Goal: Task Accomplishment & Management: Complete application form

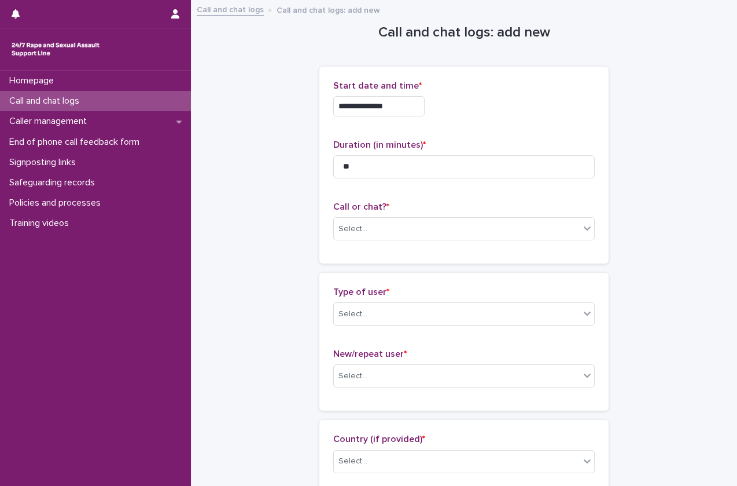
type input "**"
click at [366, 242] on div "Call or chat? * Select..." at bounding box center [464, 225] width 262 height 48
click at [374, 235] on div "Select..." at bounding box center [457, 228] width 246 height 19
click at [357, 262] on div "Web chat" at bounding box center [460, 271] width 260 height 20
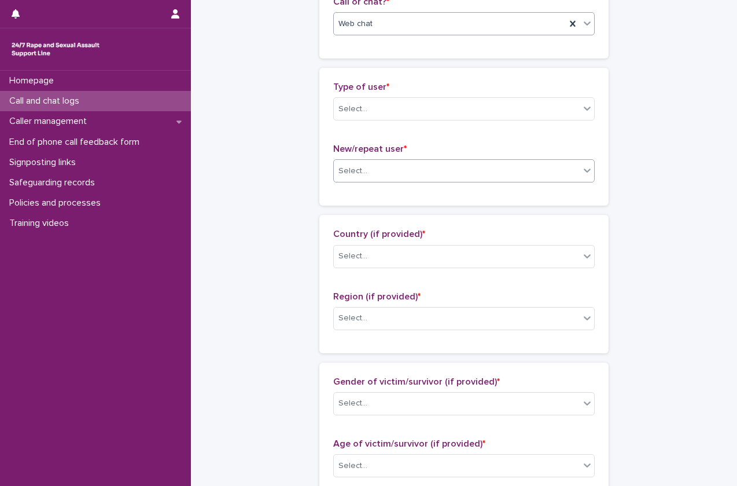
scroll to position [205, 0]
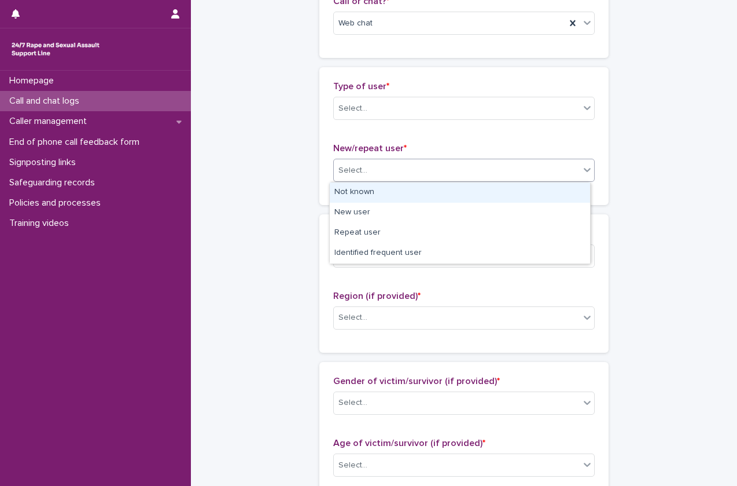
click at [439, 165] on div "Select..." at bounding box center [457, 170] width 246 height 19
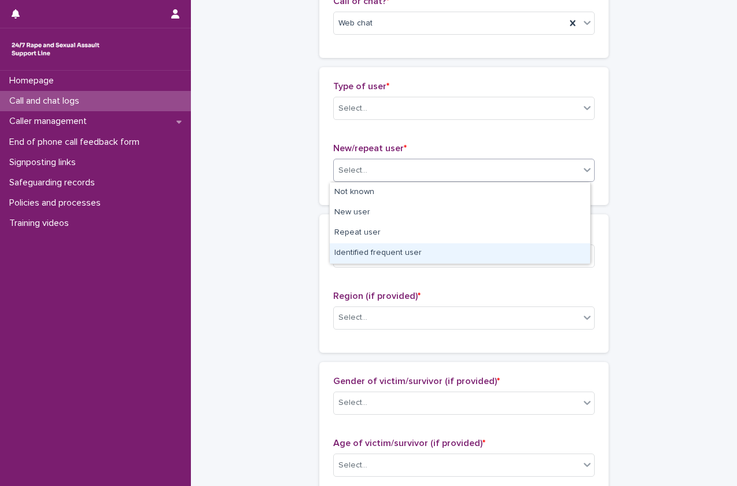
click at [430, 254] on div "Identified frequent user" at bounding box center [460, 253] width 260 height 20
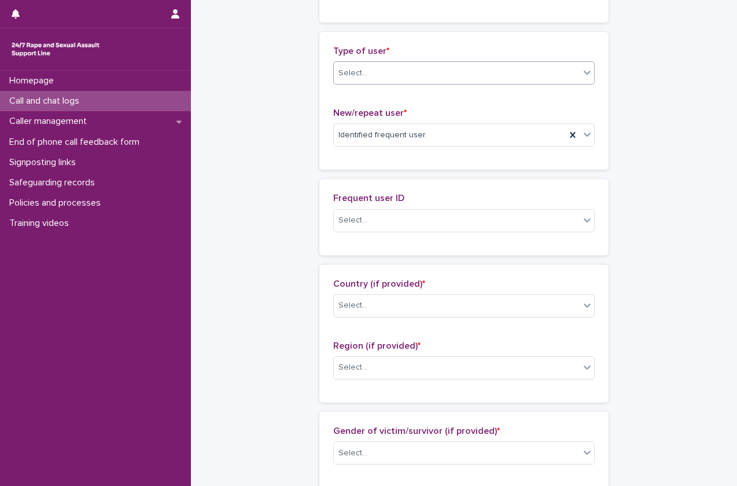
scroll to position [248, 0]
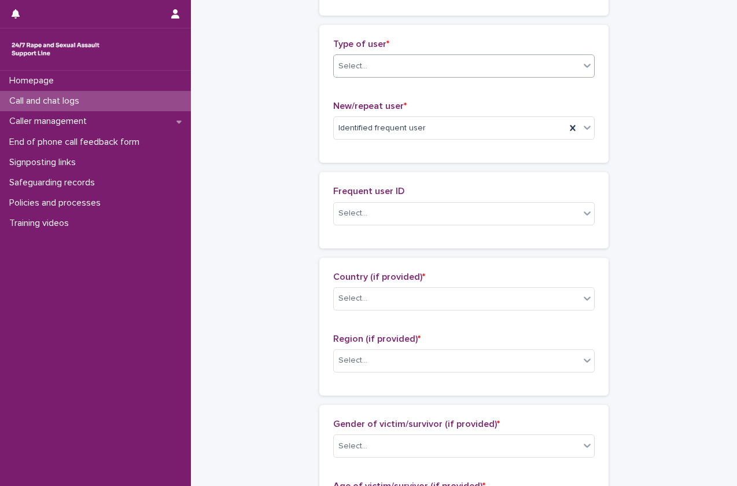
click at [431, 93] on div "Type of user * Select... New/repeat user * Identified frequent user" at bounding box center [464, 94] width 262 height 110
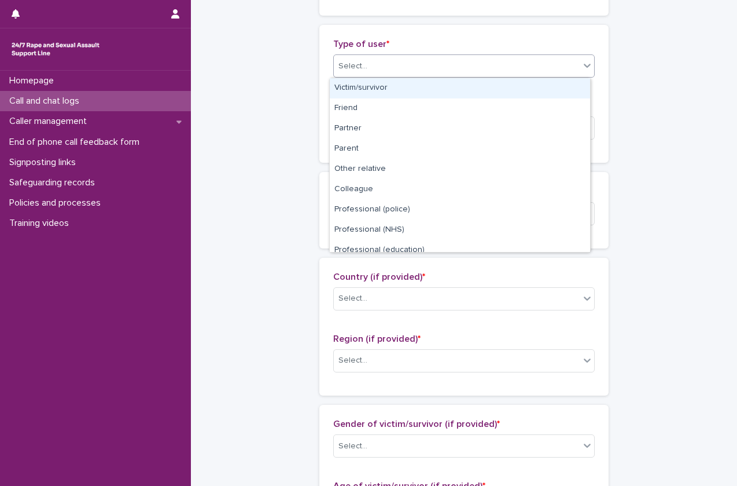
click at [447, 76] on div "Select..." at bounding box center [464, 65] width 262 height 23
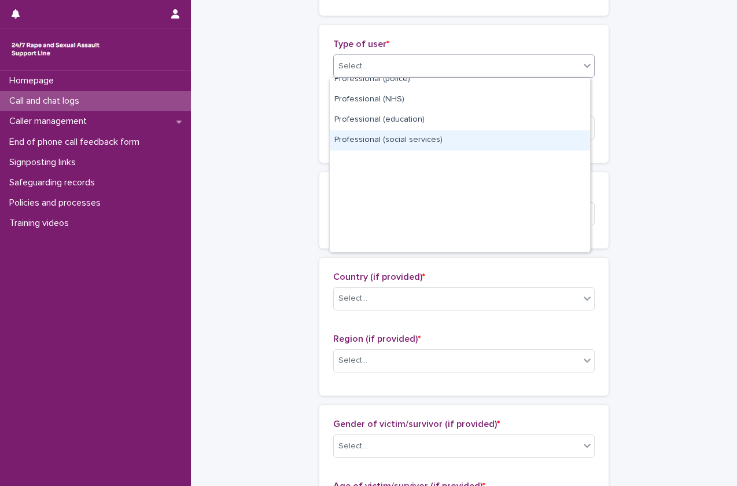
scroll to position [0, 0]
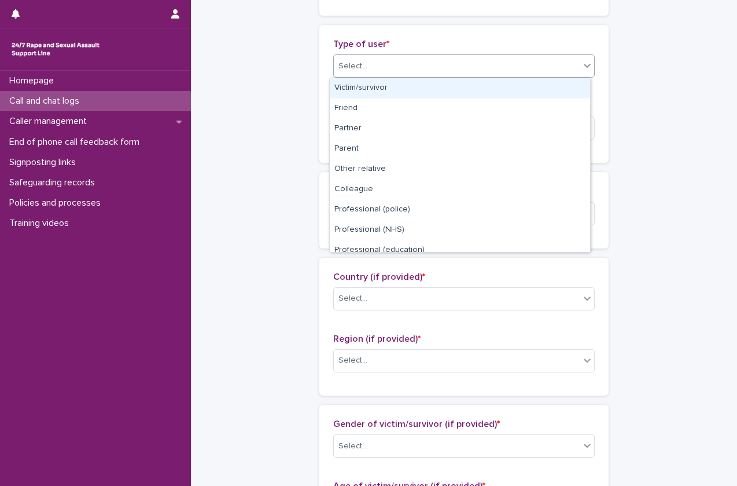
click at [424, 86] on div "Victim/survivor" at bounding box center [460, 88] width 260 height 20
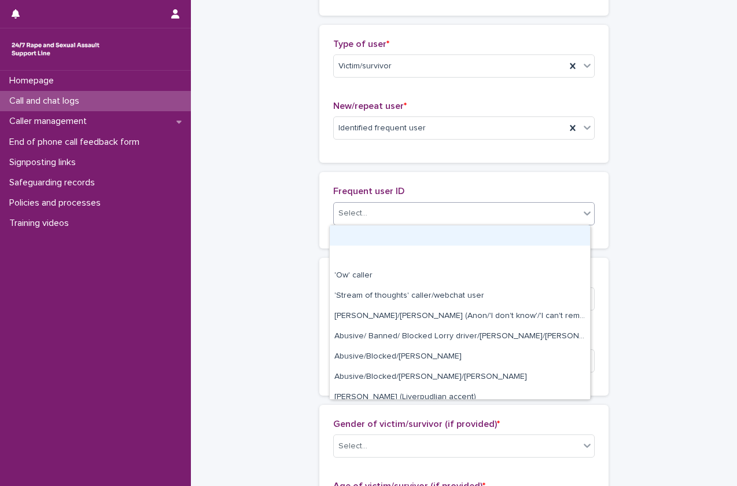
click at [382, 221] on div "Select..." at bounding box center [457, 213] width 246 height 19
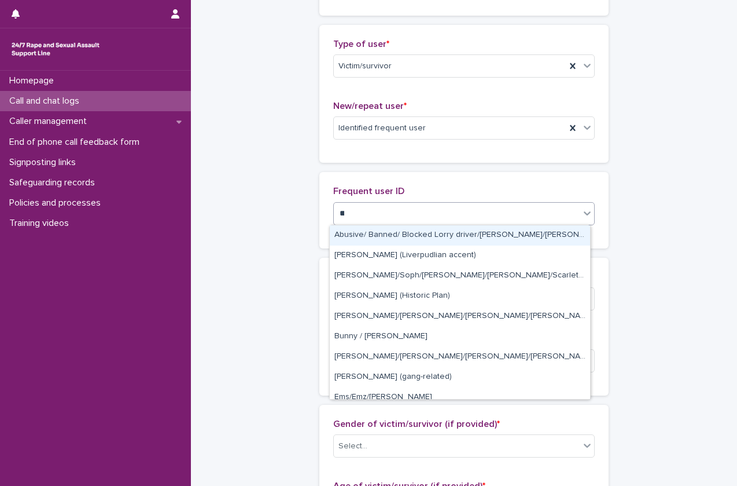
type input "***"
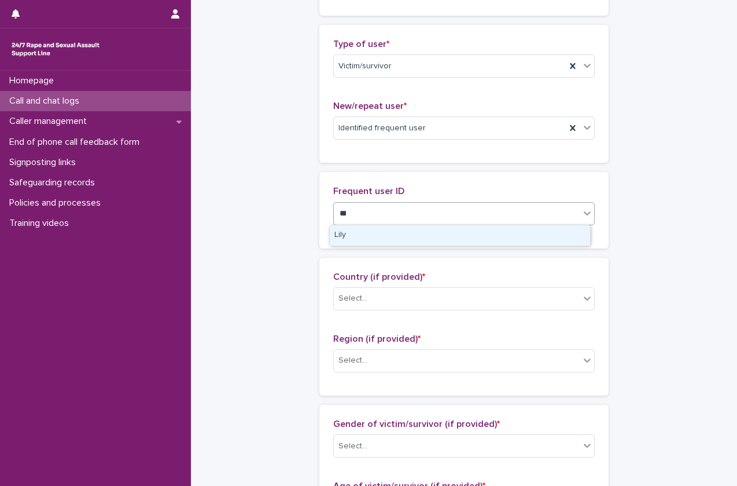
click at [373, 237] on div "Lily" at bounding box center [460, 235] width 260 height 20
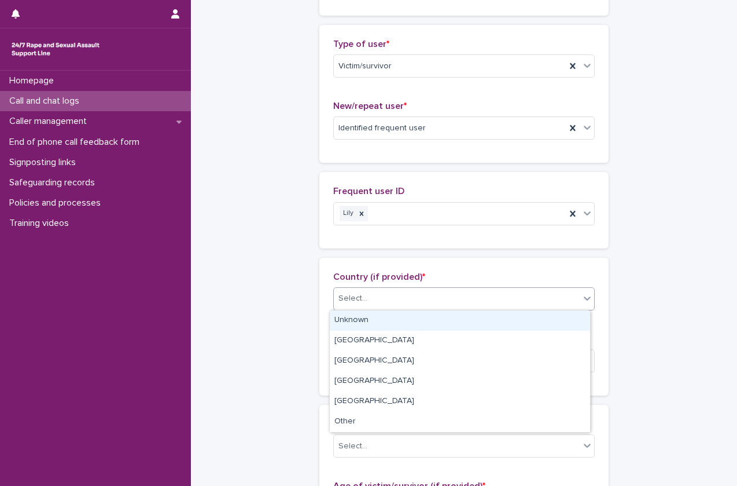
click at [360, 287] on div "Select..." at bounding box center [464, 298] width 262 height 23
click at [383, 326] on div "Unknown" at bounding box center [460, 320] width 260 height 20
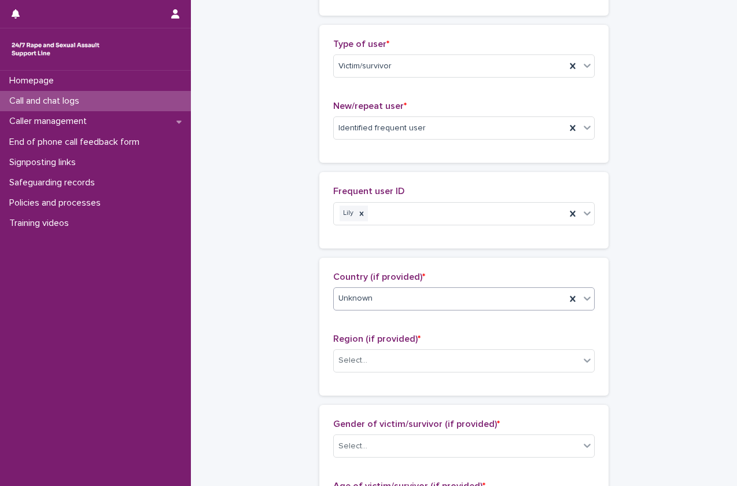
scroll to position [413, 0]
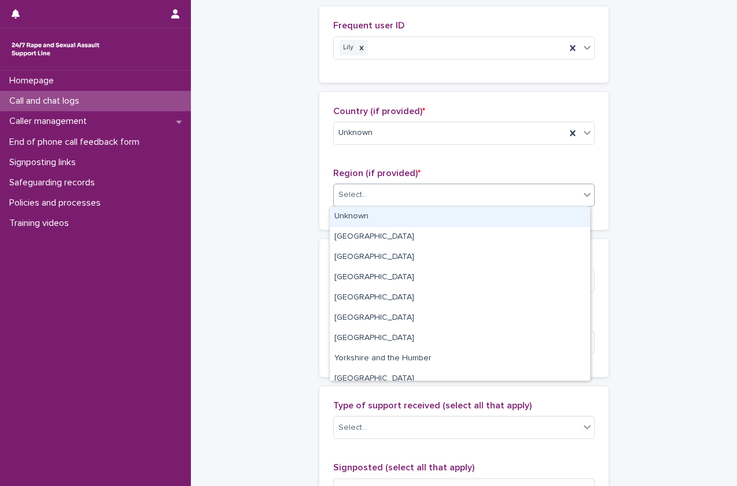
drag, startPoint x: 425, startPoint y: 192, endPoint x: 411, endPoint y: 214, distance: 26.5
click at [411, 214] on body "**********" at bounding box center [368, 243] width 737 height 486
click at [411, 214] on div "Unknown" at bounding box center [460, 217] width 260 height 20
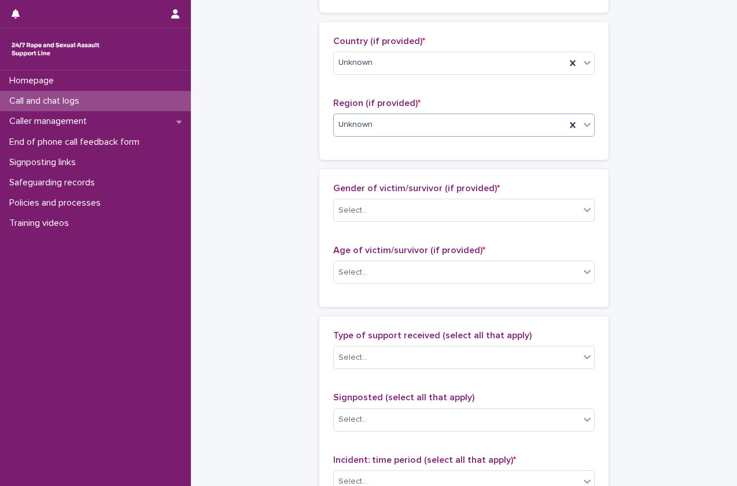
scroll to position [484, 0]
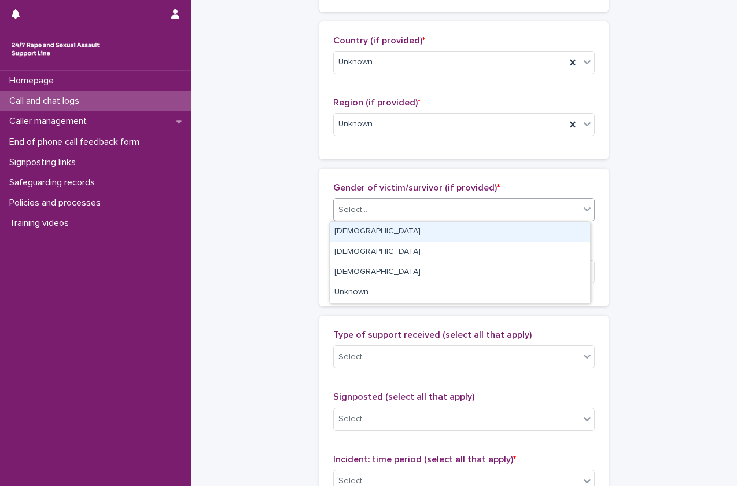
click at [542, 212] on div "Select..." at bounding box center [457, 209] width 246 height 19
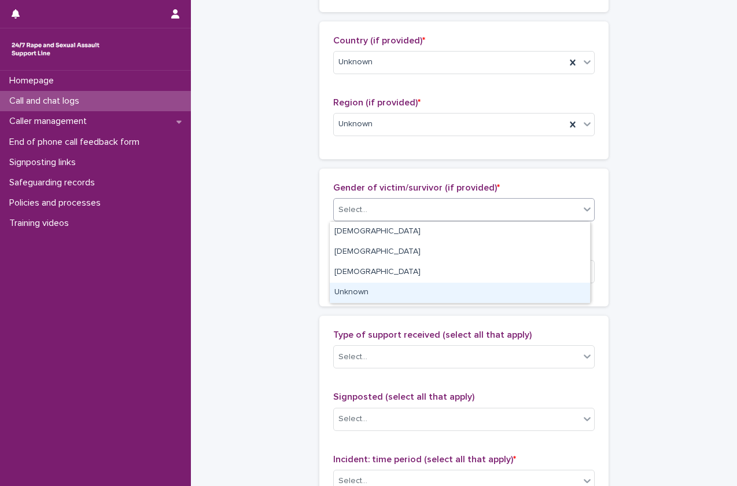
click at [467, 297] on div "Unknown" at bounding box center [460, 292] width 260 height 20
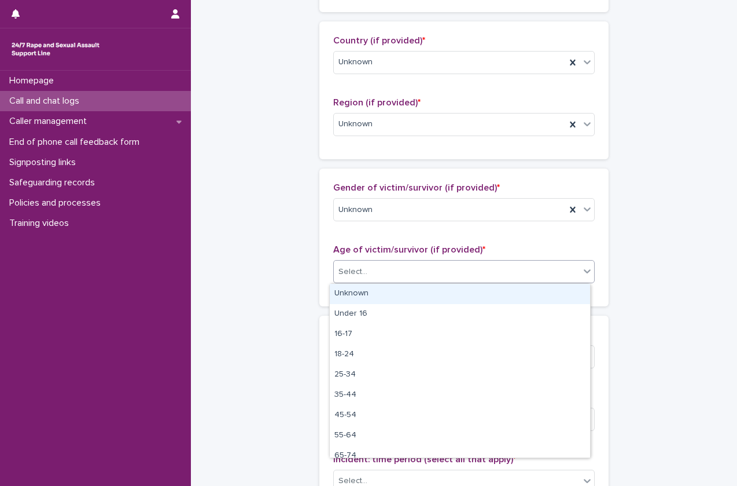
click at [501, 269] on div "Select..." at bounding box center [457, 271] width 246 height 19
click at [468, 285] on div "Unknown" at bounding box center [460, 294] width 260 height 20
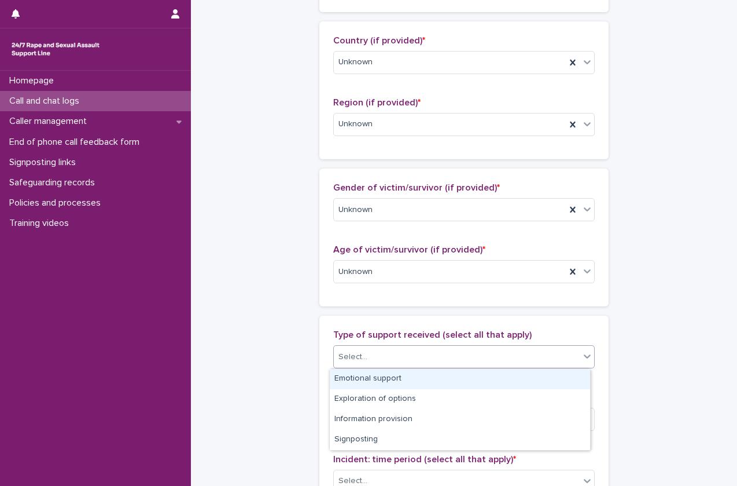
click at [438, 363] on div "Select..." at bounding box center [457, 356] width 246 height 19
click at [431, 381] on div "Emotional support" at bounding box center [460, 379] width 260 height 20
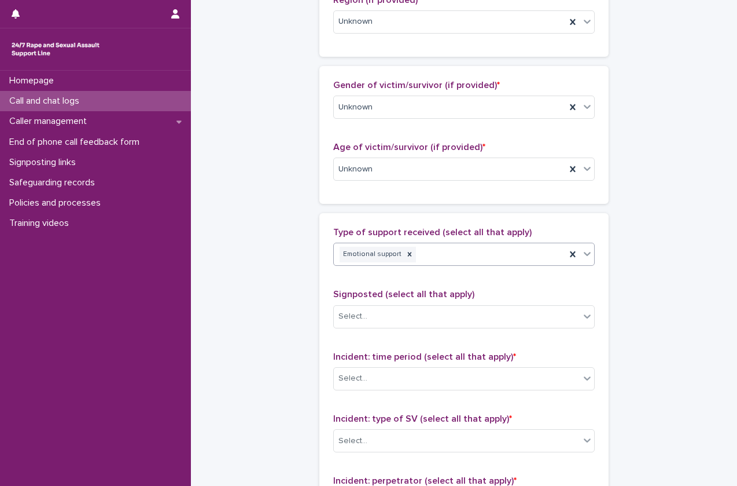
scroll to position [590, 0]
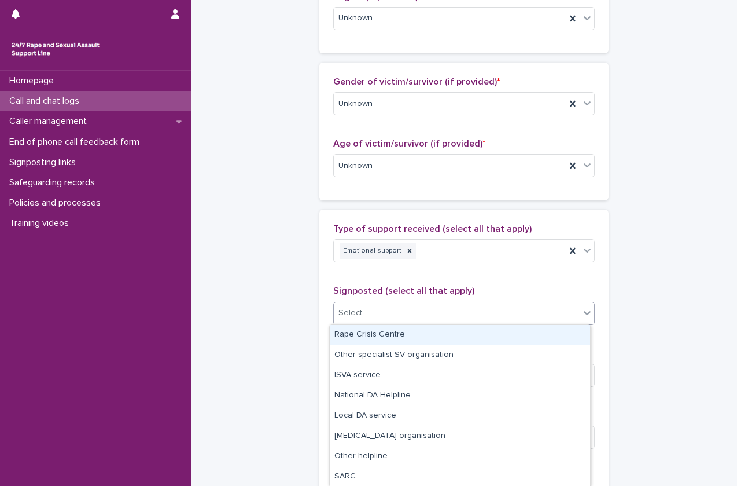
drag, startPoint x: 469, startPoint y: 308, endPoint x: 453, endPoint y: 343, distance: 38.8
click at [453, 343] on body "**********" at bounding box center [368, 243] width 737 height 486
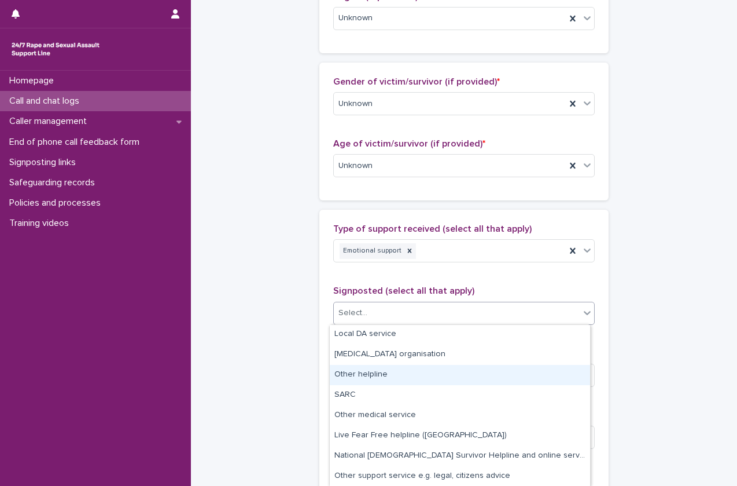
scroll to position [0, 0]
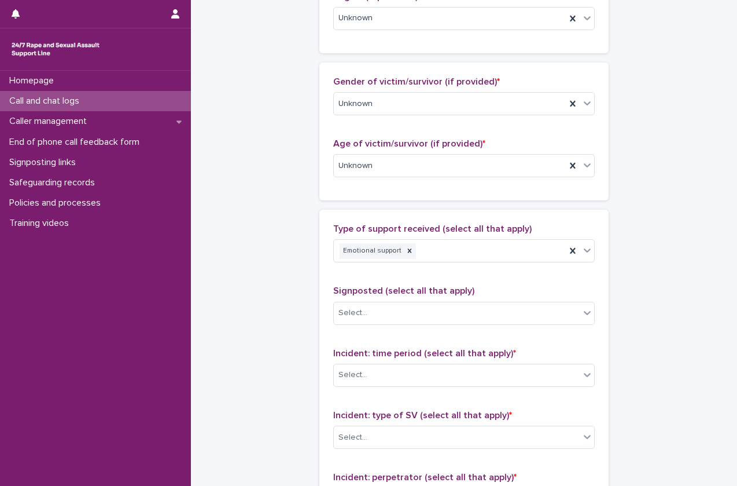
click at [263, 367] on div "**********" at bounding box center [464, 80] width 523 height 1338
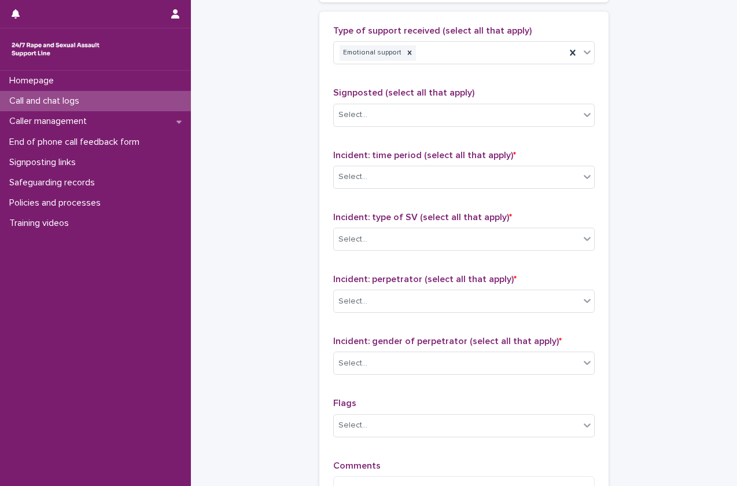
scroll to position [788, 0]
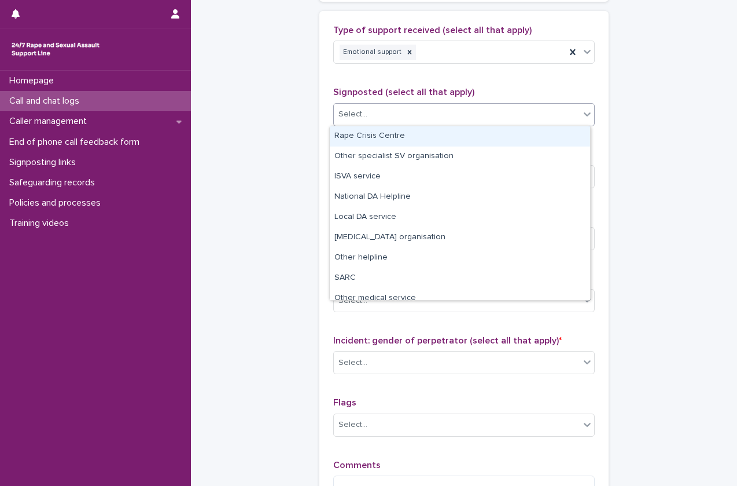
click at [442, 117] on div "Select..." at bounding box center [457, 114] width 246 height 19
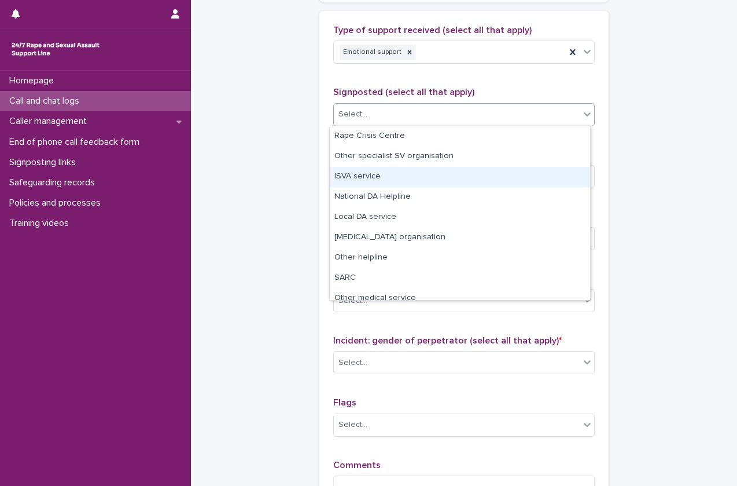
scroll to position [69, 0]
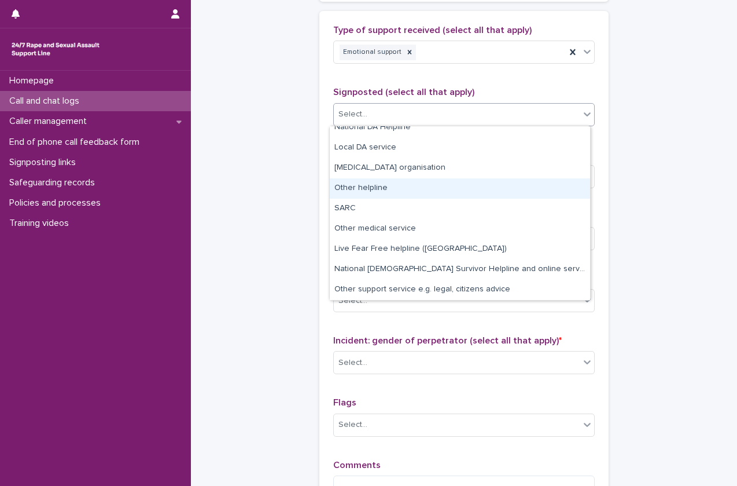
drag, startPoint x: 435, startPoint y: 178, endPoint x: 430, endPoint y: 188, distance: 11.4
click at [430, 188] on div "Other helpline" at bounding box center [460, 188] width 260 height 20
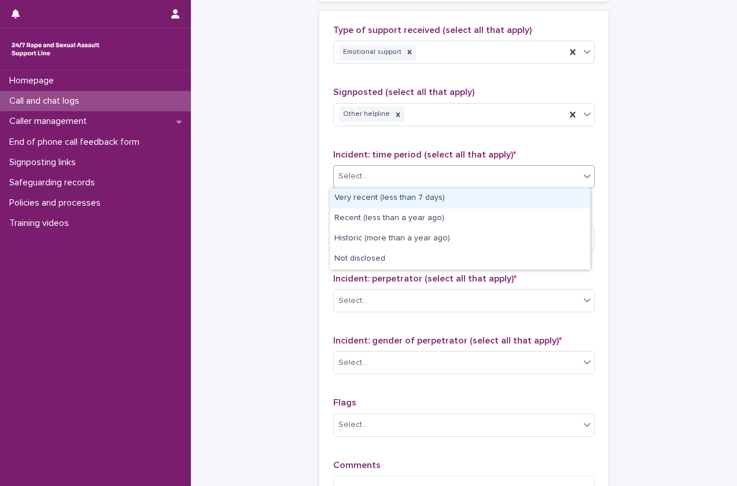
click at [449, 182] on div "Select..." at bounding box center [457, 176] width 246 height 19
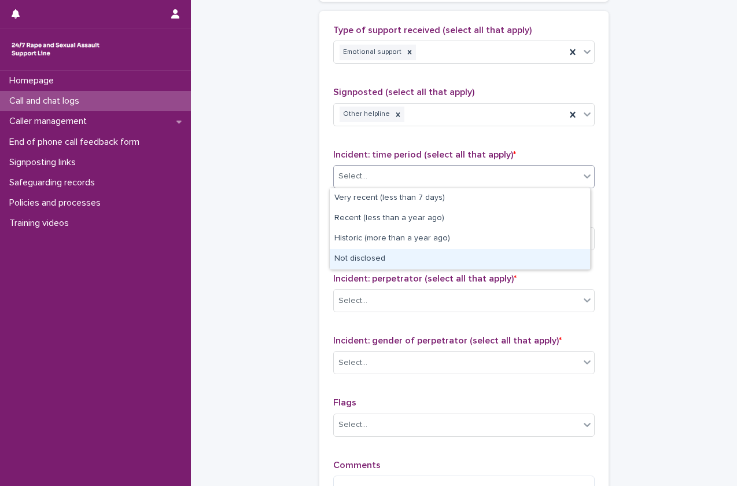
click at [424, 259] on div "Not disclosed" at bounding box center [460, 259] width 260 height 20
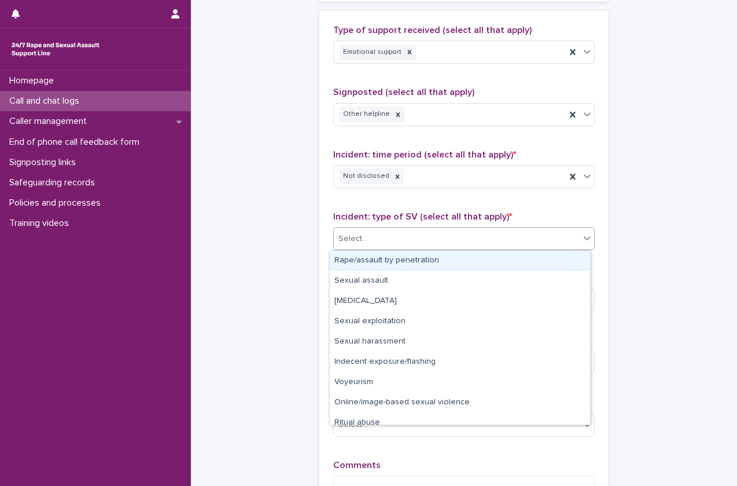
click at [429, 299] on body "**********" at bounding box center [368, 243] width 737 height 486
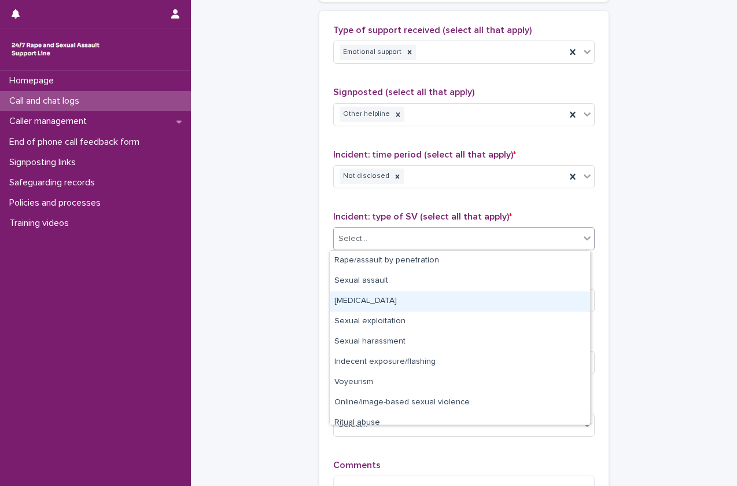
drag, startPoint x: 444, startPoint y: 269, endPoint x: 429, endPoint y: 299, distance: 34.4
click at [429, 299] on div "[MEDICAL_DATA]" at bounding box center [460, 301] width 260 height 20
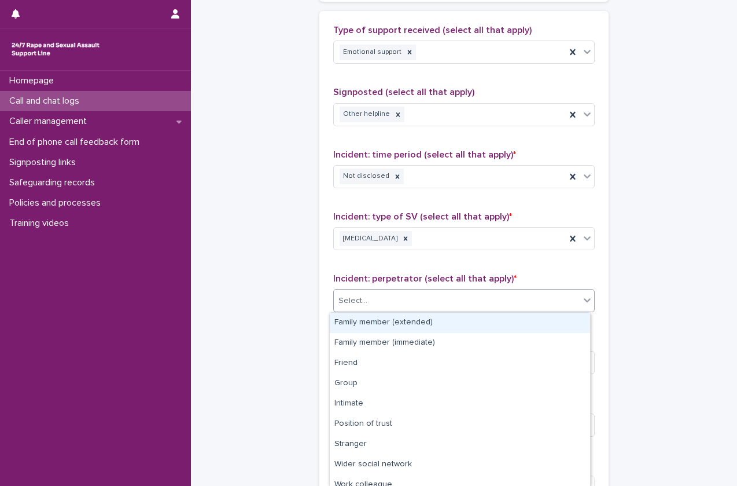
click at [443, 299] on div "Select..." at bounding box center [457, 300] width 246 height 19
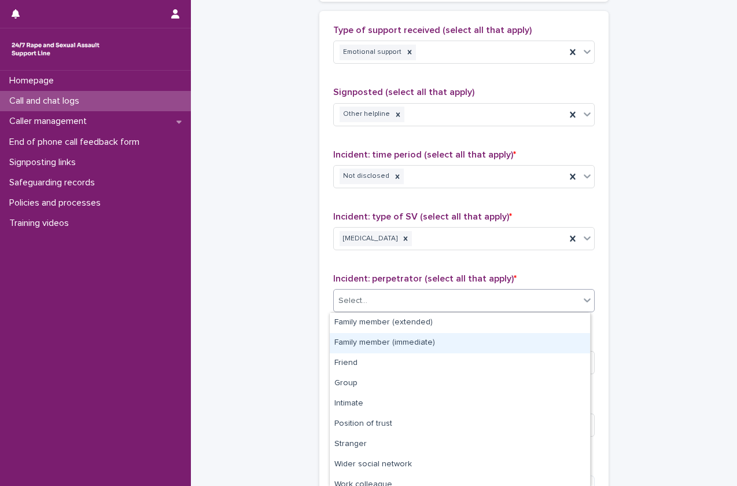
click at [436, 339] on div "Family member (immediate)" at bounding box center [460, 343] width 260 height 20
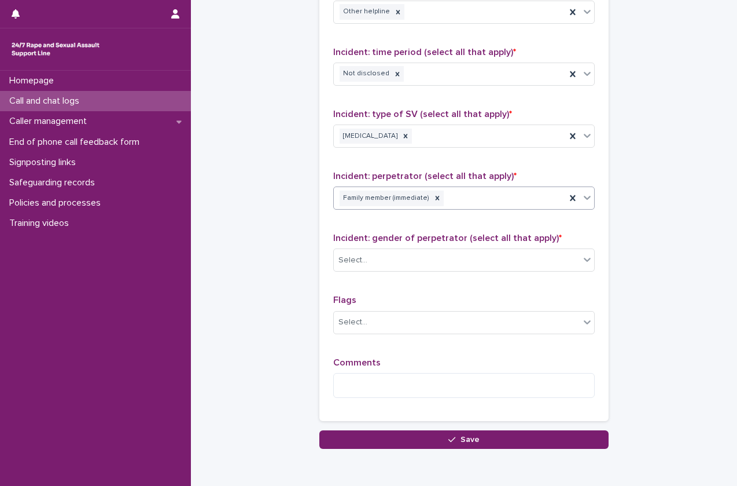
scroll to position [892, 0]
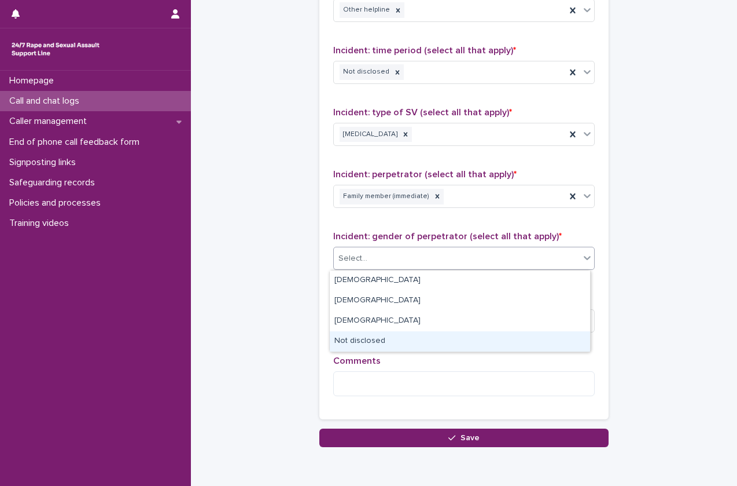
drag, startPoint x: 496, startPoint y: 260, endPoint x: 450, endPoint y: 344, distance: 95.1
click at [450, 344] on body "**********" at bounding box center [368, 243] width 737 height 486
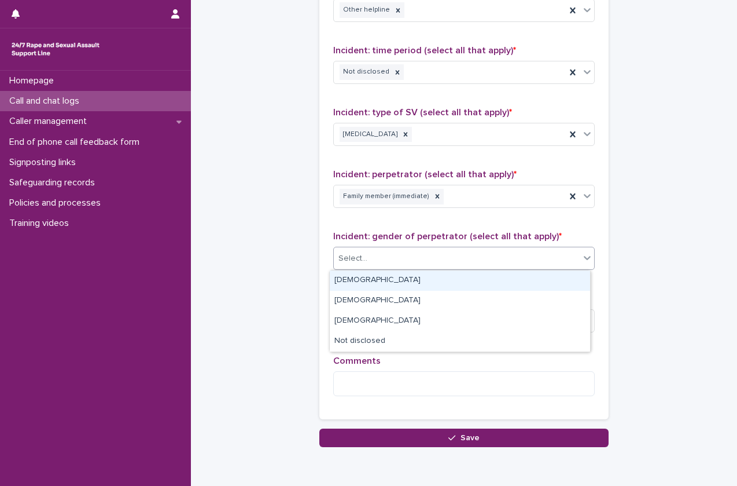
click at [484, 284] on div "[DEMOGRAPHIC_DATA]" at bounding box center [460, 280] width 260 height 20
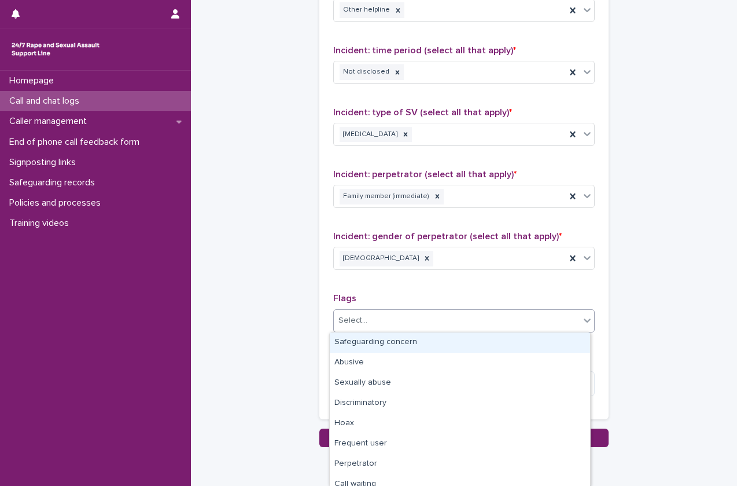
click at [464, 324] on div "Select..." at bounding box center [457, 320] width 246 height 19
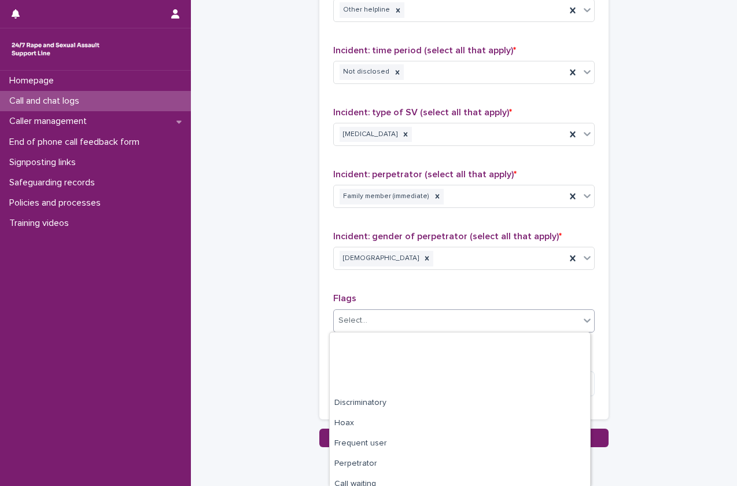
scroll to position [89, 0]
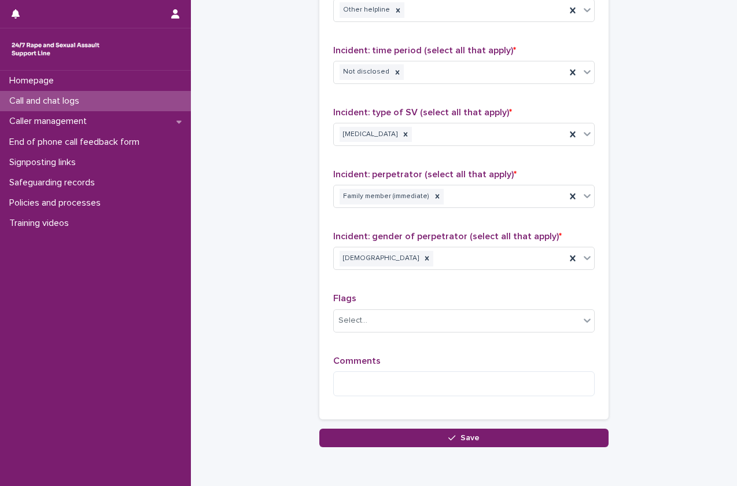
click at [365, 385] on textarea at bounding box center [464, 383] width 262 height 25
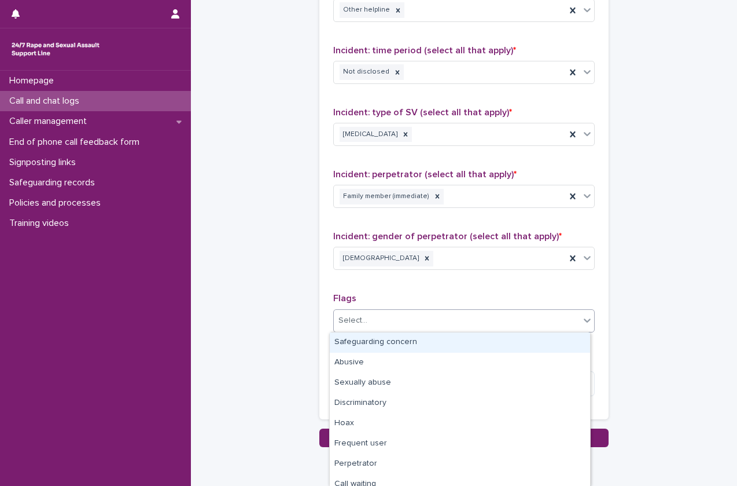
click at [417, 322] on div "Select..." at bounding box center [457, 320] width 246 height 19
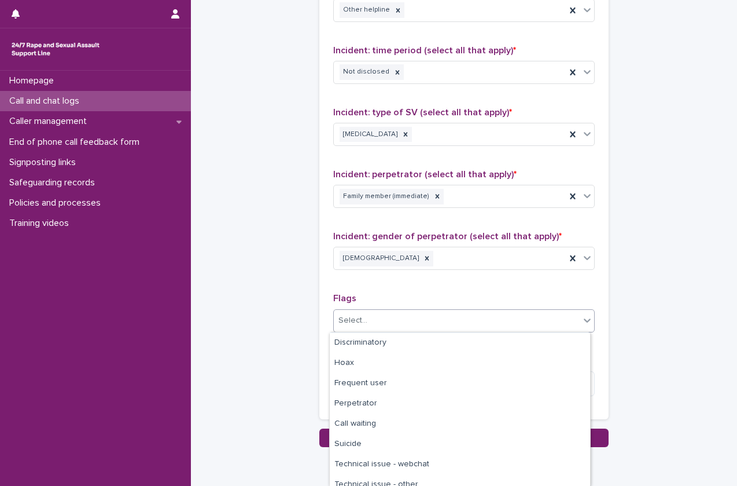
scroll to position [64, 0]
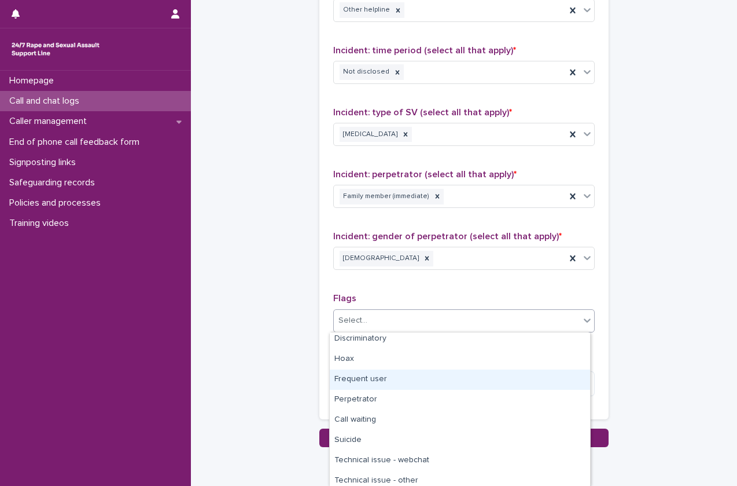
click at [425, 383] on div "Frequent user" at bounding box center [460, 379] width 260 height 20
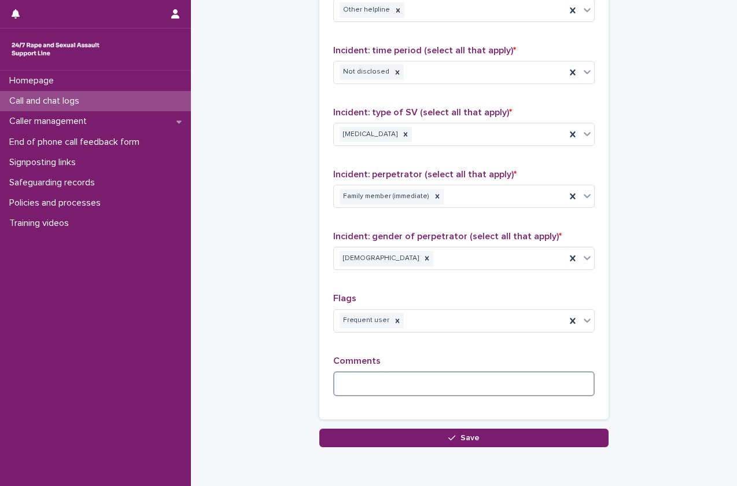
click at [413, 382] on textarea at bounding box center [464, 383] width 262 height 25
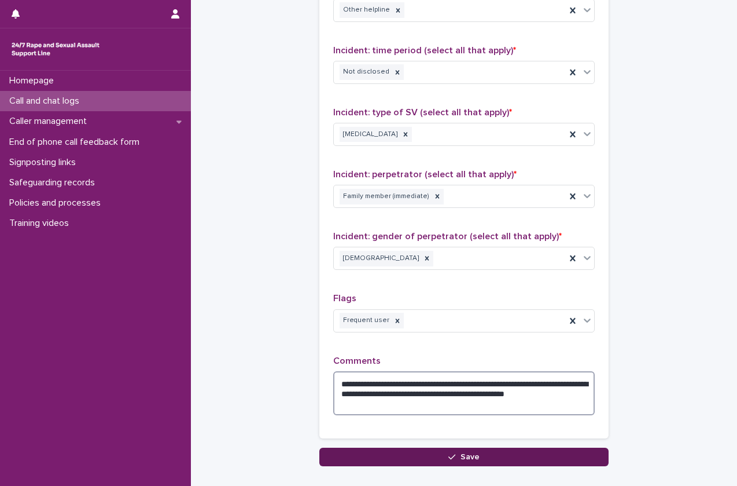
type textarea "**********"
click at [418, 454] on button "Save" at bounding box center [463, 456] width 289 height 19
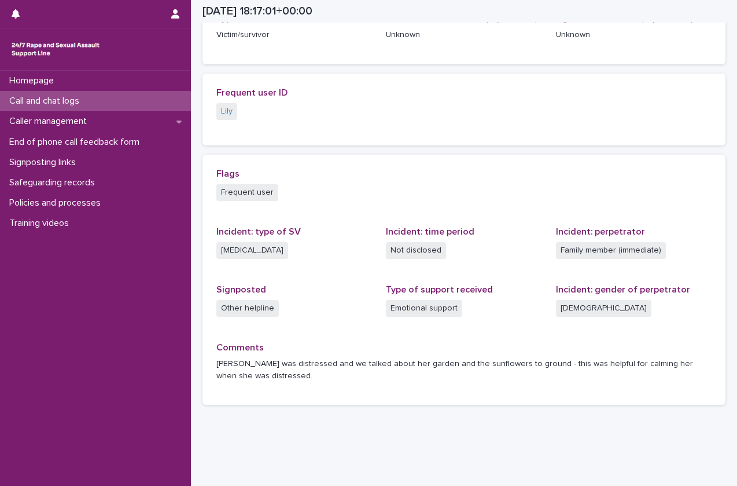
scroll to position [229, 0]
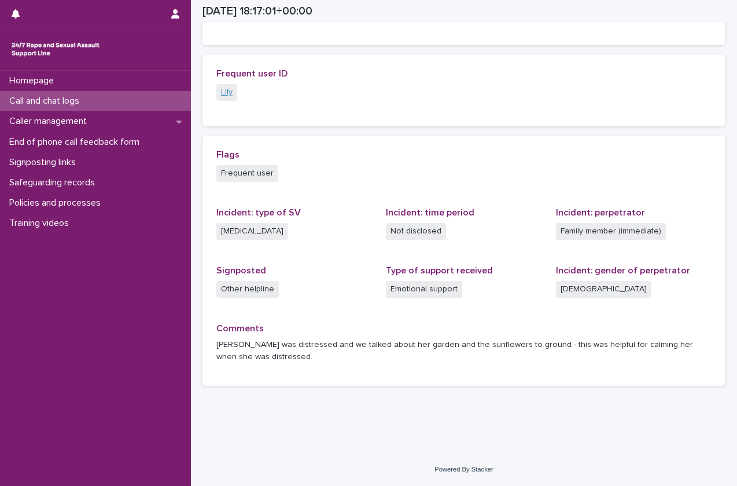
click at [228, 95] on link "Lily" at bounding box center [227, 92] width 12 height 12
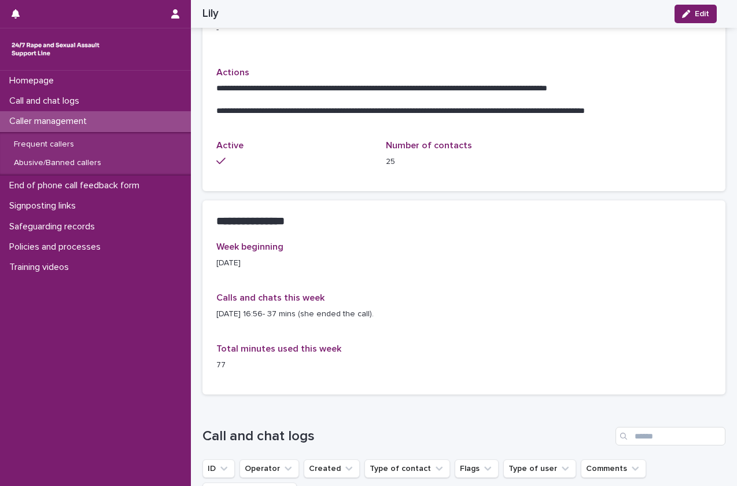
scroll to position [773, 0]
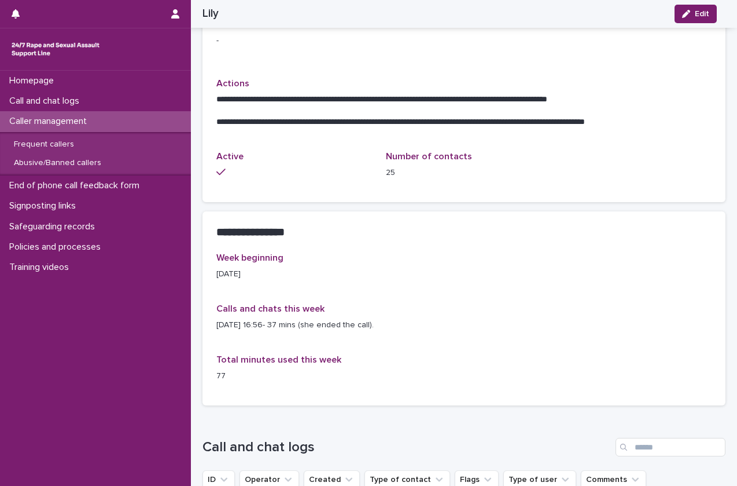
drag, startPoint x: 209, startPoint y: 325, endPoint x: 396, endPoint y: 340, distance: 187.5
click at [396, 340] on div "Week beginning [DATE] Calls and chats this week [DATE] 16:56- 37 mins (she ende…" at bounding box center [464, 328] width 523 height 153
click at [396, 340] on div "Calls and chats this week [DATE] 16:56- 37 mins (she ended the call)." at bounding box center [463, 321] width 495 height 37
click at [113, 103] on div "Call and chat logs" at bounding box center [95, 101] width 191 height 20
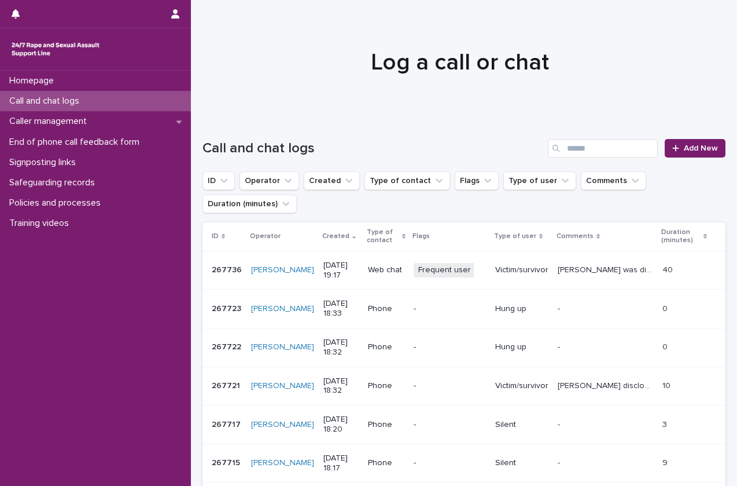
click at [495, 274] on p "Victim/survivor" at bounding box center [521, 270] width 53 height 10
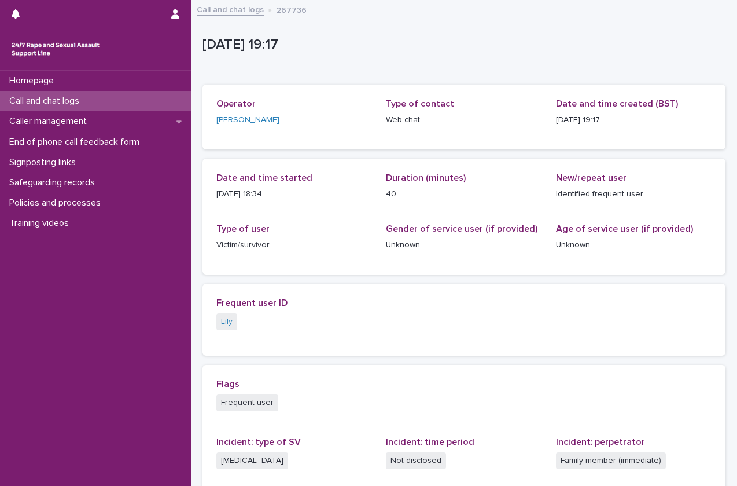
drag, startPoint x: 297, startPoint y: 194, endPoint x: 214, endPoint y: 192, distance: 82.8
click at [214, 192] on div "Date and time started [DATE] 18:34 Duration (minutes) 40 New/repeat user Identi…" at bounding box center [464, 217] width 523 height 116
copy p "[DATE] 18:34"
click at [225, 320] on link "Lily" at bounding box center [227, 321] width 12 height 12
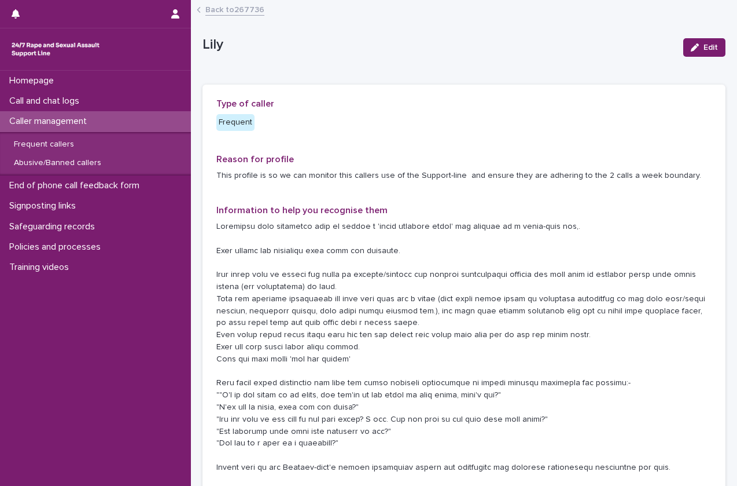
scroll to position [689, 0]
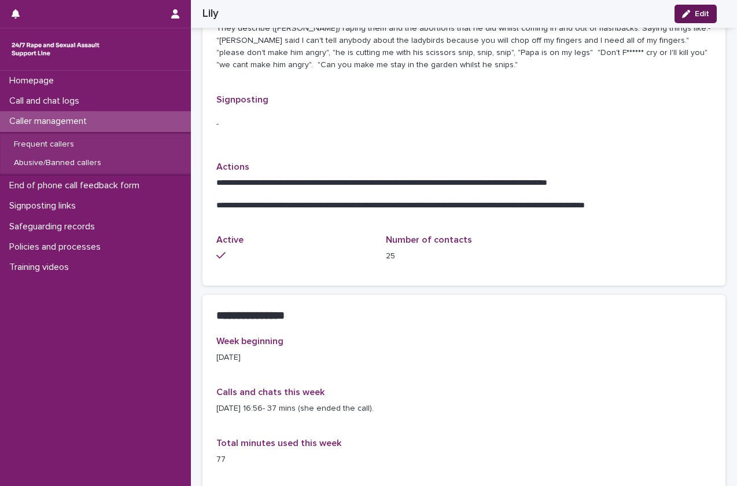
click at [693, 15] on div "button" at bounding box center [688, 14] width 13 height 8
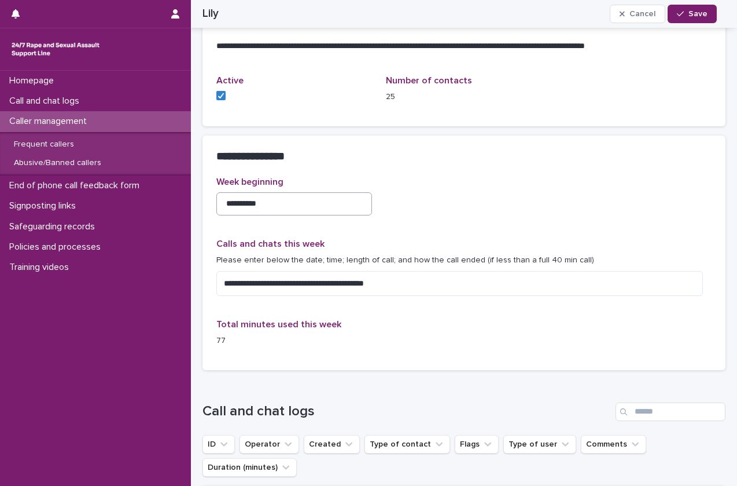
scroll to position [881, 0]
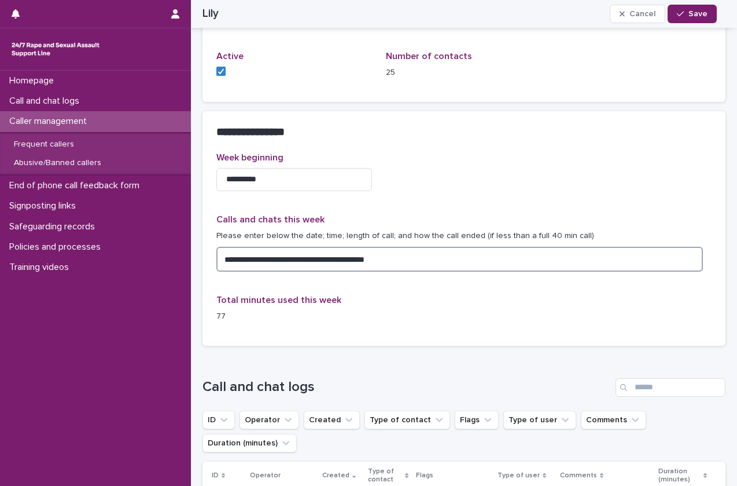
click at [436, 269] on textarea "**********" at bounding box center [459, 259] width 487 height 25
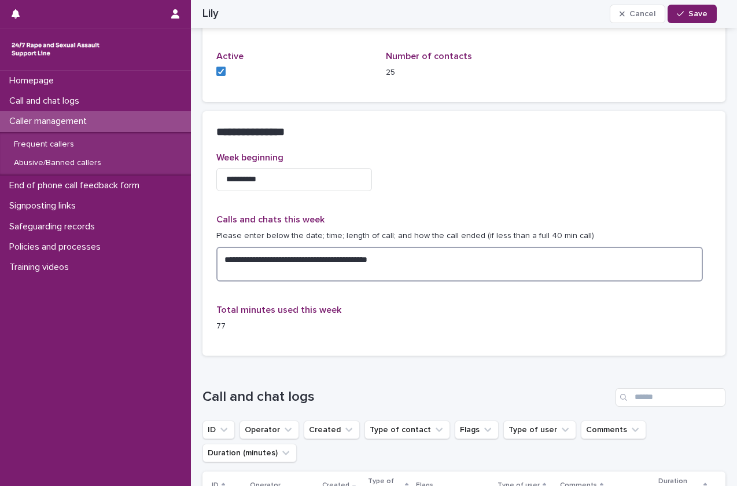
paste textarea "**********"
type textarea "**********"
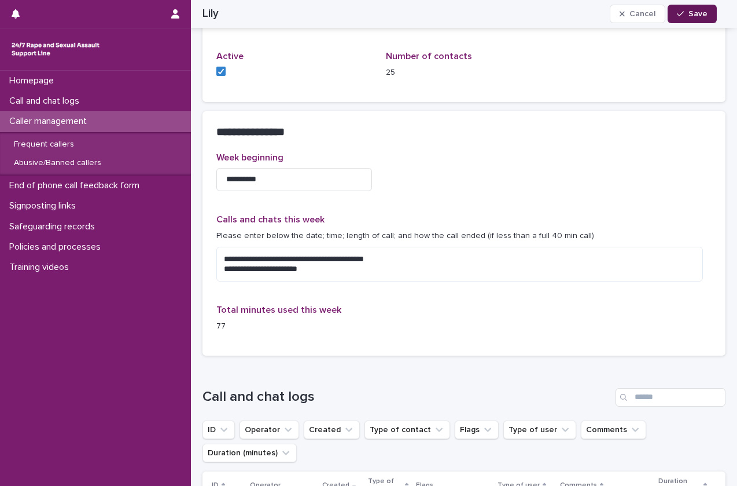
click at [699, 17] on span "Save" at bounding box center [698, 14] width 19 height 8
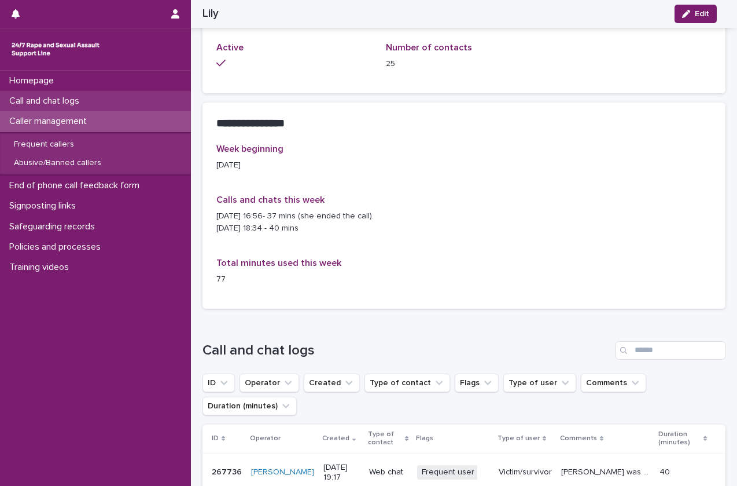
click at [101, 96] on div "Call and chat logs" at bounding box center [95, 101] width 191 height 20
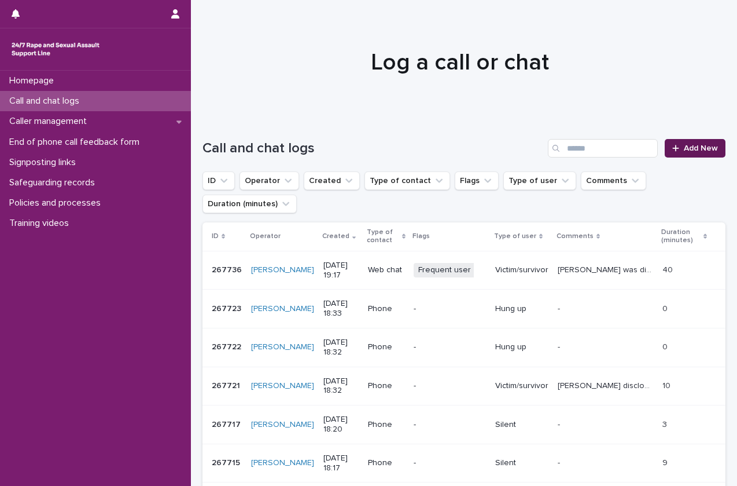
click at [691, 146] on span "Add New" at bounding box center [701, 148] width 34 height 8
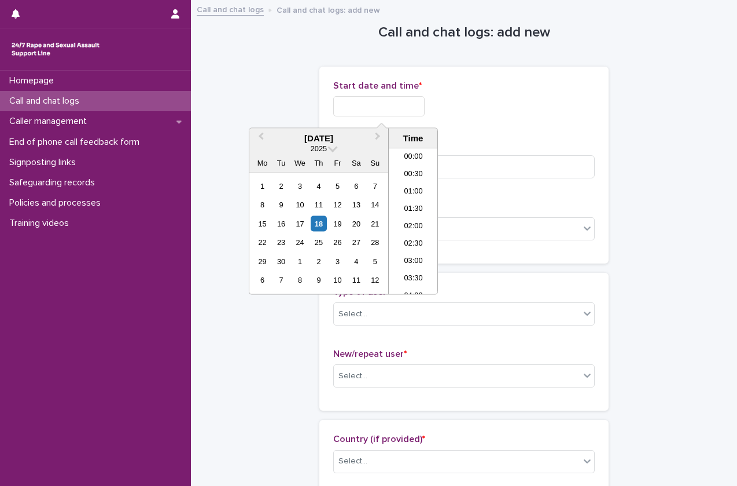
click at [413, 109] on input "text" at bounding box center [378, 106] width 91 height 20
click at [422, 244] on li "19:30" at bounding box center [413, 238] width 49 height 17
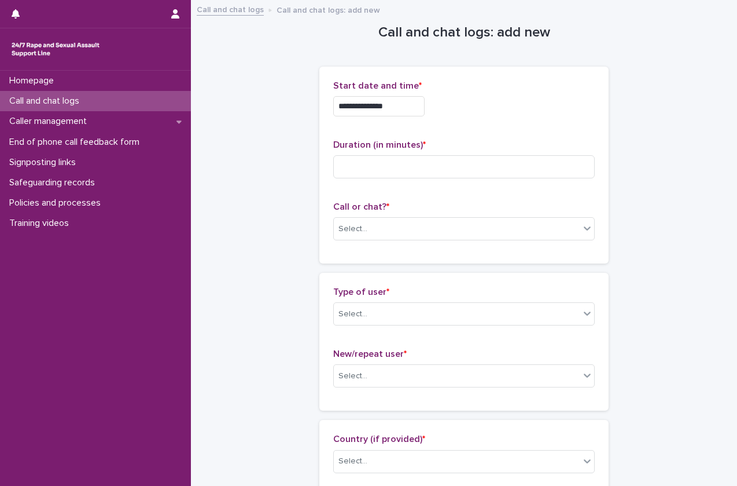
click at [400, 99] on input "**********" at bounding box center [378, 106] width 91 height 20
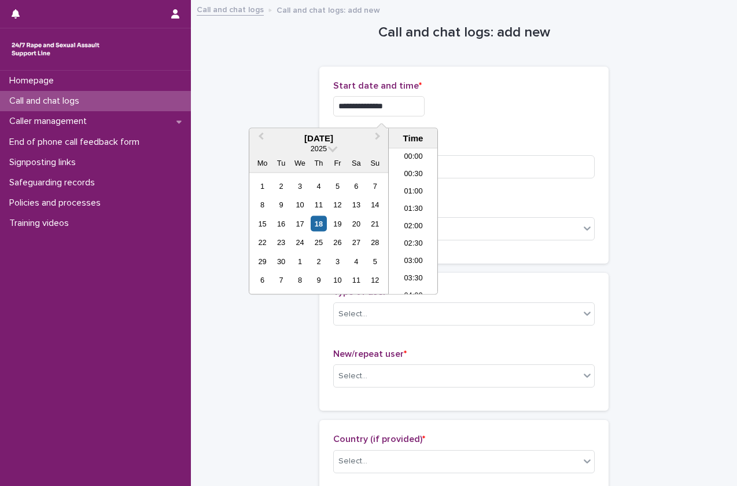
scroll to position [613, 0]
type input "**********"
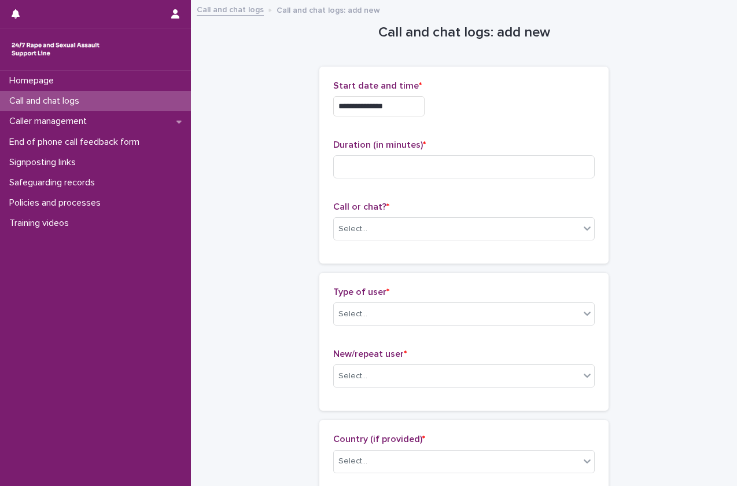
click at [410, 169] on input at bounding box center [464, 166] width 262 height 23
type input "*"
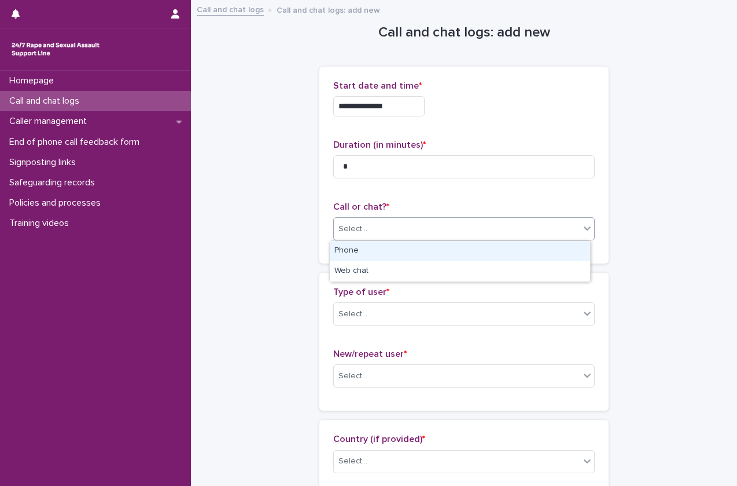
click at [381, 236] on div "Select..." at bounding box center [457, 228] width 246 height 19
click at [376, 253] on div "Phone" at bounding box center [460, 251] width 260 height 20
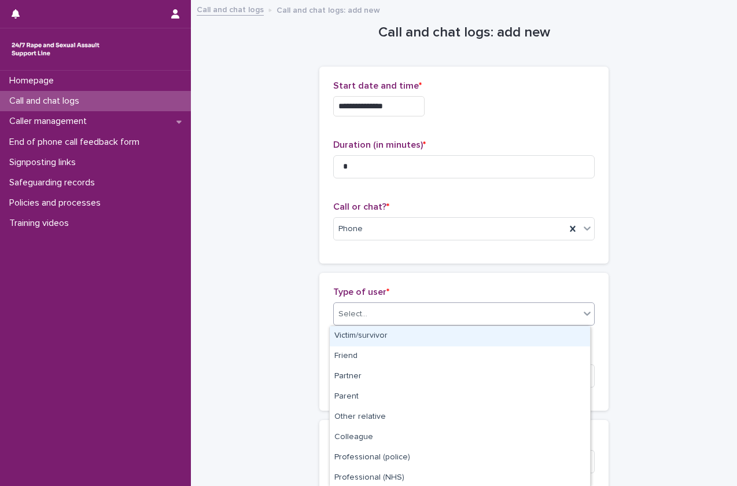
click at [344, 314] on div "Select..." at bounding box center [353, 314] width 29 height 12
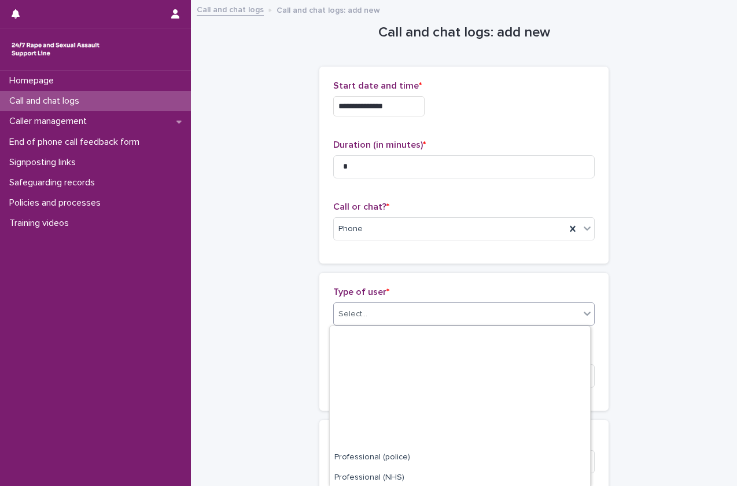
scroll to position [144, 0]
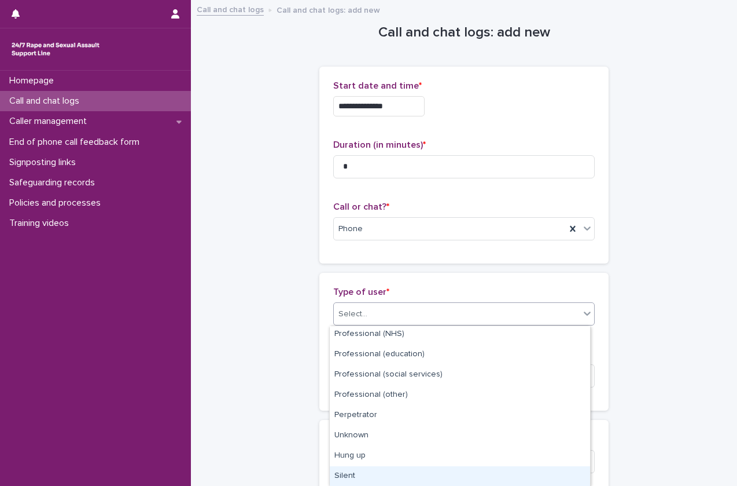
click at [347, 475] on div "Silent" at bounding box center [460, 476] width 260 height 20
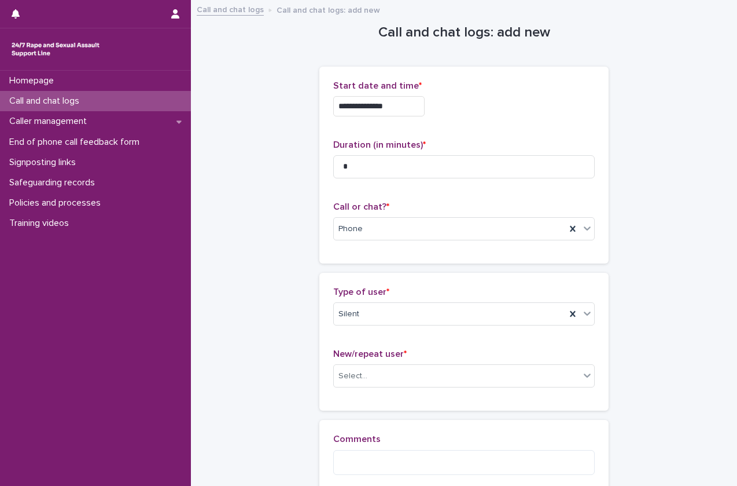
click at [405, 389] on div "New/repeat user * Select..." at bounding box center [464, 372] width 262 height 48
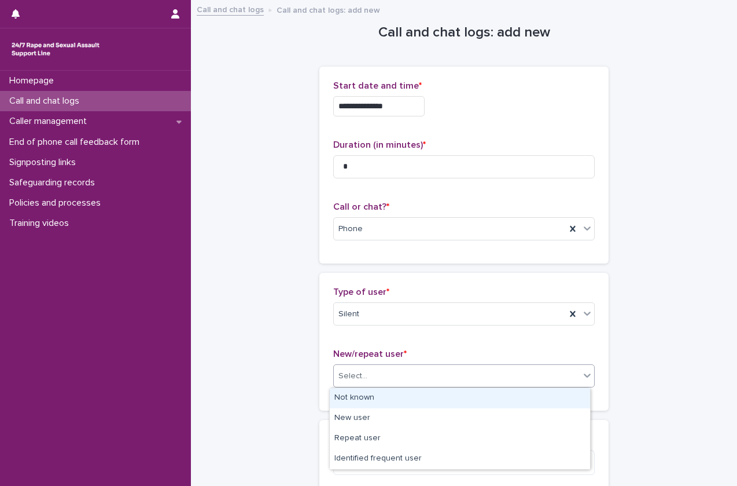
click at [413, 384] on div "Select..." at bounding box center [457, 375] width 246 height 19
click at [400, 404] on div "Not known" at bounding box center [460, 398] width 260 height 20
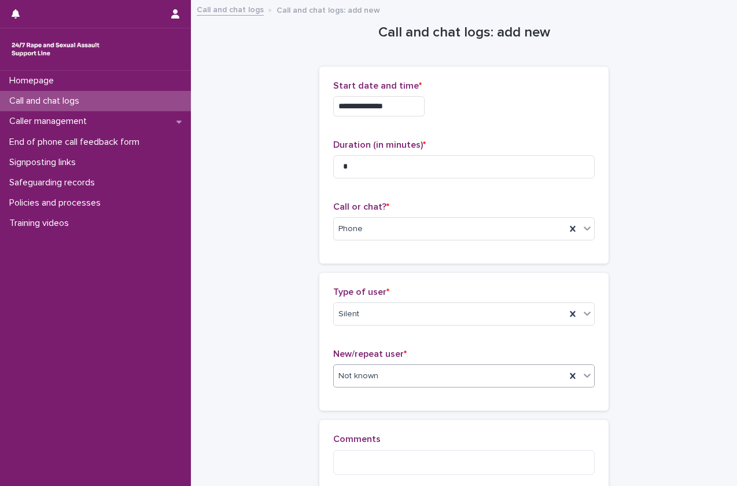
scroll to position [130, 0]
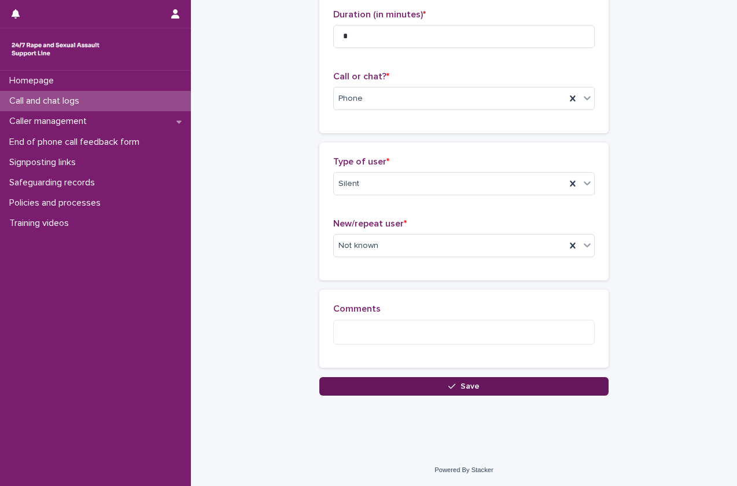
click at [433, 390] on button "Save" at bounding box center [463, 386] width 289 height 19
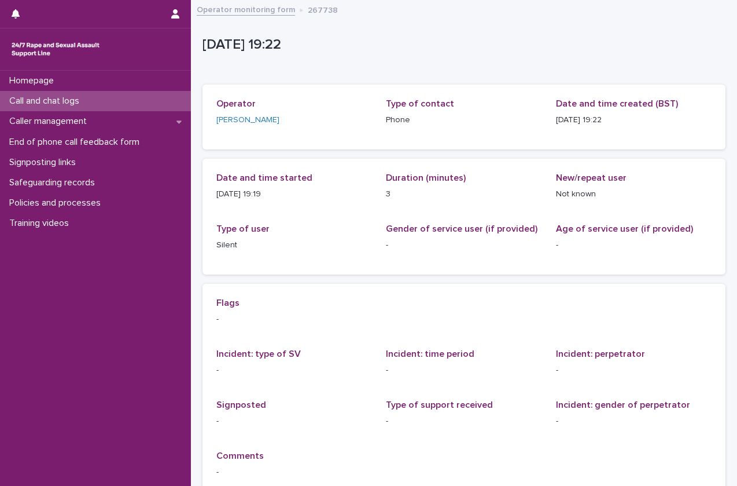
click at [99, 100] on div "Call and chat logs" at bounding box center [95, 101] width 191 height 20
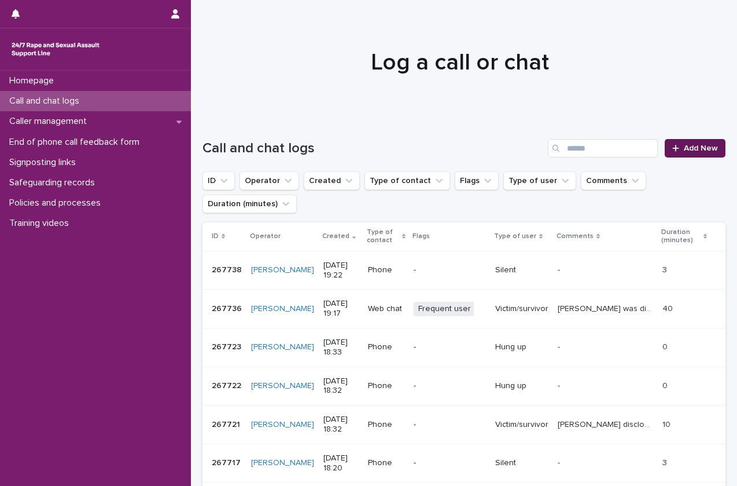
click at [678, 156] on link "Add New" at bounding box center [695, 148] width 61 height 19
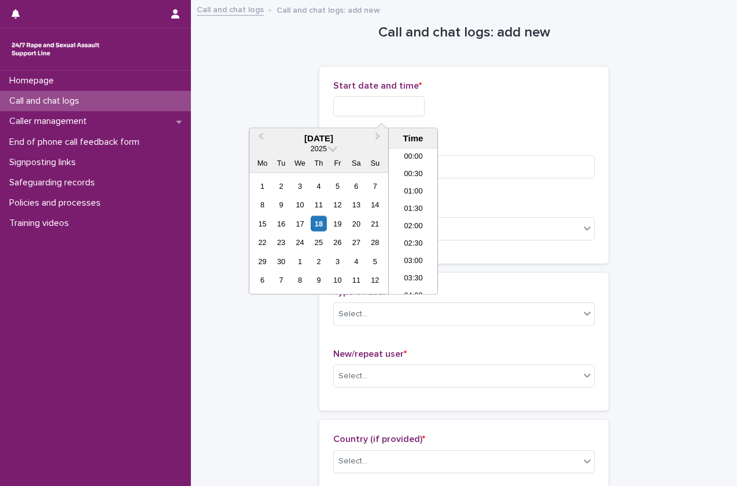
click at [391, 100] on input "text" at bounding box center [378, 106] width 91 height 20
click at [409, 215] on li "19:00" at bounding box center [413, 221] width 49 height 17
click at [413, 106] on input "**********" at bounding box center [378, 106] width 91 height 20
type input "**********"
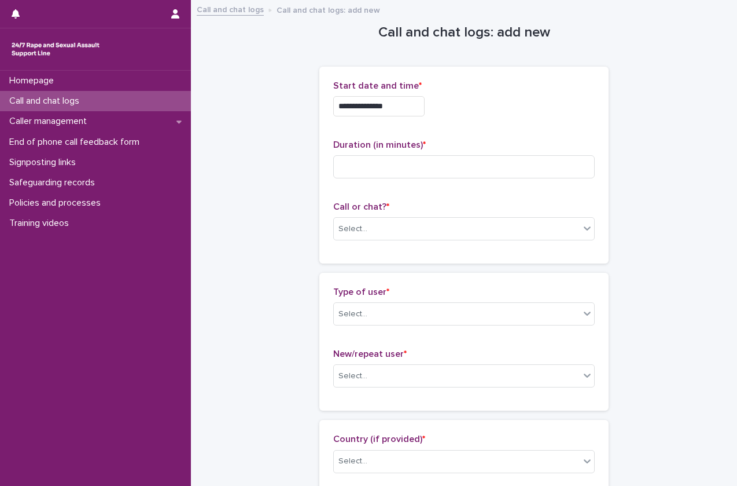
click at [568, 141] on p "Duration (in minutes) *" at bounding box center [464, 144] width 262 height 11
click at [506, 176] on input at bounding box center [464, 166] width 262 height 23
click at [381, 171] on input at bounding box center [464, 166] width 262 height 23
type input "*"
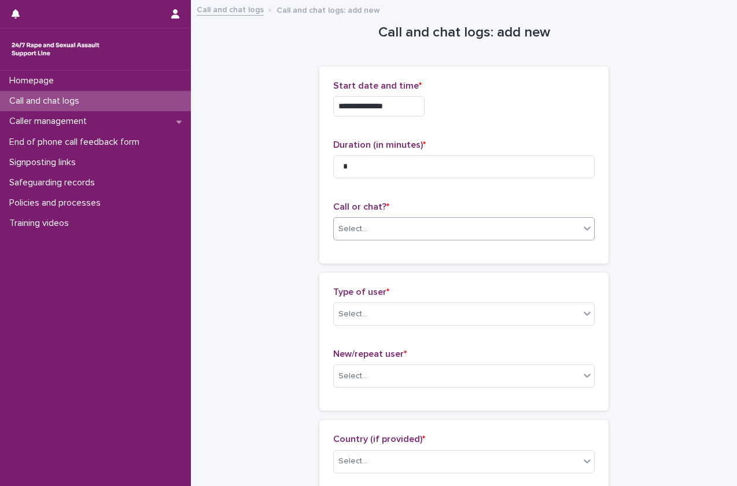
click at [367, 227] on div "Select..." at bounding box center [457, 228] width 246 height 19
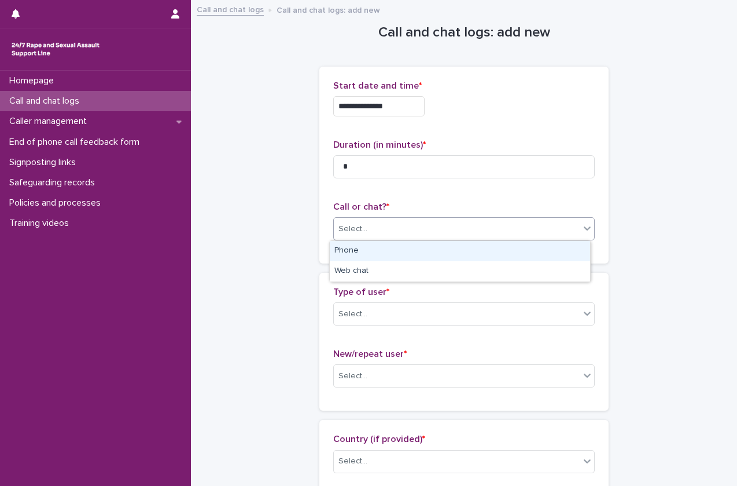
click at [361, 248] on div "Phone" at bounding box center [460, 251] width 260 height 20
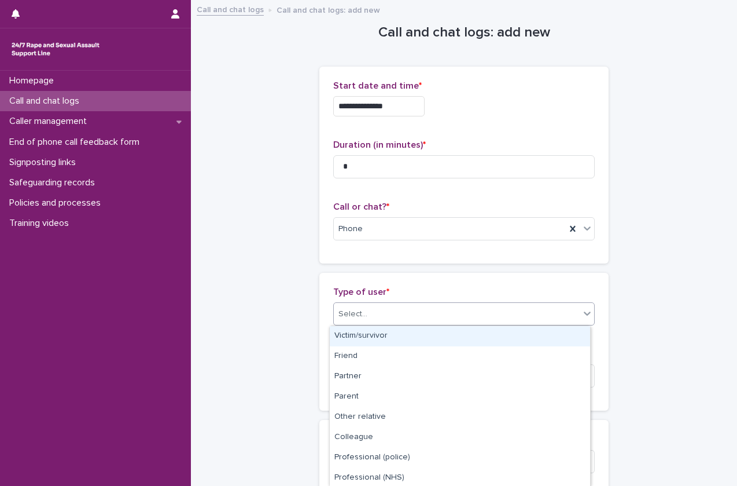
click at [401, 314] on div "Select..." at bounding box center [457, 313] width 246 height 19
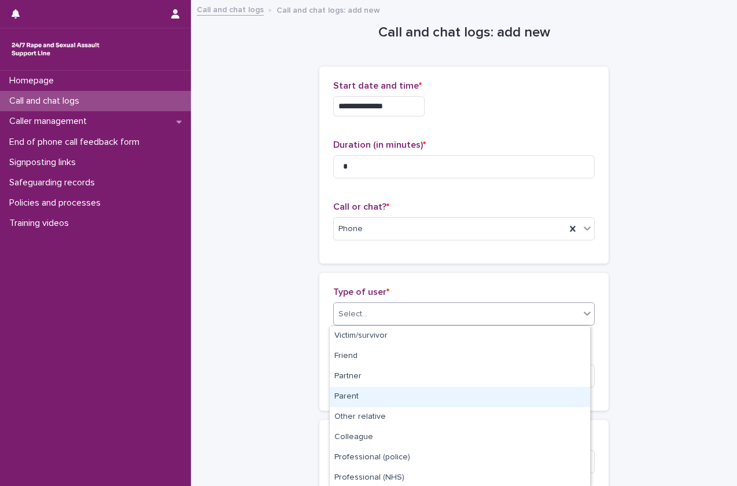
scroll to position [144, 0]
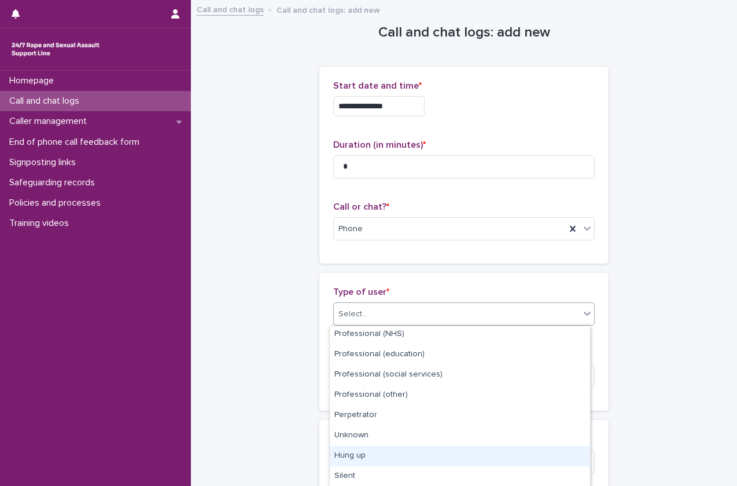
click at [361, 457] on div "Hung up" at bounding box center [460, 456] width 260 height 20
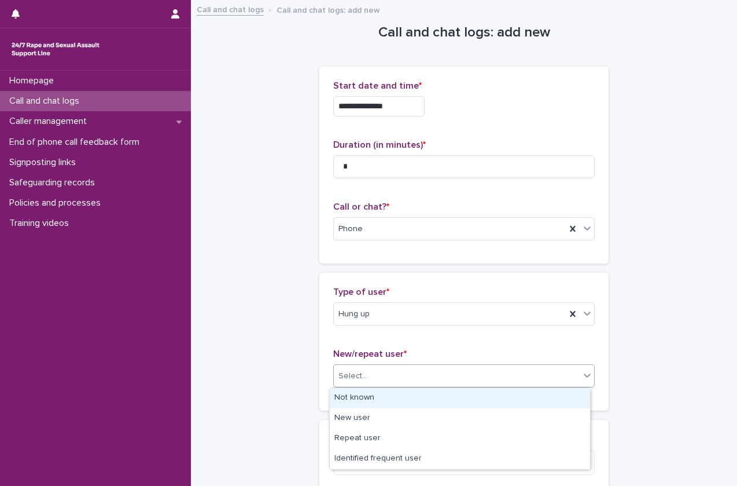
click at [407, 380] on div "Select..." at bounding box center [457, 375] width 246 height 19
click at [384, 399] on div "Not known" at bounding box center [460, 398] width 260 height 20
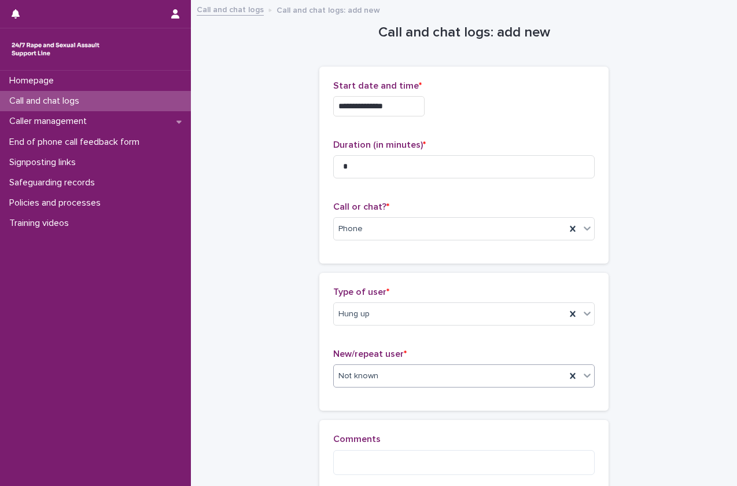
scroll to position [130, 0]
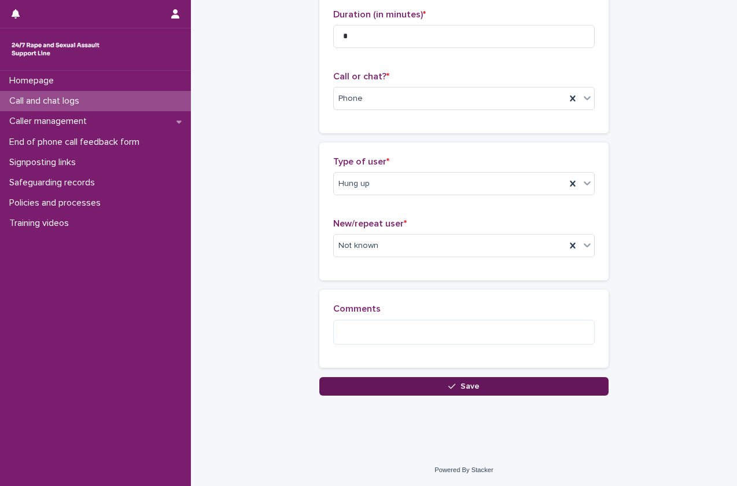
click at [411, 384] on button "Save" at bounding box center [463, 386] width 289 height 19
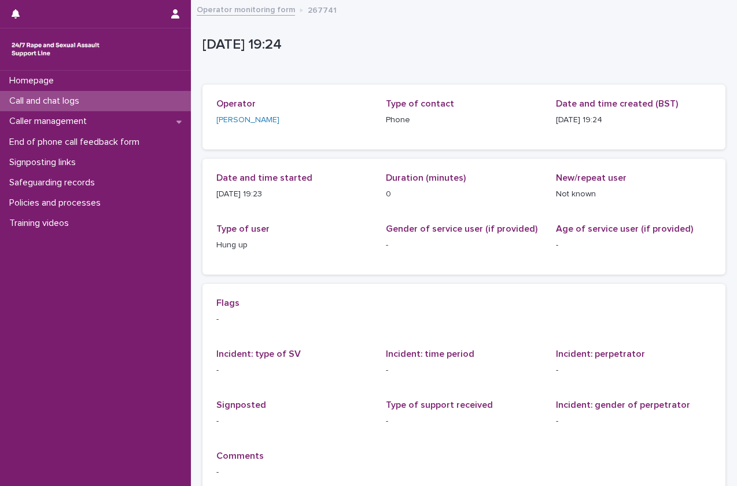
click at [86, 102] on p "Call and chat logs" at bounding box center [47, 100] width 84 height 11
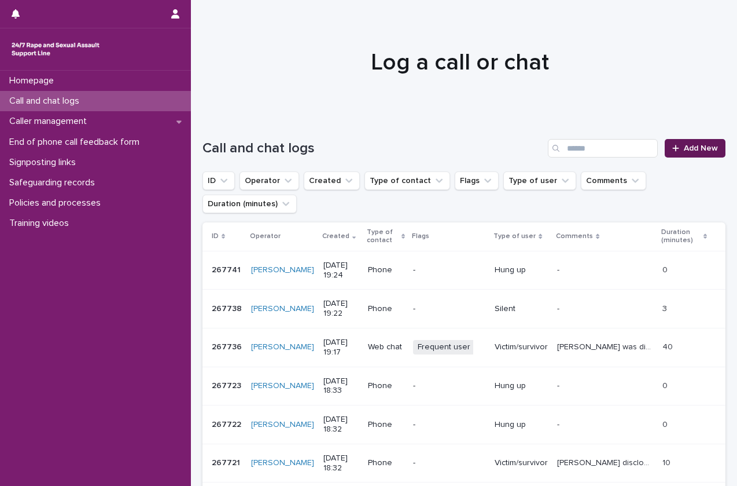
click at [672, 151] on div at bounding box center [678, 148] width 12 height 8
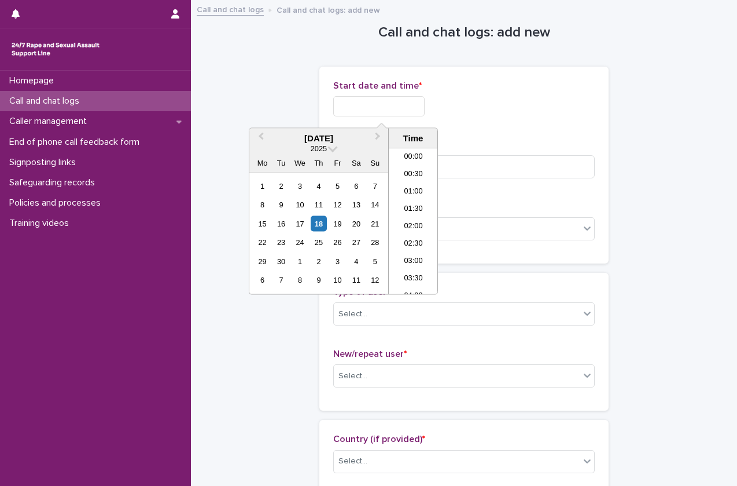
click at [350, 98] on input "text" at bounding box center [378, 106] width 91 height 20
click at [416, 220] on li "19:00" at bounding box center [413, 221] width 49 height 17
click at [404, 105] on input "**********" at bounding box center [378, 106] width 91 height 20
type input "**********"
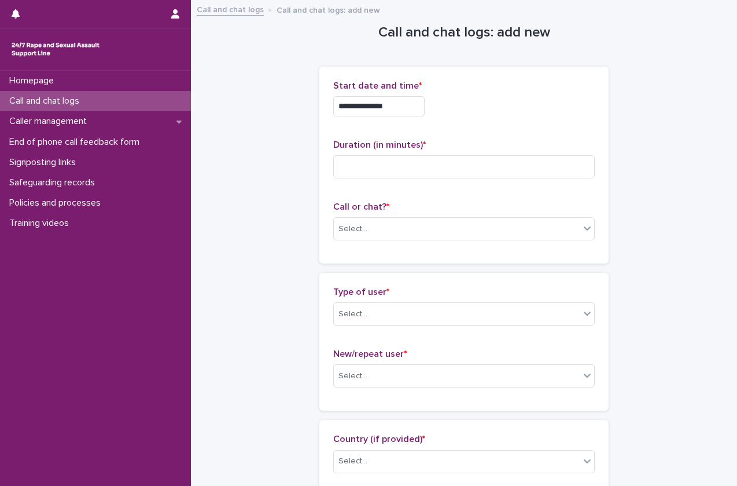
click at [494, 143] on p "Duration (in minutes) *" at bounding box center [464, 144] width 262 height 11
click at [462, 158] on input at bounding box center [464, 166] width 262 height 23
type input "*"
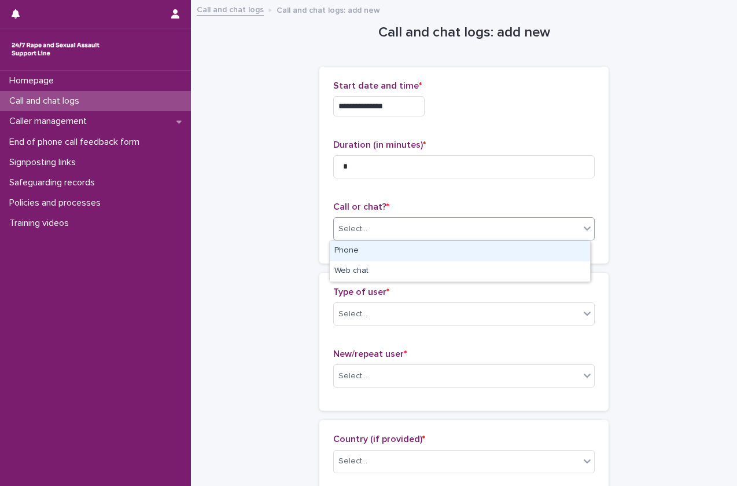
click at [351, 223] on div "Select..." at bounding box center [353, 229] width 29 height 12
click at [354, 250] on div "Phone" at bounding box center [460, 251] width 260 height 20
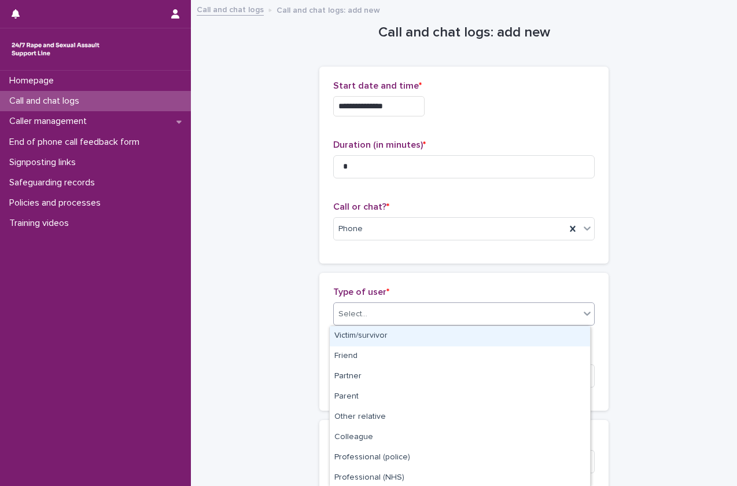
click at [362, 313] on div "Select..." at bounding box center [457, 313] width 246 height 19
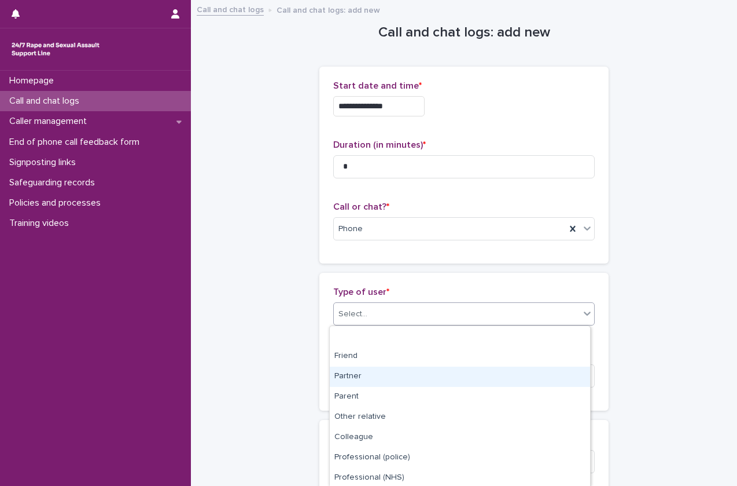
scroll to position [144, 0]
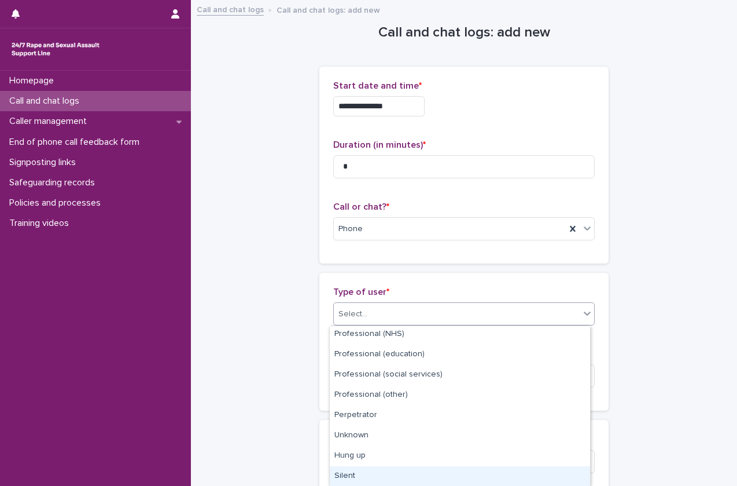
click at [356, 475] on div "Silent" at bounding box center [460, 476] width 260 height 20
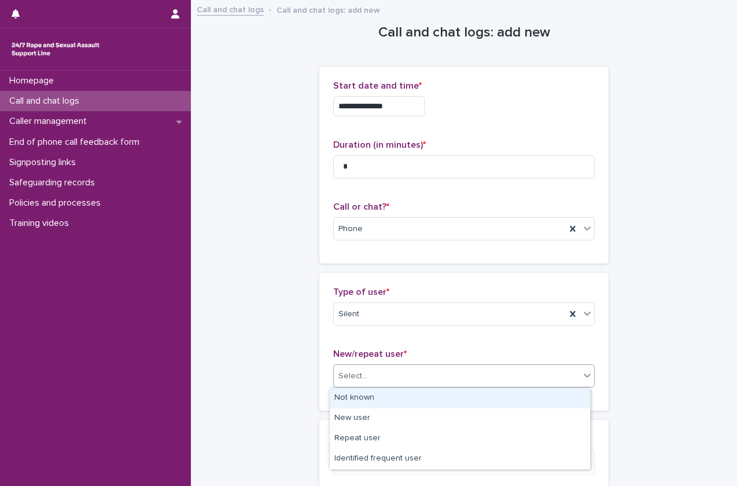
click at [412, 385] on div "Select..." at bounding box center [457, 375] width 246 height 19
click at [406, 394] on div "Not known" at bounding box center [460, 398] width 260 height 20
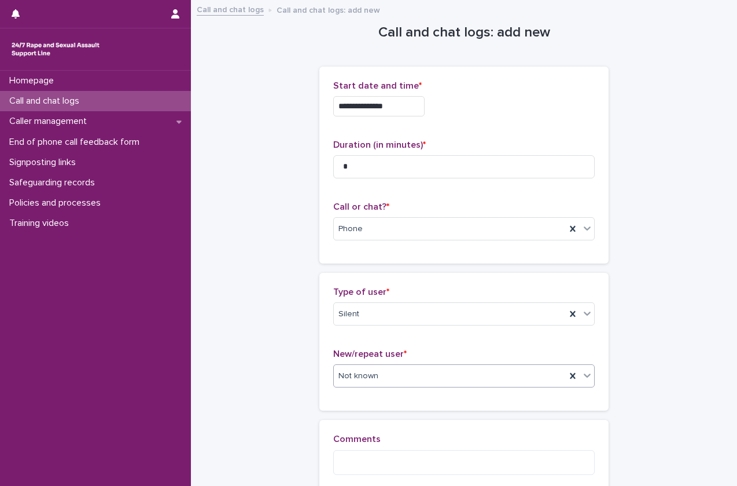
scroll to position [130, 0]
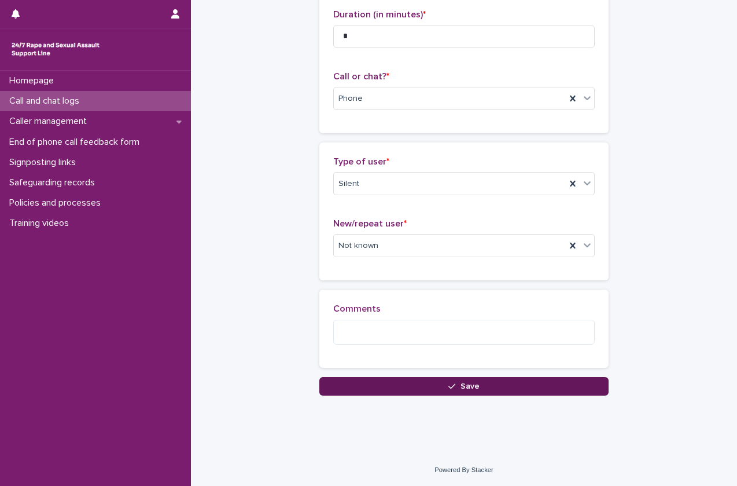
click at [426, 388] on button "Save" at bounding box center [463, 386] width 289 height 19
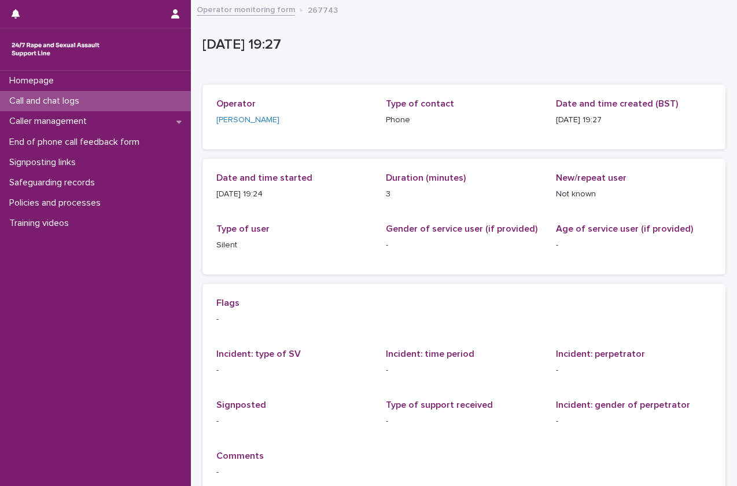
click at [139, 103] on div "Call and chat logs" at bounding box center [95, 101] width 191 height 20
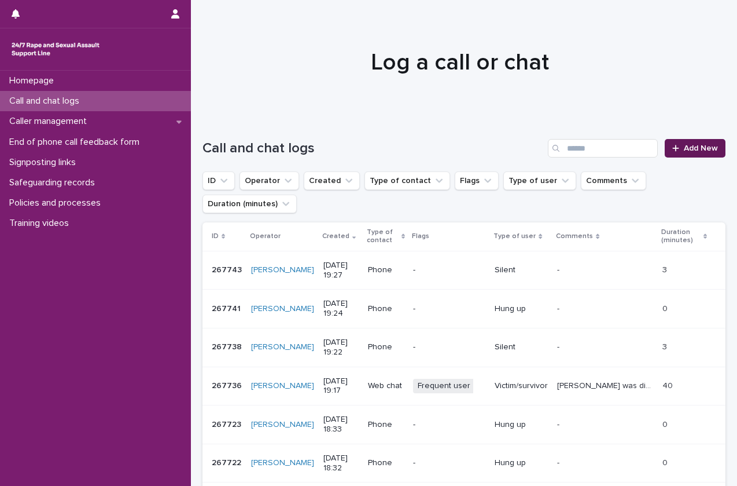
click at [685, 147] on span "Add New" at bounding box center [701, 148] width 34 height 8
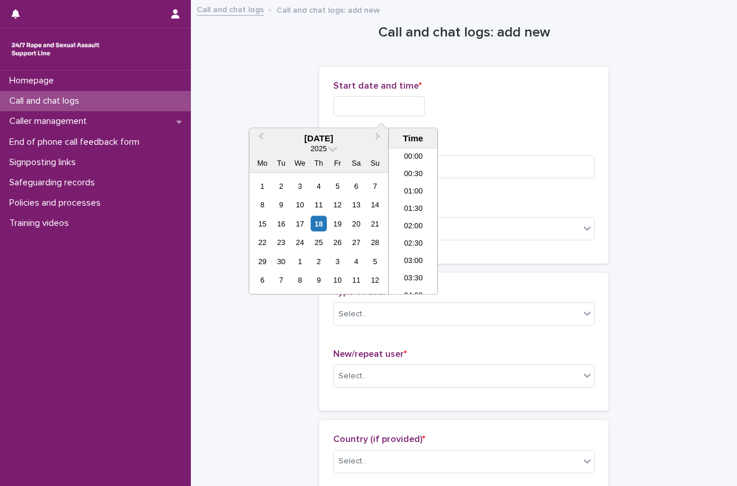
click at [416, 111] on input "text" at bounding box center [378, 106] width 91 height 20
click at [410, 218] on li "19:00" at bounding box center [413, 221] width 49 height 17
click at [414, 109] on input "**********" at bounding box center [378, 106] width 91 height 20
type input "**********"
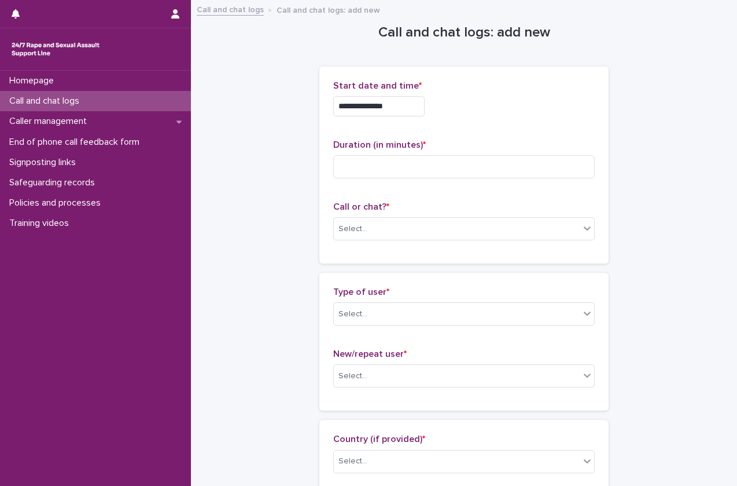
click at [493, 149] on p "Duration (in minutes) *" at bounding box center [464, 144] width 262 height 11
click at [452, 171] on input at bounding box center [464, 166] width 262 height 23
click at [433, 238] on div "Select..." at bounding box center [457, 228] width 246 height 19
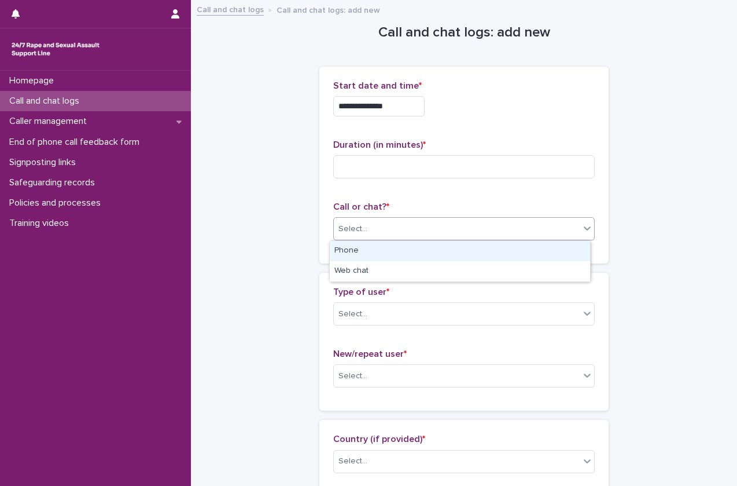
click at [417, 254] on div "Phone" at bounding box center [460, 251] width 260 height 20
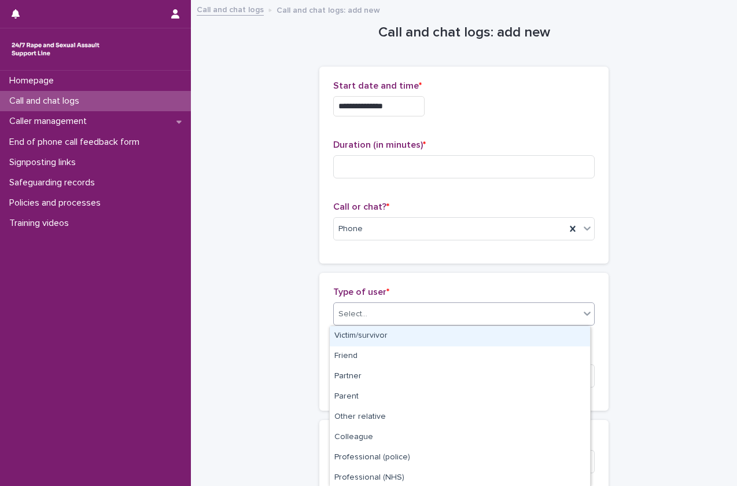
click at [382, 321] on div "Select..." at bounding box center [457, 313] width 246 height 19
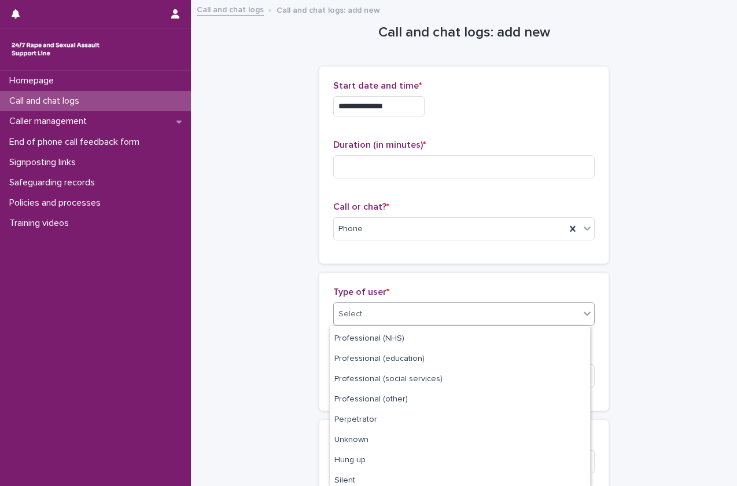
scroll to position [144, 0]
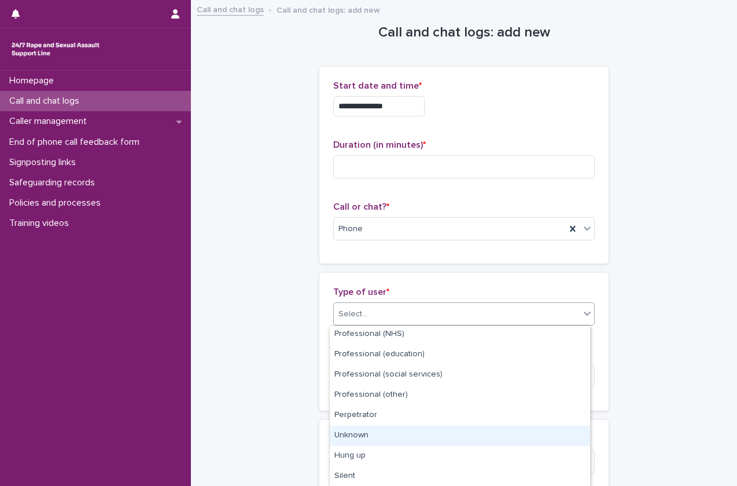
drag, startPoint x: 354, startPoint y: 425, endPoint x: 352, endPoint y: 433, distance: 8.4
click at [352, 433] on div "Unknown" at bounding box center [460, 435] width 260 height 20
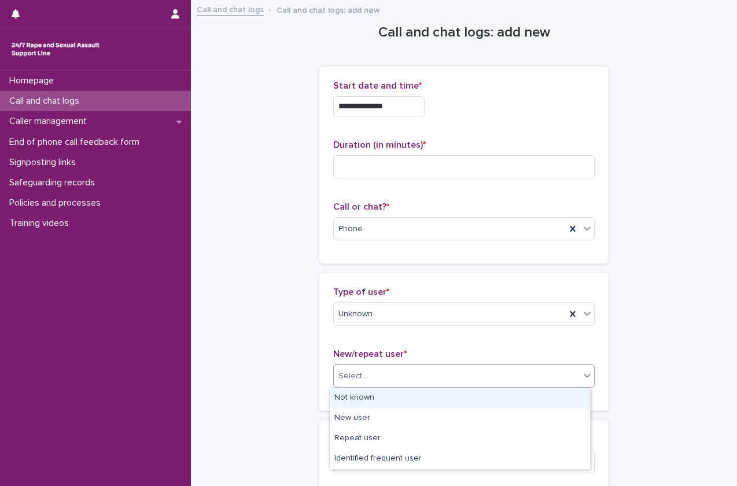
click at [389, 378] on div "Select..." at bounding box center [457, 375] width 246 height 19
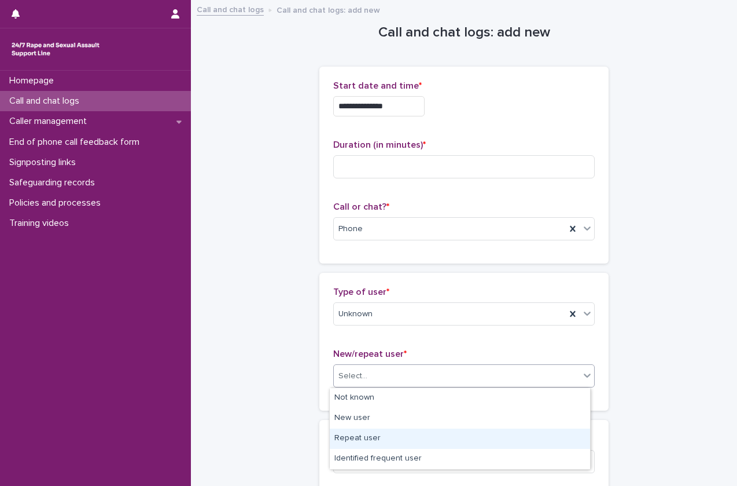
click at [373, 434] on div "Repeat user" at bounding box center [460, 438] width 260 height 20
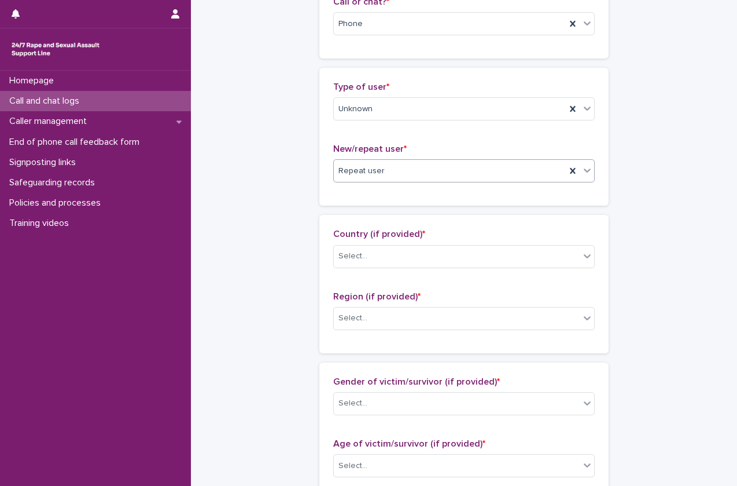
scroll to position [207, 0]
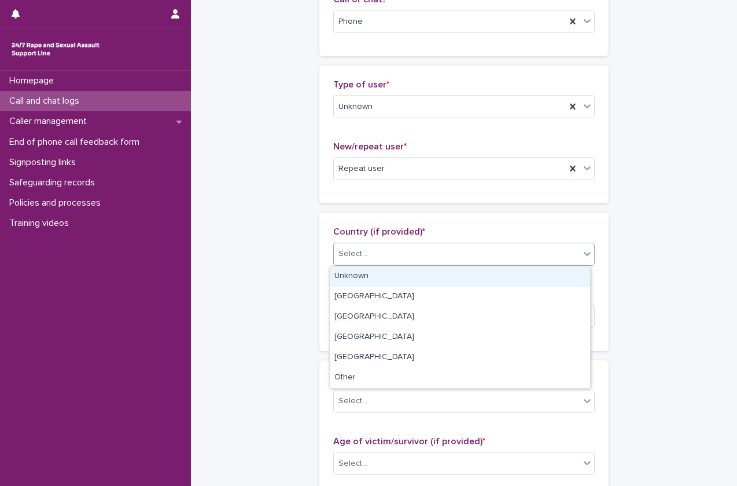
click at [434, 288] on body "**********" at bounding box center [368, 243] width 737 height 486
click at [448, 275] on div "Unknown" at bounding box center [460, 276] width 260 height 20
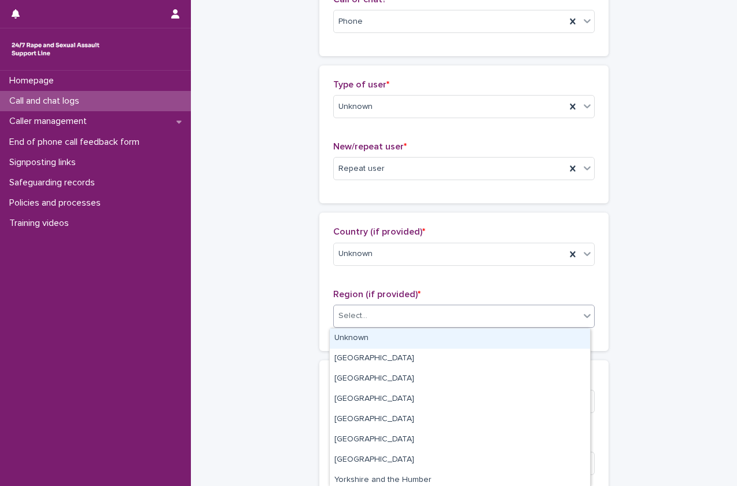
click at [408, 321] on div "Select..." at bounding box center [457, 315] width 246 height 19
click at [396, 332] on div "Unknown" at bounding box center [460, 338] width 260 height 20
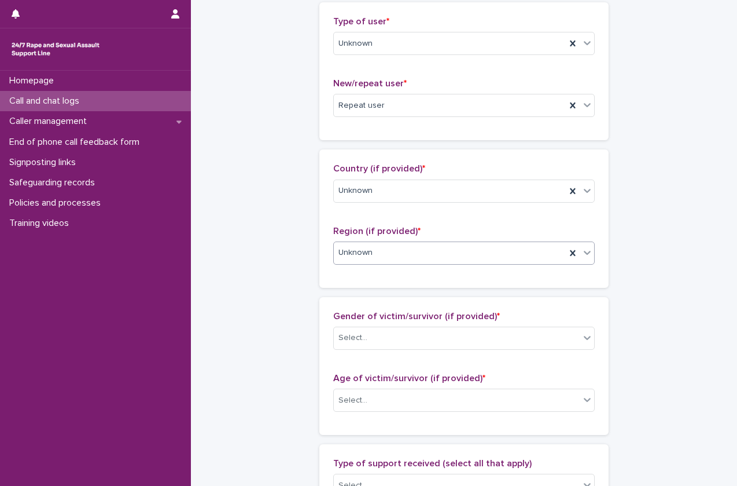
scroll to position [280, 0]
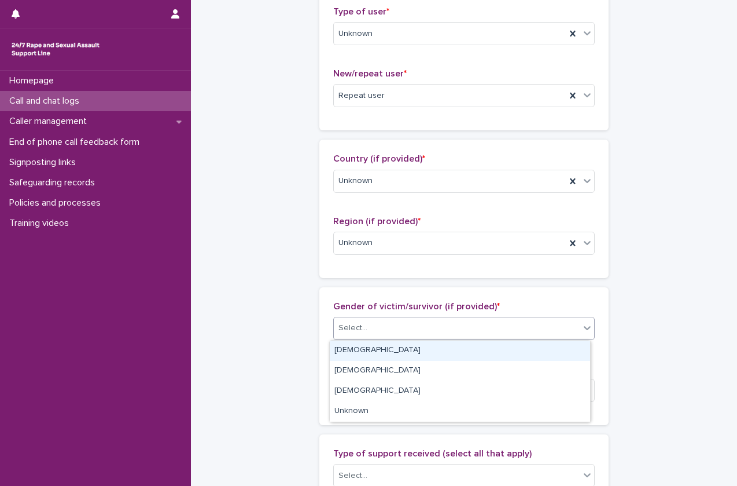
click at [414, 323] on div "Select..." at bounding box center [457, 327] width 246 height 19
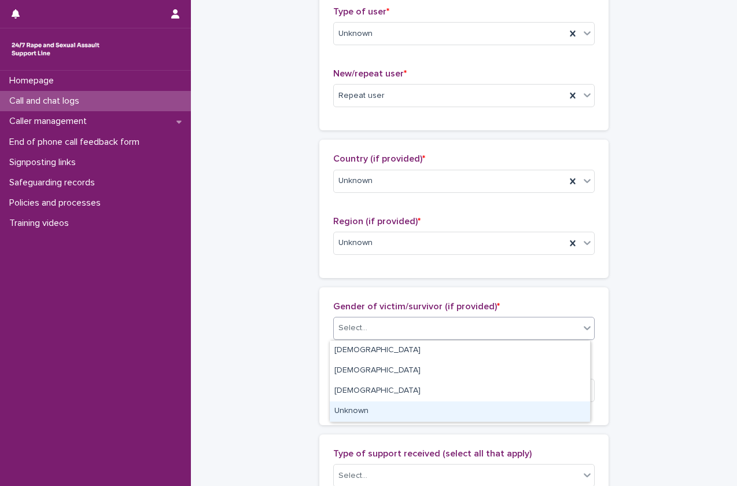
click at [370, 410] on div "Unknown" at bounding box center [460, 411] width 260 height 20
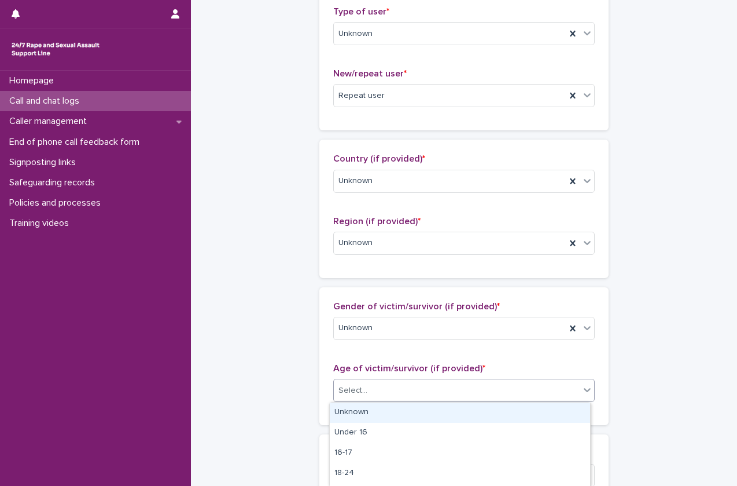
click at [394, 389] on div "Select..." at bounding box center [457, 390] width 246 height 19
click at [381, 406] on div "Unknown" at bounding box center [460, 412] width 260 height 20
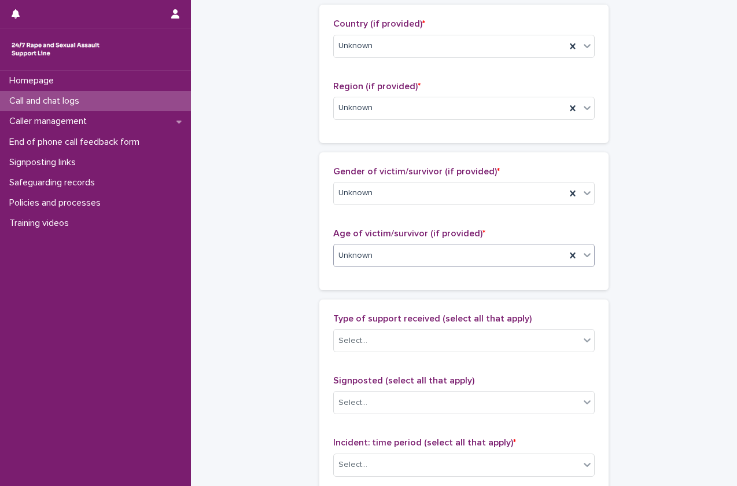
scroll to position [418, 0]
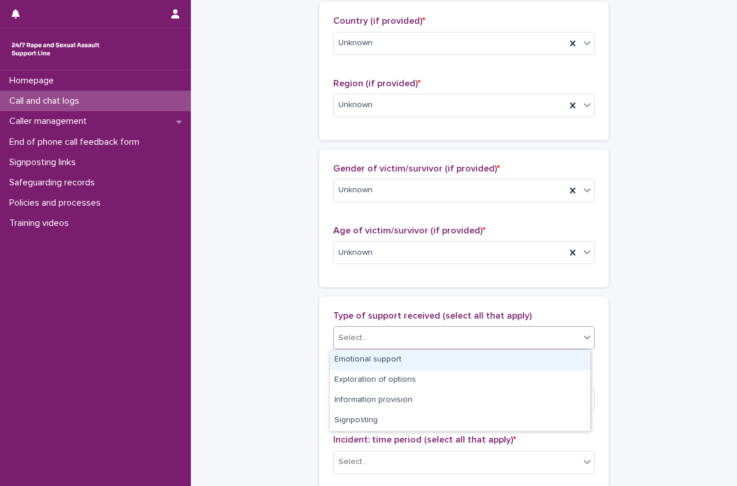
click at [439, 343] on div "Select..." at bounding box center [457, 337] width 246 height 19
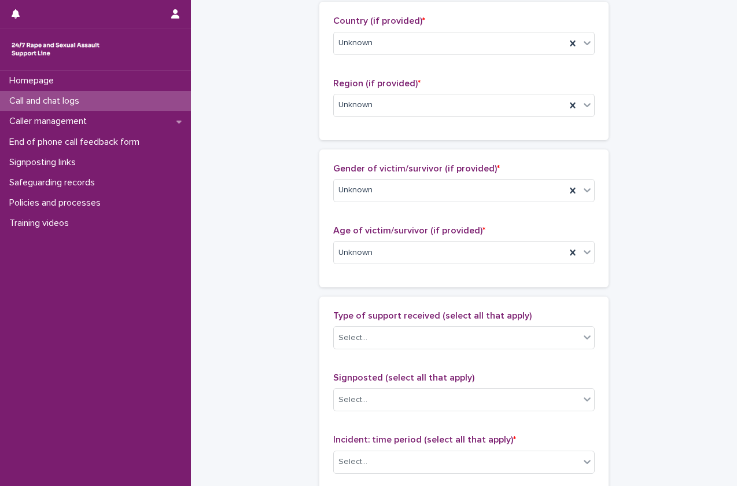
click at [293, 428] on div "**********" at bounding box center [464, 209] width 523 height 1253
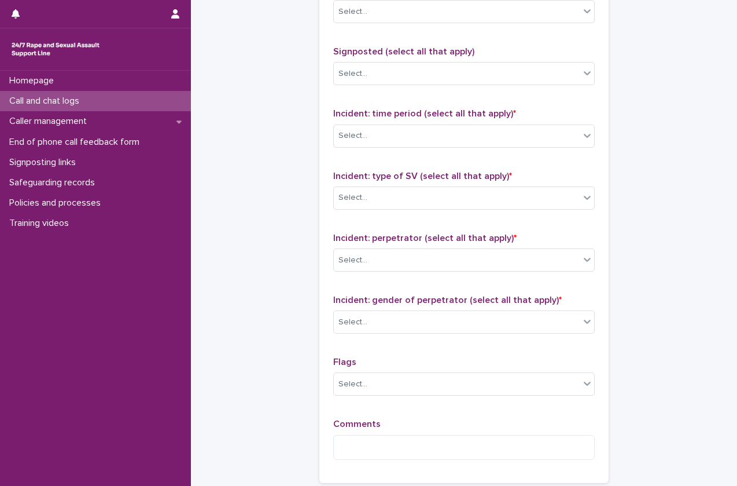
scroll to position [748, 0]
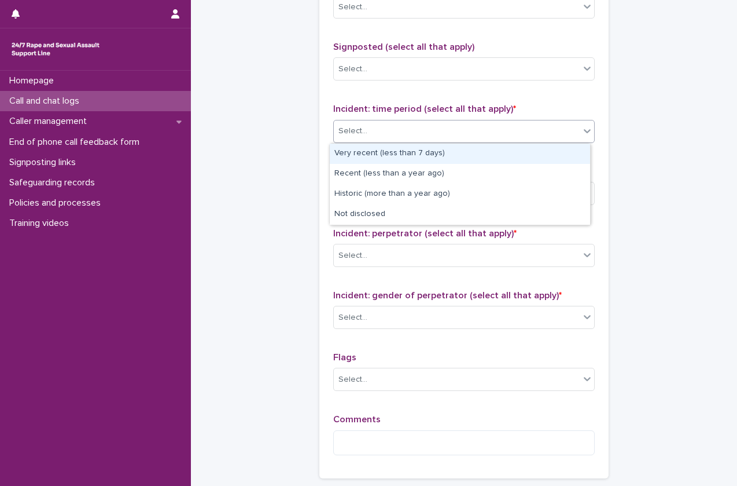
click at [472, 133] on div "Select..." at bounding box center [457, 131] width 246 height 19
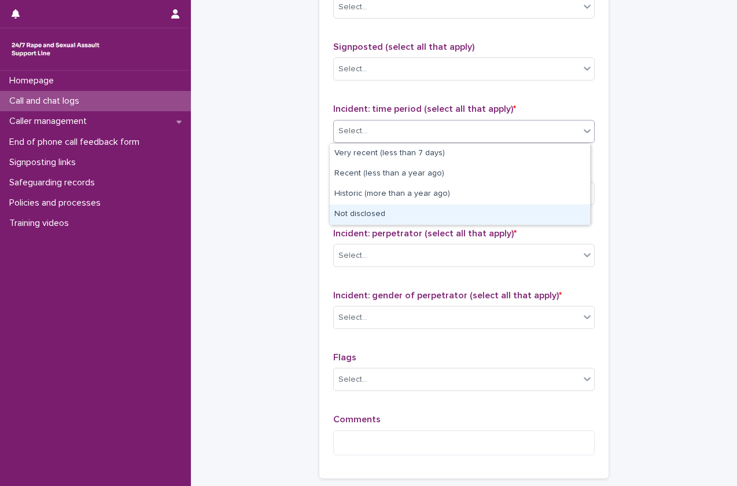
click at [410, 208] on div "Not disclosed" at bounding box center [460, 214] width 260 height 20
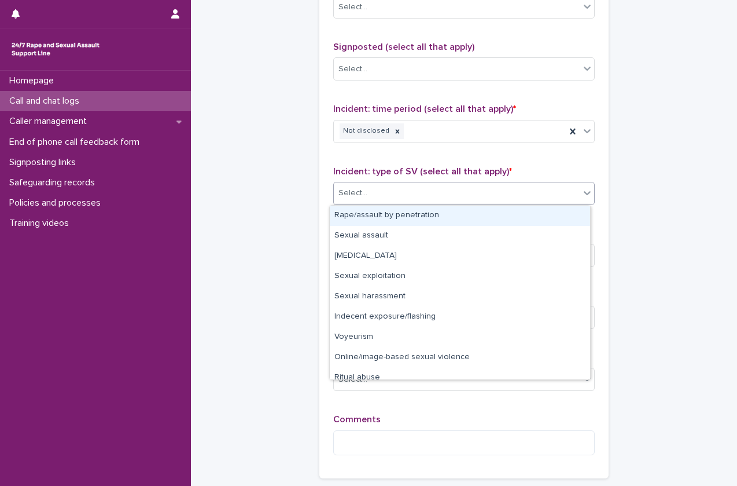
click at [436, 201] on div "Select..." at bounding box center [457, 192] width 246 height 19
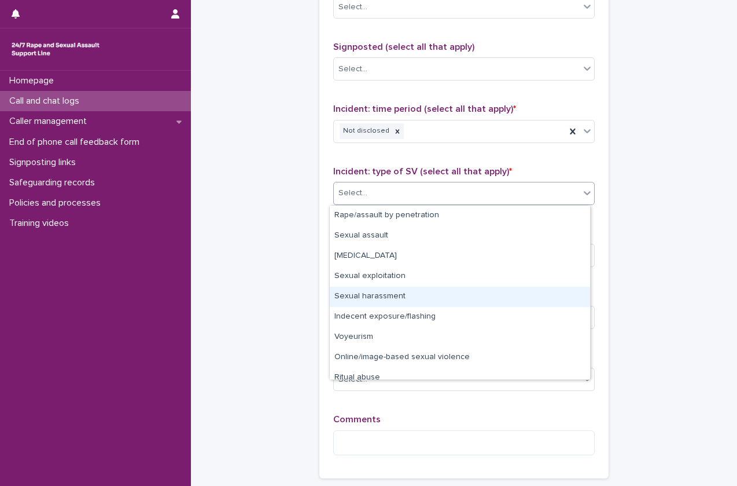
scroll to position [29, 0]
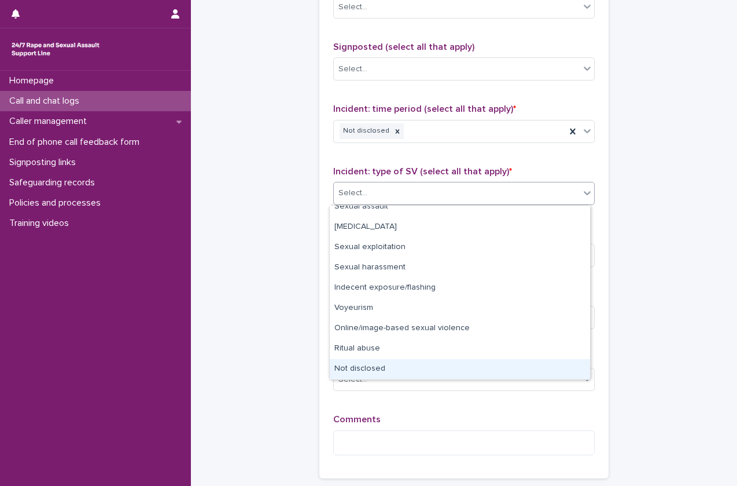
click at [339, 366] on div "Not disclosed" at bounding box center [460, 369] width 260 height 20
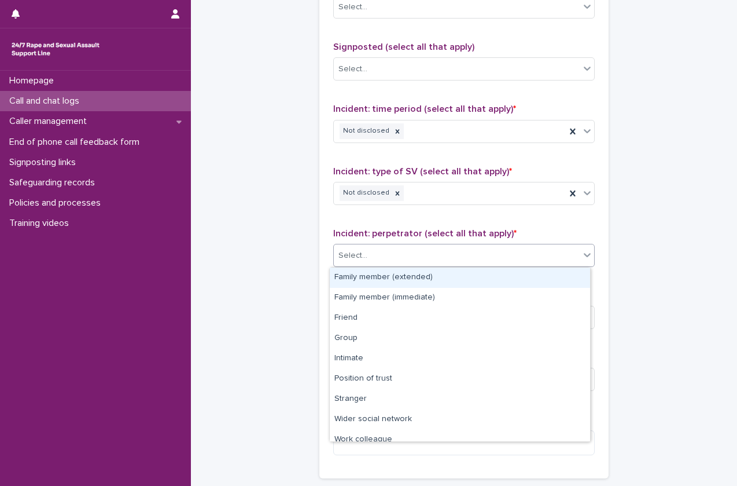
click at [468, 258] on div "Select..." at bounding box center [457, 255] width 246 height 19
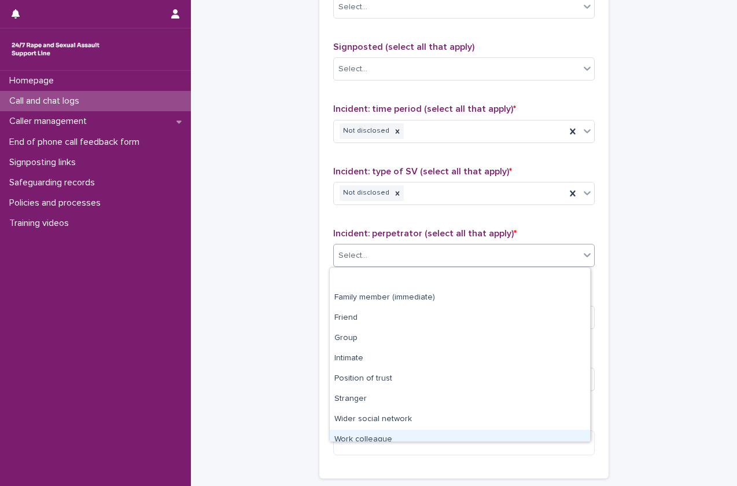
scroll to position [49, 0]
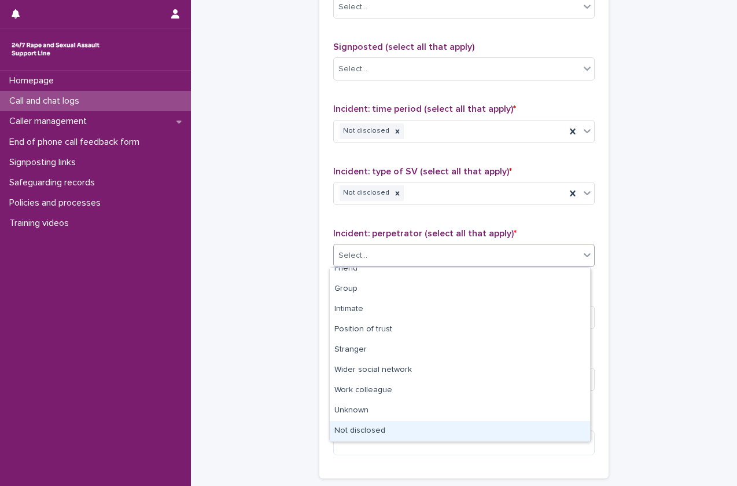
click at [365, 434] on div "Not disclosed" at bounding box center [460, 431] width 260 height 20
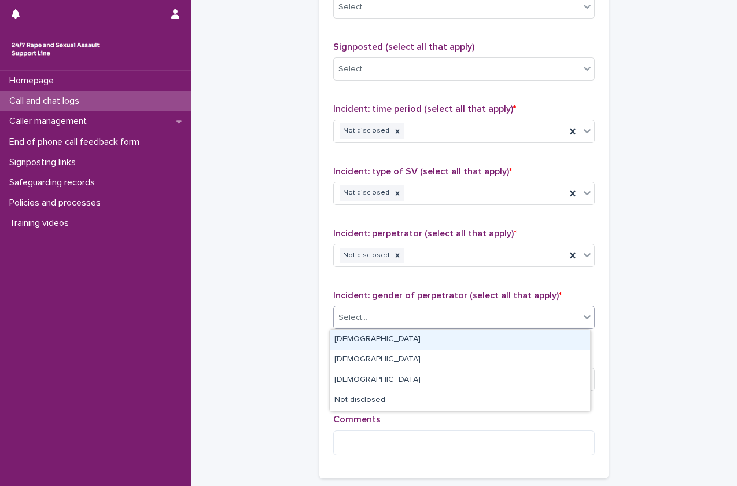
click at [448, 322] on div "Select..." at bounding box center [457, 317] width 246 height 19
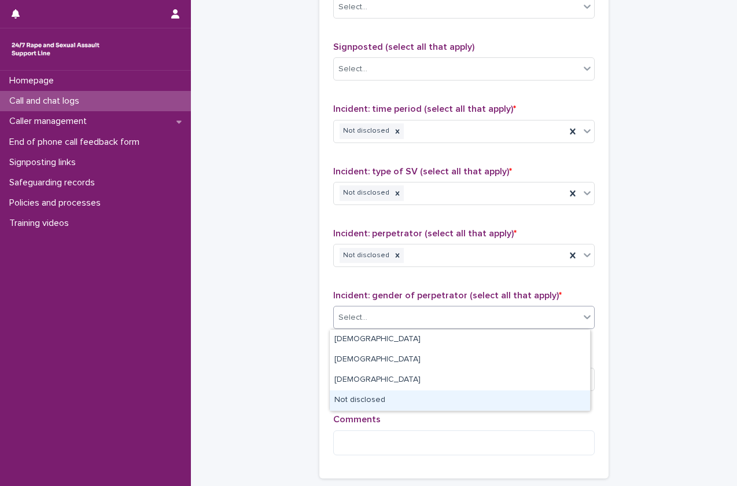
click at [402, 395] on div "Not disclosed" at bounding box center [460, 400] width 260 height 20
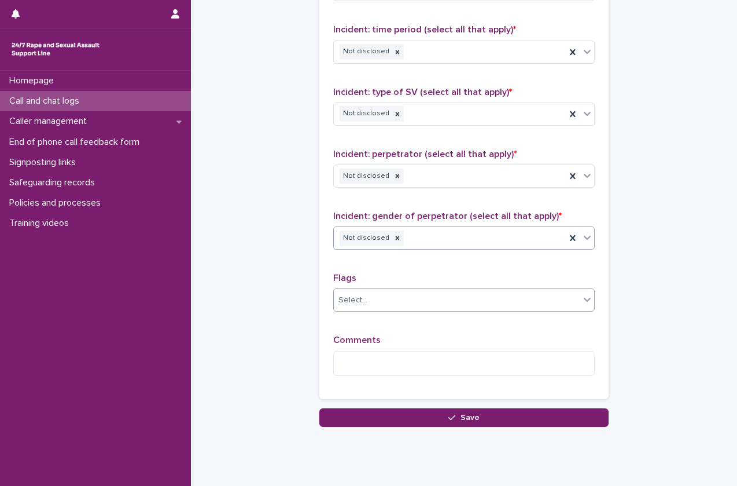
scroll to position [828, 0]
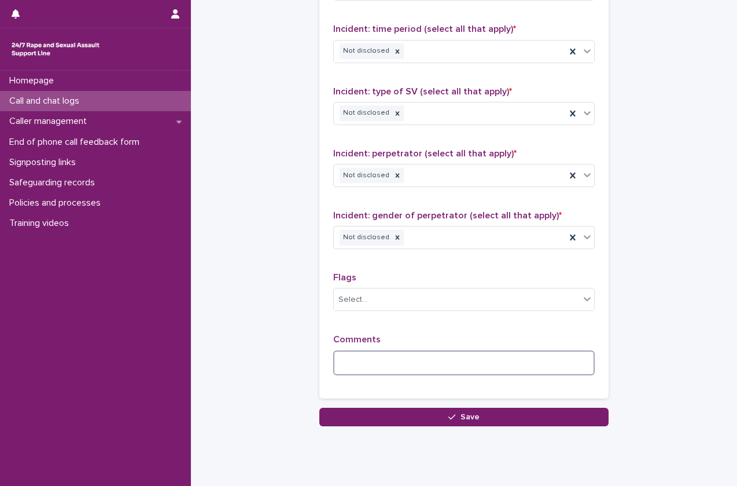
click at [398, 370] on textarea at bounding box center [464, 362] width 262 height 25
click at [355, 355] on textarea at bounding box center [464, 362] width 262 height 25
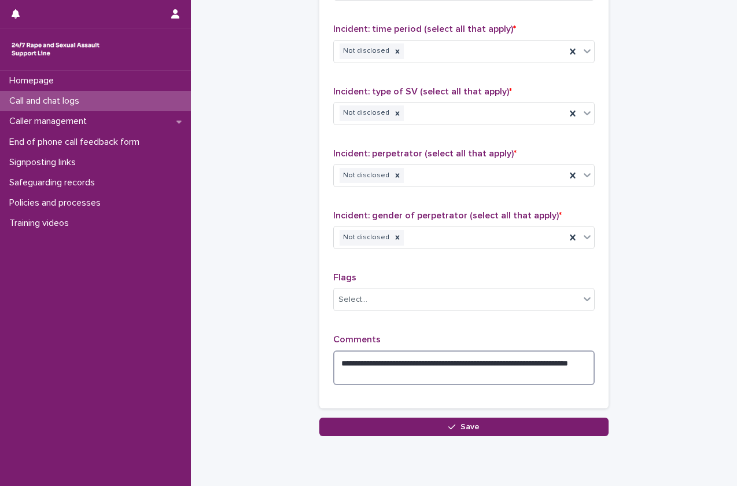
click at [340, 363] on textarea "**********" at bounding box center [464, 367] width 262 height 35
click at [389, 366] on textarea "**********" at bounding box center [464, 367] width 262 height 35
click at [339, 361] on textarea "**********" at bounding box center [464, 367] width 262 height 35
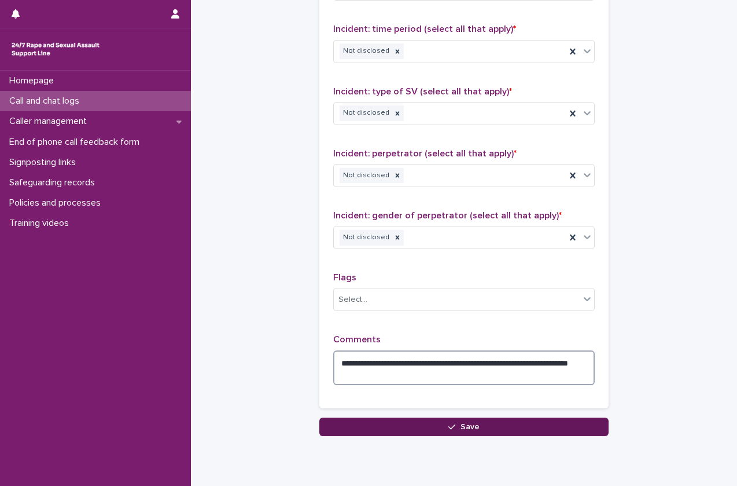
type textarea "**********"
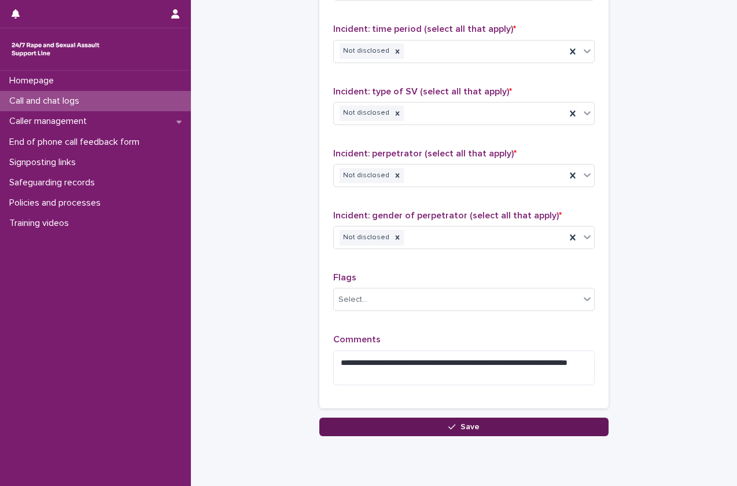
click at [348, 425] on button "Save" at bounding box center [463, 426] width 289 height 19
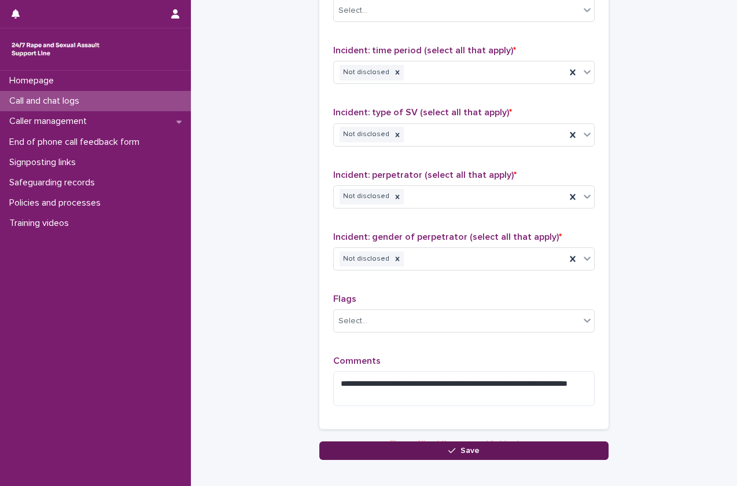
scroll to position [139, 0]
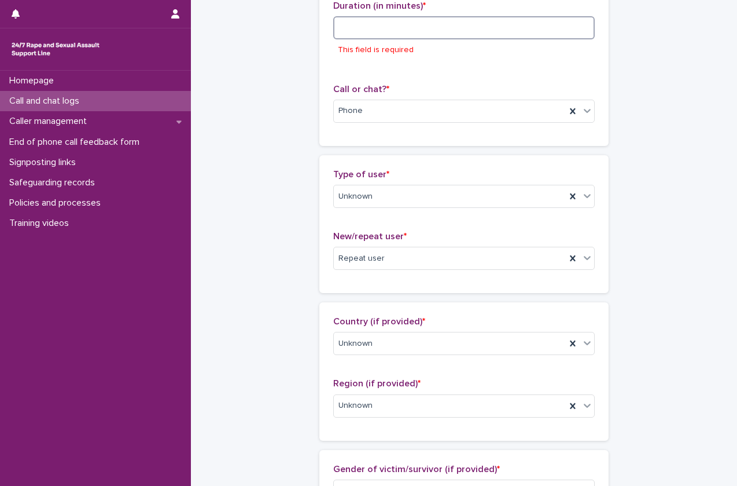
click at [436, 29] on input at bounding box center [464, 27] width 262 height 23
type input "*"
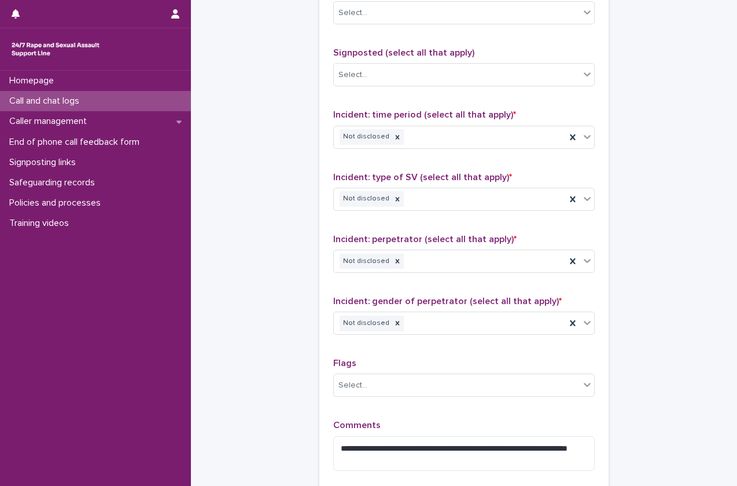
scroll to position [869, 0]
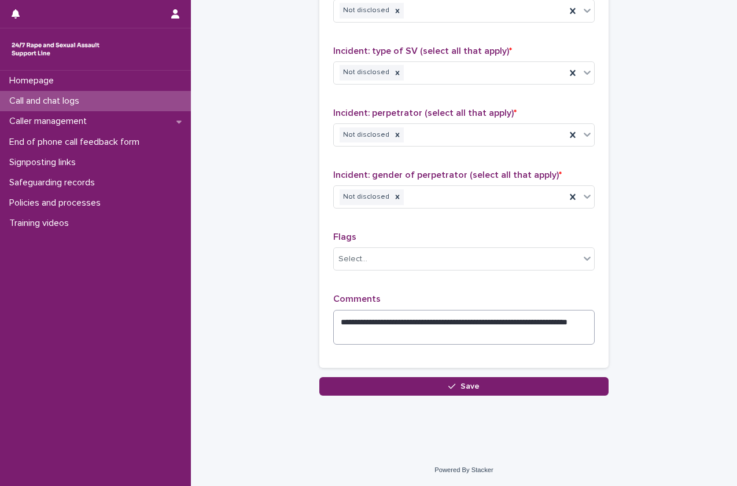
type input "*"
click at [416, 330] on textarea "**********" at bounding box center [464, 327] width 262 height 35
click at [362, 334] on textarea "**********" at bounding box center [464, 327] width 262 height 35
click at [397, 333] on textarea "**********" at bounding box center [464, 327] width 262 height 35
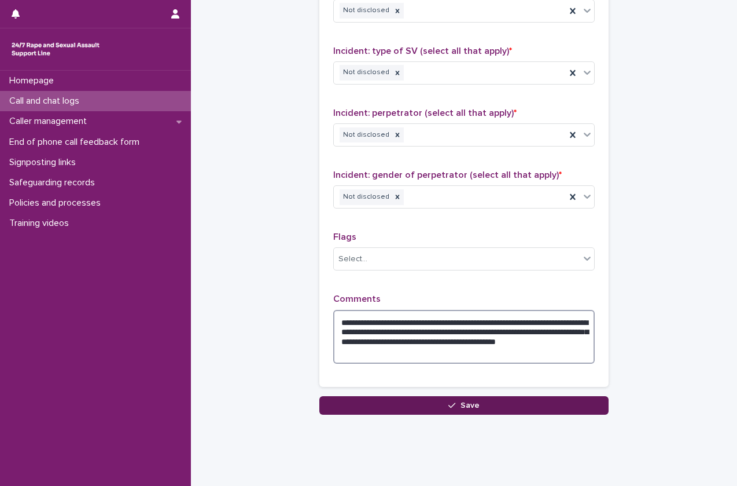
type textarea "**********"
click at [389, 404] on button "Save" at bounding box center [463, 405] width 289 height 19
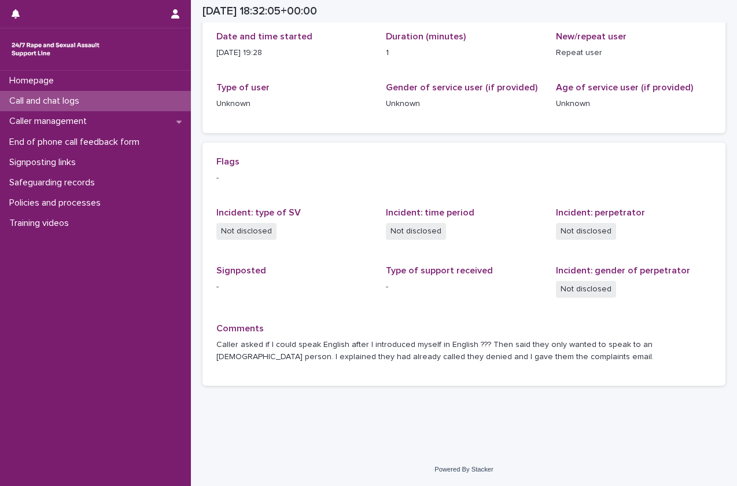
scroll to position [141, 0]
click at [100, 101] on div "Call and chat logs" at bounding box center [95, 101] width 191 height 20
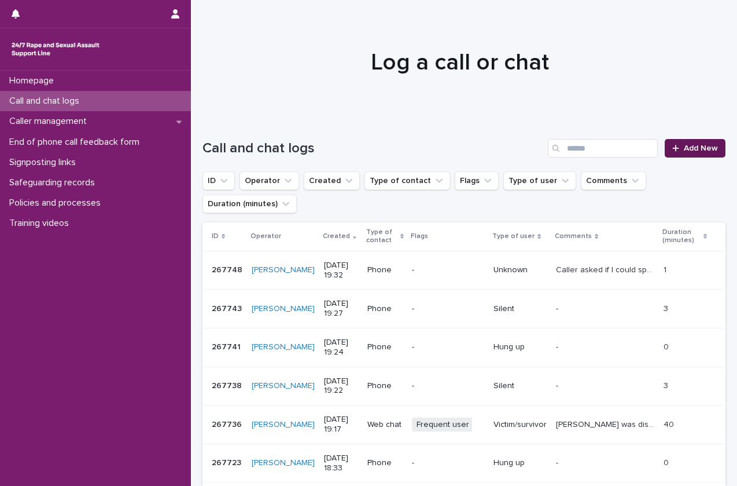
click at [665, 145] on link "Add New" at bounding box center [695, 148] width 61 height 19
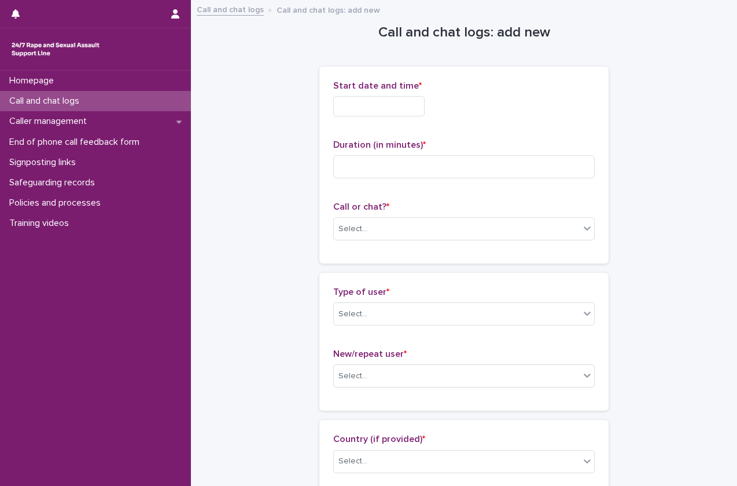
click at [367, 120] on div "Start date and time *" at bounding box center [464, 102] width 262 height 45
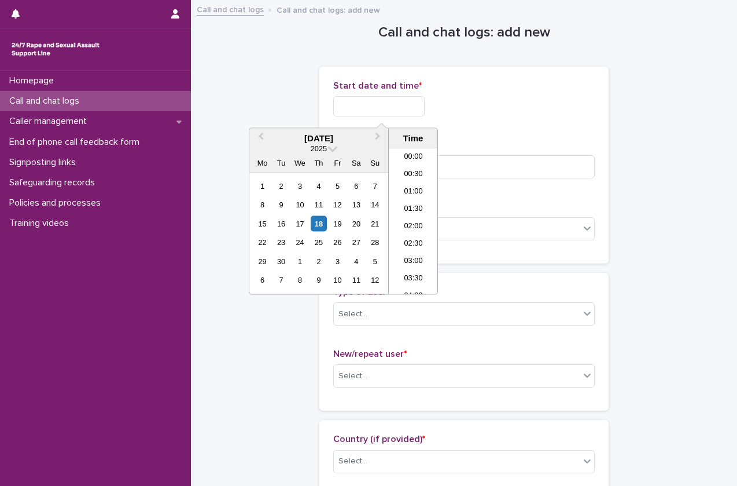
scroll to position [613, 0]
click at [380, 111] on input "text" at bounding box center [378, 106] width 91 height 20
click at [414, 205] on li "19:00" at bounding box center [413, 204] width 49 height 17
click at [413, 111] on input "**********" at bounding box center [378, 106] width 91 height 20
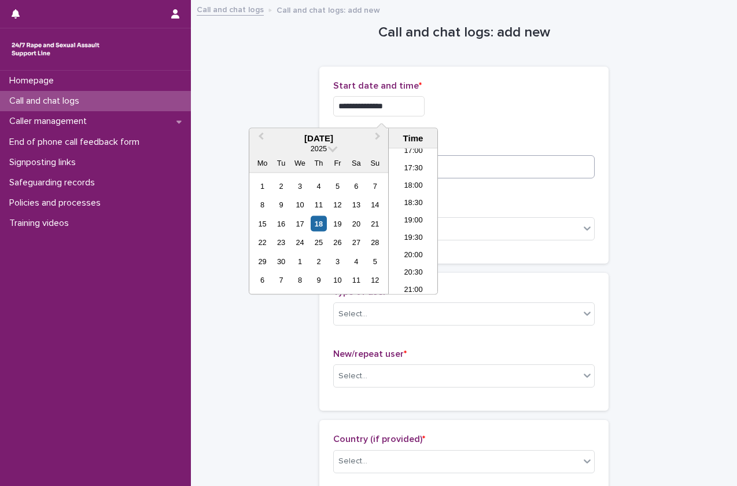
type input "**********"
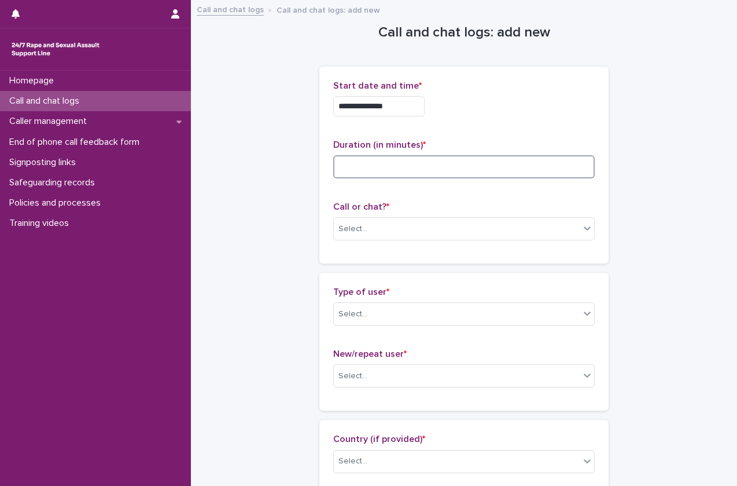
click at [454, 170] on input at bounding box center [464, 166] width 262 height 23
type input "*"
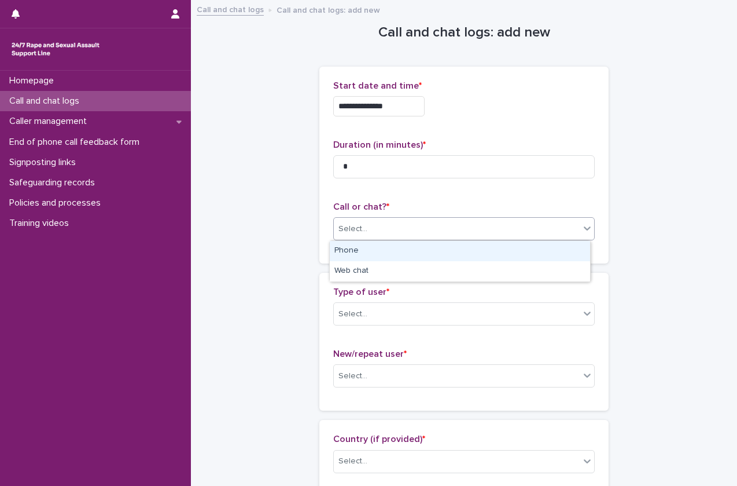
click at [383, 226] on div "Select..." at bounding box center [457, 228] width 246 height 19
click at [368, 253] on div "Phone" at bounding box center [460, 251] width 260 height 20
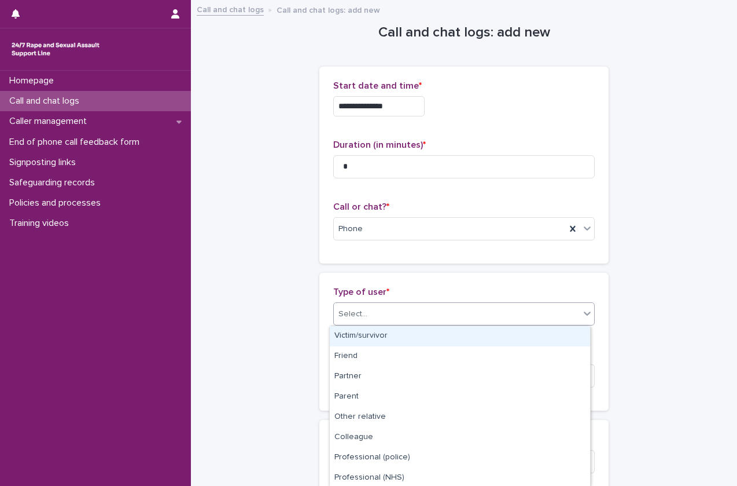
click at [351, 314] on div "Select..." at bounding box center [353, 314] width 29 height 12
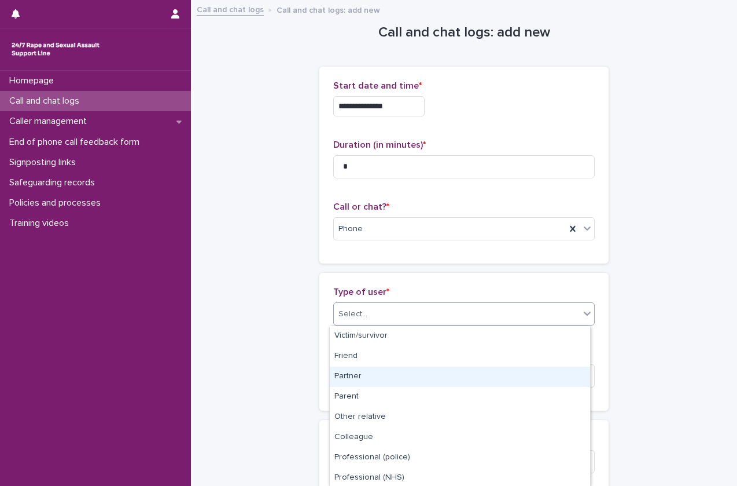
scroll to position [144, 0]
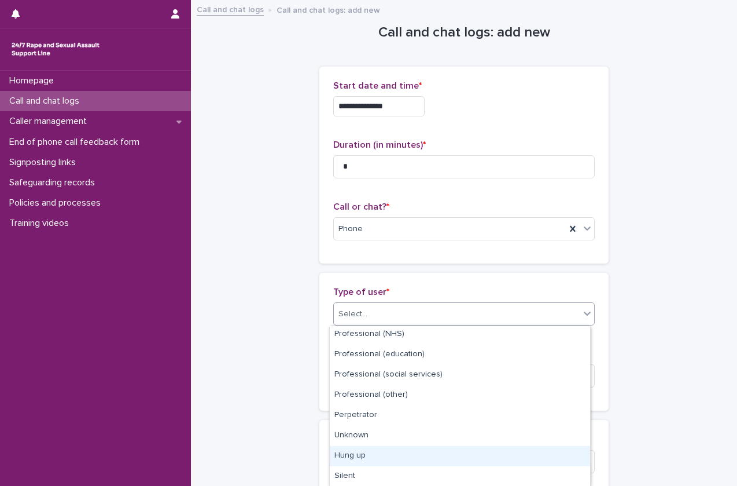
click at [358, 453] on div "Hung up" at bounding box center [460, 456] width 260 height 20
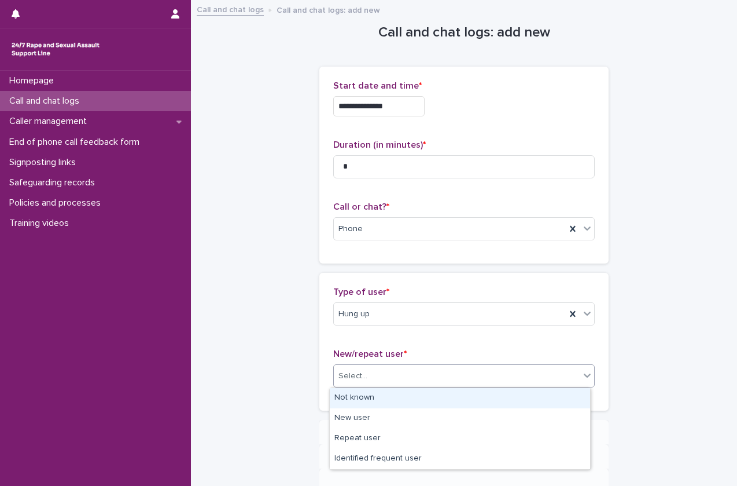
click at [397, 378] on div "Select..." at bounding box center [457, 375] width 246 height 19
click at [390, 393] on div "Not known" at bounding box center [460, 398] width 260 height 20
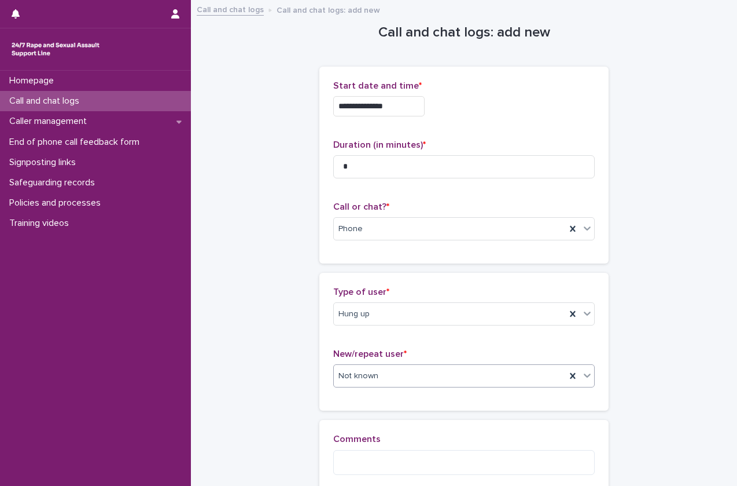
scroll to position [130, 0]
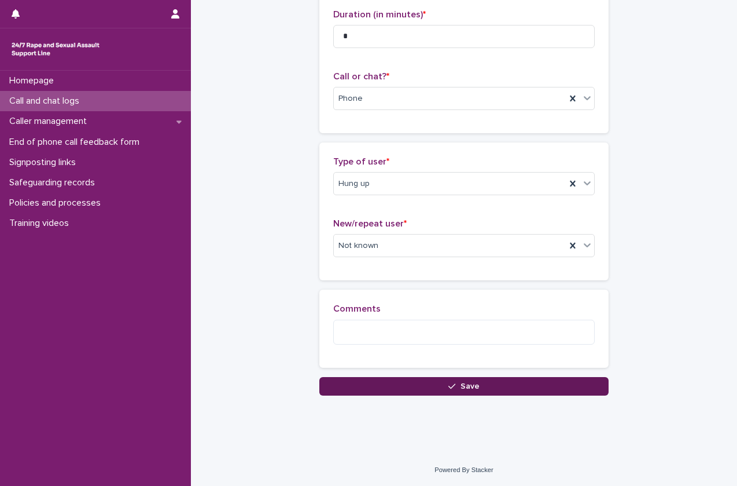
click at [408, 386] on button "Save" at bounding box center [463, 386] width 289 height 19
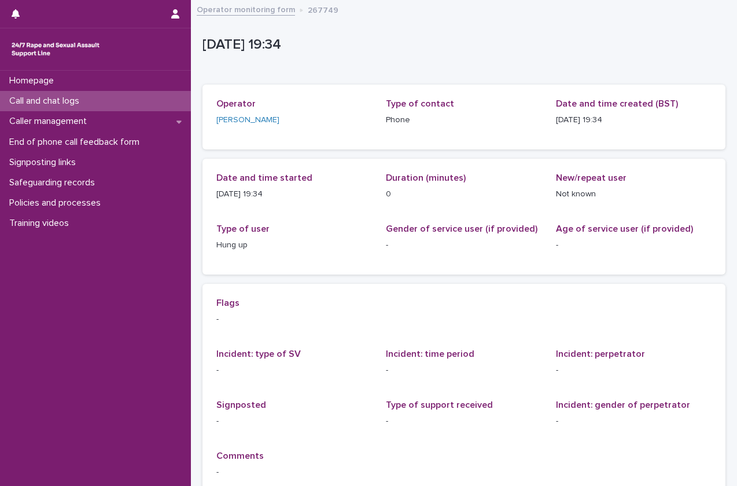
click at [109, 94] on div "Call and chat logs" at bounding box center [95, 101] width 191 height 20
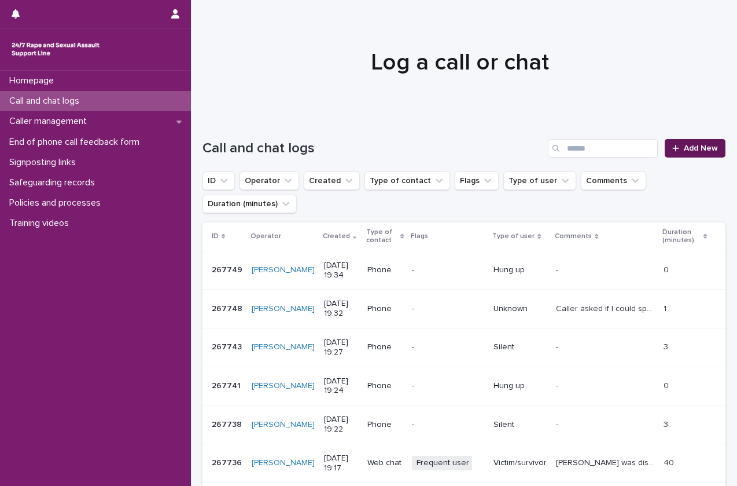
click at [681, 155] on link "Add New" at bounding box center [695, 148] width 61 height 19
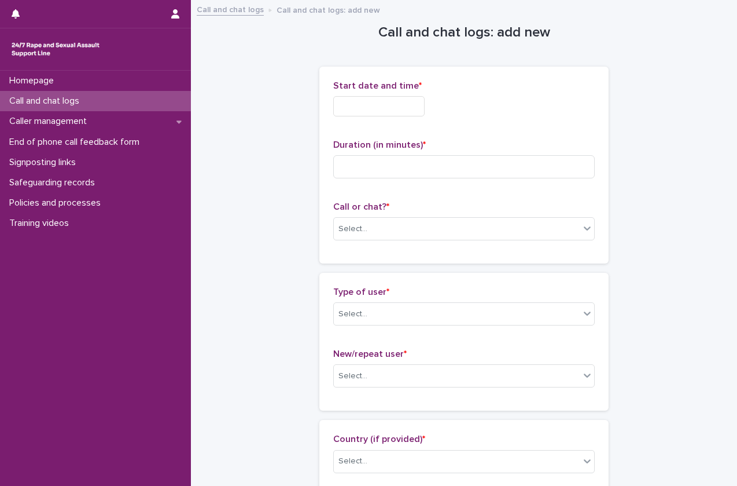
click at [391, 114] on input "text" at bounding box center [378, 106] width 91 height 20
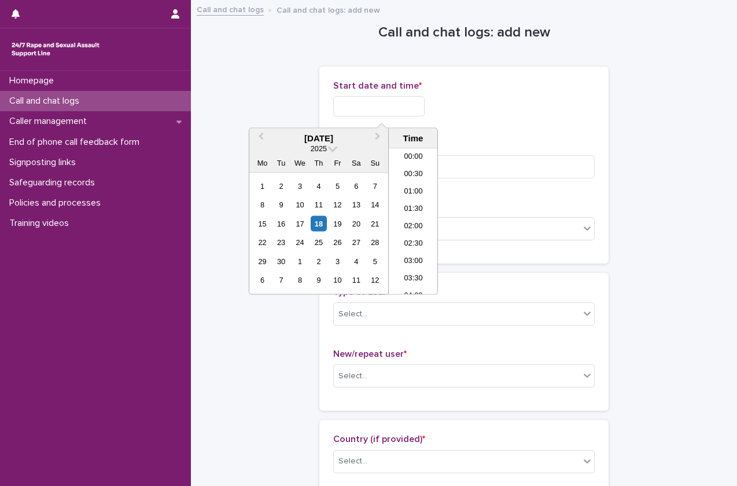
scroll to position [613, 0]
click at [402, 223] on li "19:30" at bounding box center [413, 221] width 49 height 17
click at [414, 105] on input "**********" at bounding box center [378, 106] width 91 height 20
type input "**********"
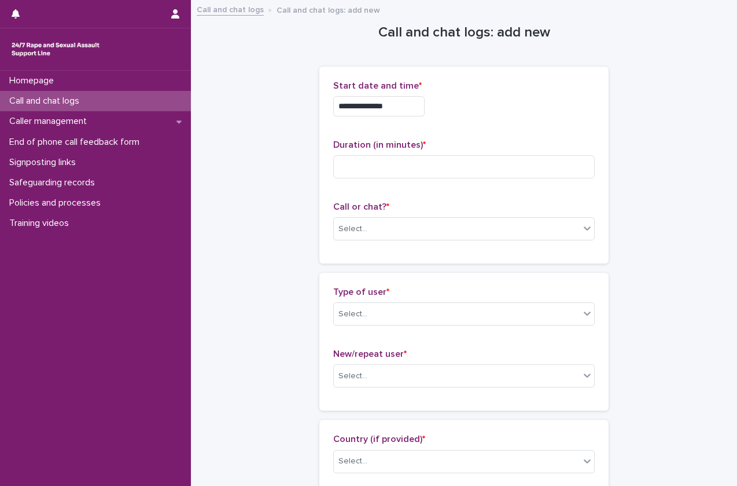
click at [466, 112] on div "**********" at bounding box center [464, 106] width 262 height 20
click at [378, 177] on input at bounding box center [464, 166] width 262 height 23
type input "*"
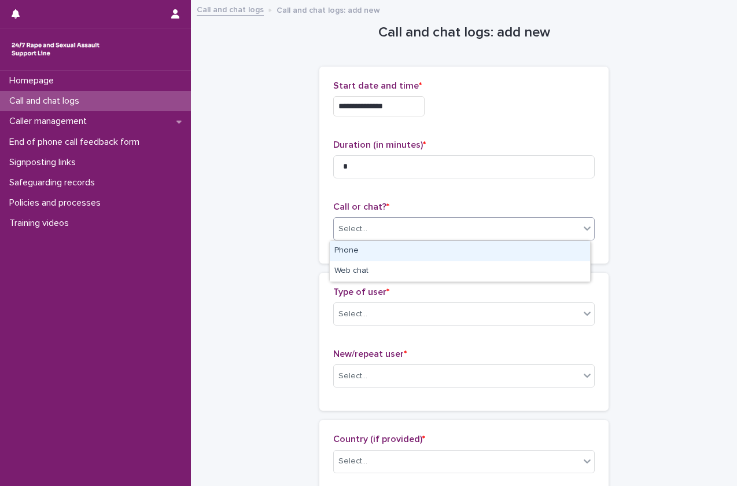
click at [380, 227] on div "Select..." at bounding box center [457, 228] width 246 height 19
click at [384, 253] on div "Phone" at bounding box center [460, 251] width 260 height 20
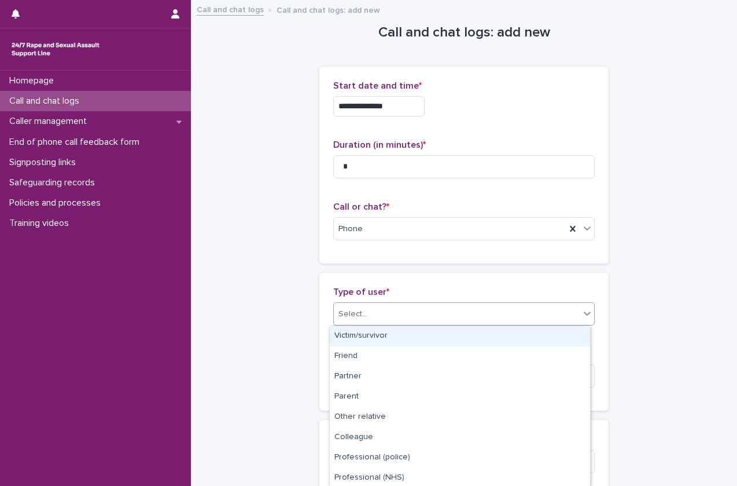
click at [369, 304] on div "Select..." at bounding box center [457, 313] width 246 height 19
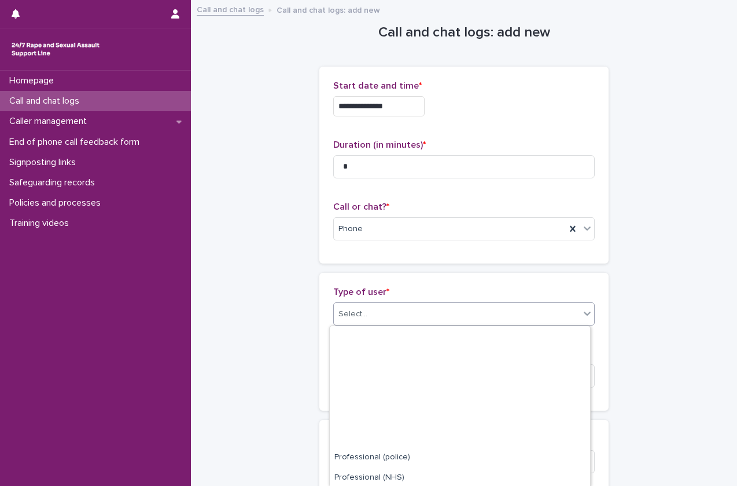
scroll to position [144, 0]
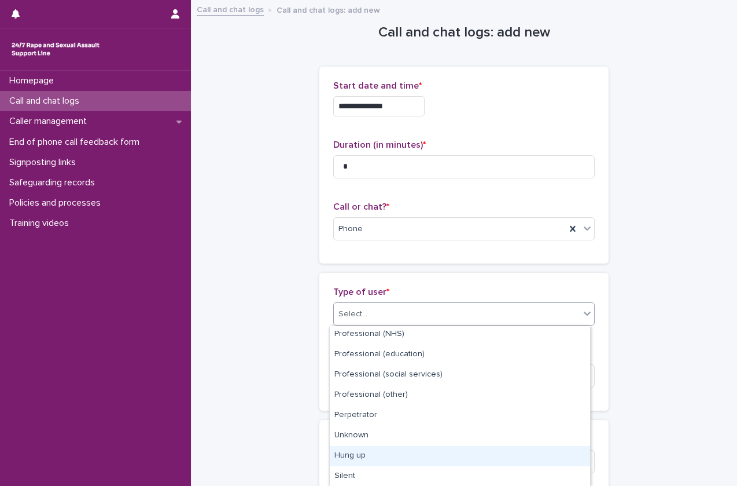
click at [385, 446] on div "Hung up" at bounding box center [460, 456] width 260 height 20
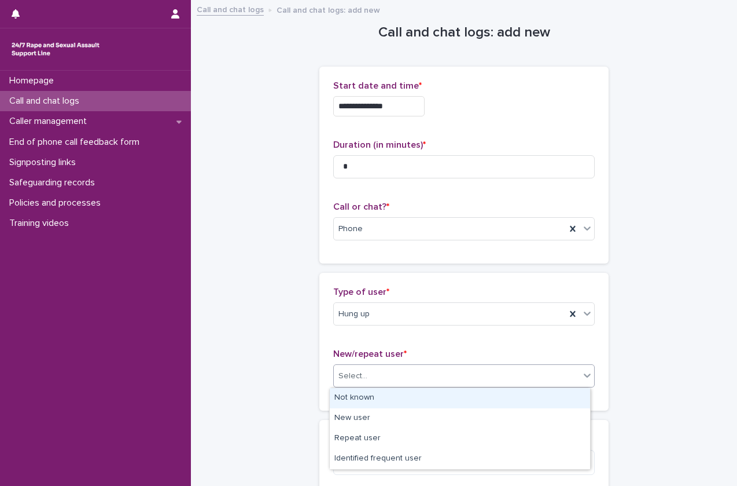
click at [432, 372] on div "Select..." at bounding box center [457, 375] width 246 height 19
click at [406, 403] on div "Not known" at bounding box center [460, 398] width 260 height 20
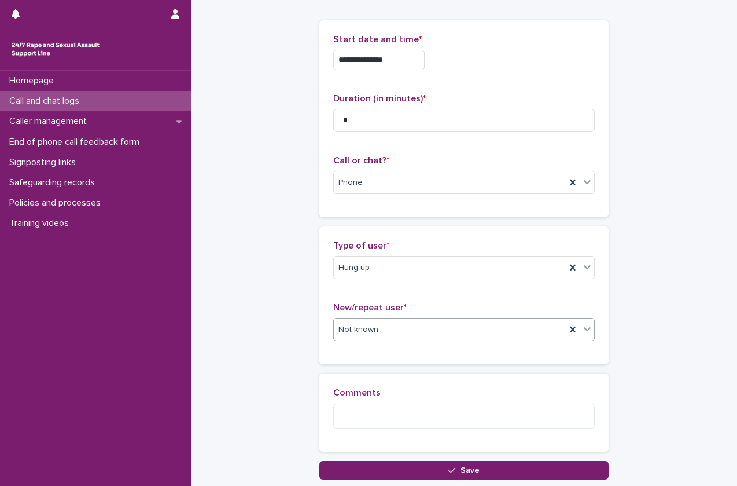
scroll to position [130, 0]
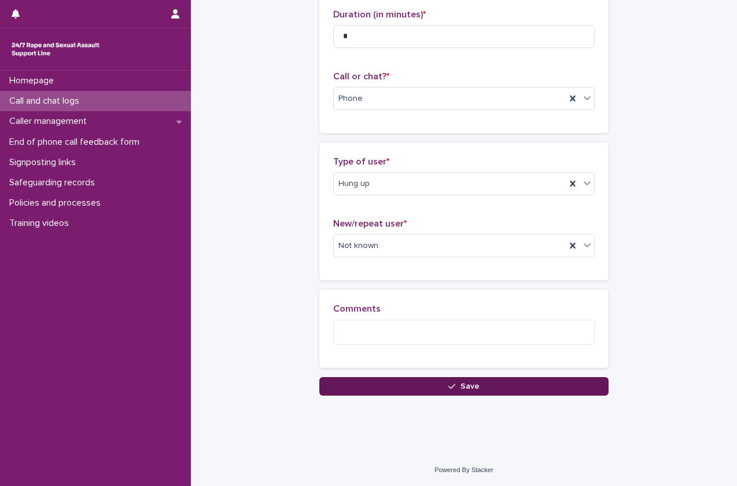
click at [425, 385] on button "Save" at bounding box center [463, 386] width 289 height 19
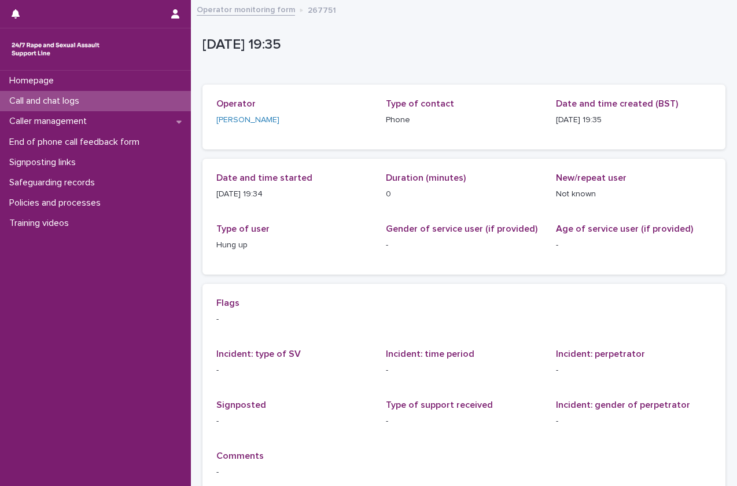
click at [90, 92] on div "Call and chat logs" at bounding box center [95, 101] width 191 height 20
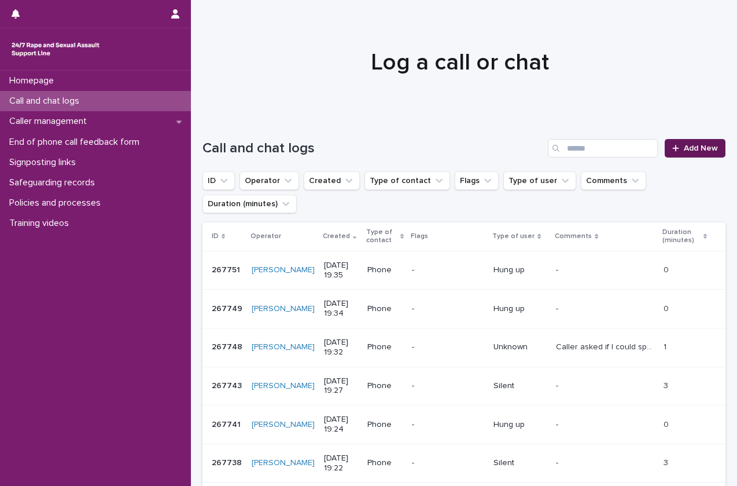
click at [690, 147] on span "Add New" at bounding box center [701, 148] width 34 height 8
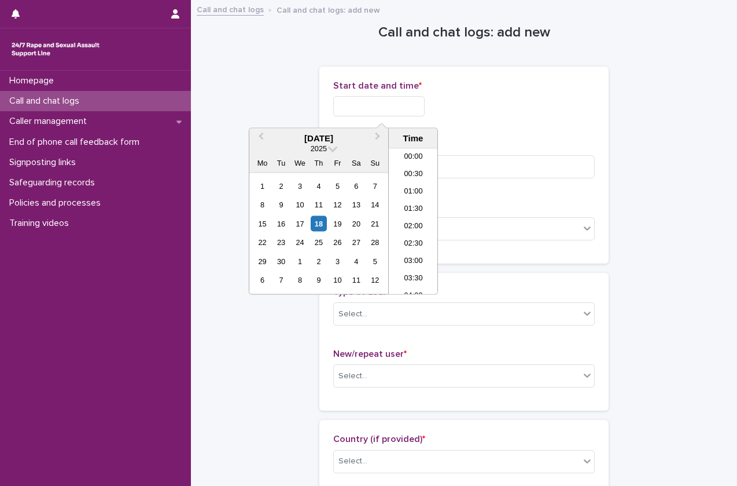
scroll to position [613, 0]
click at [394, 108] on input "text" at bounding box center [378, 106] width 91 height 20
click at [412, 220] on li "19:30" at bounding box center [413, 221] width 49 height 17
click at [412, 101] on input "**********" at bounding box center [378, 106] width 91 height 20
type input "**********"
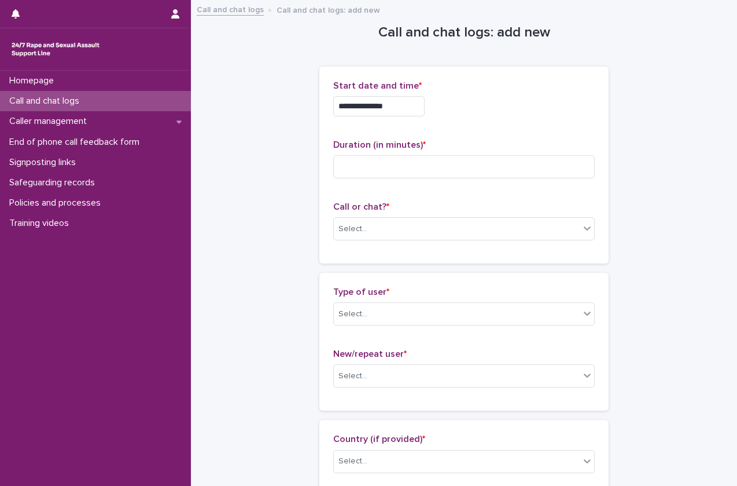
click at [539, 204] on p "Call or chat? *" at bounding box center [464, 206] width 262 height 11
click at [494, 178] on div "Duration (in minutes) *" at bounding box center [464, 163] width 262 height 48
click at [473, 163] on input at bounding box center [464, 166] width 262 height 23
click at [459, 170] on input at bounding box center [464, 166] width 262 height 23
type input "*"
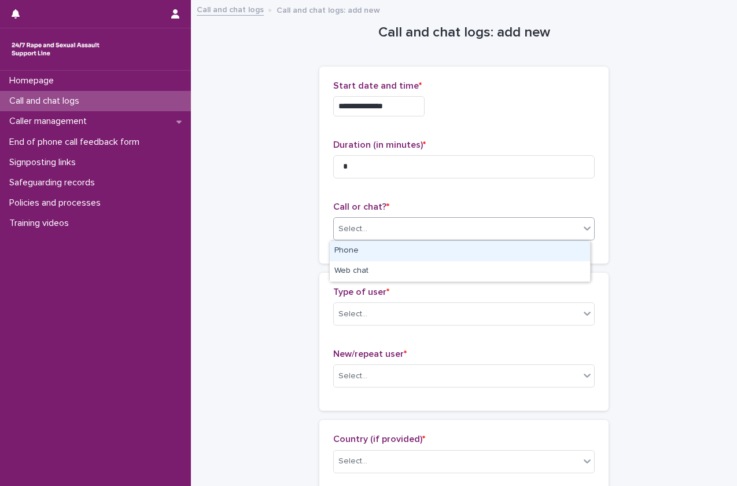
click at [424, 220] on div "Select..." at bounding box center [457, 228] width 246 height 19
click at [413, 248] on div "Phone" at bounding box center [460, 251] width 260 height 20
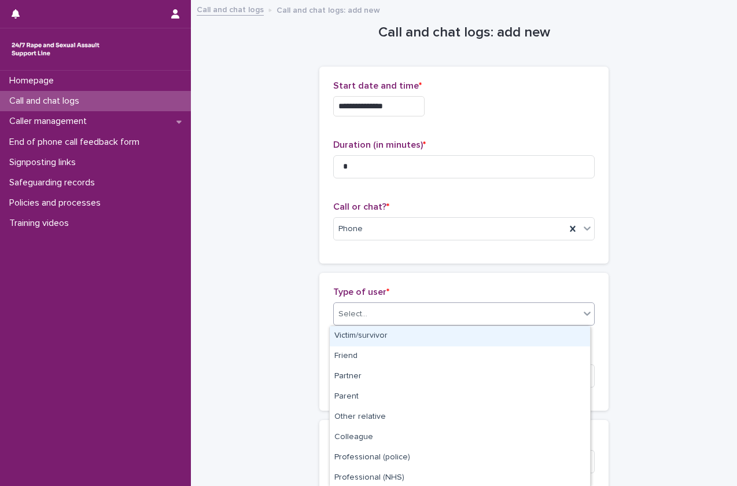
click at [396, 307] on div "Select..." at bounding box center [457, 313] width 246 height 19
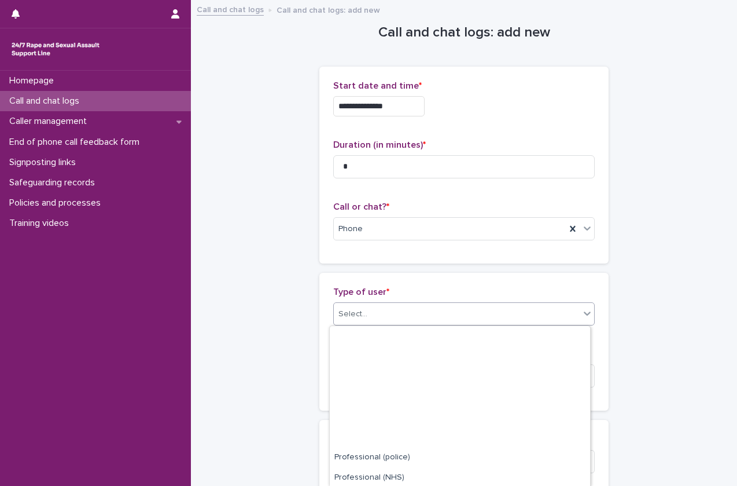
scroll to position [144, 0]
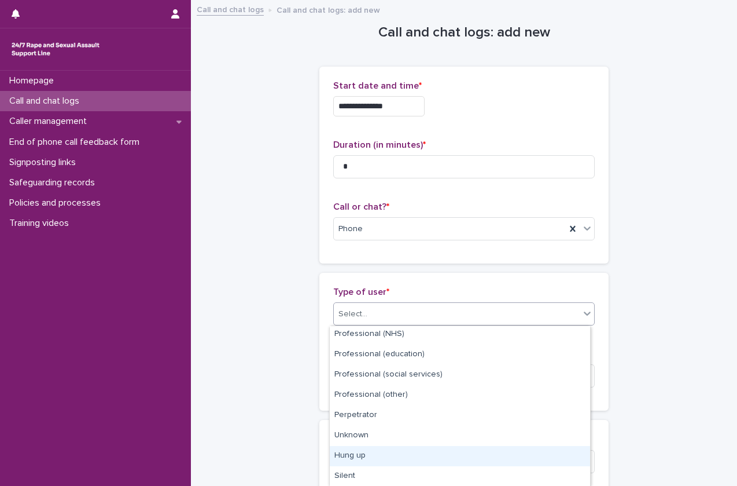
click at [370, 449] on div "Hung up" at bounding box center [460, 456] width 260 height 20
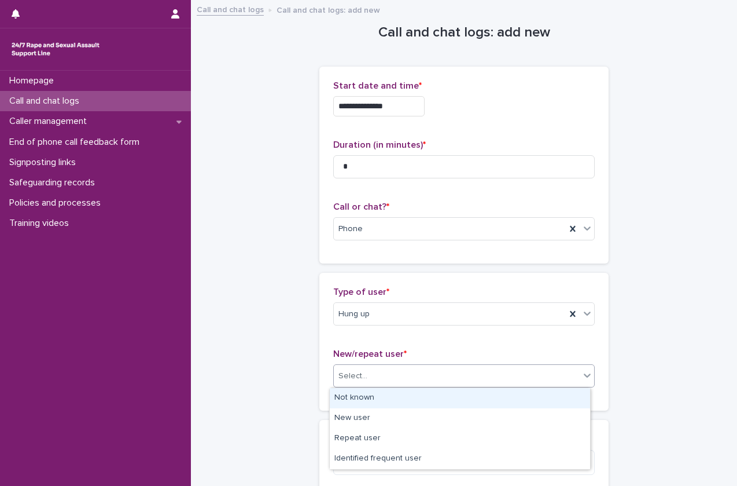
drag, startPoint x: 442, startPoint y: 381, endPoint x: 425, endPoint y: 403, distance: 27.8
click at [425, 403] on body "**********" at bounding box center [368, 243] width 737 height 486
click at [425, 403] on div "Not known" at bounding box center [460, 398] width 260 height 20
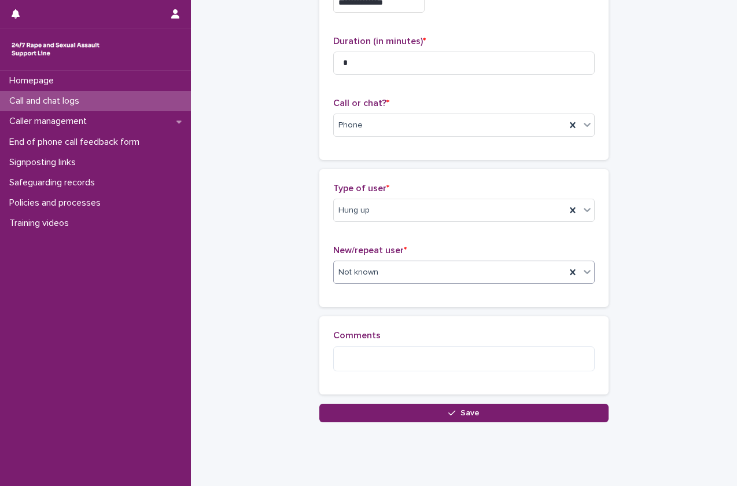
scroll to position [130, 0]
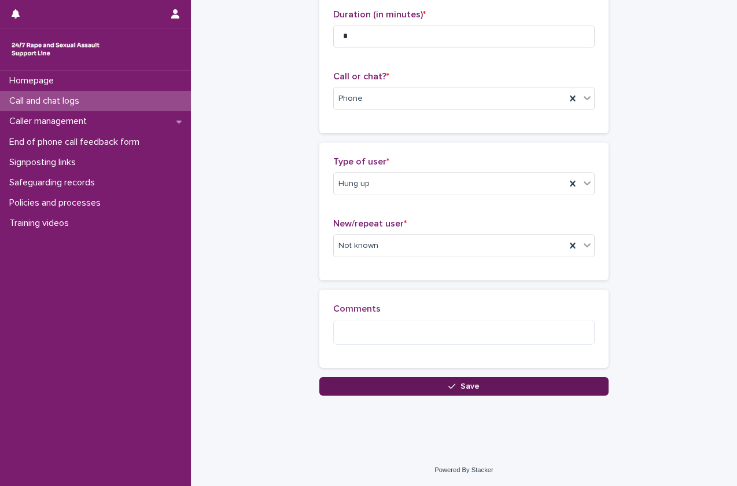
click at [454, 382] on div "button" at bounding box center [455, 386] width 12 height 8
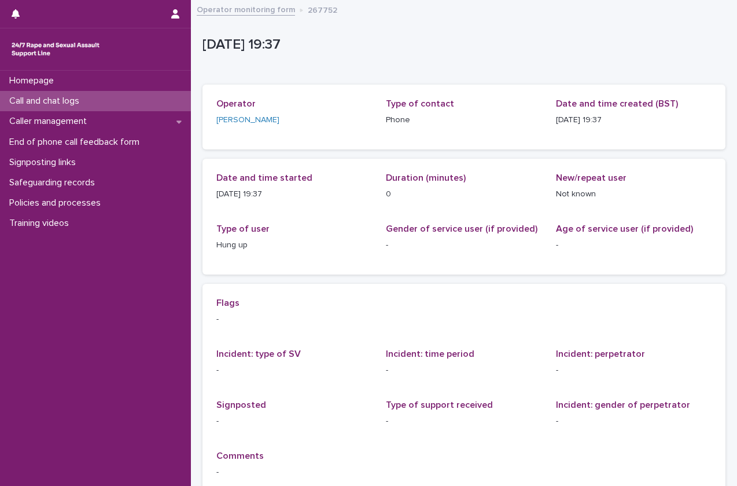
click at [133, 97] on div "Call and chat logs" at bounding box center [95, 101] width 191 height 20
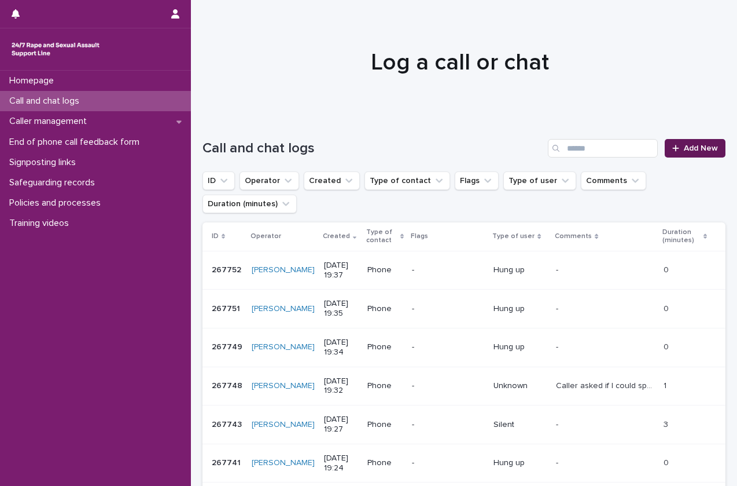
click at [684, 151] on span "Add New" at bounding box center [701, 148] width 34 height 8
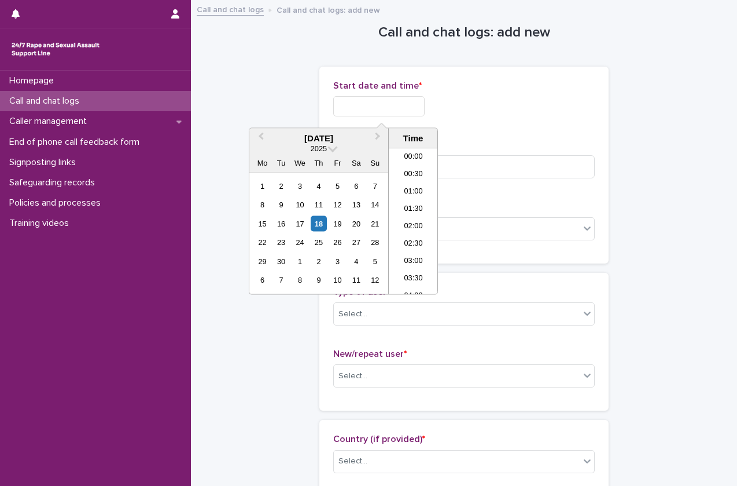
click at [383, 108] on input "text" at bounding box center [378, 106] width 91 height 20
click at [414, 227] on li "19:30" at bounding box center [413, 221] width 49 height 17
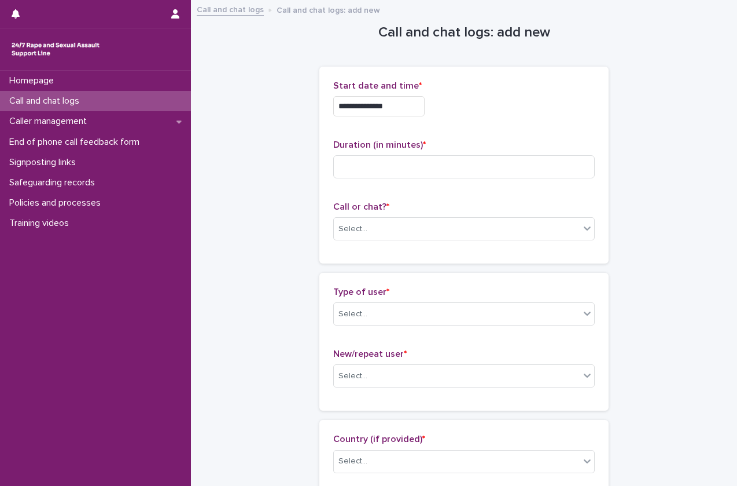
click at [406, 95] on div "**********" at bounding box center [464, 102] width 262 height 45
click at [405, 101] on input "**********" at bounding box center [378, 106] width 91 height 20
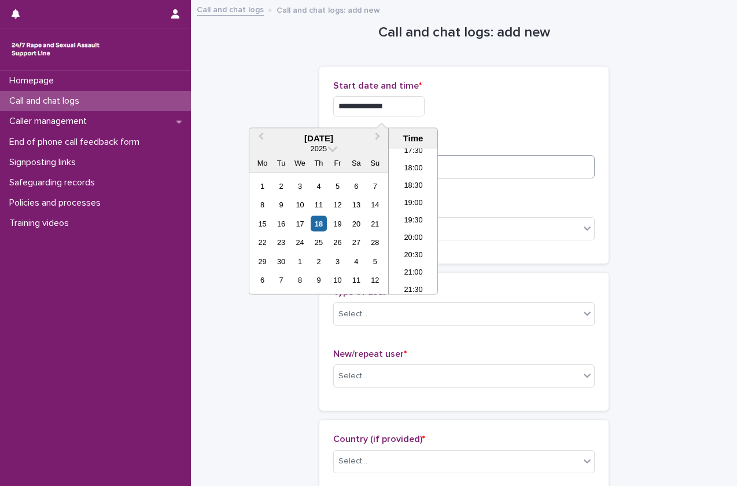
type input "**********"
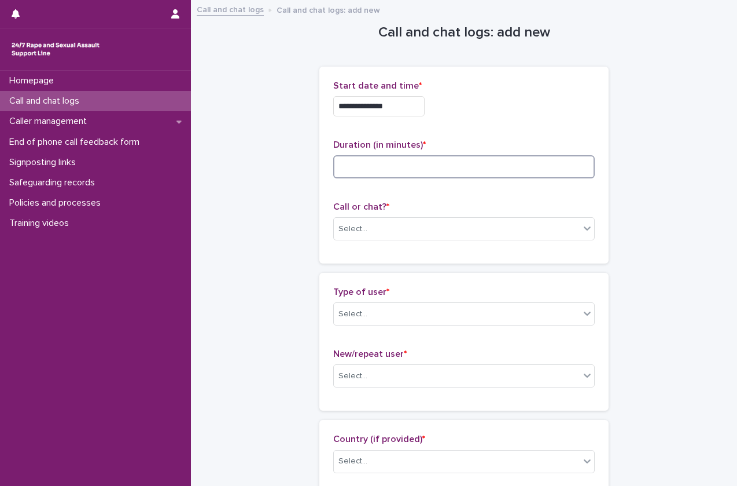
click at [462, 156] on input at bounding box center [464, 166] width 262 height 23
click at [364, 157] on input at bounding box center [464, 166] width 262 height 23
type input "*"
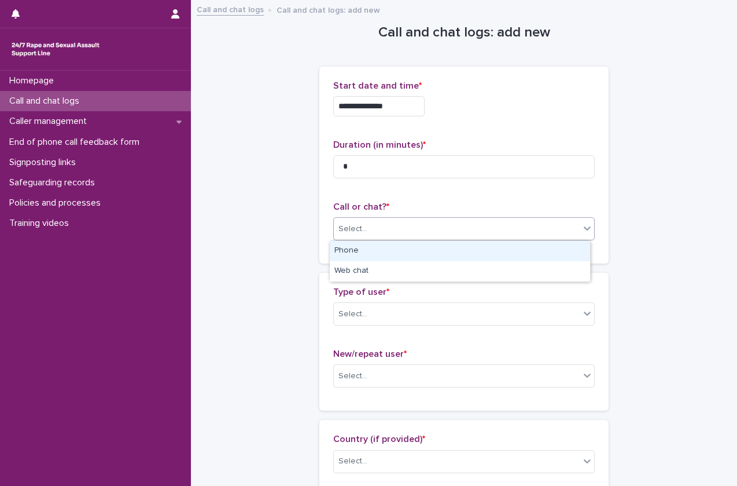
click at [372, 233] on div "Select..." at bounding box center [457, 228] width 246 height 19
click at [386, 255] on div "Phone" at bounding box center [460, 251] width 260 height 20
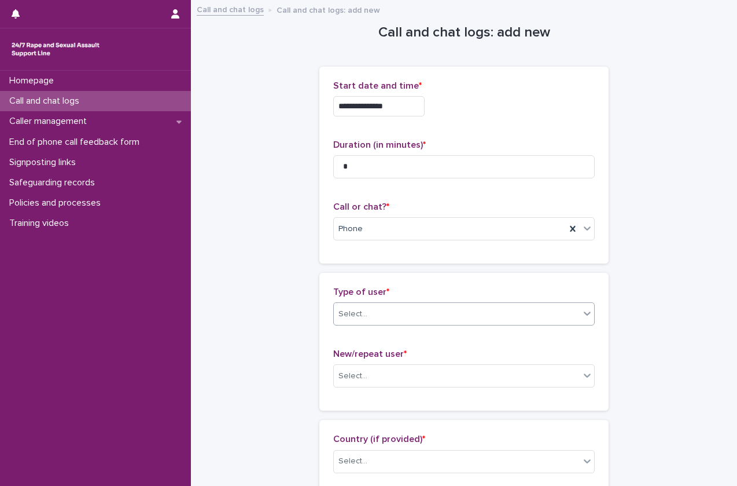
click at [366, 325] on div "Type of user * Select..." at bounding box center [464, 310] width 262 height 48
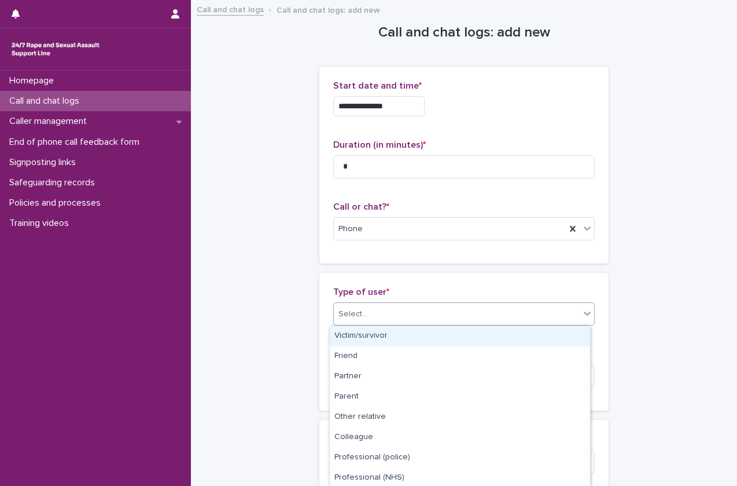
click at [370, 322] on div "Select..." at bounding box center [457, 313] width 246 height 19
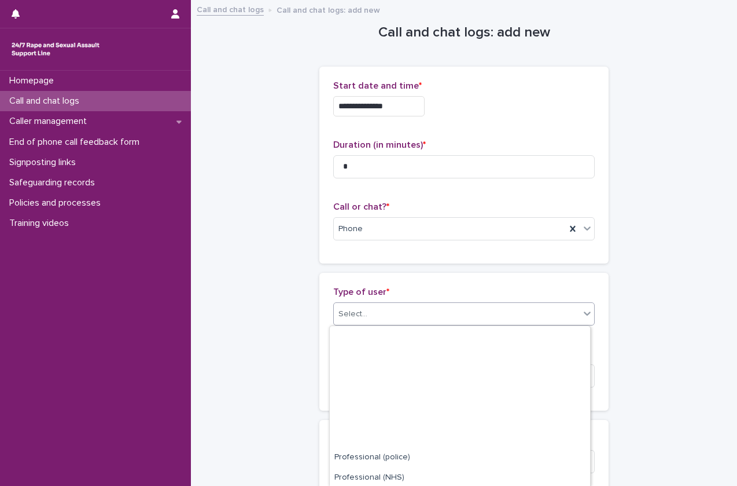
scroll to position [144, 0]
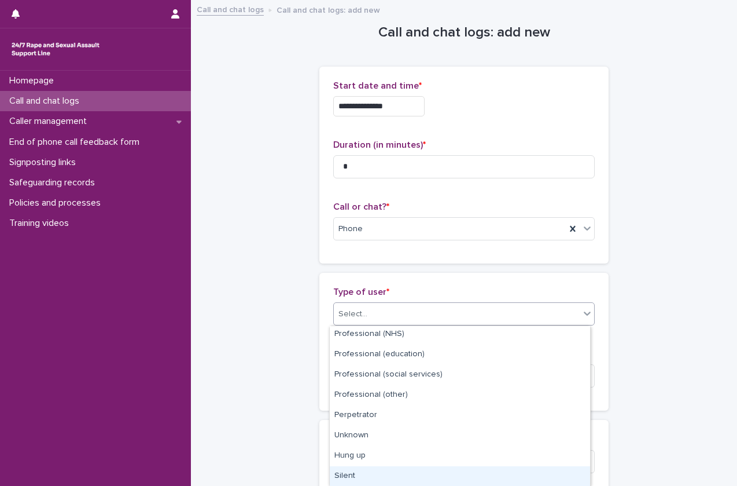
click at [367, 470] on div "Silent" at bounding box center [460, 476] width 260 height 20
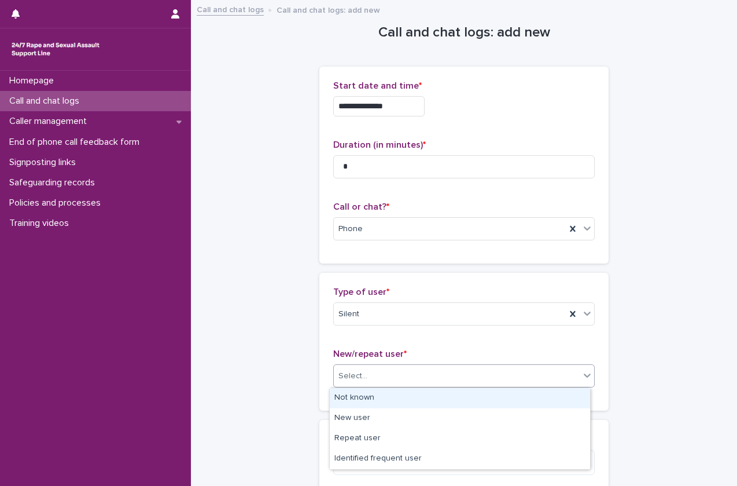
drag, startPoint x: 457, startPoint y: 376, endPoint x: 430, endPoint y: 398, distance: 34.6
click at [430, 398] on body "**********" at bounding box center [368, 243] width 737 height 486
click at [430, 398] on div "Not known" at bounding box center [460, 398] width 260 height 20
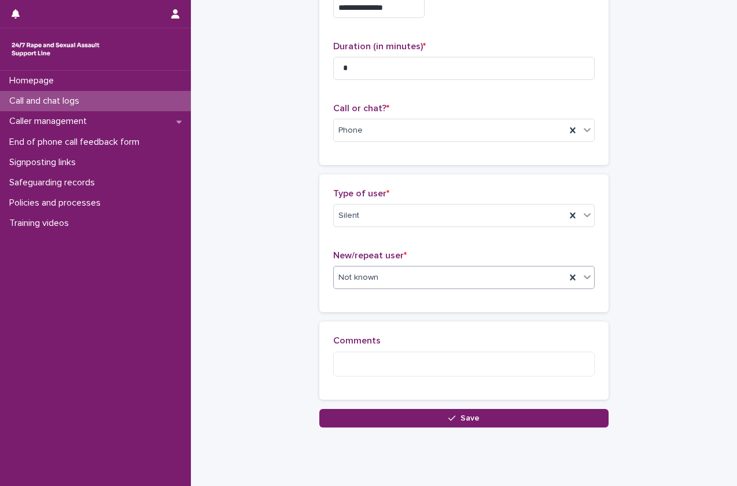
scroll to position [130, 0]
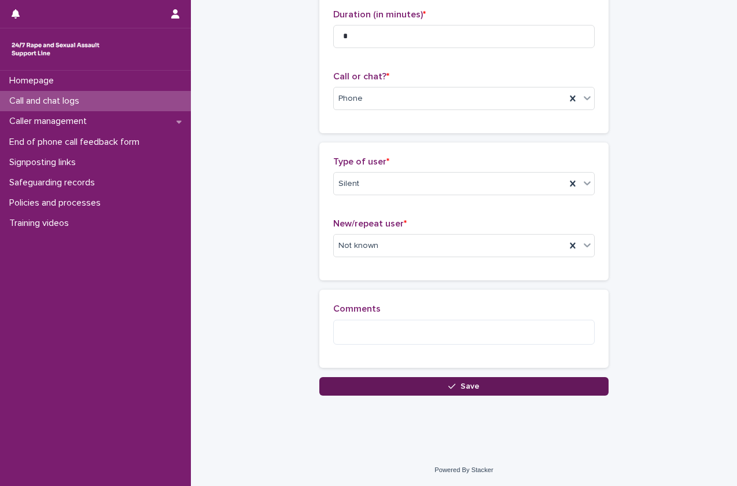
click at [449, 390] on button "Save" at bounding box center [463, 386] width 289 height 19
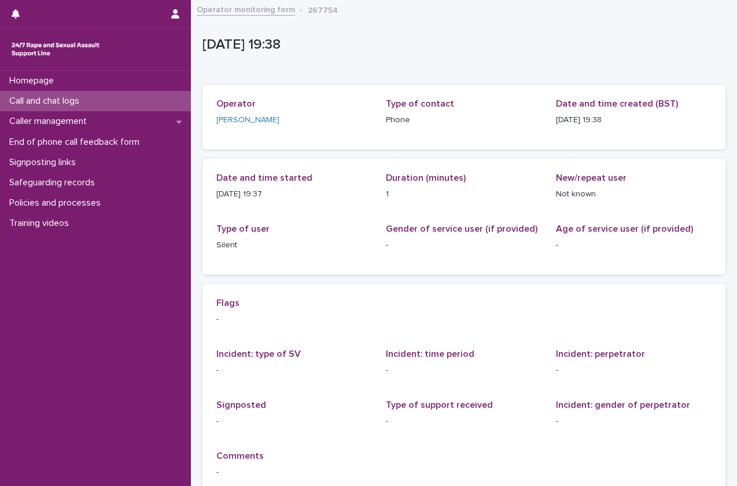
click at [137, 102] on div "Call and chat logs" at bounding box center [95, 101] width 191 height 20
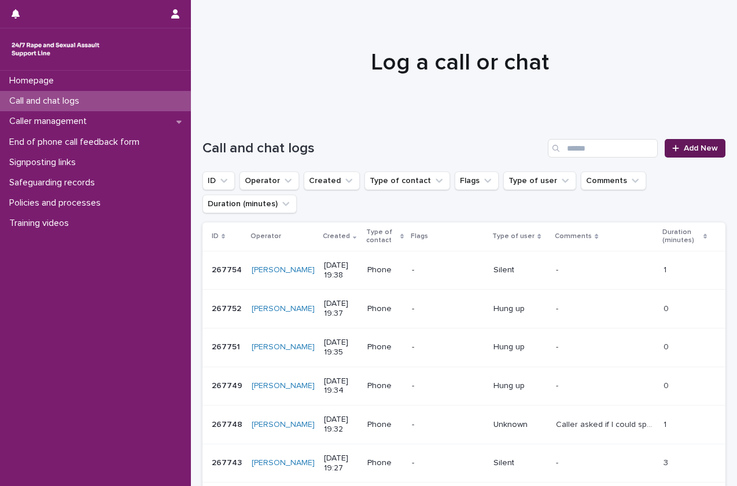
click at [667, 141] on link "Add New" at bounding box center [695, 148] width 61 height 19
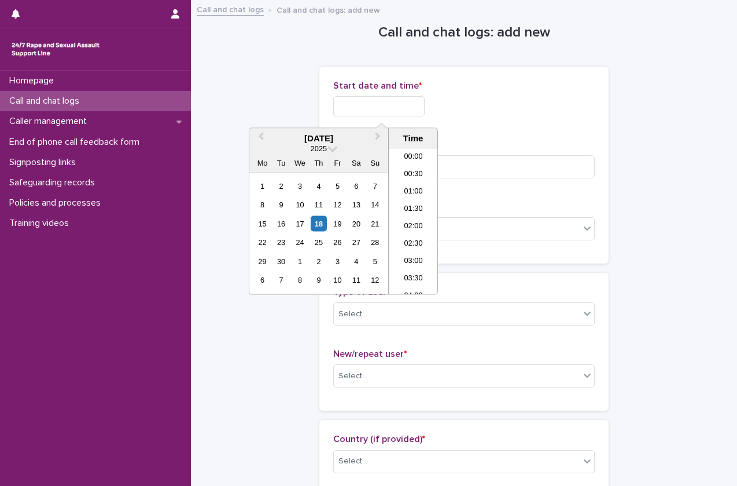
click at [422, 114] on input "text" at bounding box center [378, 106] width 91 height 20
click at [422, 208] on li "19:00" at bounding box center [413, 204] width 49 height 17
click at [408, 100] on input "**********" at bounding box center [378, 106] width 91 height 20
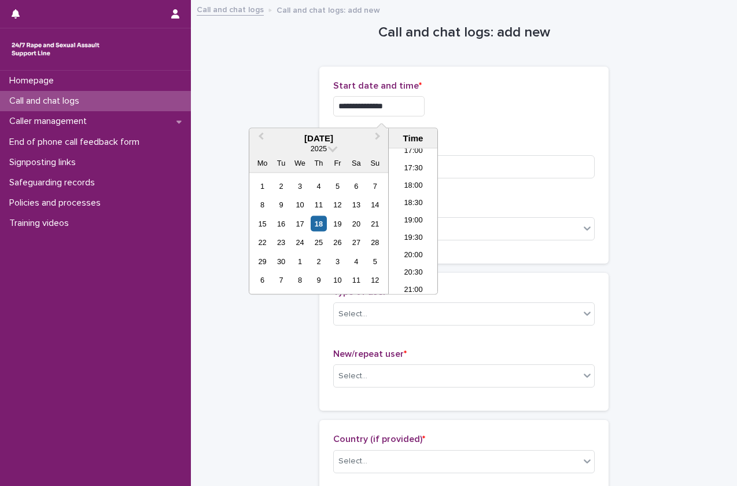
type input "**********"
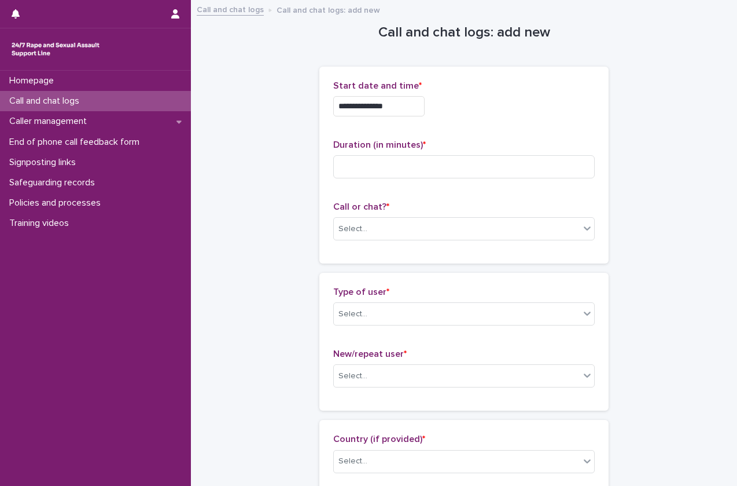
click at [516, 214] on div "Call or chat? * Select..." at bounding box center [464, 225] width 262 height 48
click at [392, 166] on input at bounding box center [464, 166] width 262 height 23
type input "*"
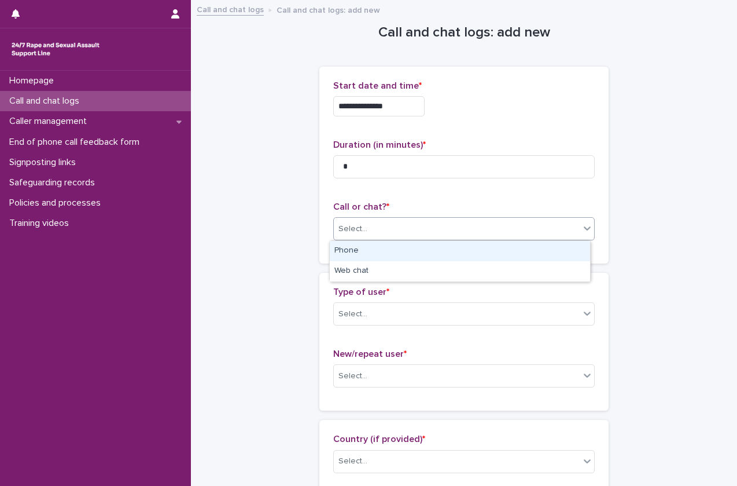
click at [372, 223] on div "Select..." at bounding box center [457, 228] width 246 height 19
click at [417, 166] on input "*" at bounding box center [464, 166] width 262 height 23
drag, startPoint x: 381, startPoint y: 224, endPoint x: 377, endPoint y: 249, distance: 25.7
click at [377, 249] on body "**********" at bounding box center [368, 243] width 737 height 486
click at [377, 249] on div "Phone" at bounding box center [460, 251] width 260 height 20
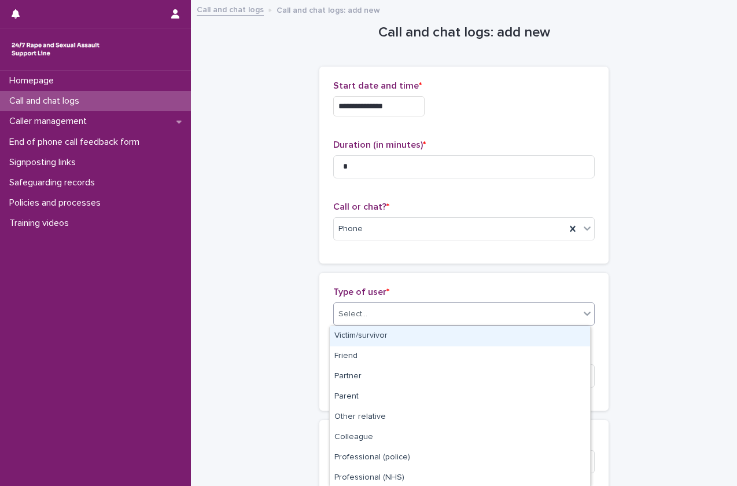
click at [366, 305] on div "Select..." at bounding box center [457, 313] width 246 height 19
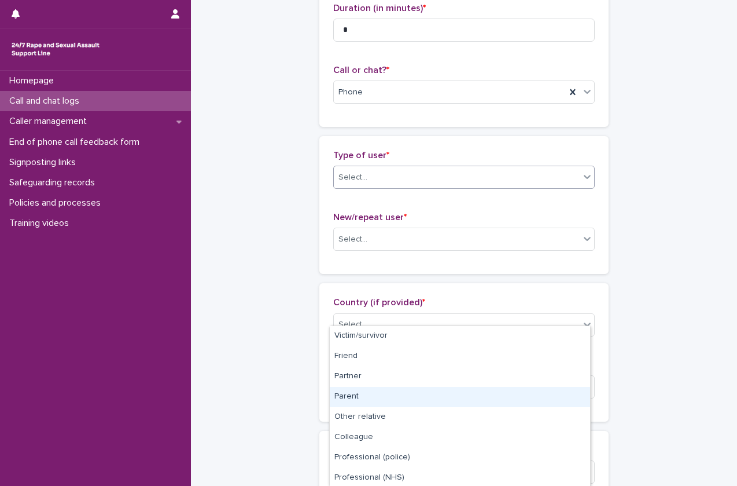
scroll to position [137, 0]
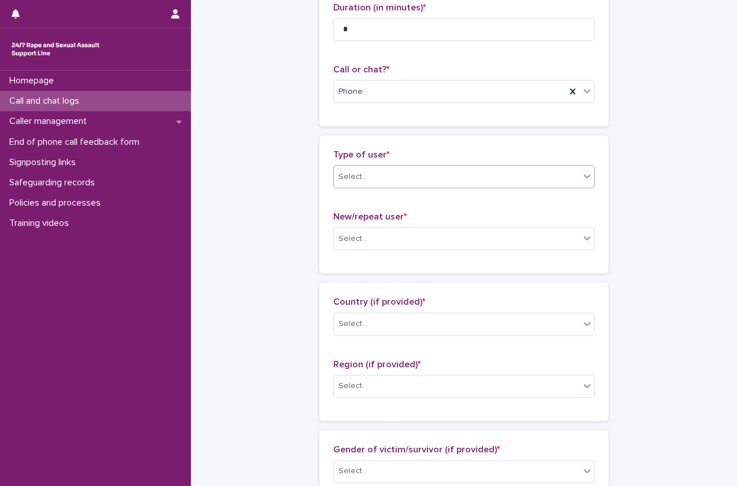
click at [406, 176] on div "Select..." at bounding box center [457, 176] width 246 height 19
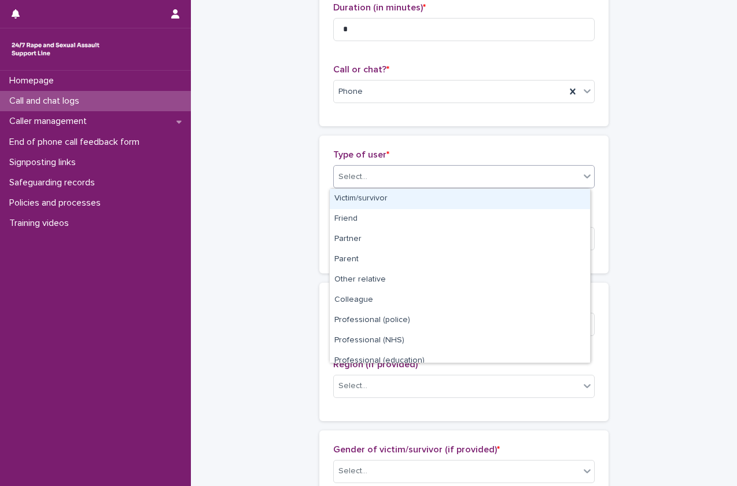
click at [406, 176] on div "Select..." at bounding box center [457, 176] width 246 height 19
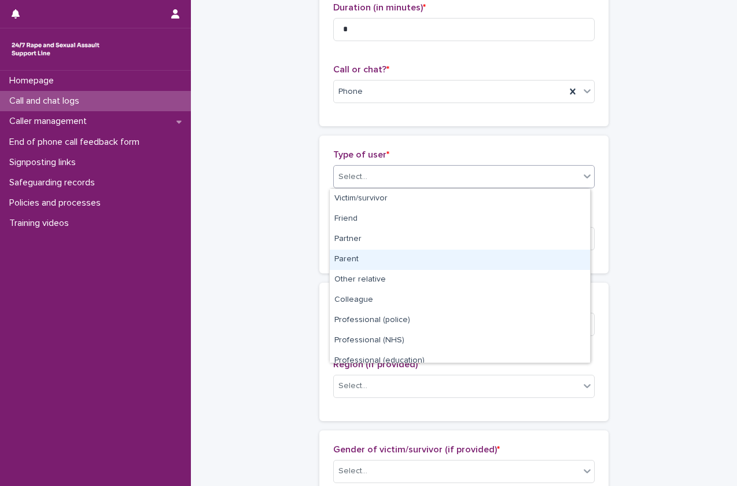
scroll to position [130, 0]
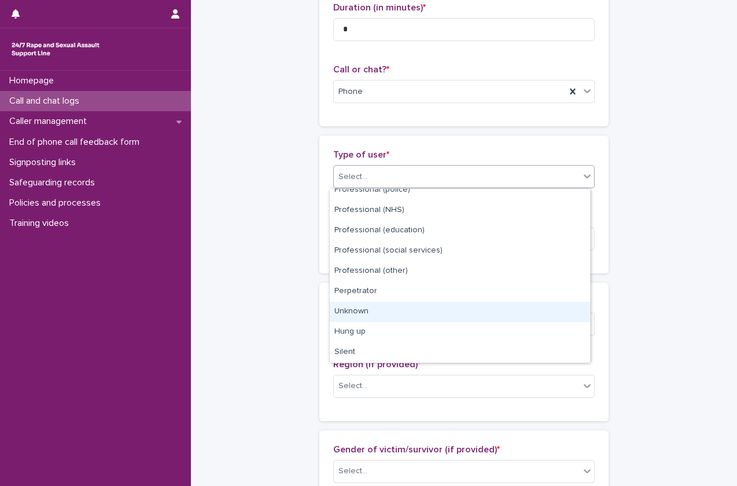
click at [374, 319] on div "Unknown" at bounding box center [460, 312] width 260 height 20
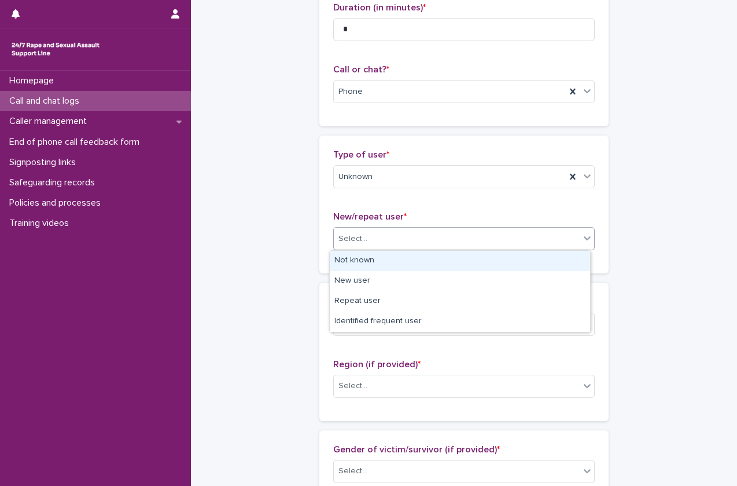
click at [425, 234] on div "Select..." at bounding box center [457, 238] width 246 height 19
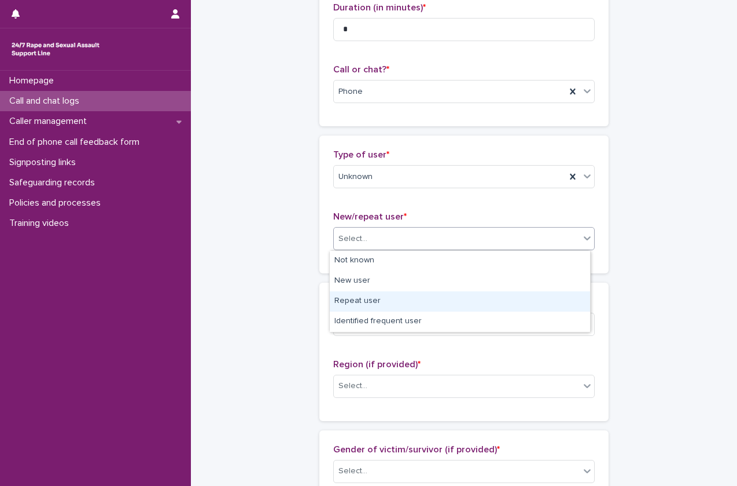
click at [393, 299] on div "Repeat user" at bounding box center [460, 301] width 260 height 20
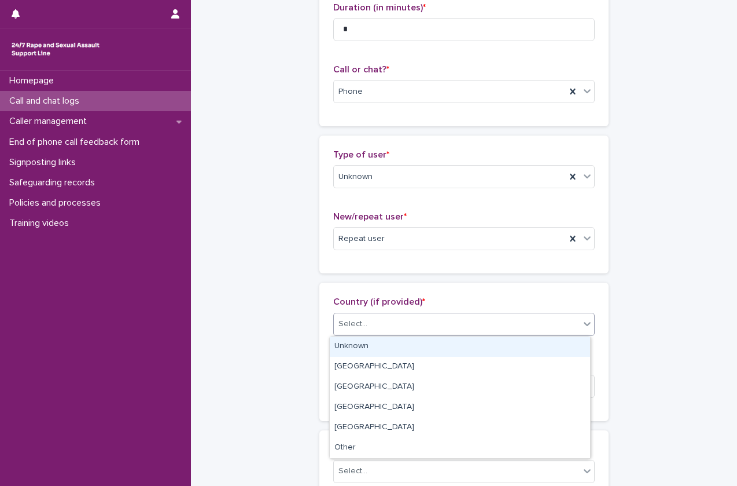
click at [399, 324] on div "Select..." at bounding box center [457, 323] width 246 height 19
click at [394, 343] on div "Unknown" at bounding box center [460, 346] width 260 height 20
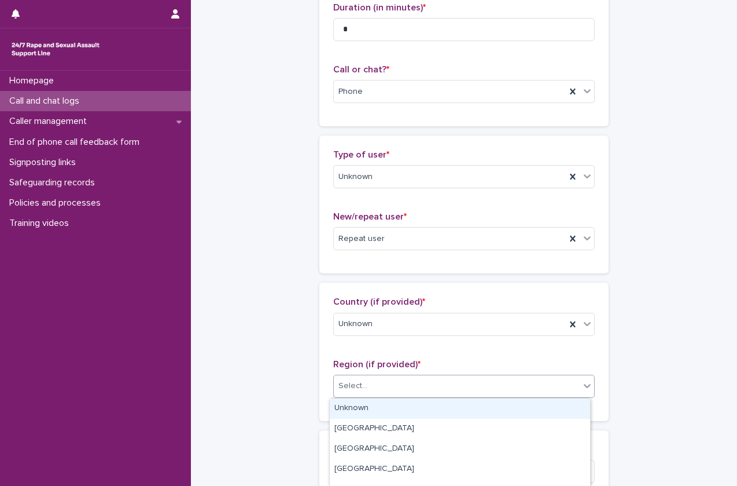
click at [380, 389] on div "Select..." at bounding box center [457, 385] width 246 height 19
click at [374, 405] on div "Unknown" at bounding box center [460, 408] width 260 height 20
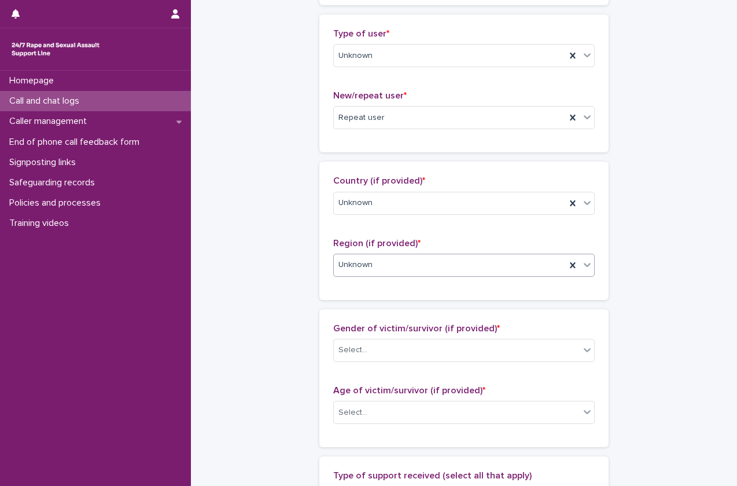
scroll to position [268, 0]
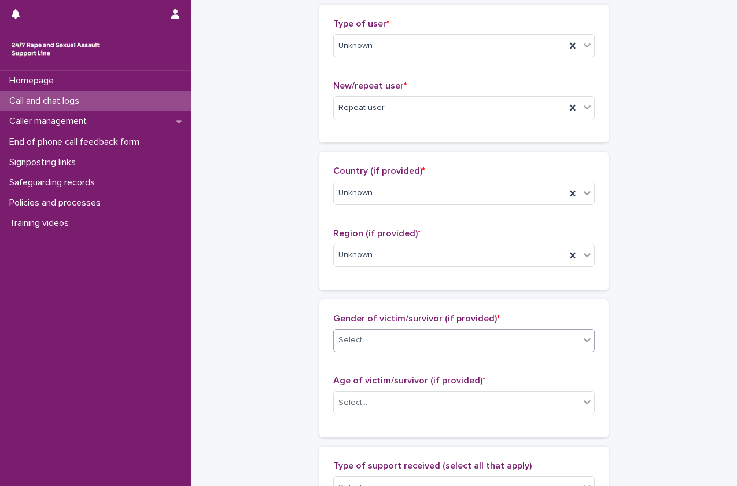
drag, startPoint x: 444, startPoint y: 328, endPoint x: 440, endPoint y: 333, distance: 6.3
click at [440, 333] on div "Gender of victim/survivor (if provided) * Select..." at bounding box center [464, 337] width 262 height 48
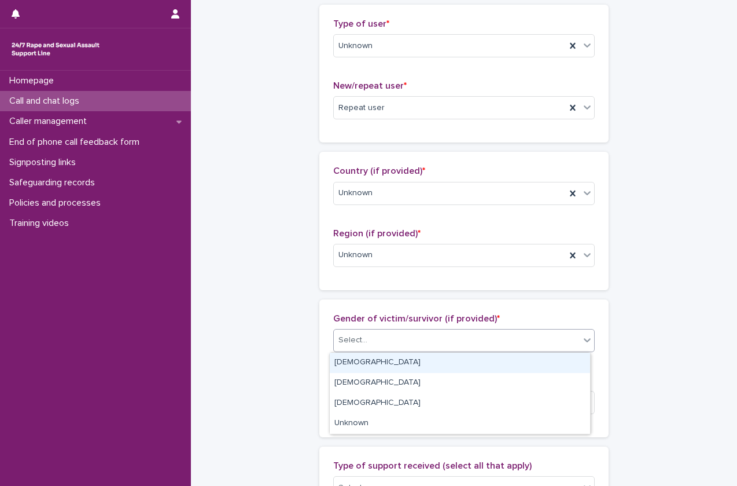
click at [440, 333] on div "Select..." at bounding box center [457, 339] width 246 height 19
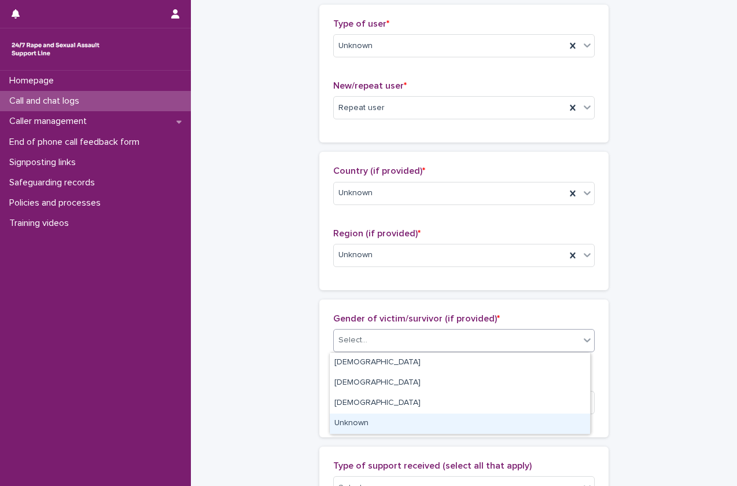
click at [401, 424] on div "Unknown" at bounding box center [460, 423] width 260 height 20
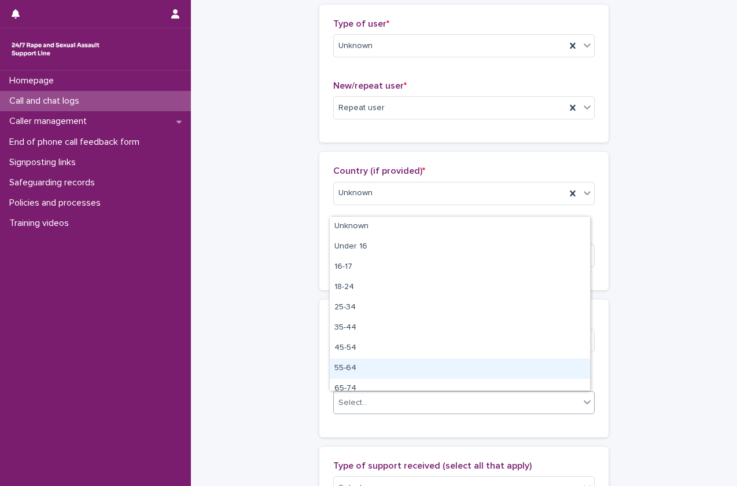
click at [432, 326] on body "**********" at bounding box center [368, 243] width 737 height 486
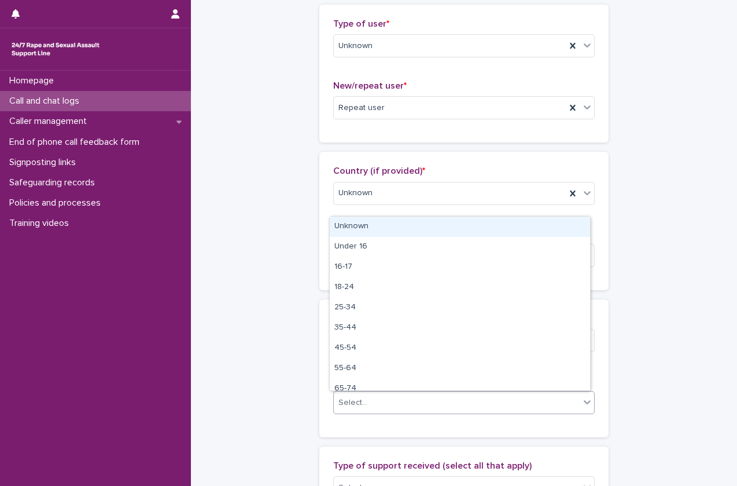
click at [454, 226] on div "Unknown" at bounding box center [460, 226] width 260 height 20
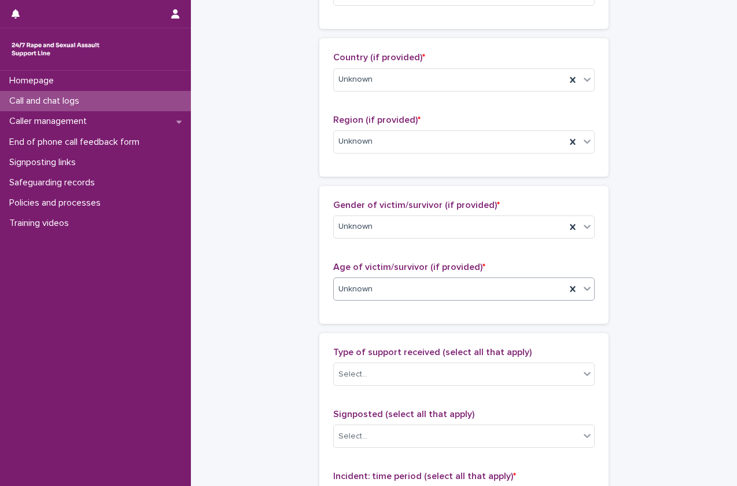
scroll to position [383, 0]
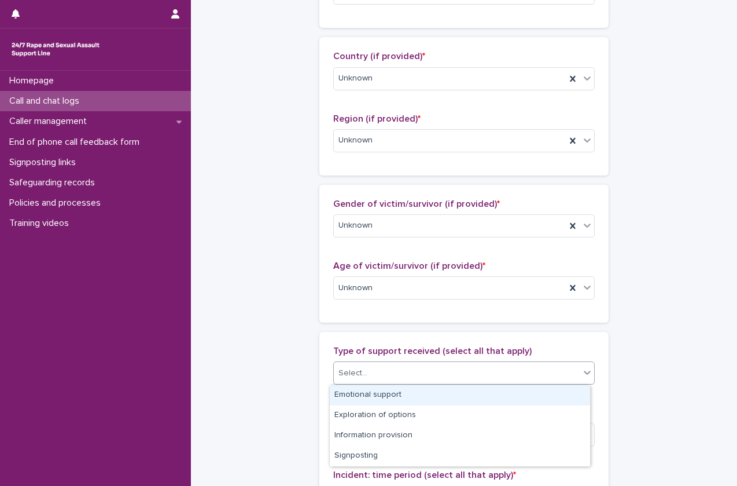
click at [404, 367] on div "Select..." at bounding box center [457, 372] width 246 height 19
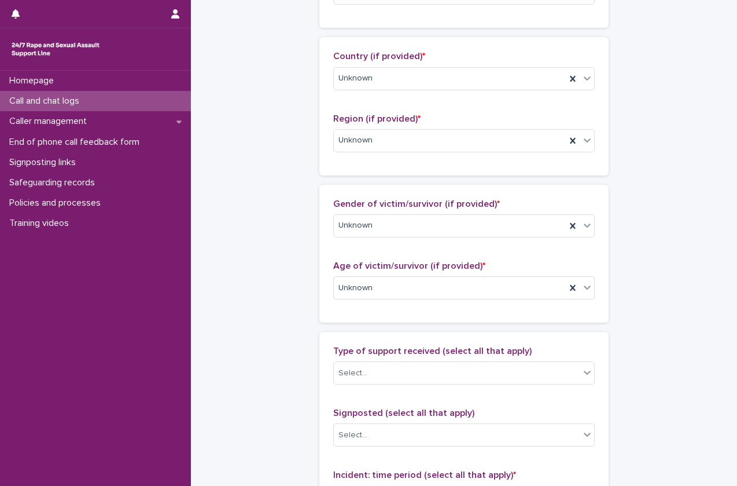
click at [314, 402] on div "**********" at bounding box center [464, 245] width 523 height 1253
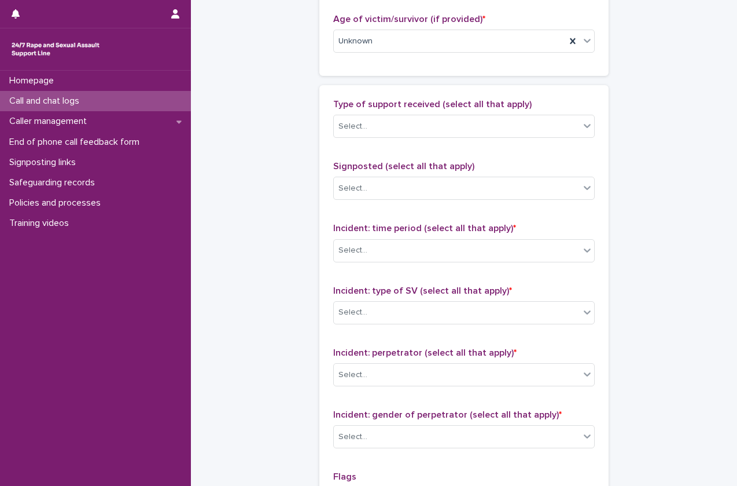
scroll to position [659, 0]
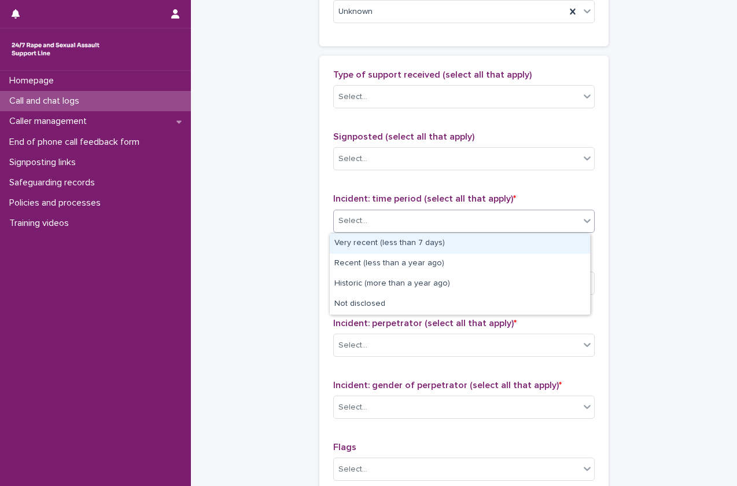
click at [439, 221] on div "Select..." at bounding box center [457, 220] width 246 height 19
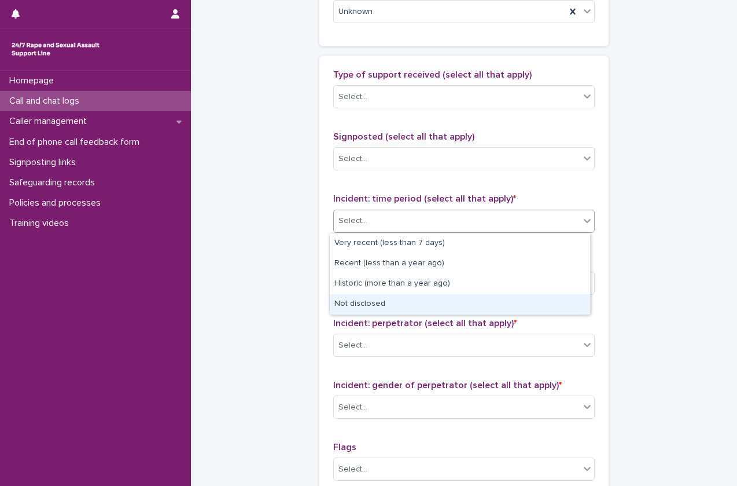
click at [403, 313] on div "Not disclosed" at bounding box center [460, 304] width 260 height 20
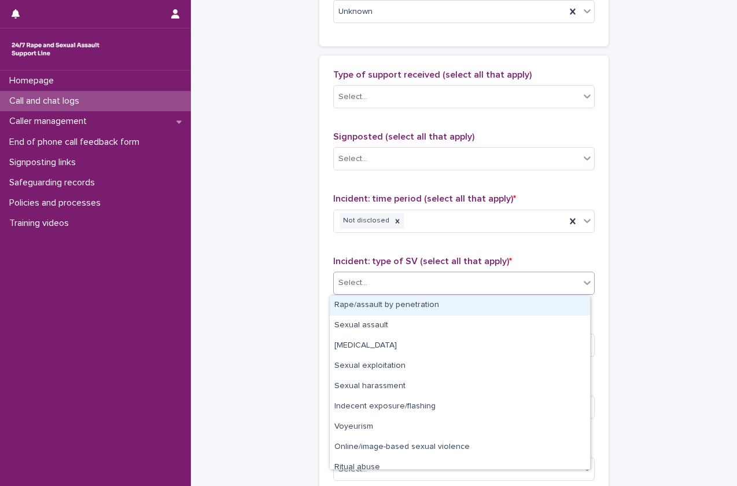
click at [396, 389] on body "**********" at bounding box center [368, 243] width 737 height 486
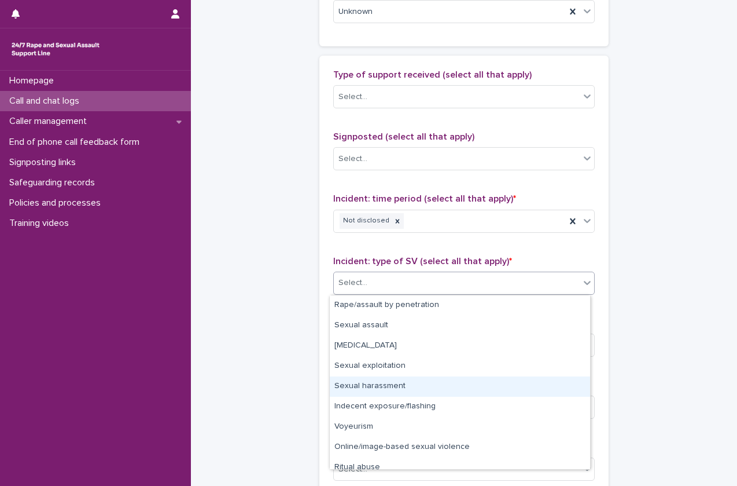
scroll to position [29, 0]
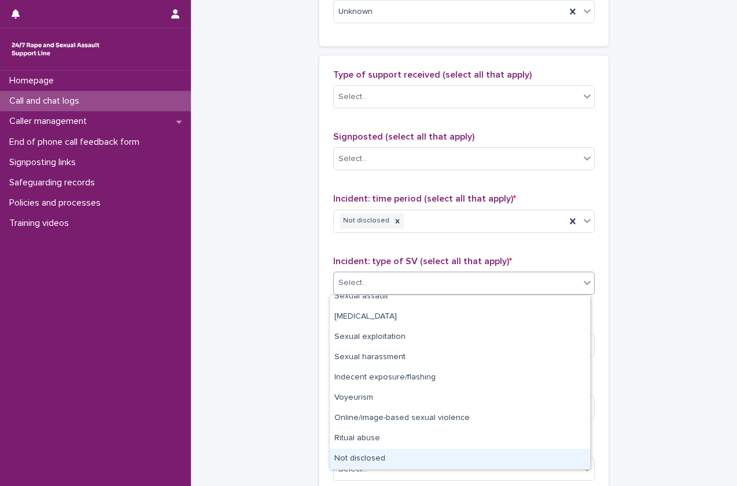
click at [376, 459] on div "Not disclosed" at bounding box center [460, 459] width 260 height 20
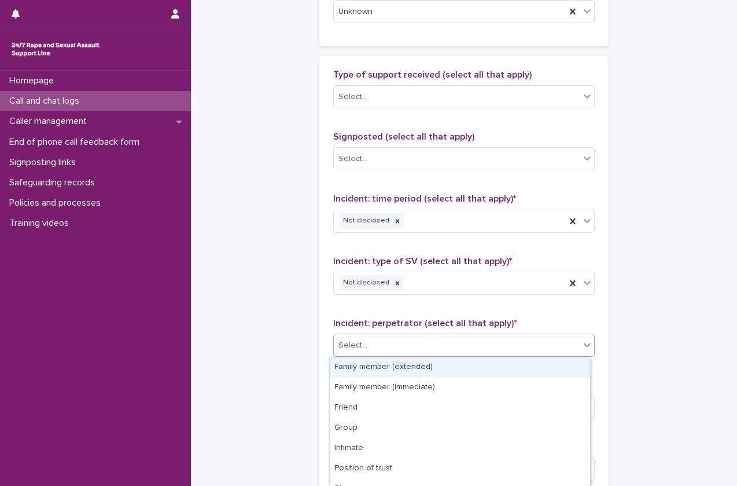
click at [405, 417] on body "**********" at bounding box center [368, 243] width 737 height 486
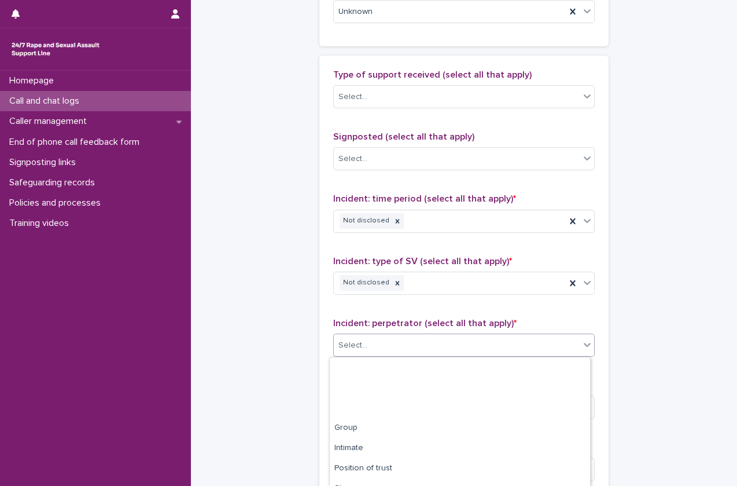
scroll to position [94, 0]
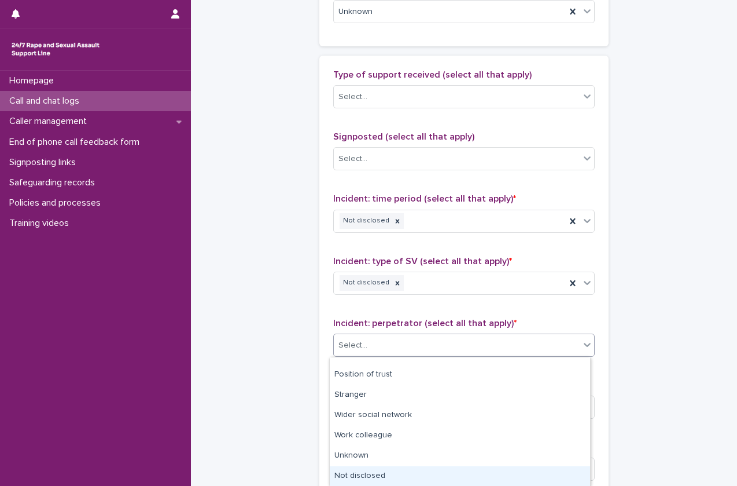
click at [370, 479] on div "Not disclosed" at bounding box center [460, 476] width 260 height 20
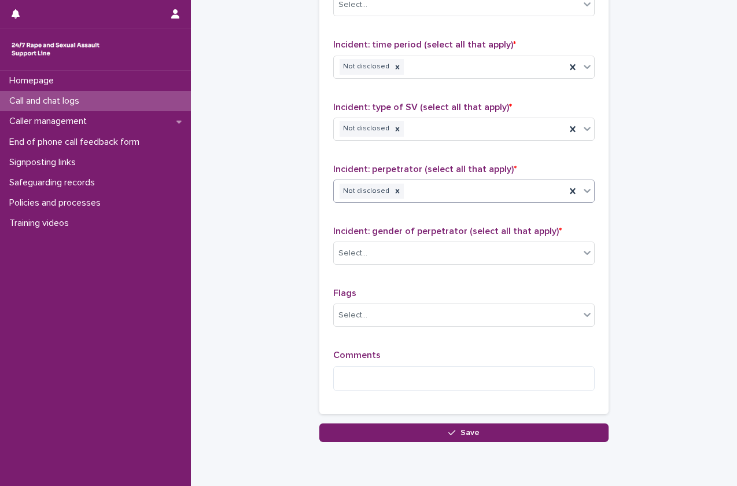
scroll to position [835, 0]
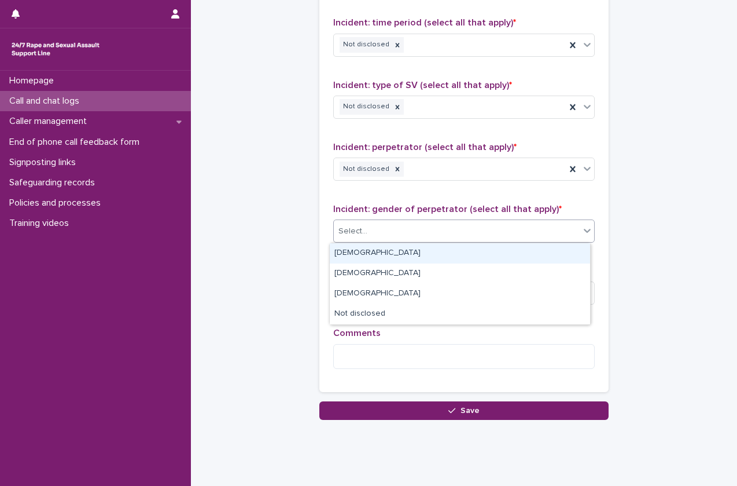
click at [502, 223] on div "Select..." at bounding box center [457, 231] width 246 height 19
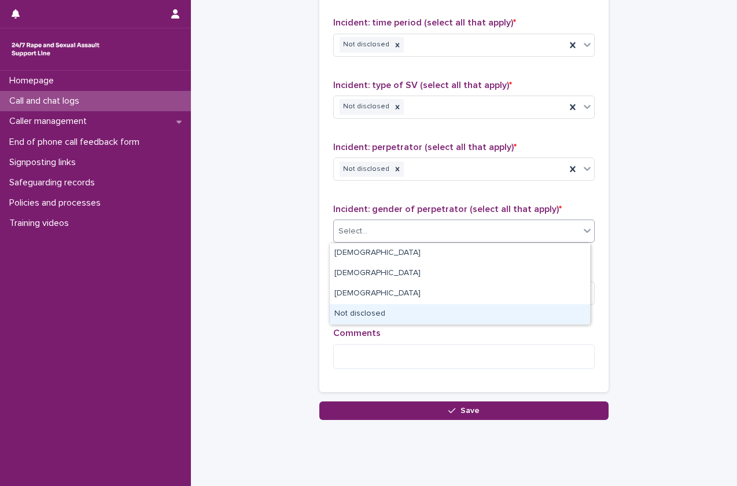
click at [433, 322] on div "Not disclosed" at bounding box center [460, 314] width 260 height 20
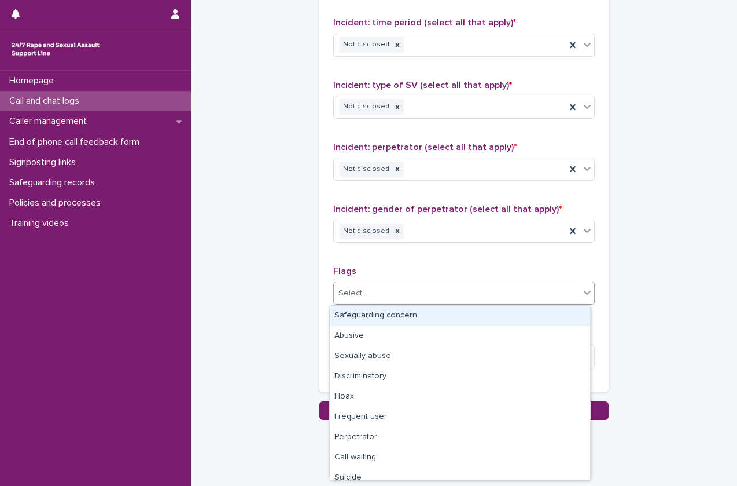
click at [472, 291] on div "Select..." at bounding box center [457, 293] width 246 height 19
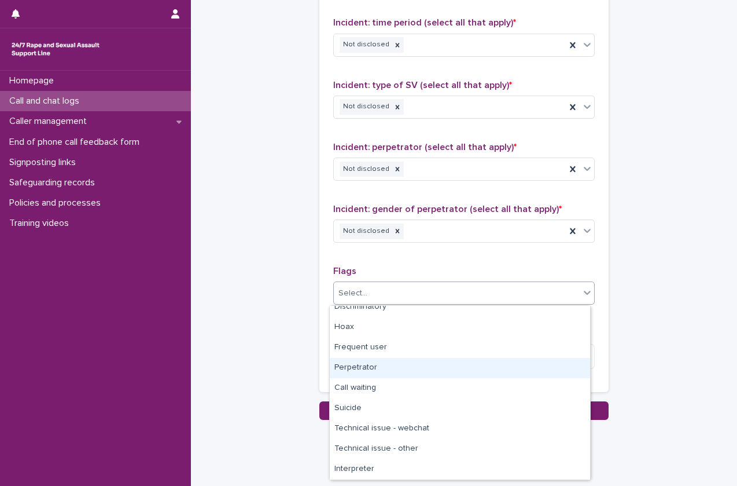
scroll to position [0, 0]
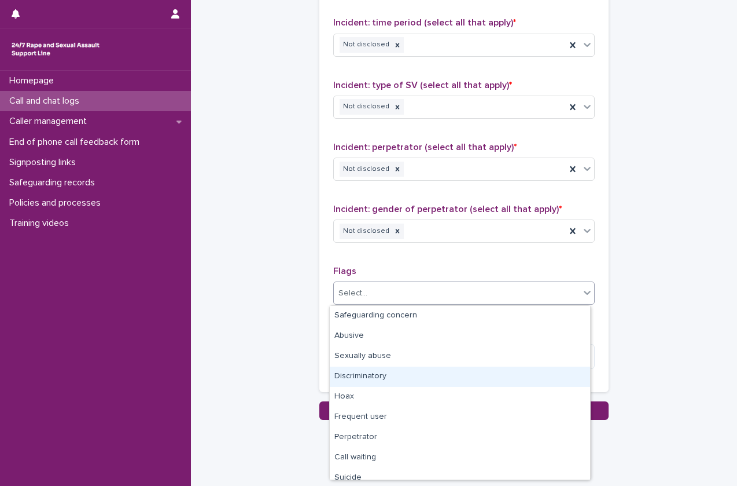
click at [401, 376] on div "Discriminatory" at bounding box center [460, 376] width 260 height 20
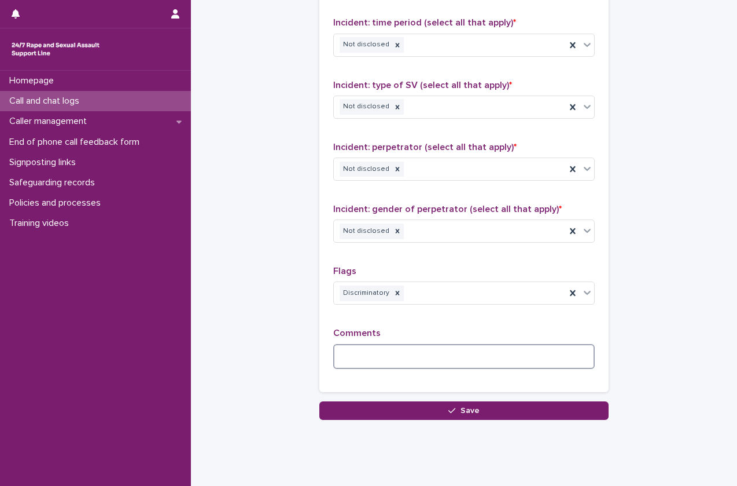
click at [424, 356] on textarea at bounding box center [464, 356] width 262 height 25
type textarea "*"
drag, startPoint x: 577, startPoint y: 355, endPoint x: 313, endPoint y: 364, distance: 264.1
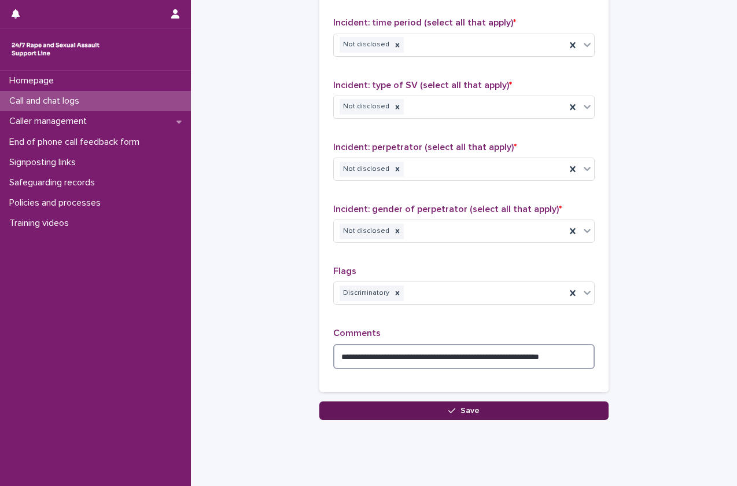
type textarea "**********"
click at [396, 413] on button "Save" at bounding box center [463, 410] width 289 height 19
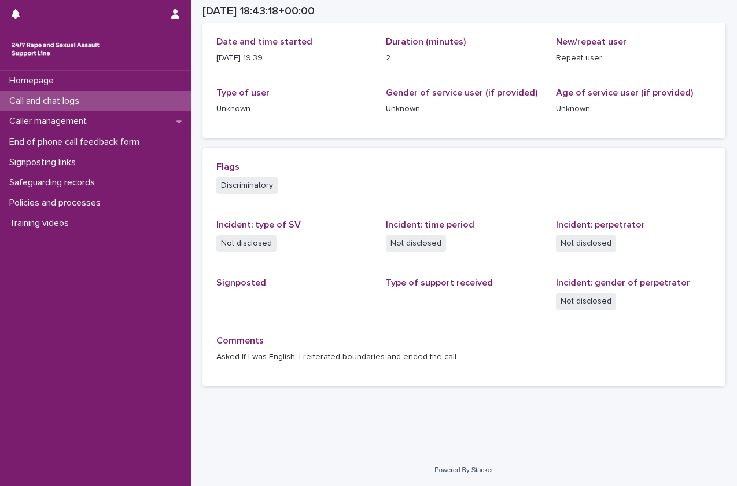
scroll to position [136, 0]
click at [94, 104] on div "Call and chat logs" at bounding box center [95, 101] width 191 height 20
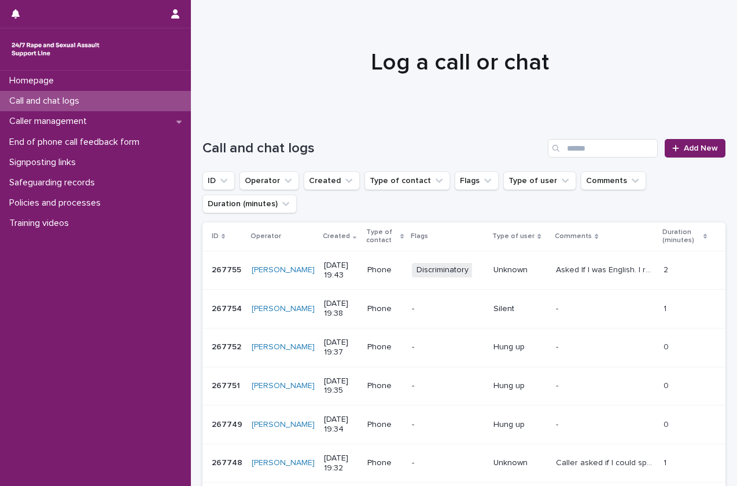
click at [678, 158] on div "Call and chat logs Add New" at bounding box center [464, 144] width 523 height 56
click at [678, 155] on link "Add New" at bounding box center [695, 148] width 61 height 19
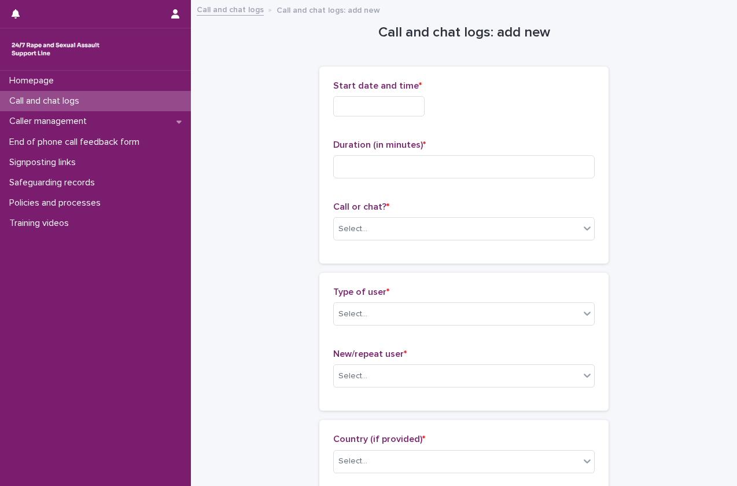
click at [404, 111] on input "text" at bounding box center [378, 106] width 91 height 20
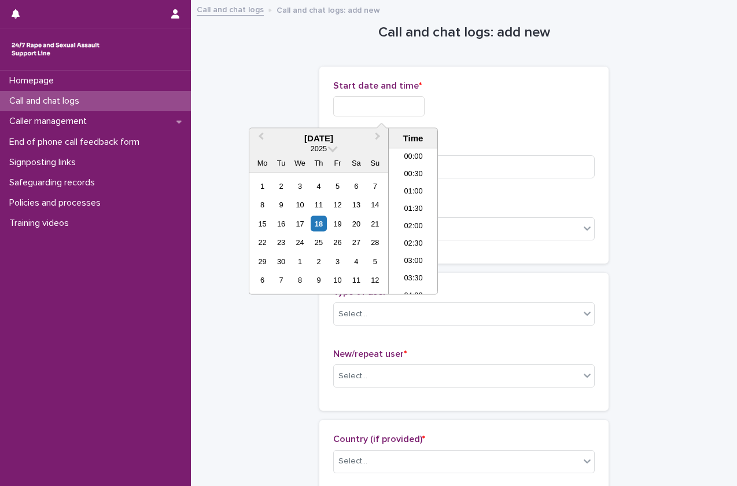
scroll to position [613, 0]
click at [416, 224] on li "19:30" at bounding box center [413, 221] width 49 height 17
click at [425, 97] on input "**********" at bounding box center [378, 106] width 91 height 20
type input "**********"
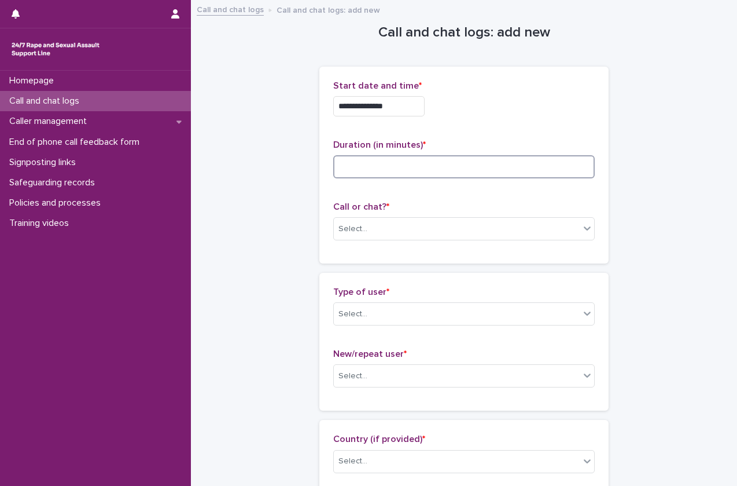
click at [470, 161] on input at bounding box center [464, 166] width 262 height 23
type input "*"
click at [329, 237] on div "**********" at bounding box center [463, 165] width 289 height 197
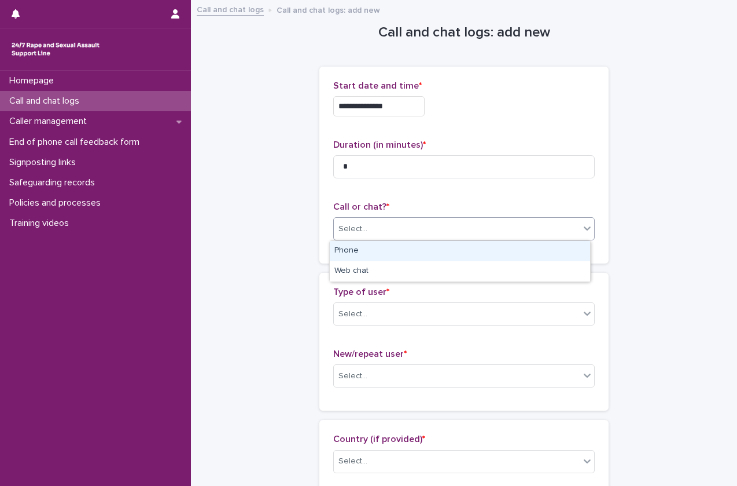
click at [347, 232] on div "Select..." at bounding box center [353, 229] width 29 height 12
click at [357, 256] on div "Phone" at bounding box center [460, 251] width 260 height 20
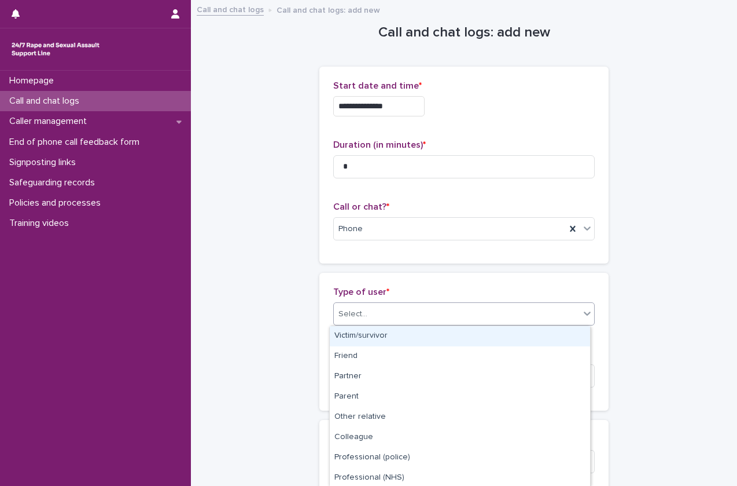
click at [352, 308] on div "Select..." at bounding box center [353, 314] width 29 height 12
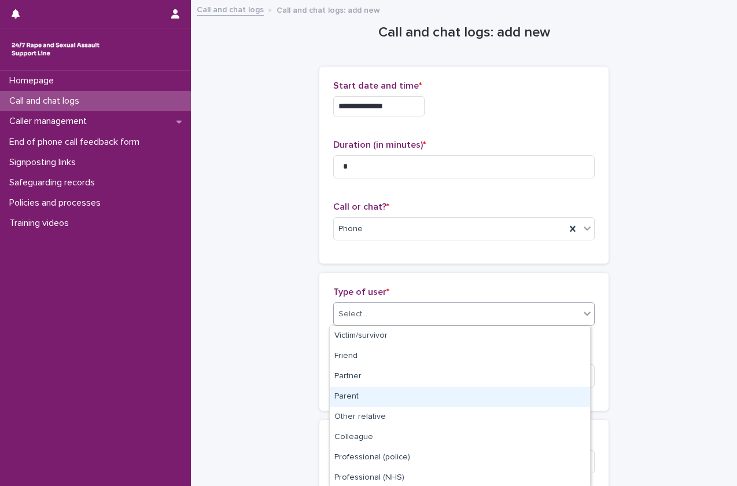
scroll to position [144, 0]
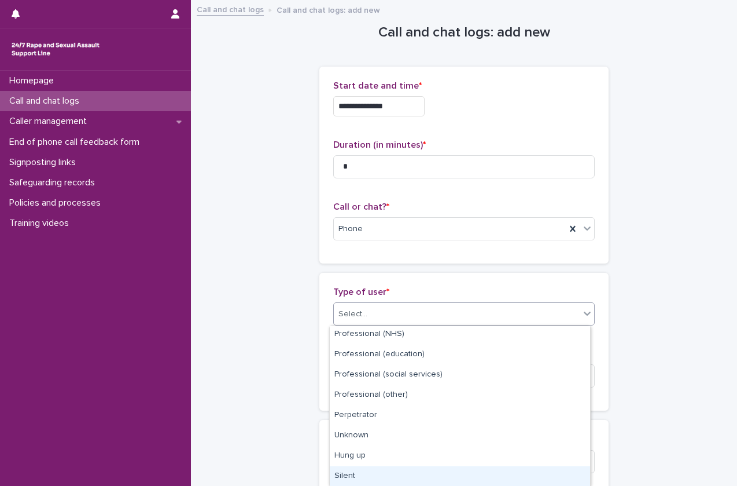
click at [352, 471] on div "Silent" at bounding box center [460, 476] width 260 height 20
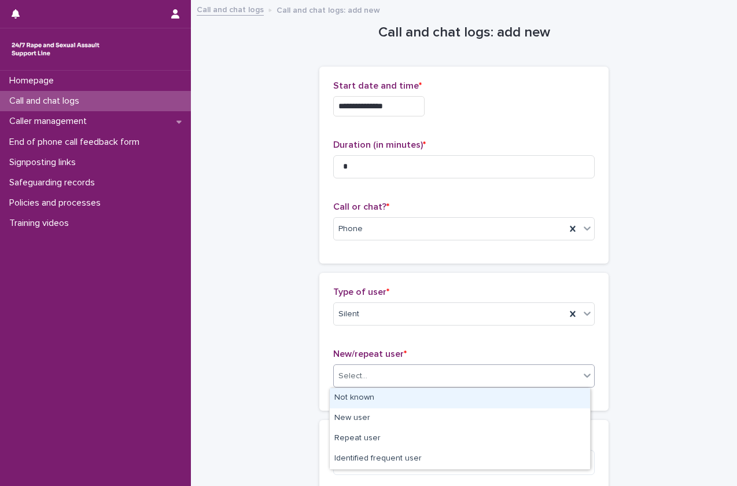
drag, startPoint x: 407, startPoint y: 377, endPoint x: 380, endPoint y: 400, distance: 35.3
click at [380, 400] on body "**********" at bounding box center [368, 243] width 737 height 486
click at [380, 400] on div "Not known" at bounding box center [460, 398] width 260 height 20
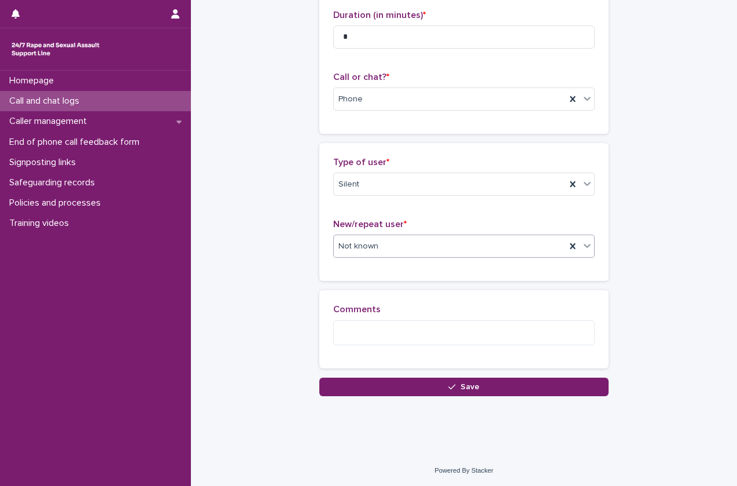
scroll to position [130, 0]
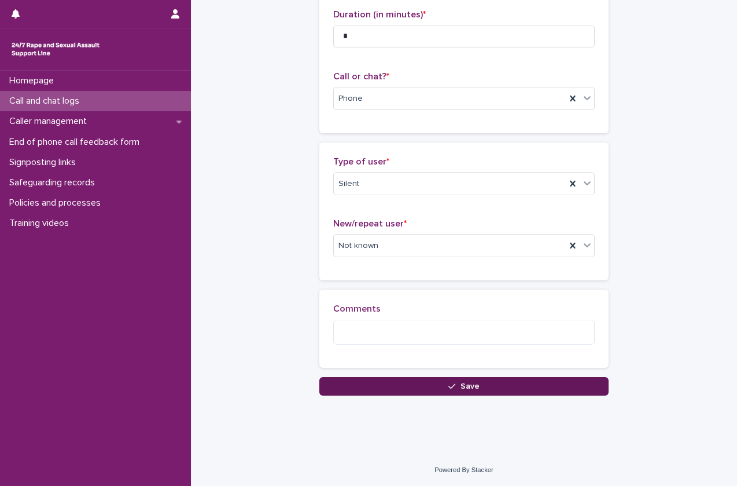
click at [414, 384] on button "Save" at bounding box center [463, 386] width 289 height 19
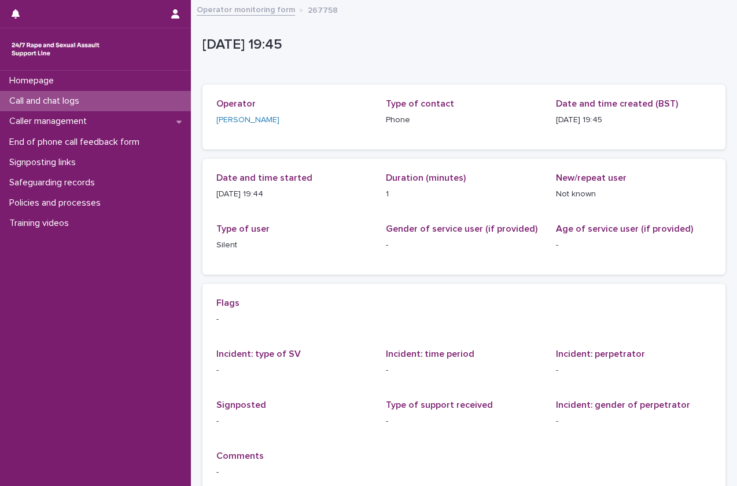
click at [75, 93] on div "Call and chat logs" at bounding box center [95, 101] width 191 height 20
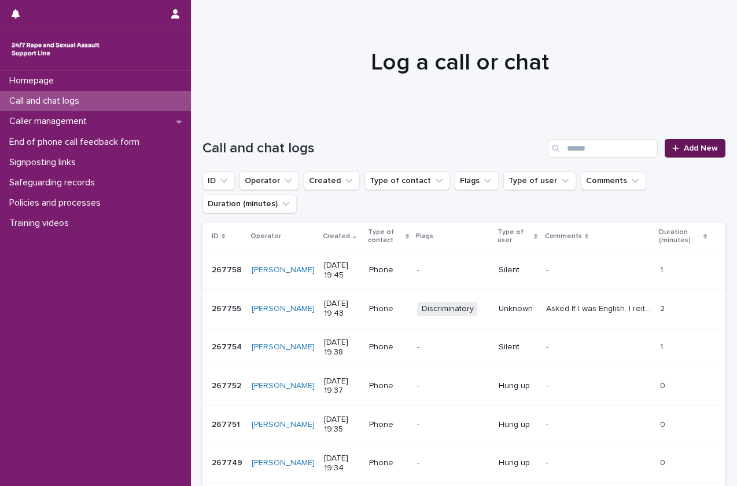
click at [691, 152] on span "Add New" at bounding box center [701, 148] width 34 height 8
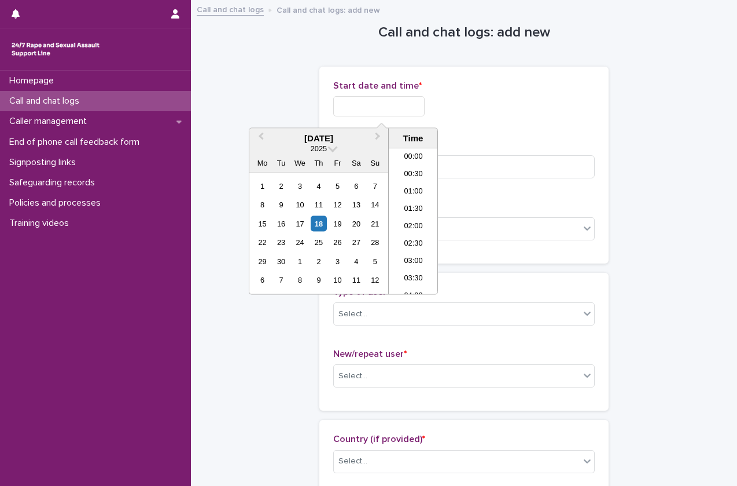
click at [393, 112] on input "text" at bounding box center [378, 106] width 91 height 20
click at [416, 188] on li "18:30" at bounding box center [413, 186] width 49 height 17
click at [409, 111] on input "**********" at bounding box center [378, 106] width 91 height 20
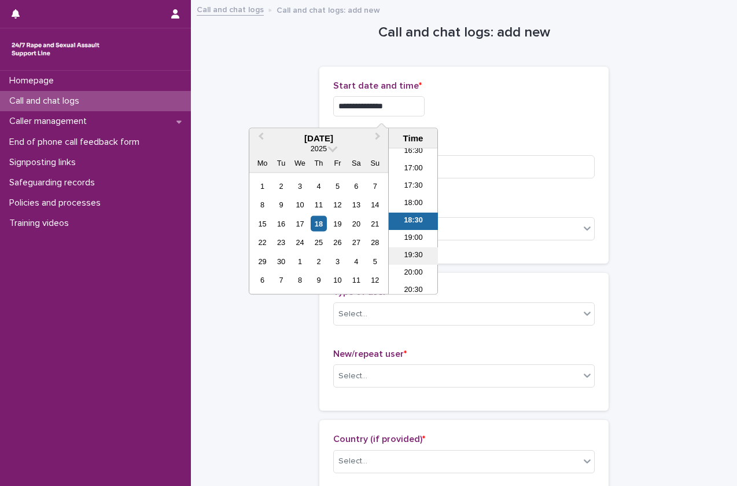
click at [406, 259] on li "19:30" at bounding box center [413, 256] width 49 height 17
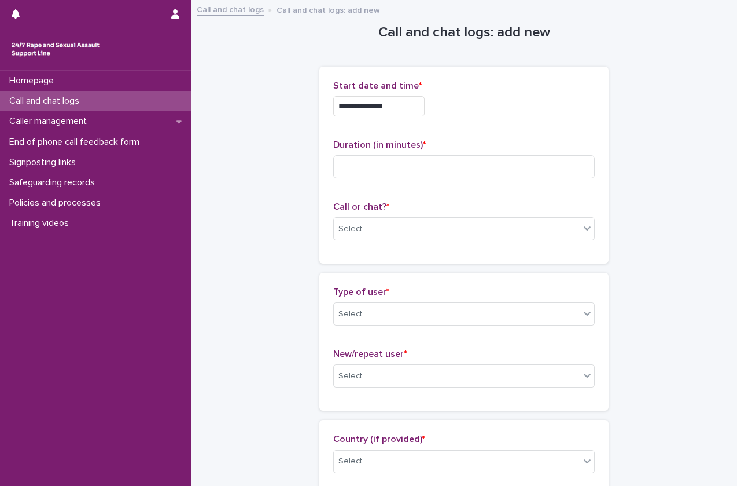
click at [409, 111] on input "**********" at bounding box center [378, 106] width 91 height 20
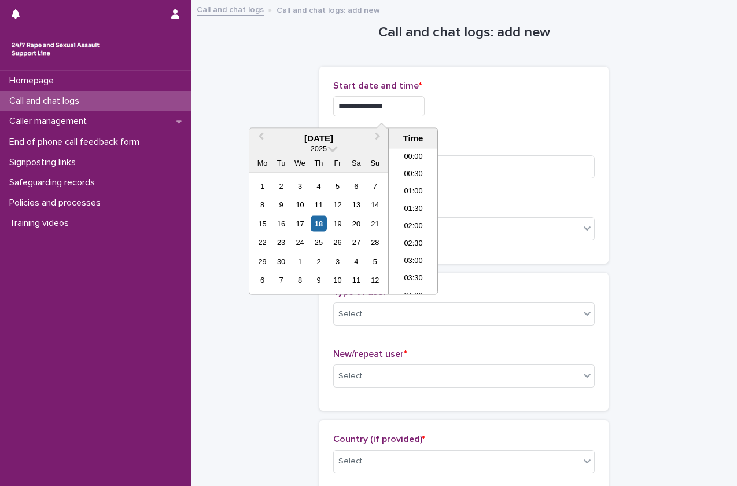
scroll to position [613, 0]
click at [409, 111] on input "**********" at bounding box center [378, 106] width 91 height 20
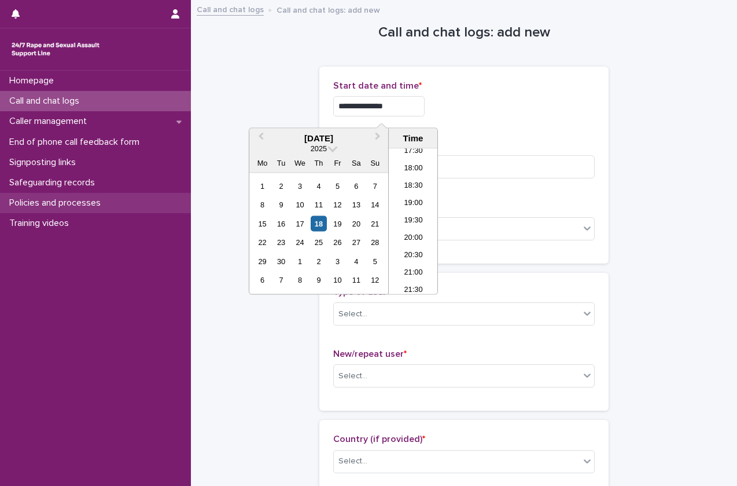
type input "**********"
click at [506, 169] on input at bounding box center [464, 166] width 262 height 23
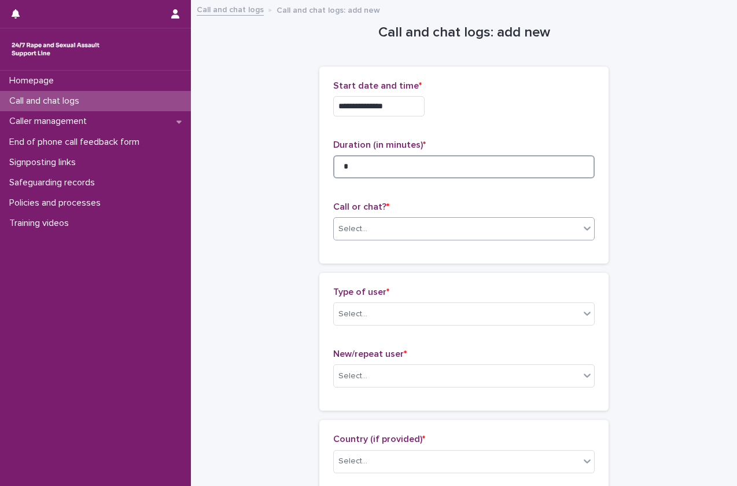
type input "*"
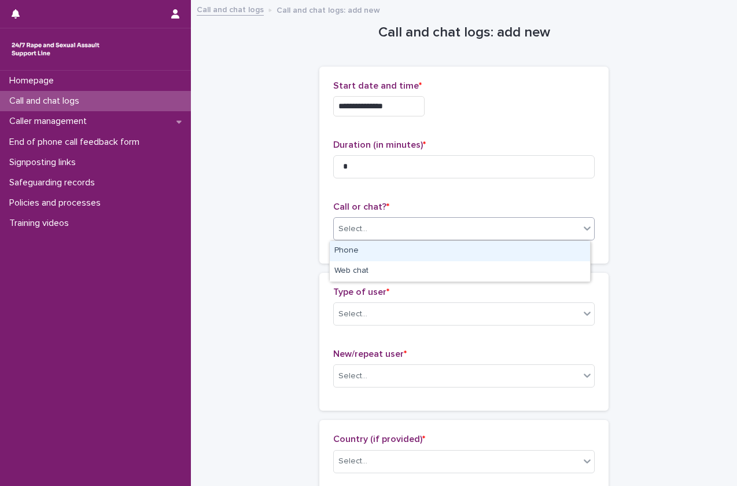
click at [465, 221] on div "Select..." at bounding box center [457, 228] width 246 height 19
click at [442, 251] on div "Phone" at bounding box center [460, 251] width 260 height 20
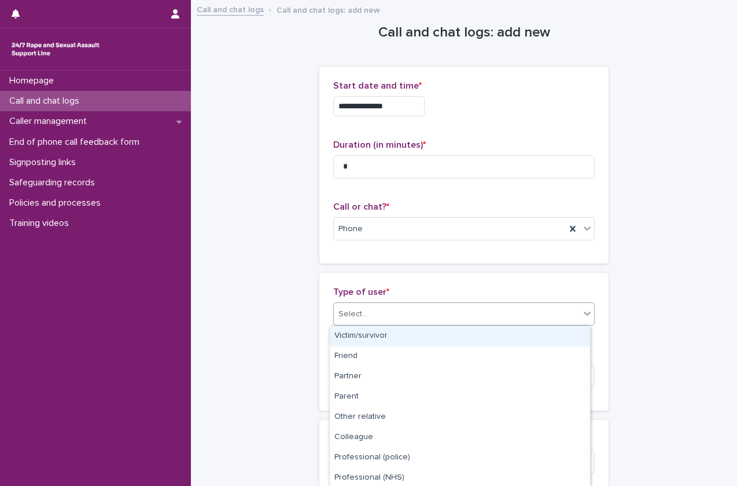
click at [402, 315] on div "Select..." at bounding box center [457, 313] width 246 height 19
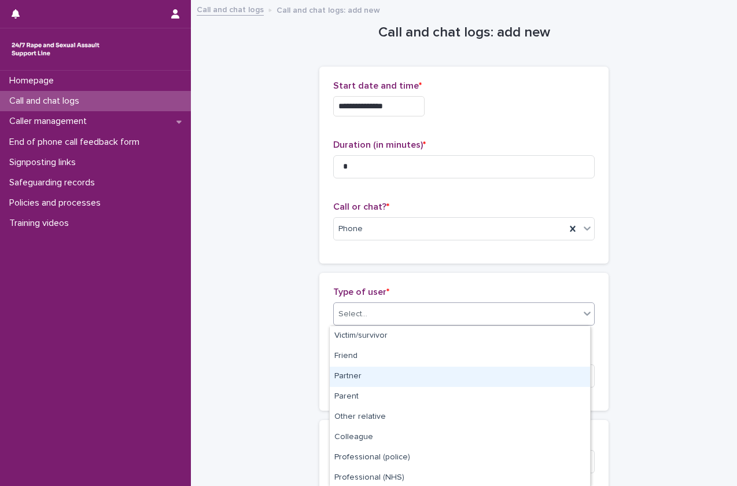
scroll to position [144, 0]
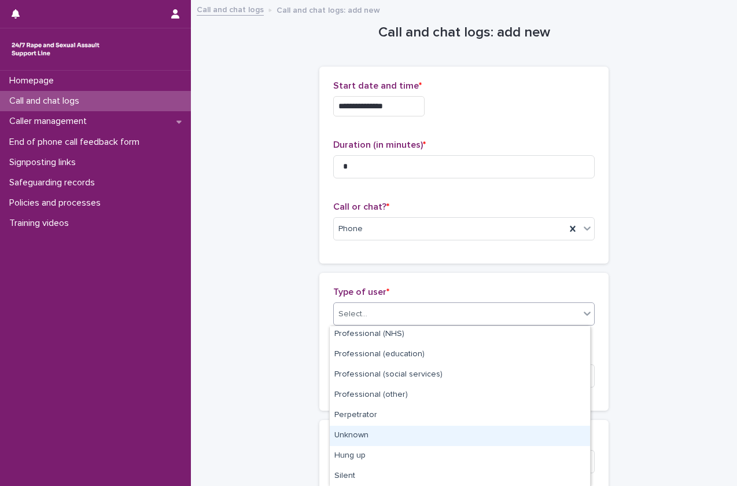
click at [395, 436] on div "Unknown" at bounding box center [460, 435] width 260 height 20
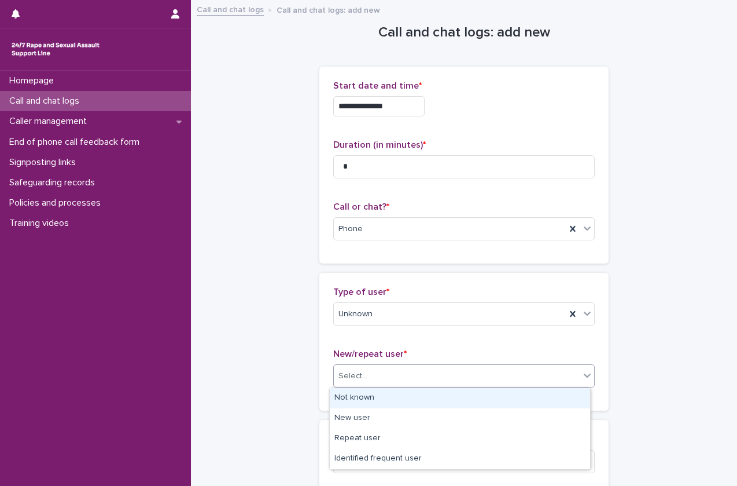
click at [421, 381] on div "Select..." at bounding box center [457, 375] width 246 height 19
click at [399, 403] on div "Not known" at bounding box center [460, 398] width 260 height 20
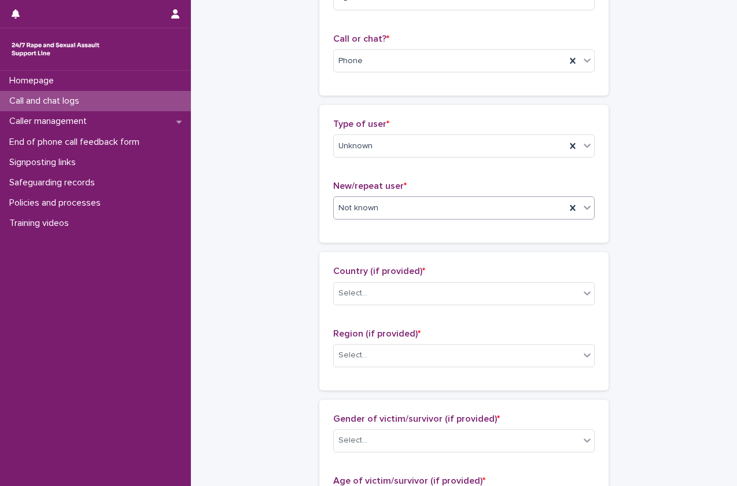
scroll to position [200, 0]
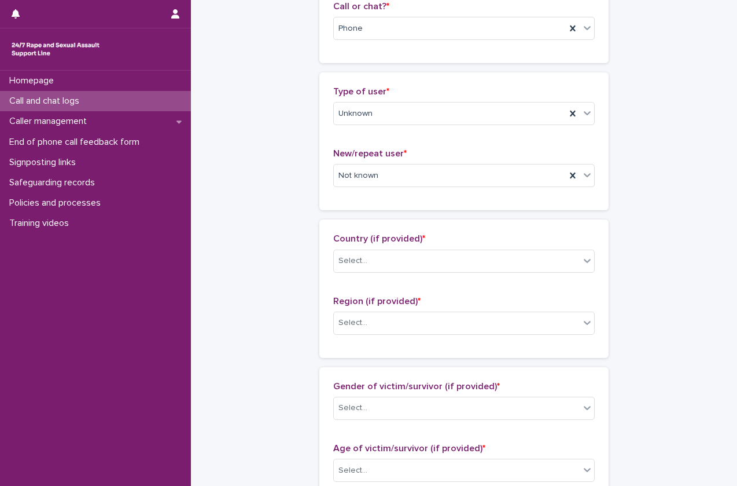
click at [484, 280] on div "Country (if provided) * Select..." at bounding box center [464, 257] width 262 height 48
click at [486, 276] on div "Country (if provided) * Select..." at bounding box center [464, 257] width 262 height 48
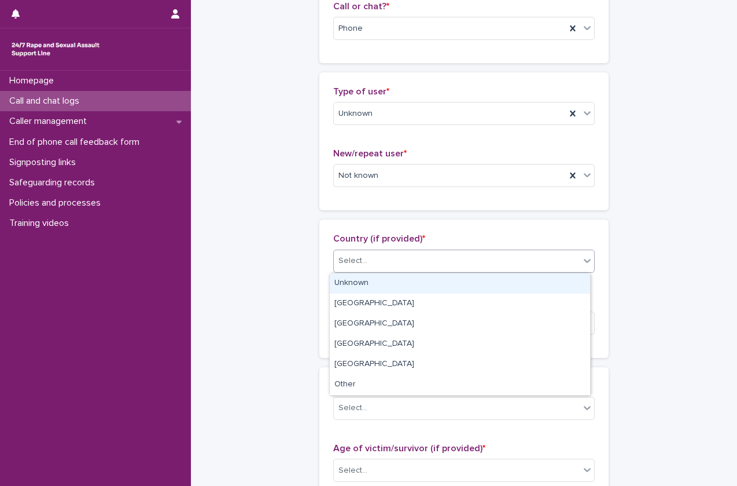
click at [486, 269] on div "Select..." at bounding box center [457, 260] width 246 height 19
click at [476, 291] on div "Unknown" at bounding box center [460, 283] width 260 height 20
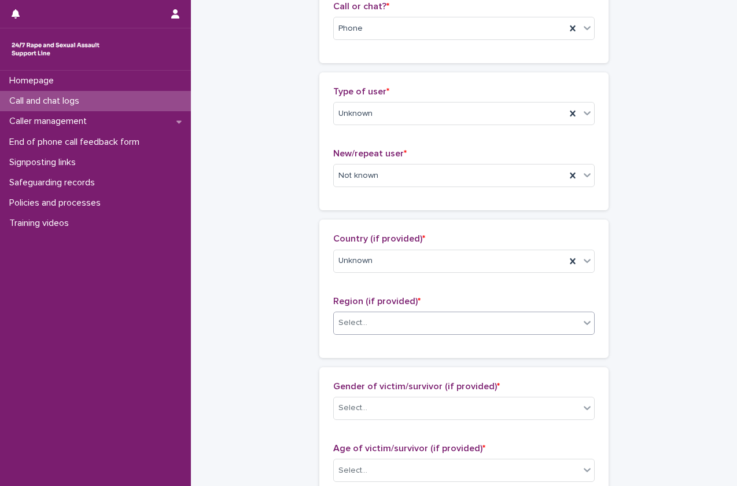
drag, startPoint x: 421, startPoint y: 334, endPoint x: 441, endPoint y: 326, distance: 21.3
click at [441, 326] on div "Region (if provided) * Select..." at bounding box center [464, 320] width 262 height 48
click at [441, 326] on div "Select..." at bounding box center [457, 322] width 246 height 19
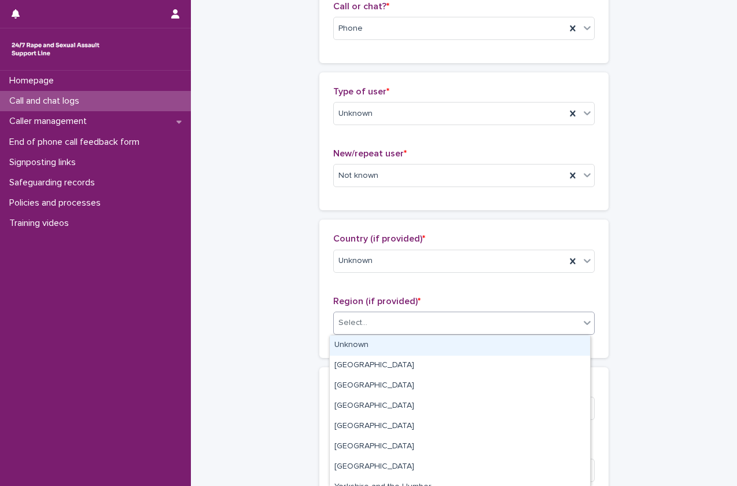
click at [425, 352] on div "Unknown" at bounding box center [460, 345] width 260 height 20
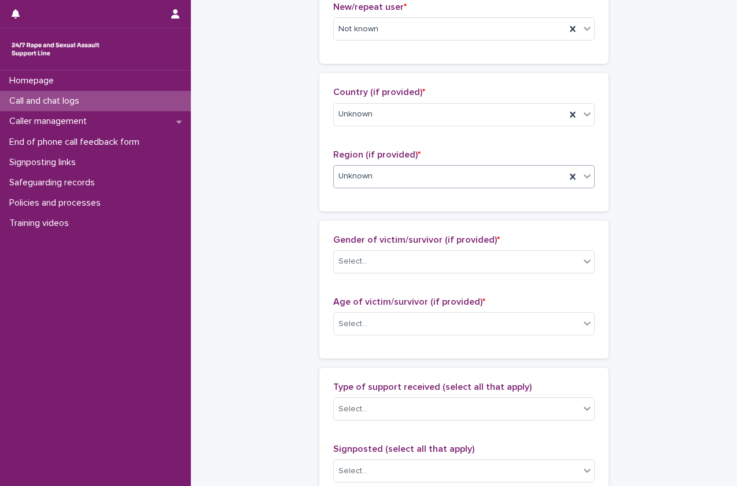
scroll to position [358, 0]
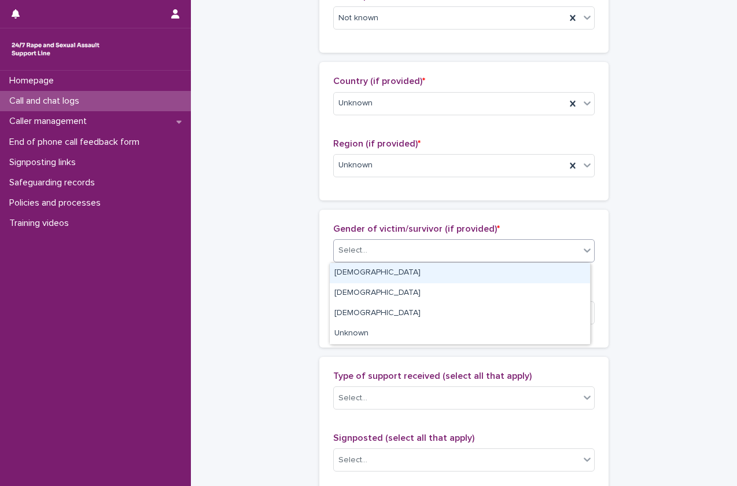
click at [479, 249] on div "Select..." at bounding box center [457, 250] width 246 height 19
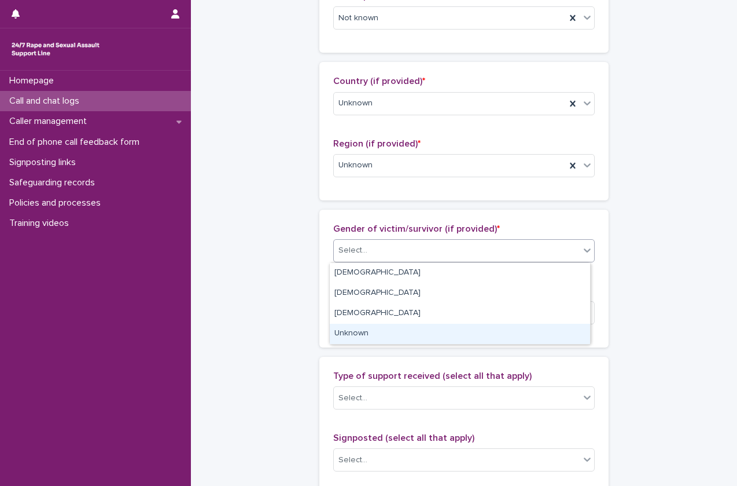
click at [415, 330] on div "Unknown" at bounding box center [460, 333] width 260 height 20
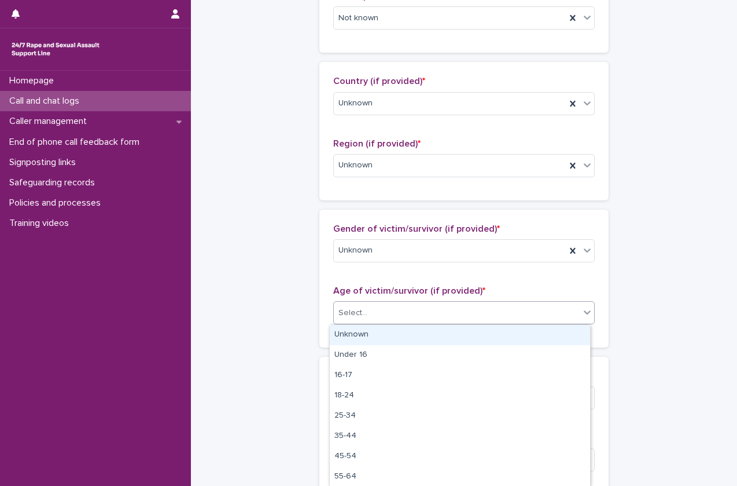
click at [447, 306] on div "Select..." at bounding box center [457, 312] width 246 height 19
click at [422, 328] on div "Unknown" at bounding box center [460, 335] width 260 height 20
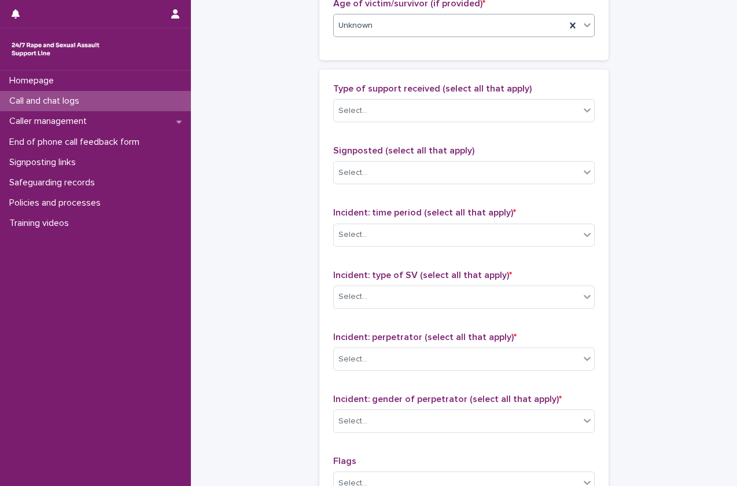
scroll to position [859, 0]
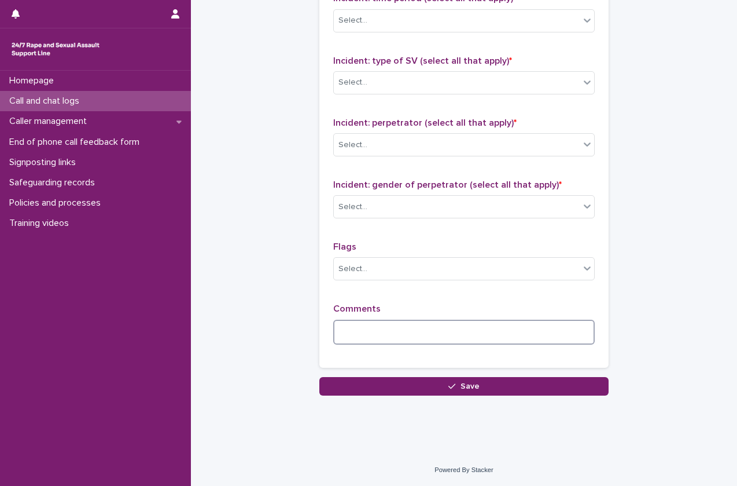
click at [415, 324] on textarea at bounding box center [464, 331] width 262 height 25
paste textarea "**********"
click at [336, 329] on textarea "**********" at bounding box center [464, 331] width 262 height 25
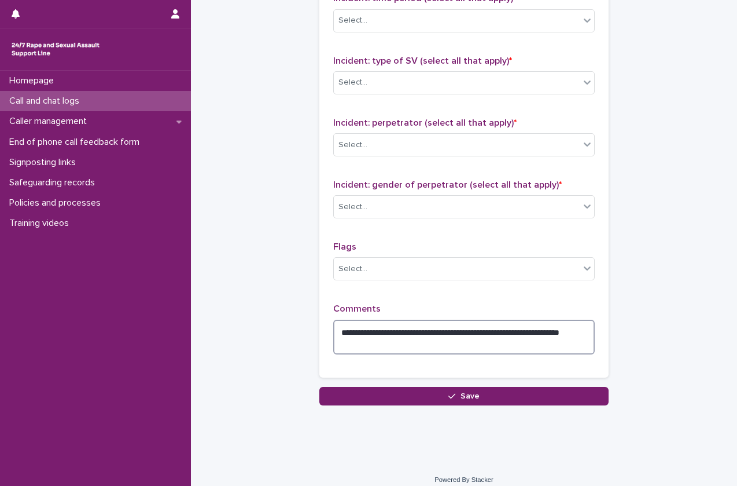
click at [373, 341] on textarea "**********" at bounding box center [464, 336] width 262 height 35
type textarea "**********"
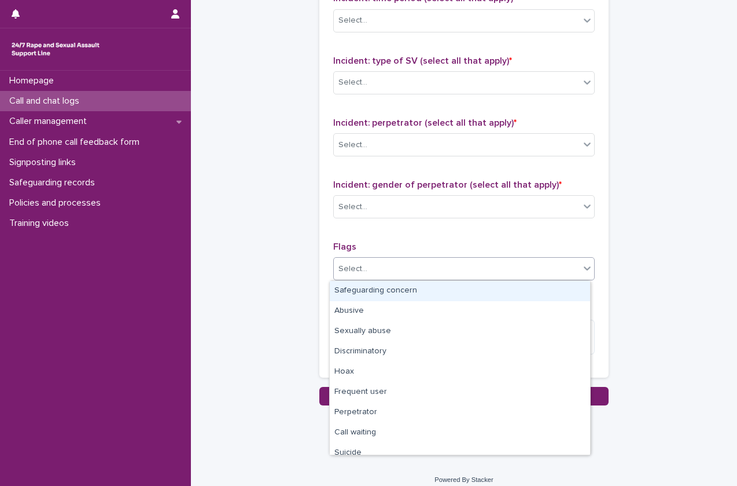
click at [396, 266] on div "Select..." at bounding box center [457, 268] width 246 height 19
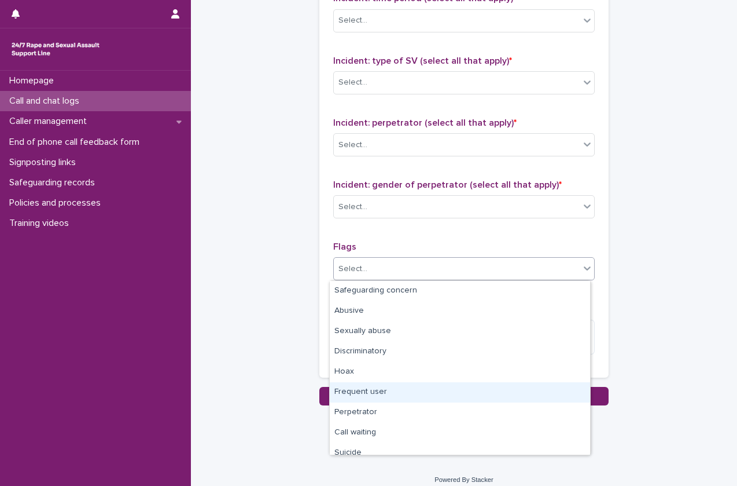
scroll to position [0, 0]
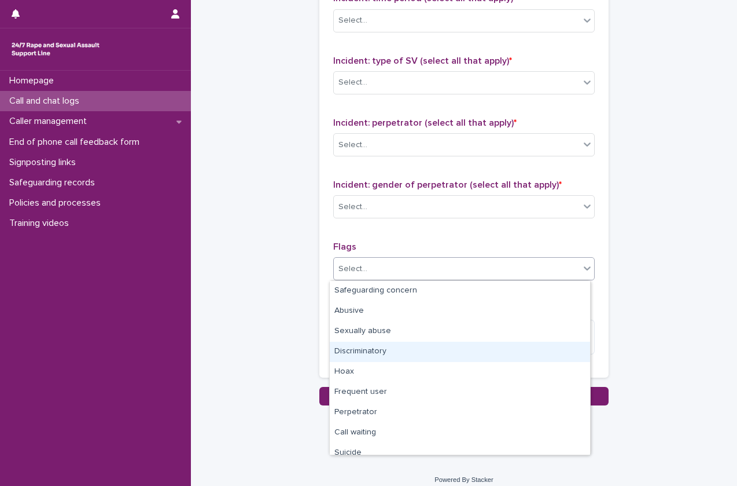
click at [381, 352] on div "Discriminatory" at bounding box center [460, 351] width 260 height 20
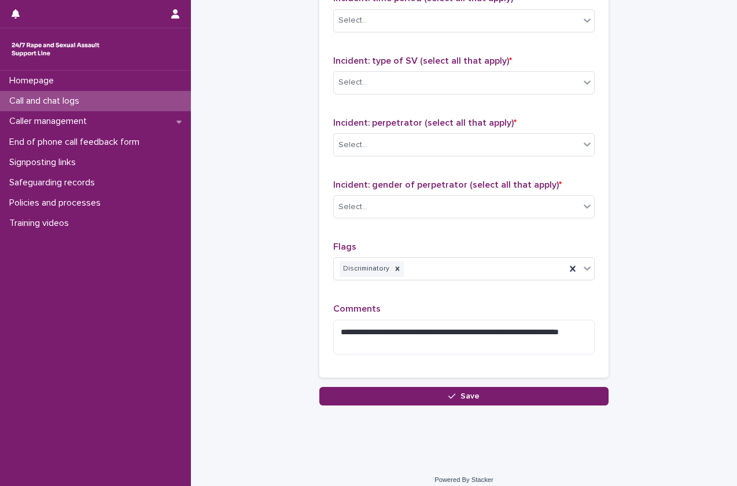
click at [438, 194] on div "Incident: gender of perpetrator (select all that apply) * Select..." at bounding box center [464, 203] width 262 height 48
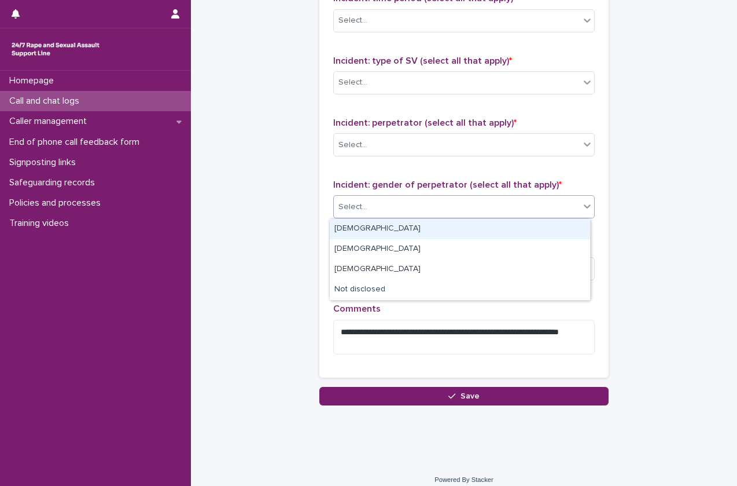
click at [436, 200] on div "Select..." at bounding box center [457, 206] width 246 height 19
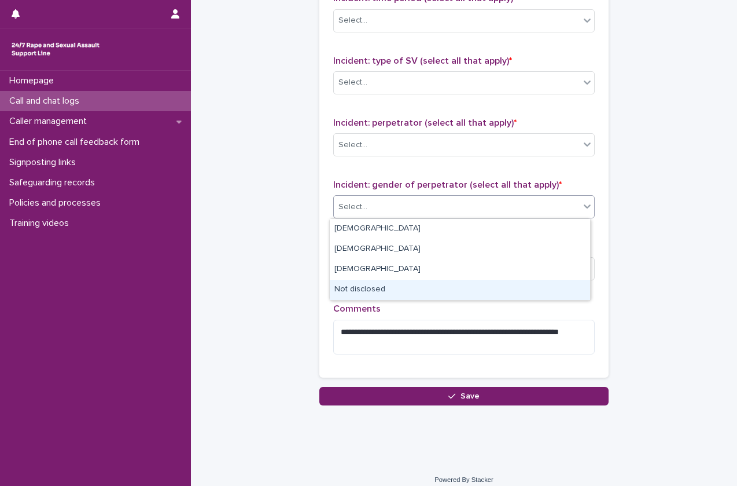
click at [381, 290] on div "Not disclosed" at bounding box center [460, 290] width 260 height 20
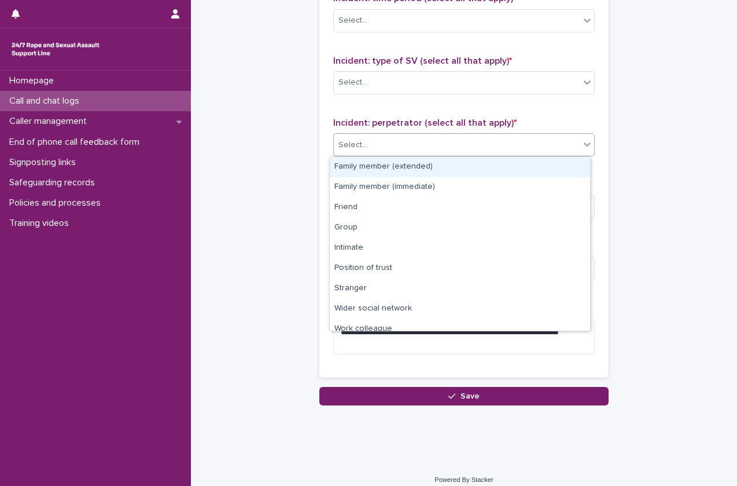
click at [462, 152] on div "Select..." at bounding box center [457, 144] width 246 height 19
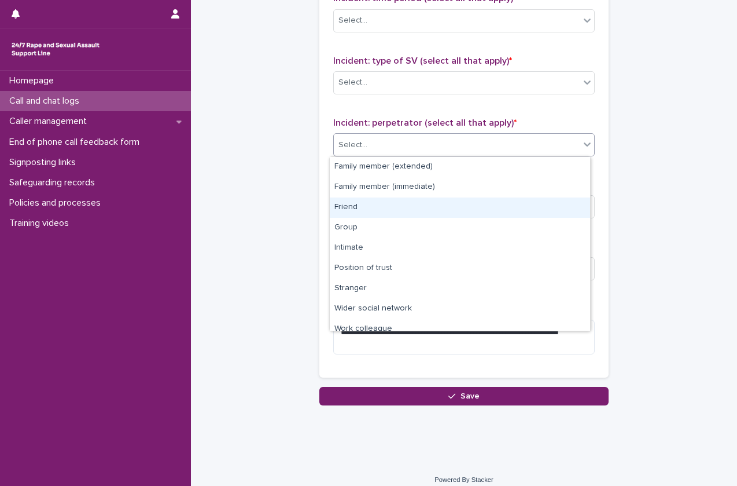
scroll to position [49, 0]
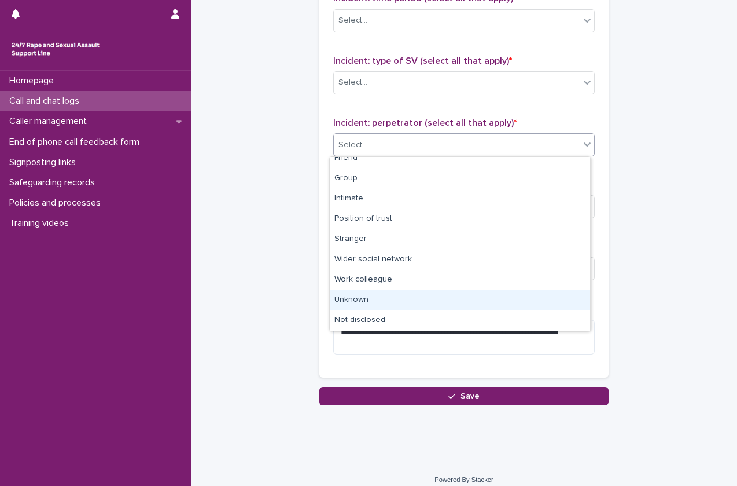
click at [392, 306] on div "Unknown" at bounding box center [460, 300] width 260 height 20
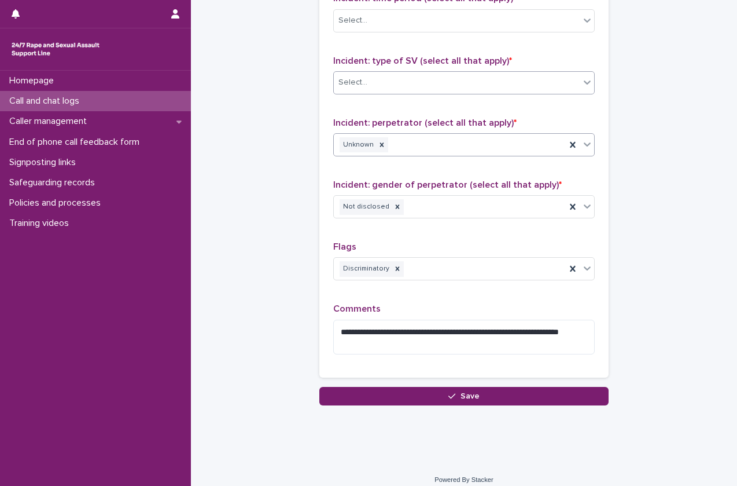
click at [425, 93] on div "Select..." at bounding box center [464, 82] width 262 height 23
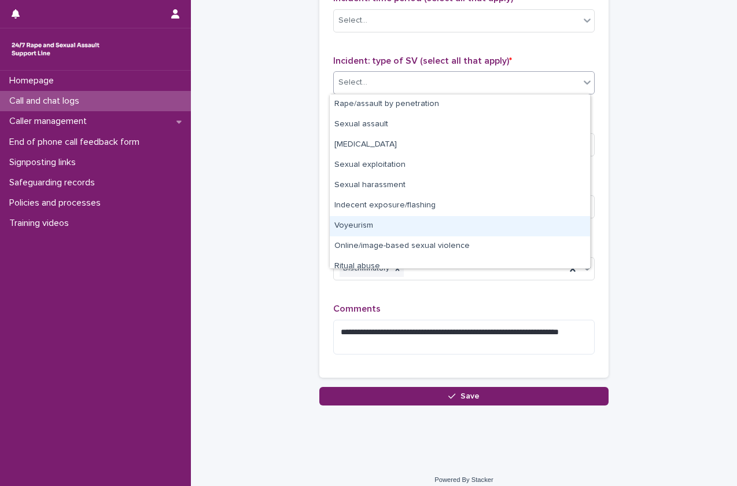
scroll to position [29, 0]
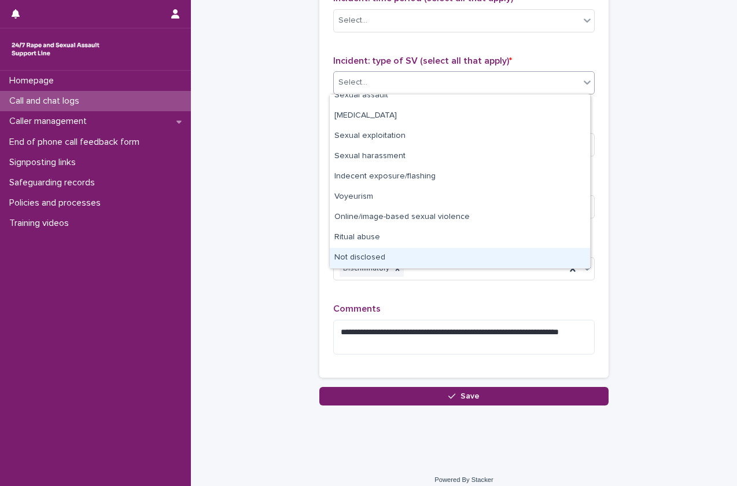
click at [385, 260] on div "Not disclosed" at bounding box center [460, 258] width 260 height 20
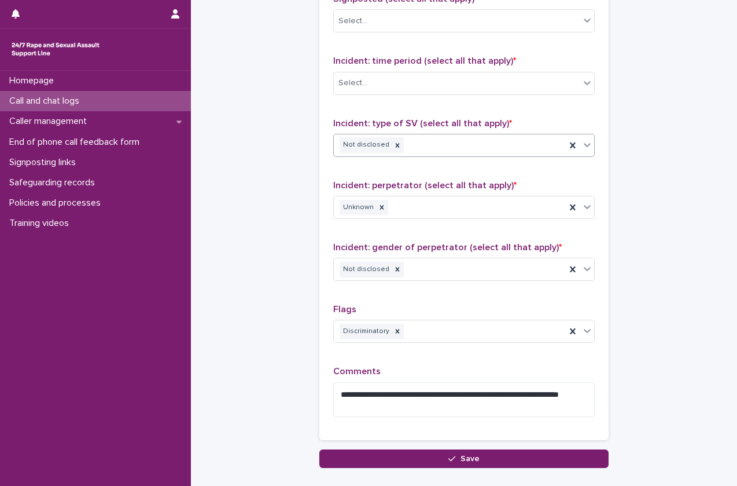
scroll to position [795, 0]
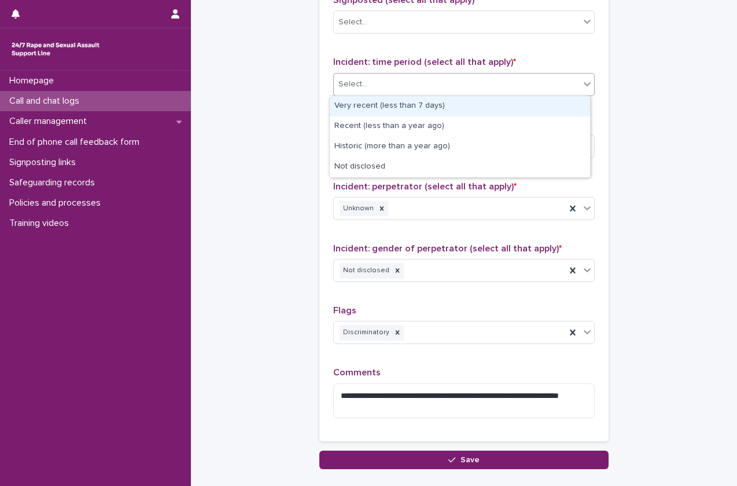
click at [406, 73] on div "Select..." at bounding box center [464, 84] width 262 height 23
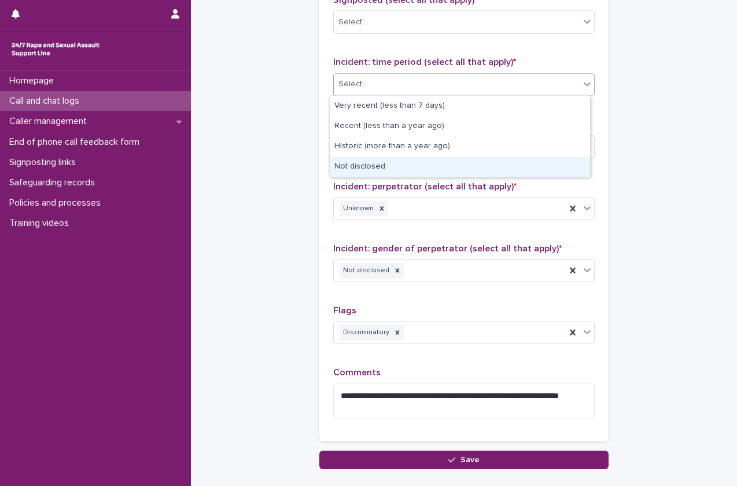
click at [372, 160] on div "Not disclosed" at bounding box center [460, 167] width 260 height 20
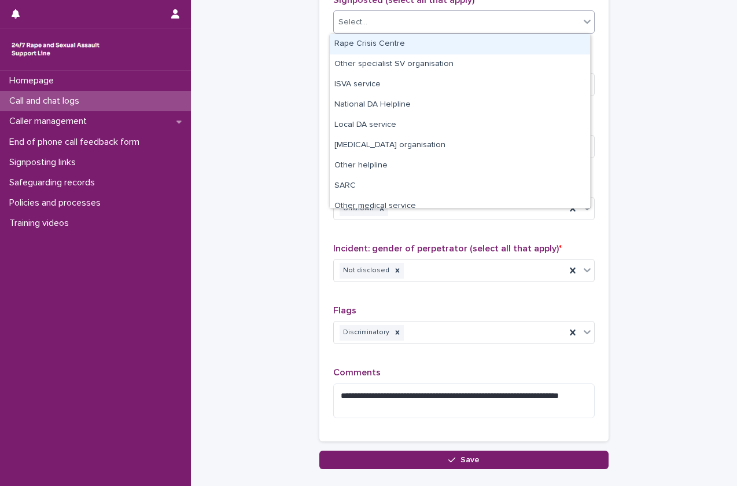
click at [414, 19] on div "Select..." at bounding box center [457, 22] width 246 height 19
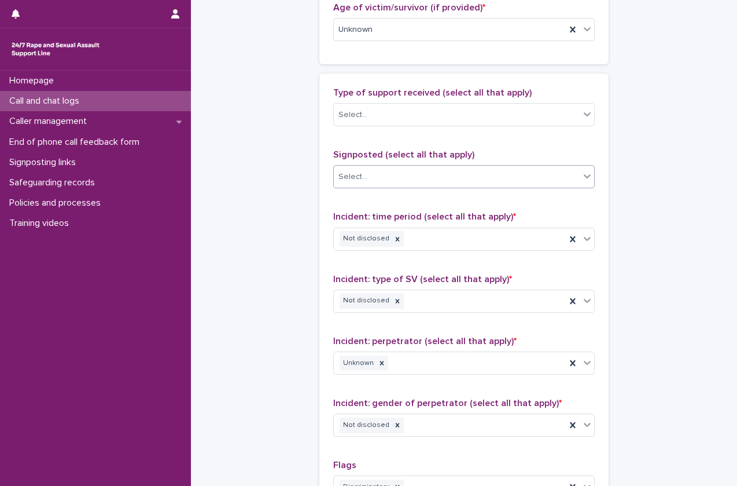
scroll to position [639, 0]
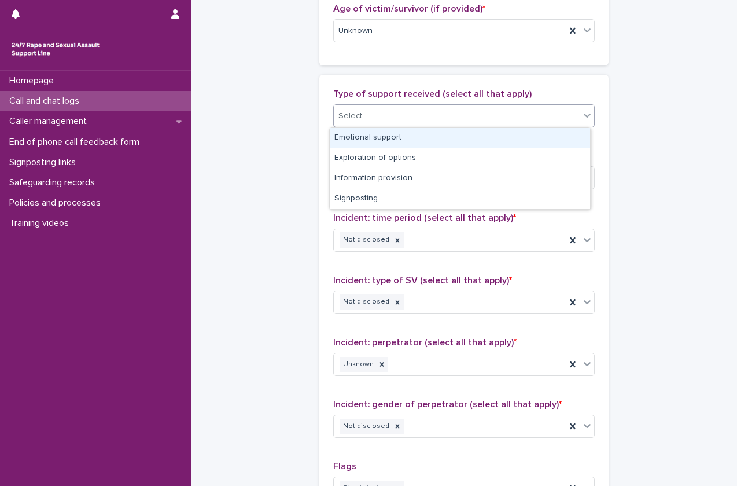
click at [399, 111] on div "Select..." at bounding box center [457, 115] width 246 height 19
click at [400, 137] on div "Emotional support" at bounding box center [460, 138] width 260 height 20
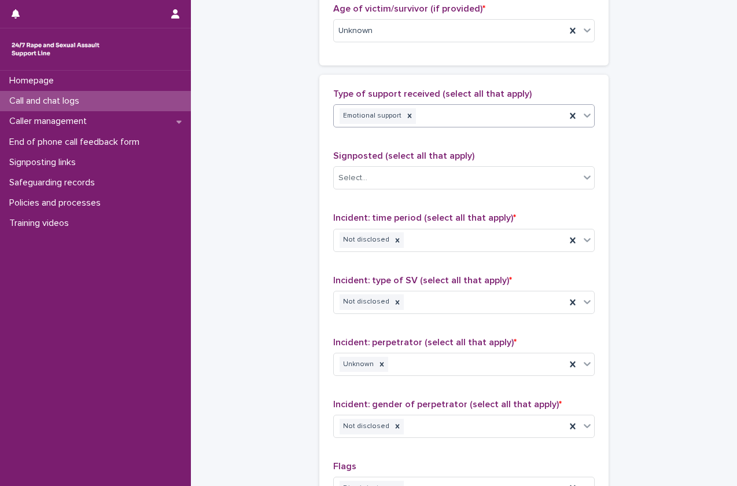
scroll to position [635, 0]
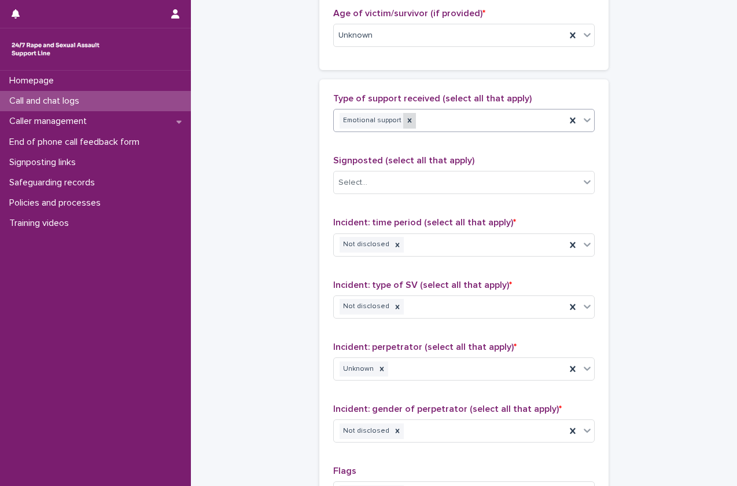
click at [406, 120] on icon at bounding box center [410, 120] width 8 height 8
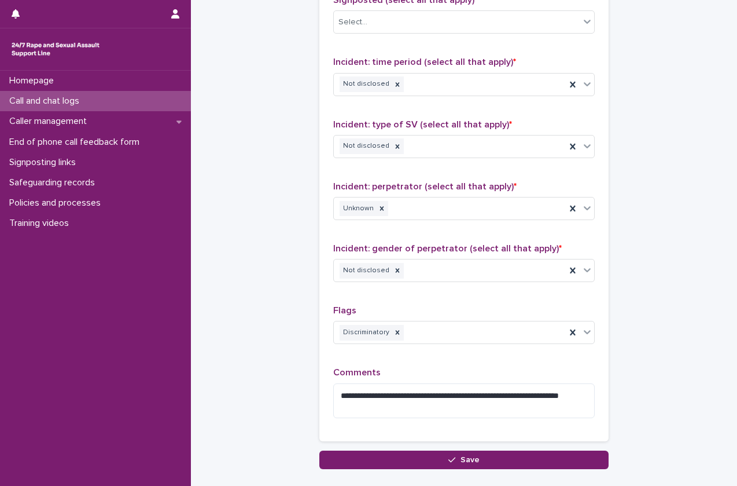
scroll to position [869, 0]
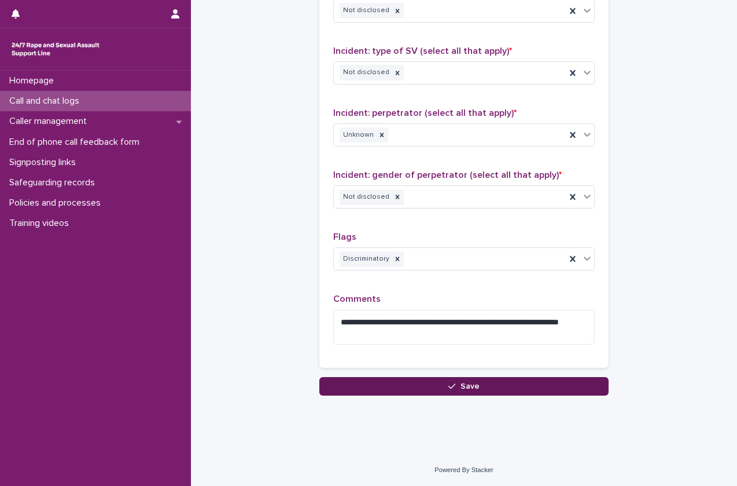
click at [351, 388] on button "Save" at bounding box center [463, 386] width 289 height 19
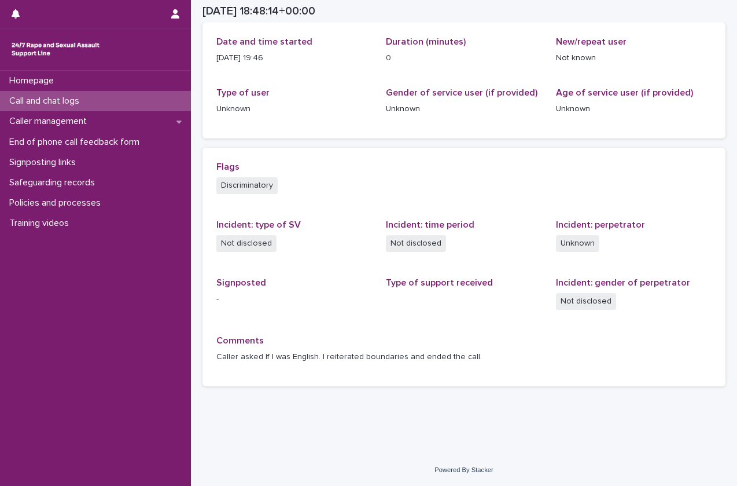
scroll to position [136, 0]
click at [94, 99] on div "Call and chat logs" at bounding box center [95, 101] width 191 height 20
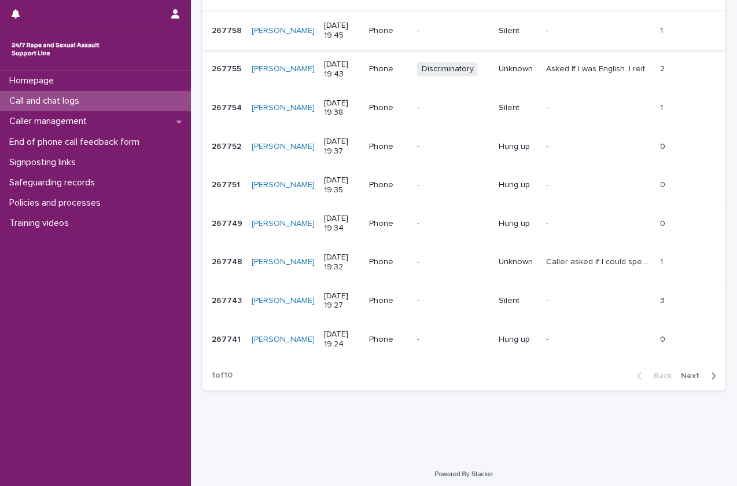
scroll to position [283, 0]
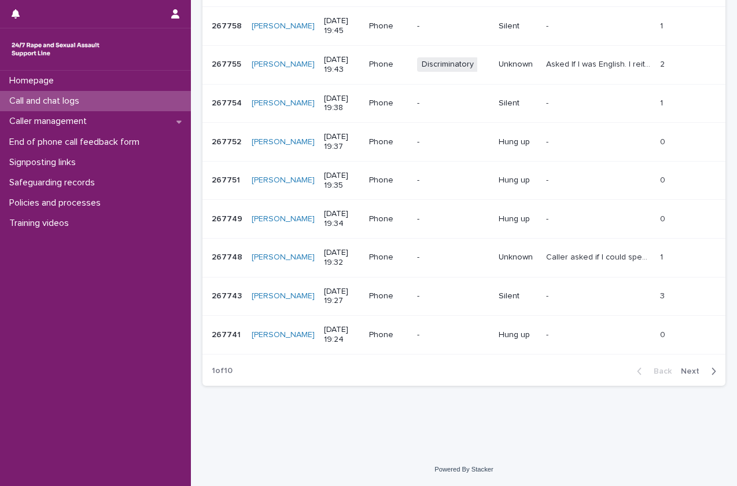
click at [494, 249] on td "Unknown" at bounding box center [517, 257] width 47 height 39
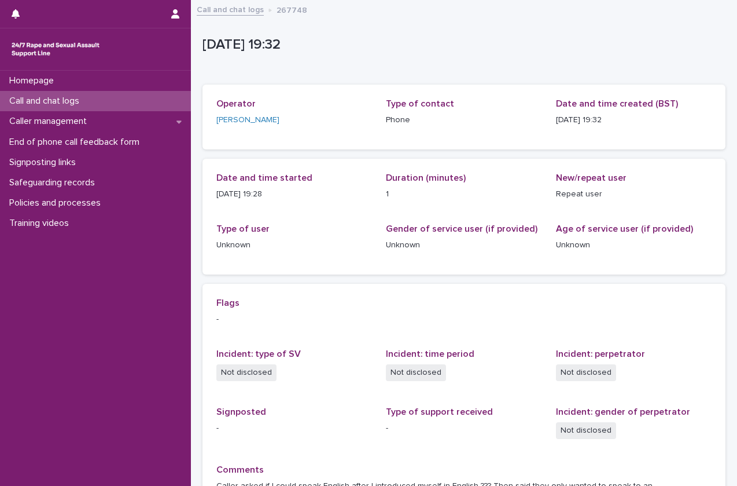
click at [105, 102] on div "Call and chat logs" at bounding box center [95, 101] width 191 height 20
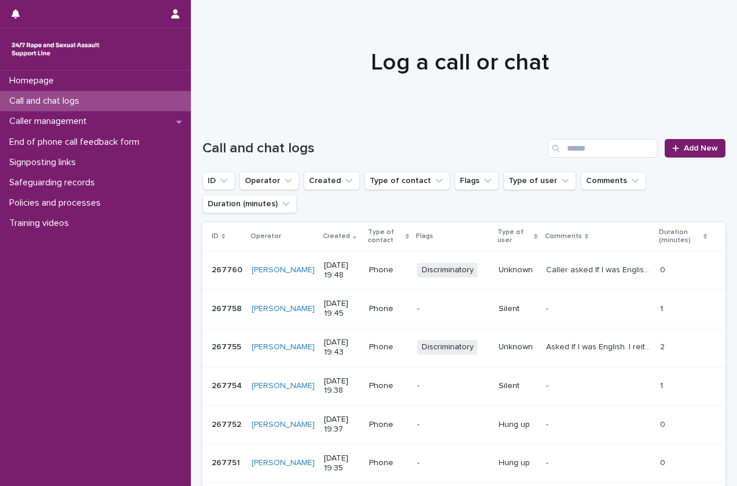
click at [100, 93] on div "Call and chat logs" at bounding box center [95, 101] width 191 height 20
click at [691, 150] on span "Add New" at bounding box center [701, 148] width 34 height 8
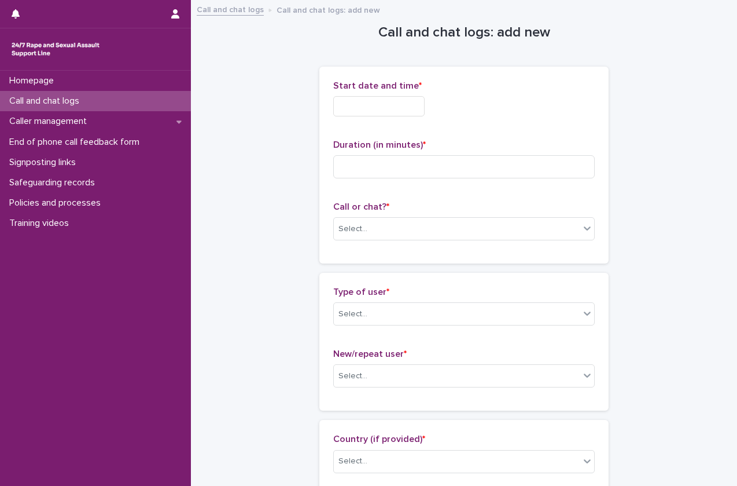
click at [376, 117] on div "Start date and time *" at bounding box center [464, 102] width 262 height 45
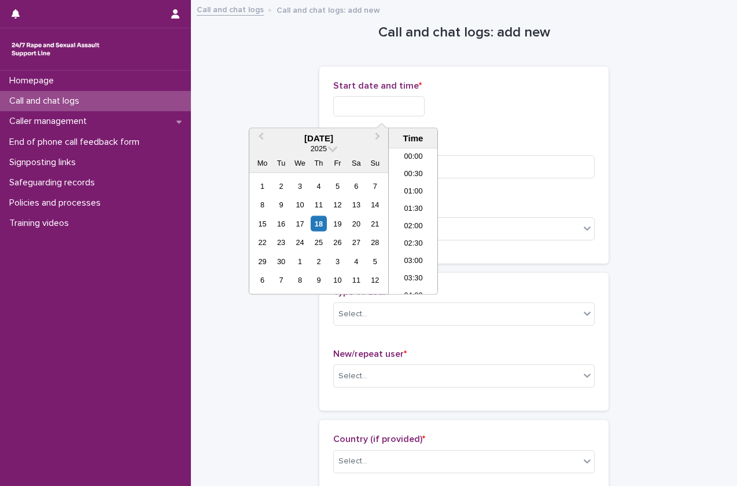
scroll to position [613, 0]
click at [380, 106] on input "text" at bounding box center [378, 106] width 91 height 20
click at [410, 217] on li "19:30" at bounding box center [413, 221] width 49 height 17
click at [408, 102] on input "**********" at bounding box center [378, 106] width 91 height 20
type input "**********"
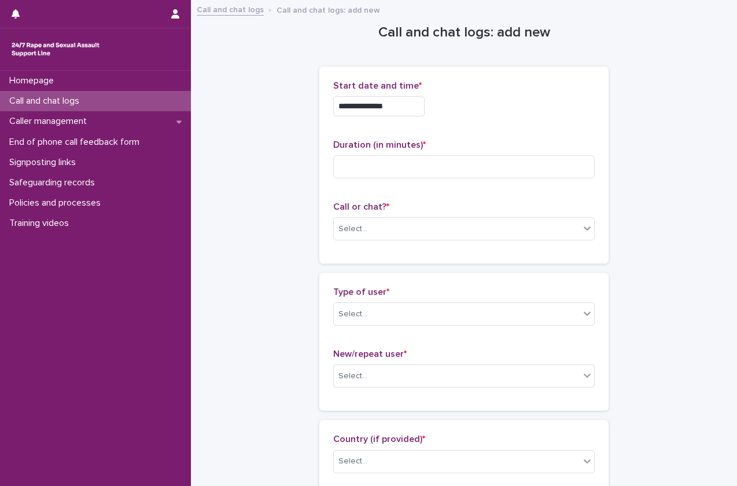
click at [524, 154] on div "Duration (in minutes) *" at bounding box center [464, 163] width 262 height 48
click at [486, 173] on input at bounding box center [464, 166] width 262 height 23
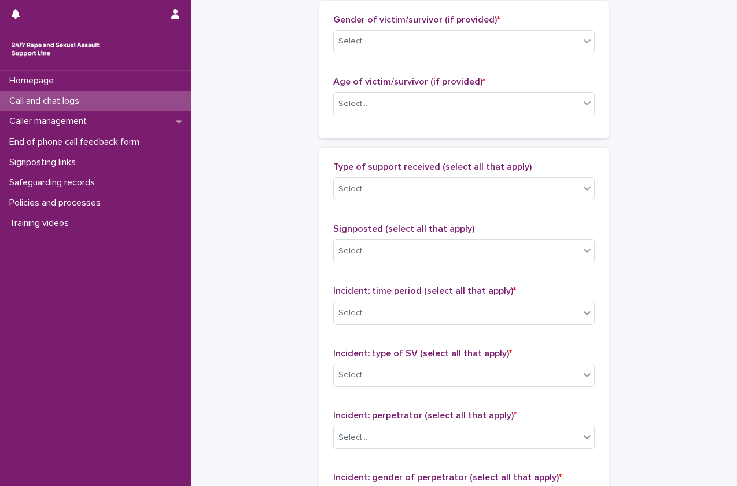
scroll to position [859, 0]
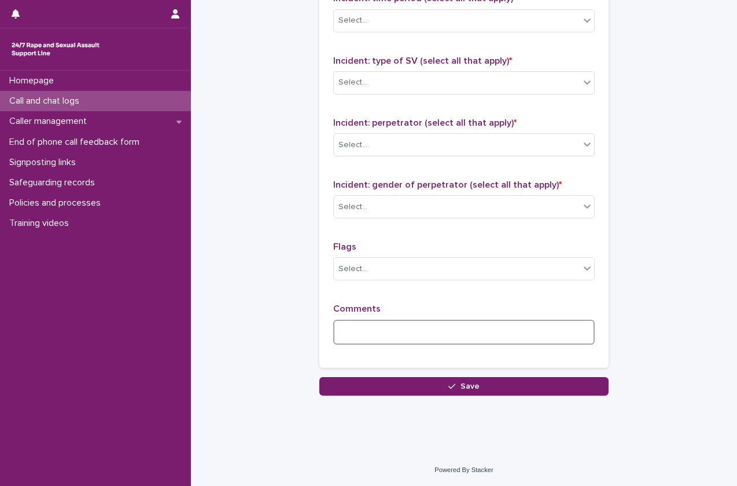
click at [366, 336] on textarea at bounding box center [464, 331] width 262 height 25
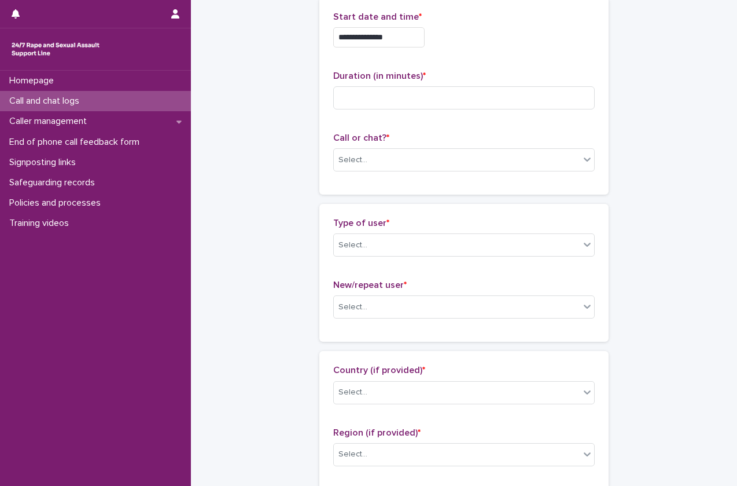
scroll to position [0, 0]
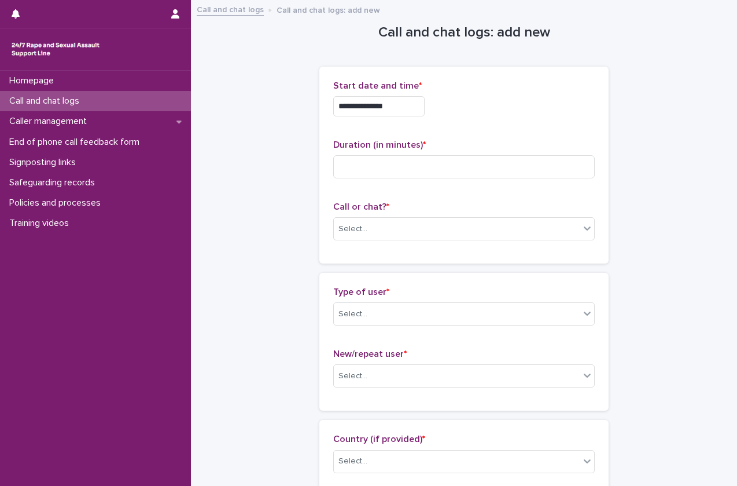
type textarea "**********"
drag, startPoint x: 444, startPoint y: 144, endPoint x: 436, endPoint y: 150, distance: 10.2
click at [436, 150] on div "Duration (in minutes) *" at bounding box center [464, 163] width 262 height 48
click at [429, 159] on input at bounding box center [464, 166] width 262 height 23
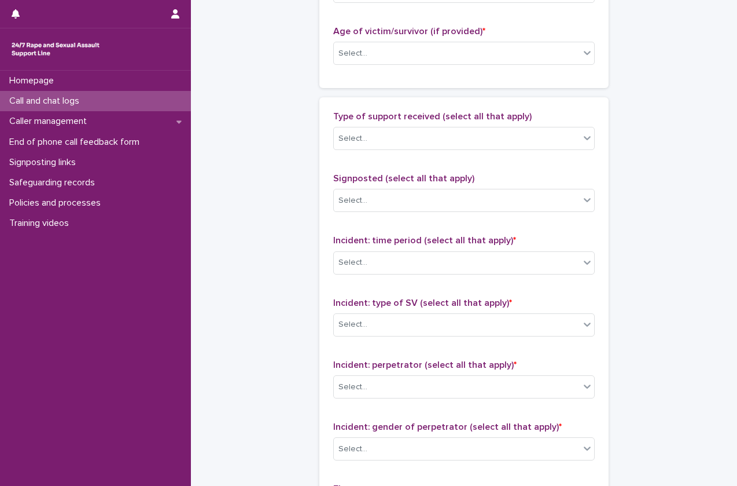
scroll to position [832, 0]
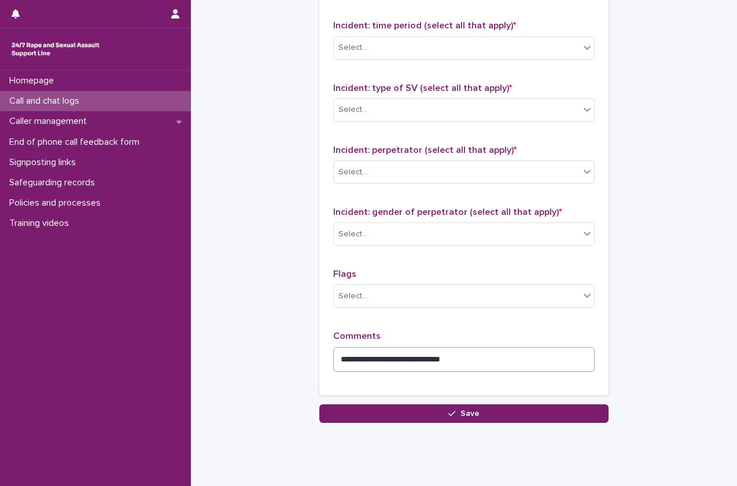
type input "*"
click at [488, 358] on textarea "**********" at bounding box center [464, 359] width 262 height 25
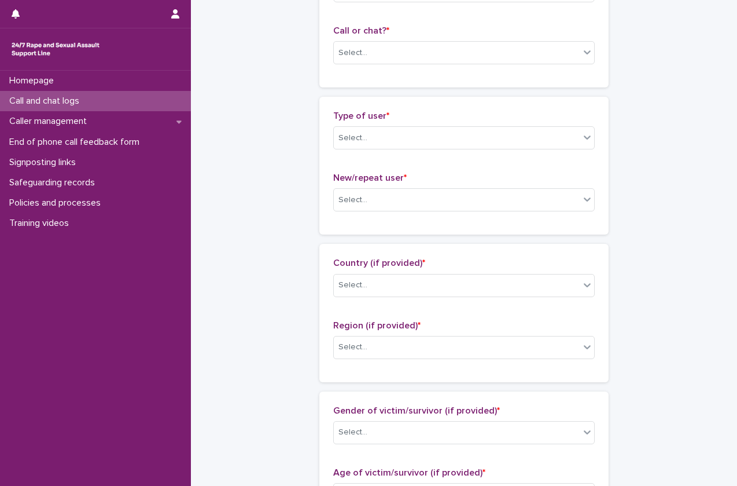
scroll to position [0, 0]
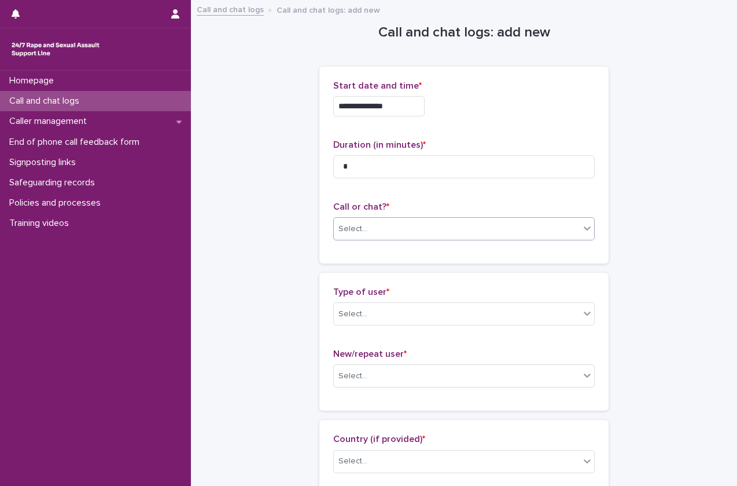
type textarea "**********"
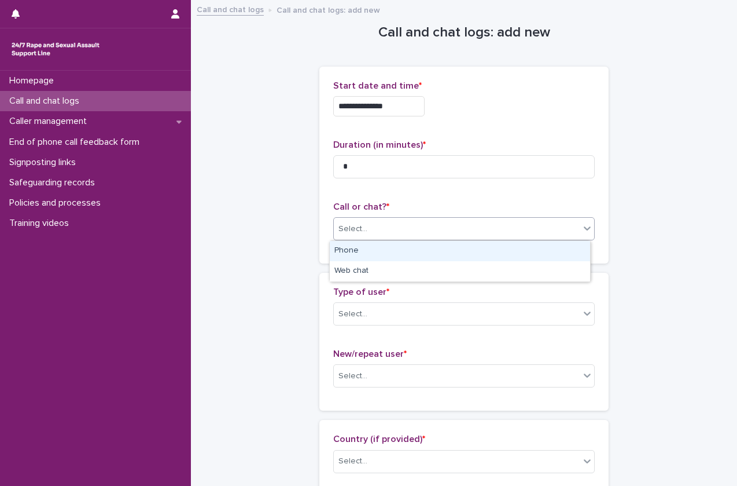
click at [470, 236] on div "Select..." at bounding box center [457, 228] width 246 height 19
click at [451, 253] on div "Phone" at bounding box center [460, 251] width 260 height 20
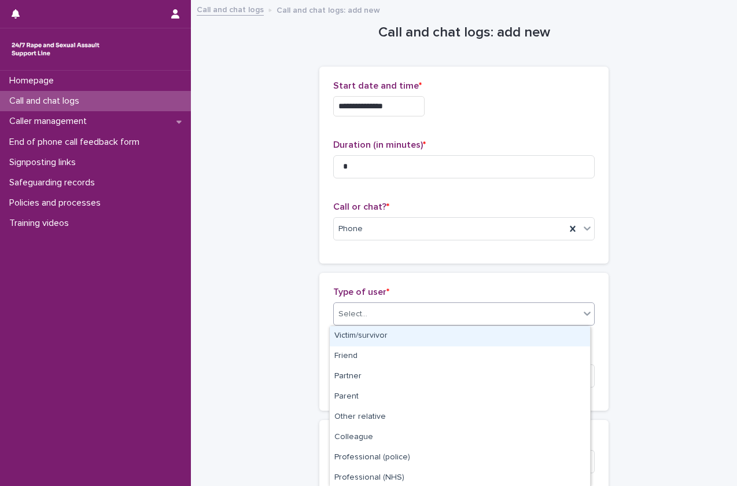
click at [424, 308] on div "Select..." at bounding box center [457, 313] width 246 height 19
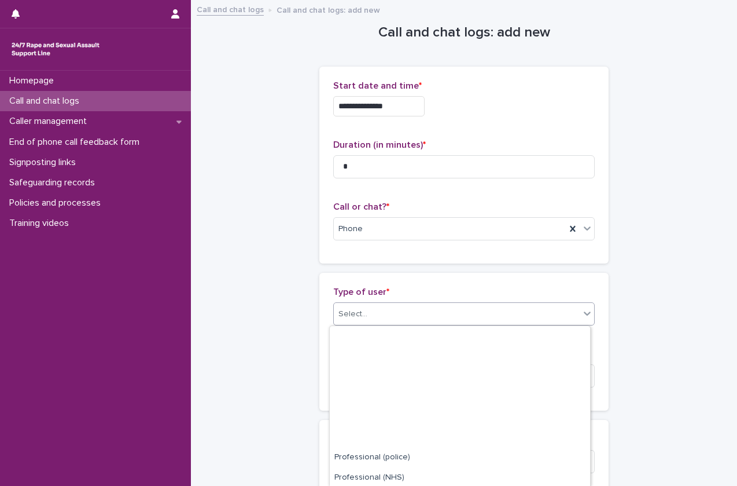
scroll to position [144, 0]
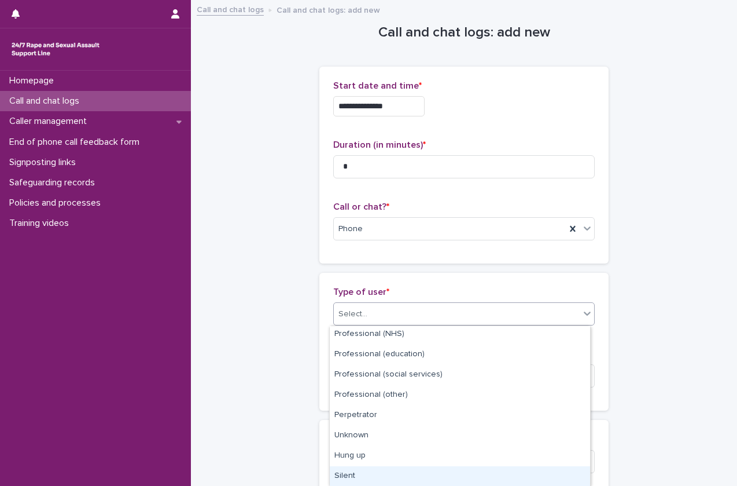
click at [373, 478] on div "Silent" at bounding box center [460, 476] width 260 height 20
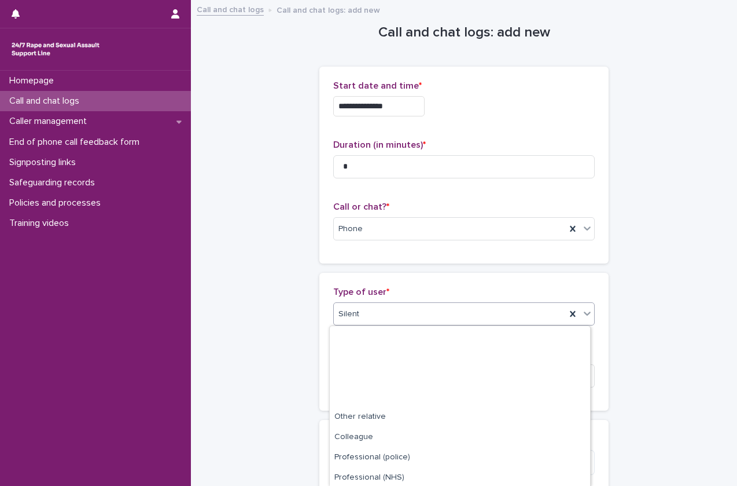
click at [435, 309] on div "Silent" at bounding box center [450, 313] width 232 height 19
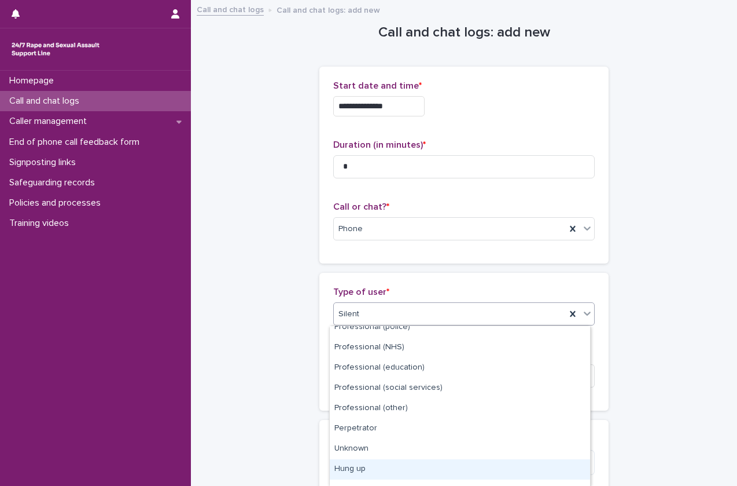
click at [370, 473] on div "Hung up" at bounding box center [460, 469] width 260 height 20
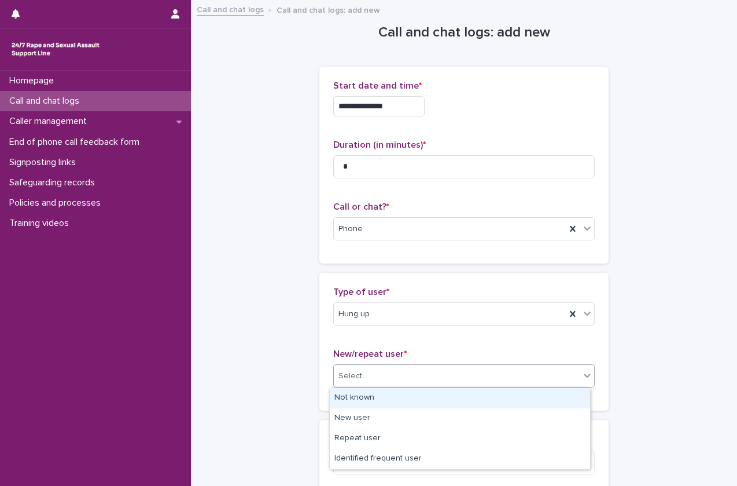
click at [443, 380] on div "Select..." at bounding box center [457, 375] width 246 height 19
click at [414, 406] on div "Not known" at bounding box center [460, 398] width 260 height 20
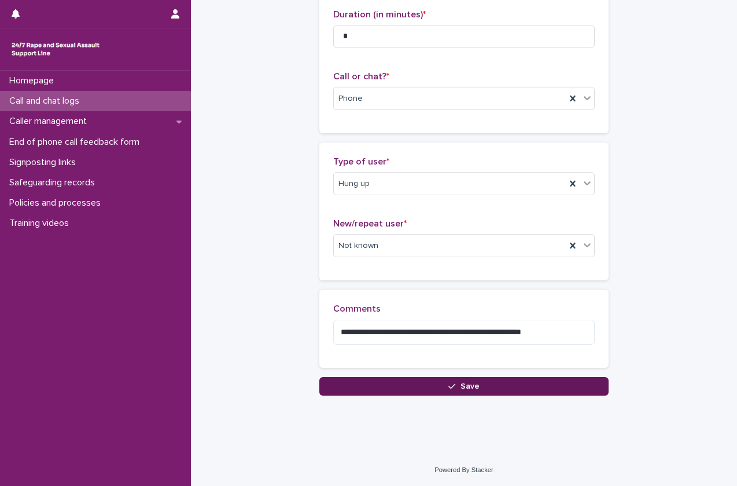
click at [461, 383] on span "Save" at bounding box center [470, 386] width 19 height 8
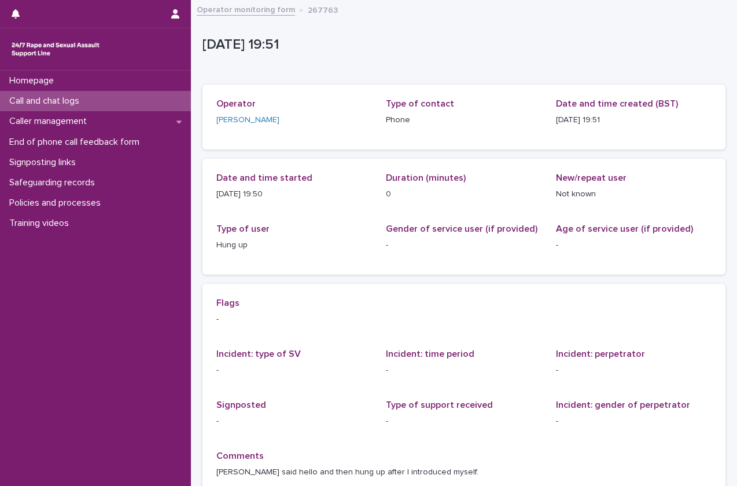
click at [98, 103] on div "Call and chat logs" at bounding box center [95, 101] width 191 height 20
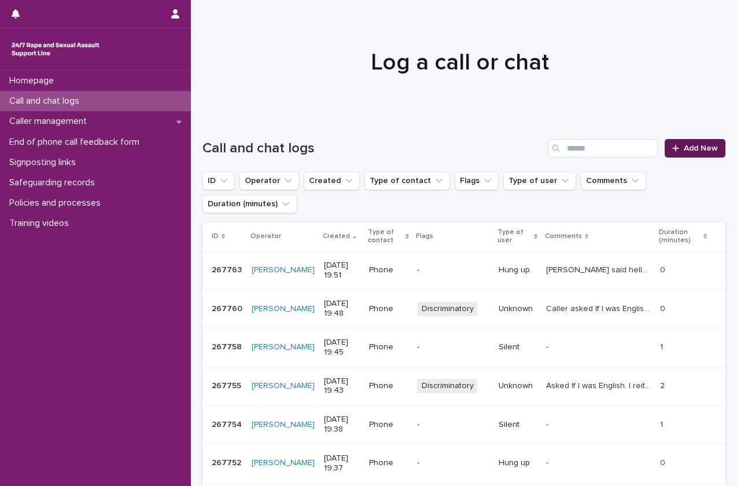
click at [697, 149] on span "Add New" at bounding box center [701, 148] width 34 height 8
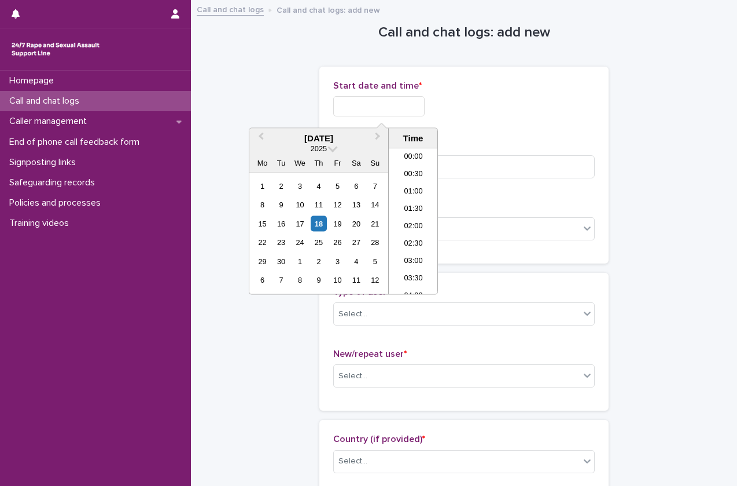
scroll to position [613, 0]
click at [369, 115] on input "text" at bounding box center [378, 106] width 91 height 20
click at [420, 222] on li "19:30" at bounding box center [413, 221] width 49 height 17
click at [411, 115] on input "**********" at bounding box center [378, 106] width 91 height 20
type input "**********"
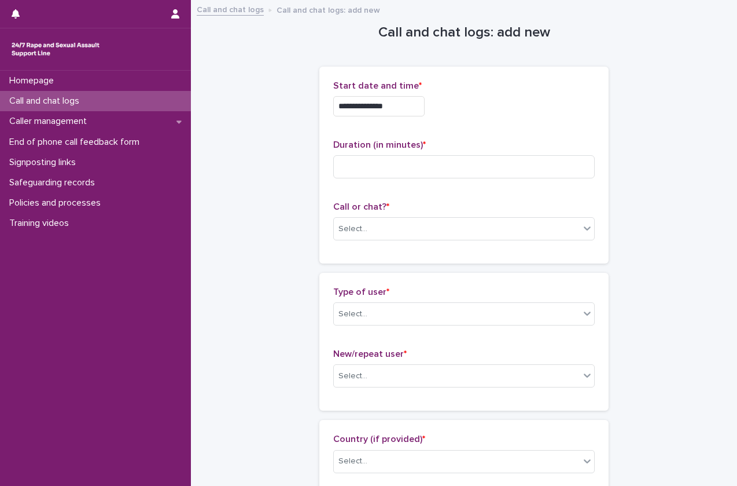
click at [527, 84] on p "Start date and time *" at bounding box center [464, 85] width 262 height 11
click at [429, 171] on input at bounding box center [464, 166] width 262 height 23
type input "*"
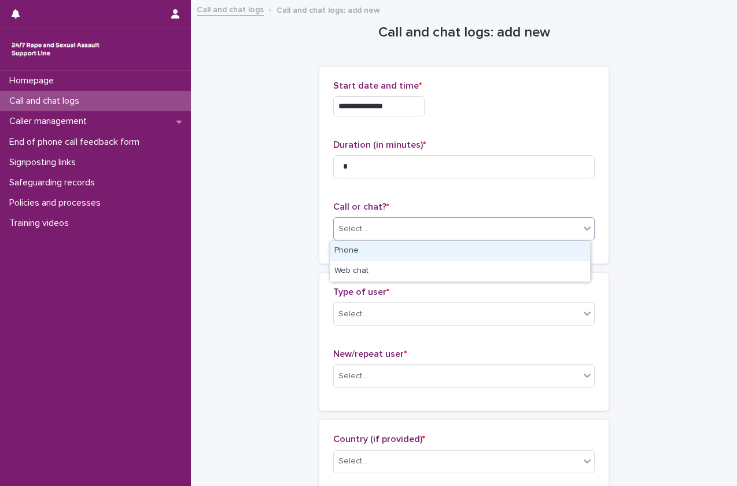
click at [356, 239] on div "Select..." at bounding box center [464, 228] width 262 height 23
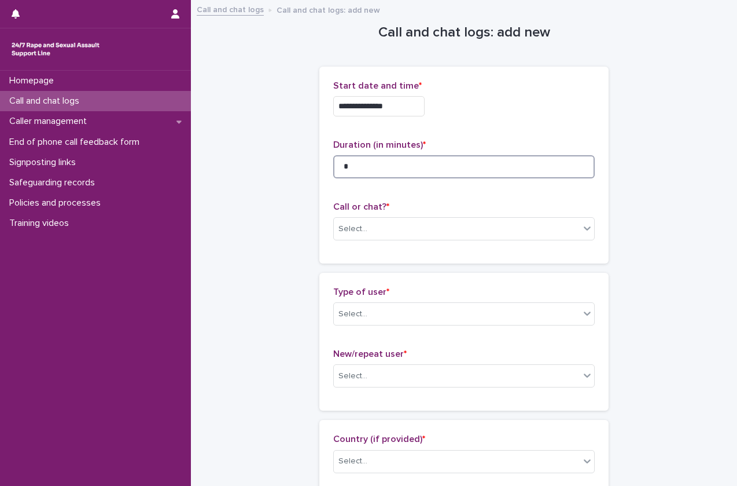
click at [376, 171] on input "*" at bounding box center [464, 166] width 262 height 23
type input "*"
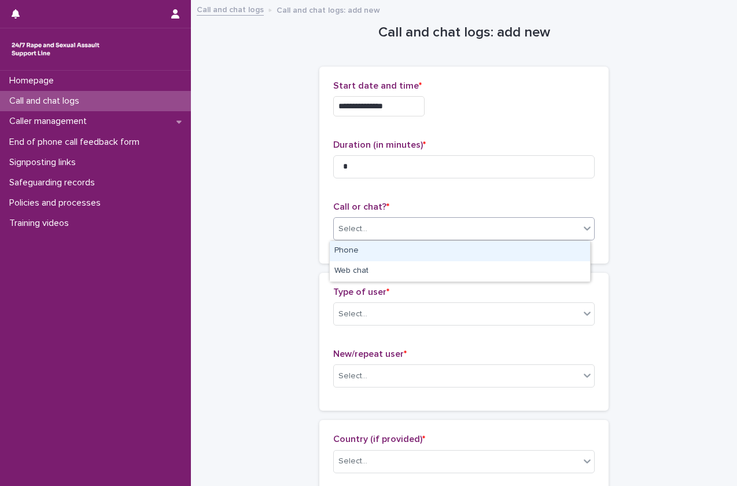
click at [378, 227] on div "Select..." at bounding box center [457, 228] width 246 height 19
click at [376, 249] on div "Phone" at bounding box center [460, 251] width 260 height 20
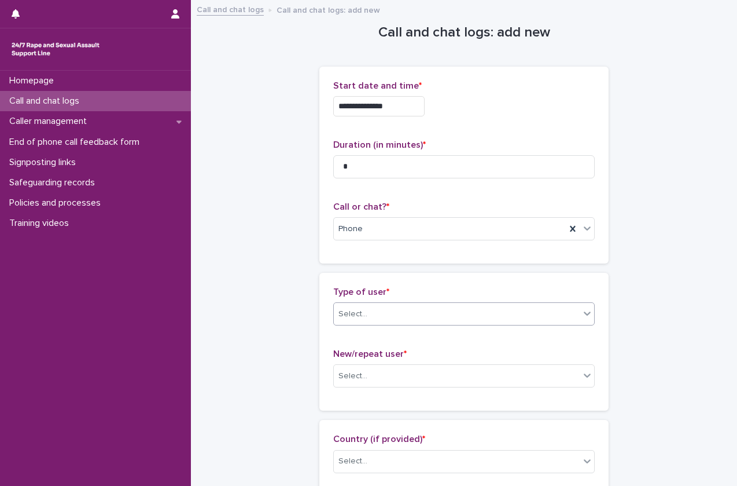
drag, startPoint x: 370, startPoint y: 298, endPoint x: 364, endPoint y: 322, distance: 24.6
click at [364, 322] on div "Type of user * Select..." at bounding box center [464, 310] width 262 height 48
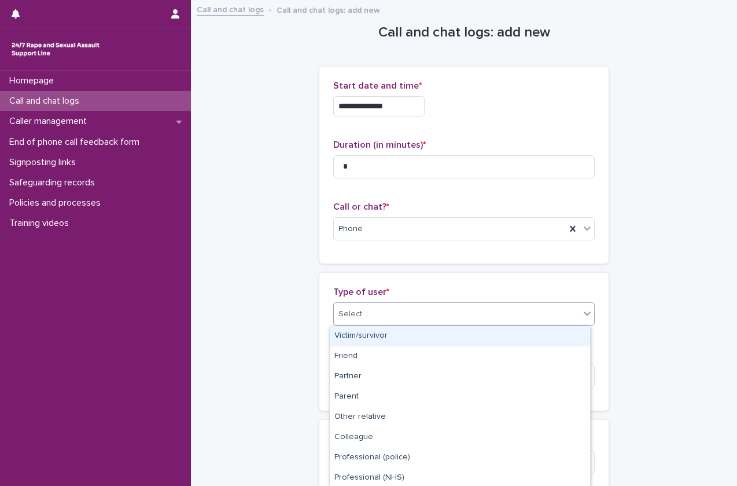
click at [364, 322] on div "Select..." at bounding box center [457, 313] width 246 height 19
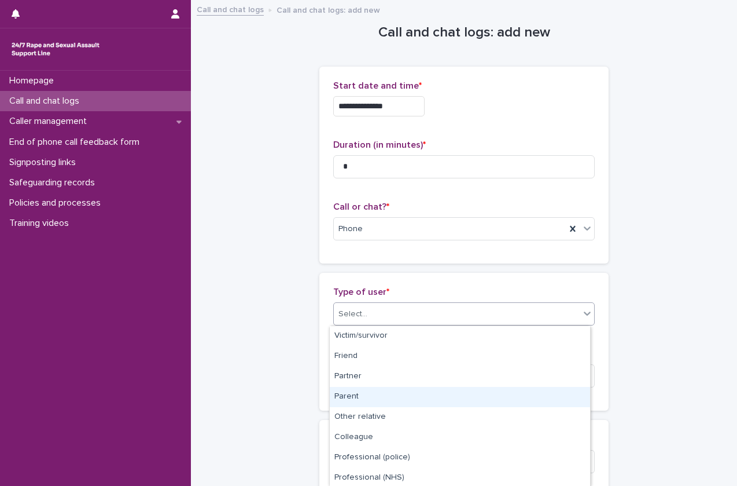
scroll to position [144, 0]
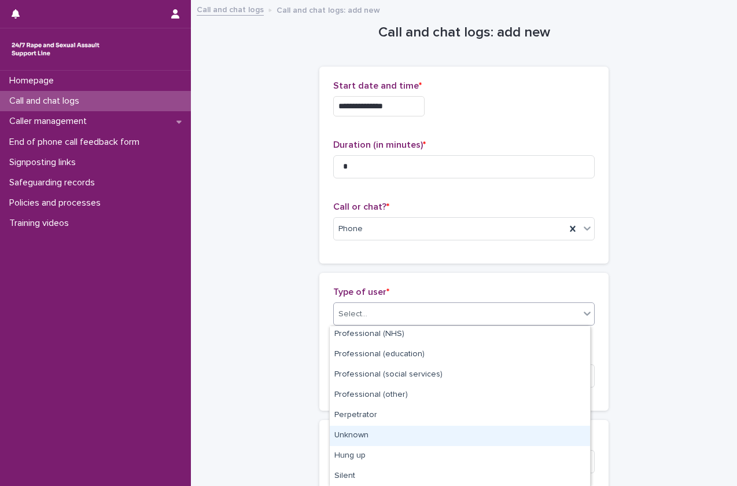
click at [361, 433] on div "Unknown" at bounding box center [460, 435] width 260 height 20
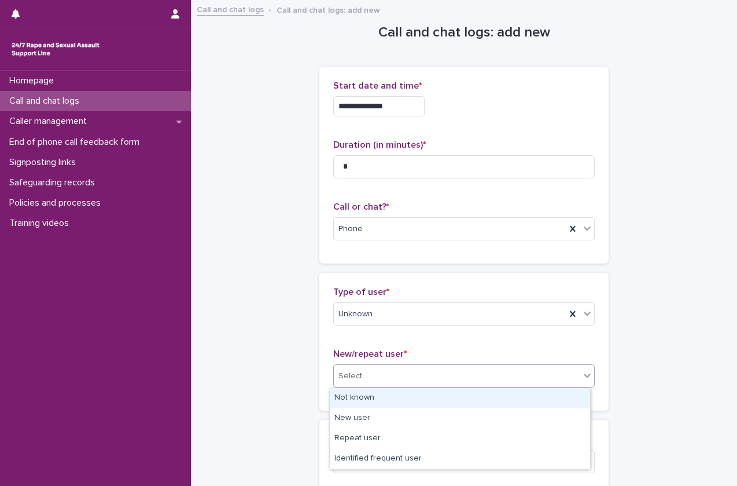
drag, startPoint x: 409, startPoint y: 382, endPoint x: 400, endPoint y: 398, distance: 17.9
click at [400, 398] on body "**********" at bounding box center [368, 243] width 737 height 486
click at [400, 398] on div "Not known" at bounding box center [460, 398] width 260 height 20
click at [400, 398] on div "Type of user * Unknown New/repeat user * option Not known focused, 1 of 4. 4 re…" at bounding box center [463, 342] width 289 height 138
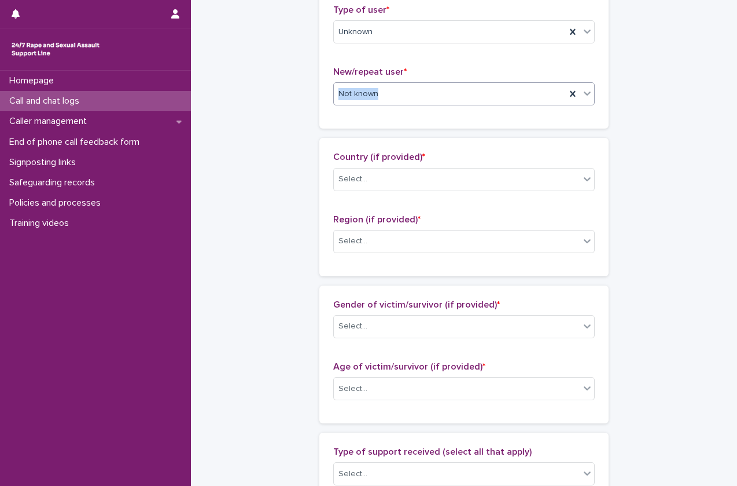
scroll to position [285, 0]
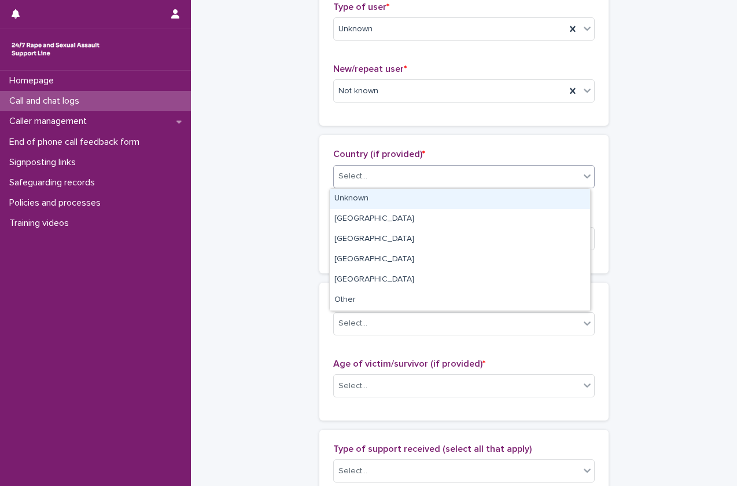
click at [465, 170] on div "Select..." at bounding box center [457, 176] width 246 height 19
click at [433, 201] on div "Unknown" at bounding box center [460, 199] width 260 height 20
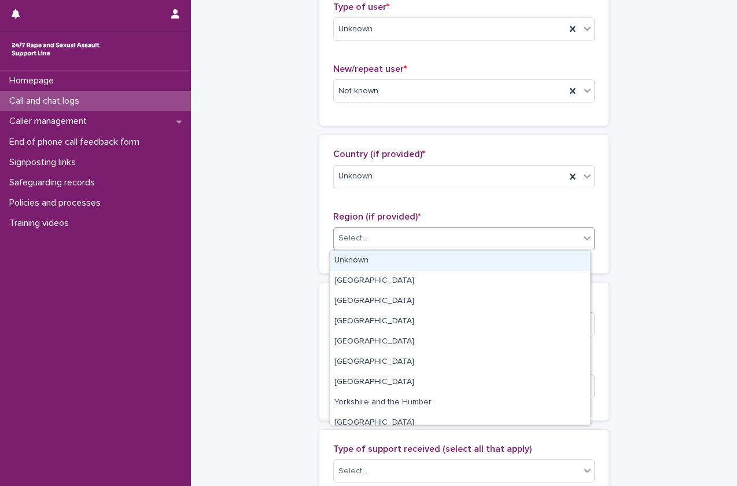
click at [416, 242] on div "Select..." at bounding box center [457, 238] width 246 height 19
click at [407, 259] on div "Unknown" at bounding box center [460, 261] width 260 height 20
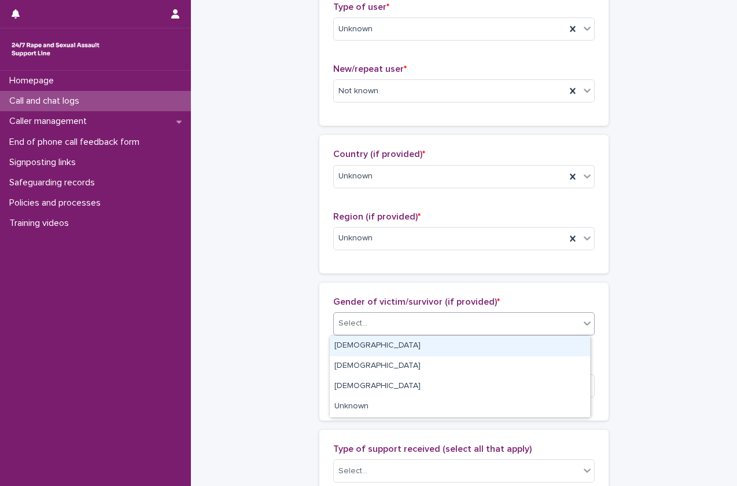
click at [391, 317] on div "Select..." at bounding box center [457, 323] width 246 height 19
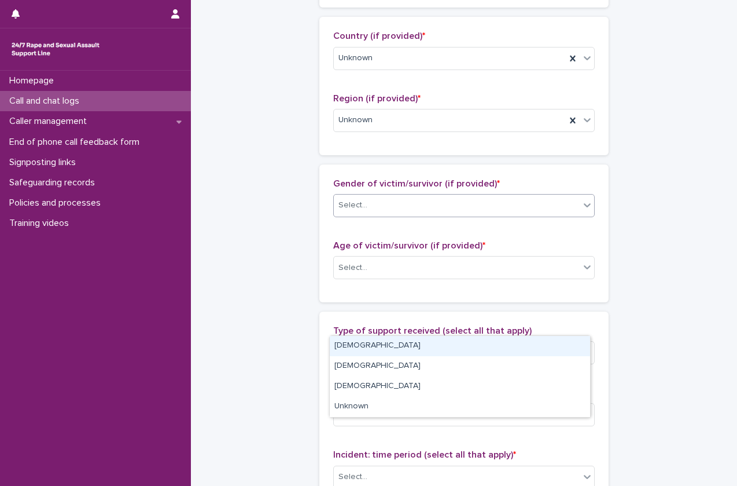
scroll to position [420, 0]
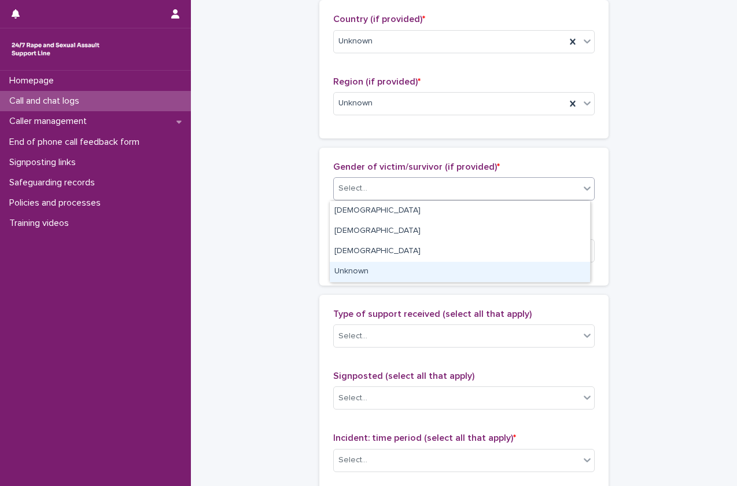
click at [396, 262] on div "Unknown" at bounding box center [460, 272] width 260 height 20
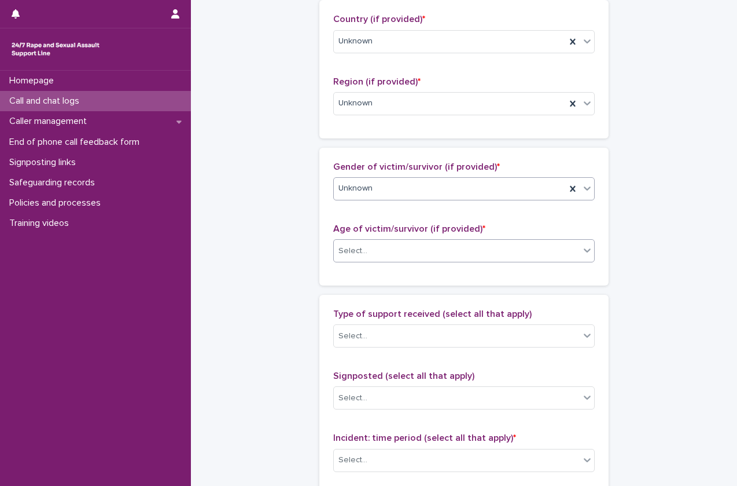
click at [417, 255] on div "Select..." at bounding box center [457, 250] width 246 height 19
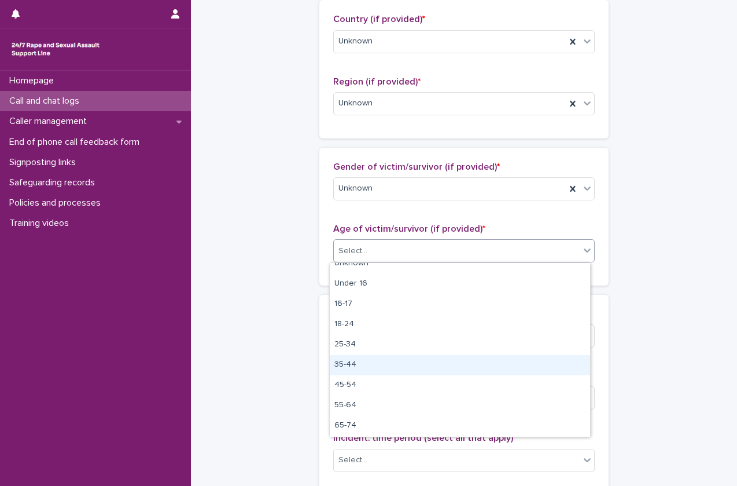
scroll to position [10, 0]
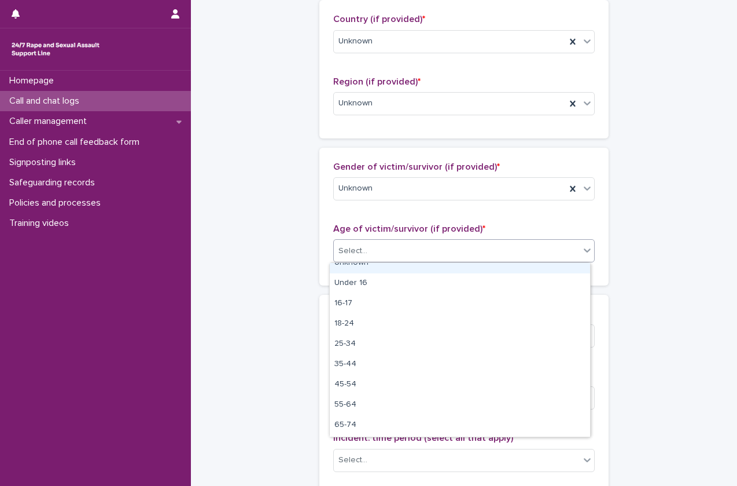
click at [381, 267] on div "Unknown" at bounding box center [460, 263] width 260 height 20
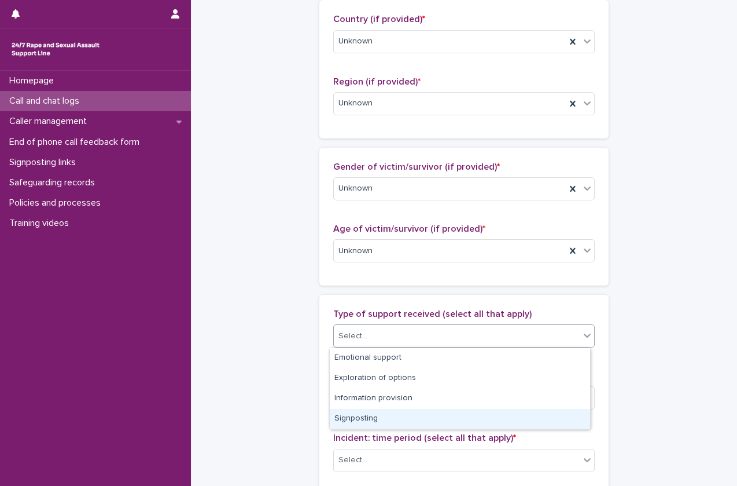
drag, startPoint x: 378, startPoint y: 333, endPoint x: 385, endPoint y: 320, distance: 14.8
click at [385, 320] on div "Type of support received (select all that apply) option Signposting focused, 4 …" at bounding box center [464, 332] width 262 height 48
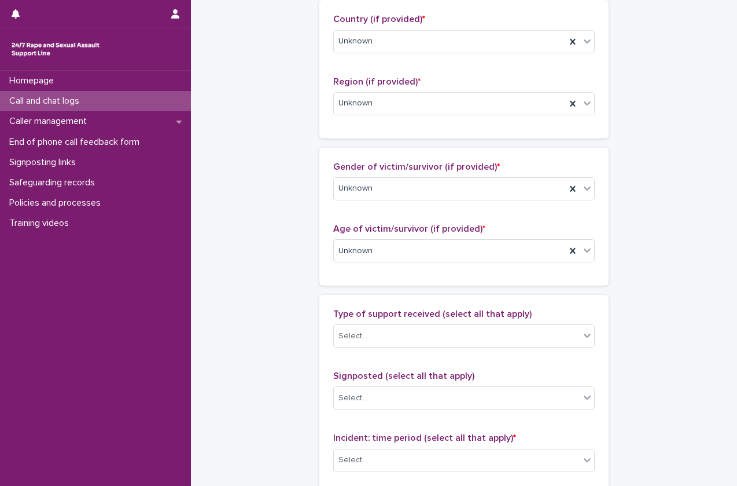
click at [326, 273] on div "Gender of victim/survivor (if provided) * Unknown Age of victim/survivor (if pr…" at bounding box center [463, 217] width 289 height 138
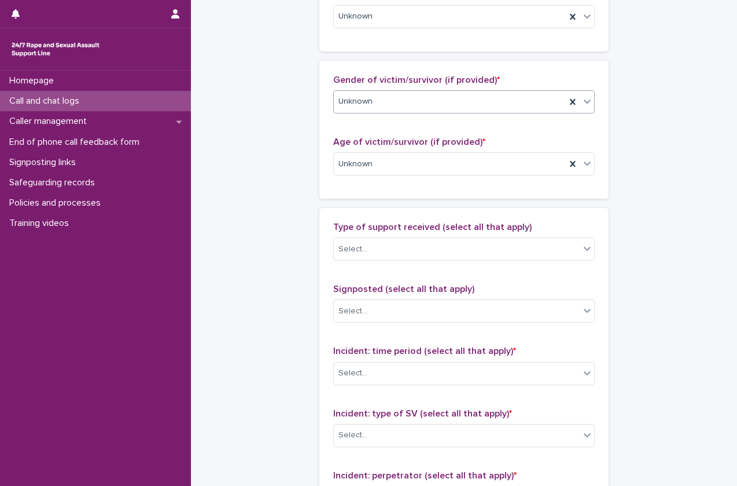
scroll to position [509, 0]
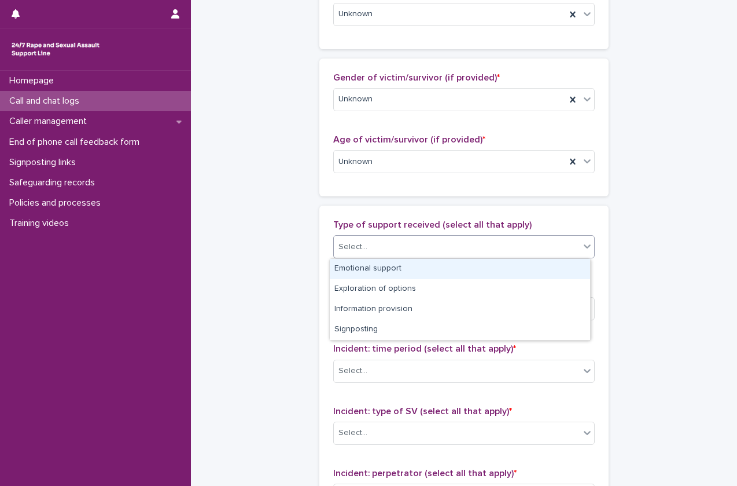
click at [481, 241] on div "Select..." at bounding box center [457, 246] width 246 height 19
click at [319, 277] on div "Type of support received (select all that apply) option Emotional support focus…" at bounding box center [463, 461] width 289 height 512
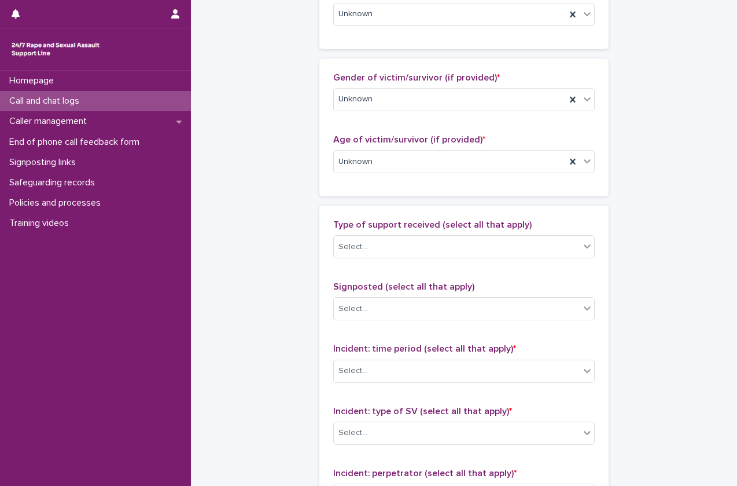
click at [374, 355] on div "Incident: time period (select all that apply) * Select..." at bounding box center [464, 367] width 262 height 48
click at [374, 358] on div "Incident: time period (select all that apply) * Select..." at bounding box center [464, 367] width 262 height 48
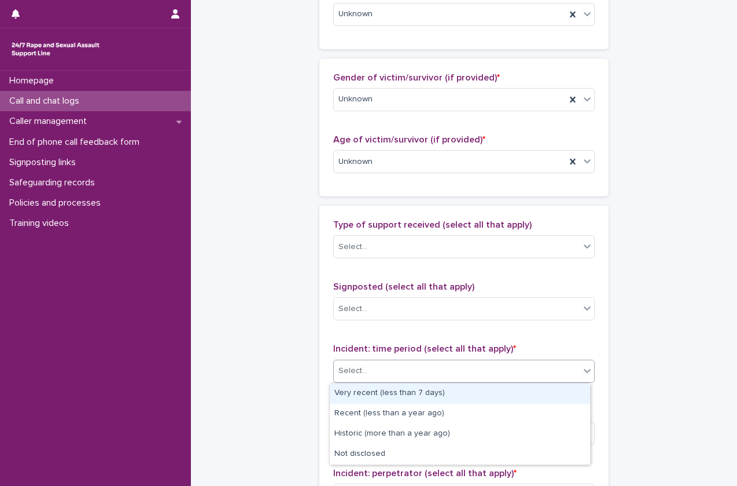
click at [374, 363] on div "Select..." at bounding box center [457, 370] width 246 height 19
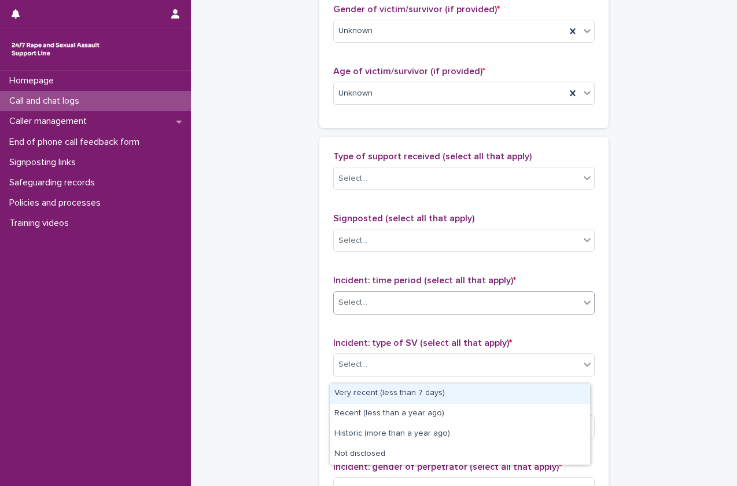
scroll to position [687, 0]
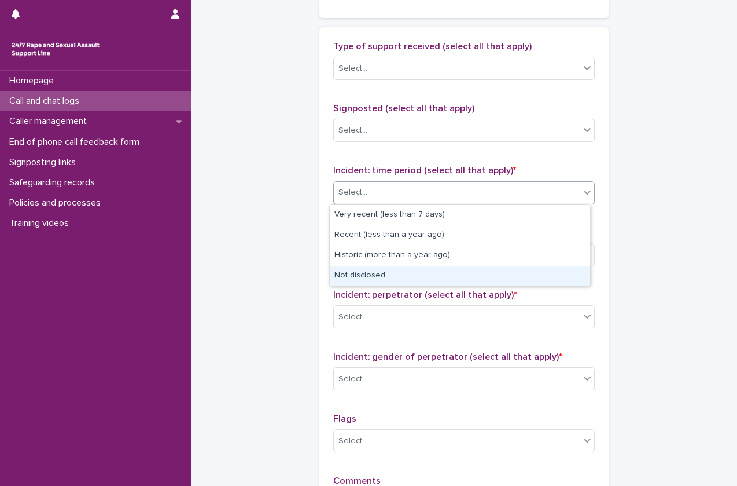
click at [373, 278] on div "Not disclosed" at bounding box center [460, 276] width 260 height 20
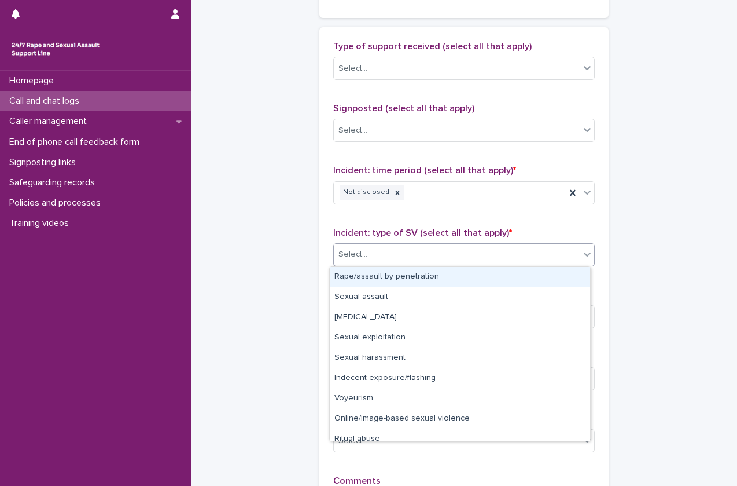
click at [390, 252] on div "Select..." at bounding box center [457, 254] width 246 height 19
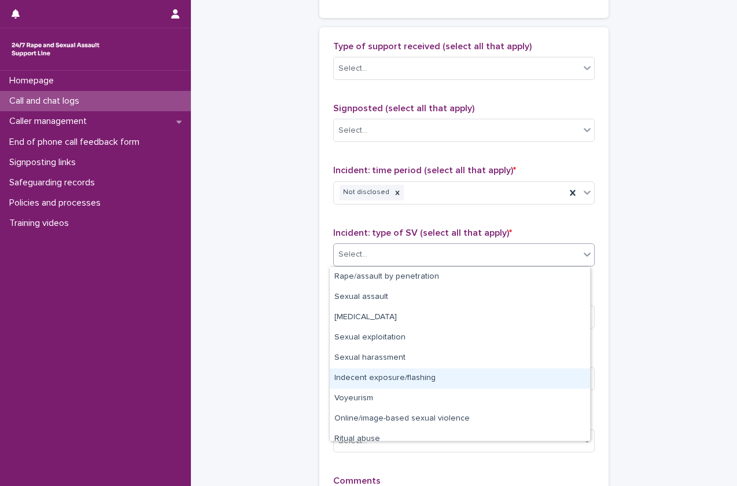
scroll to position [29, 0]
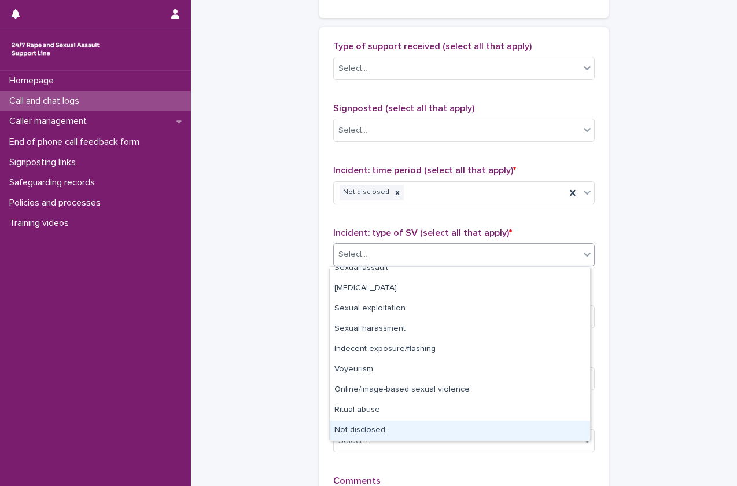
click at [365, 427] on div "Not disclosed" at bounding box center [460, 430] width 260 height 20
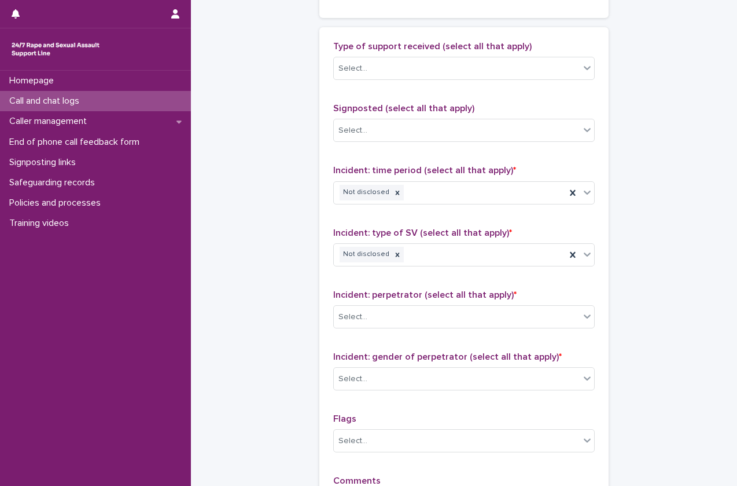
click at [418, 302] on div "Incident: perpetrator (select all that apply) * Select..." at bounding box center [464, 313] width 262 height 48
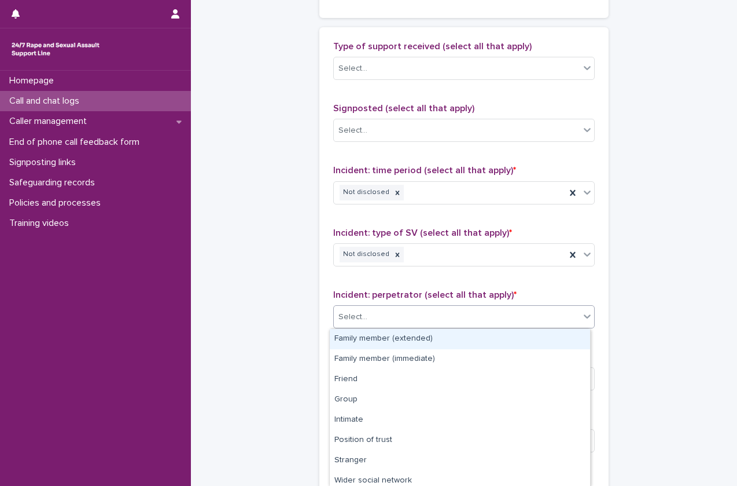
click at [414, 308] on div "Select..." at bounding box center [457, 316] width 246 height 19
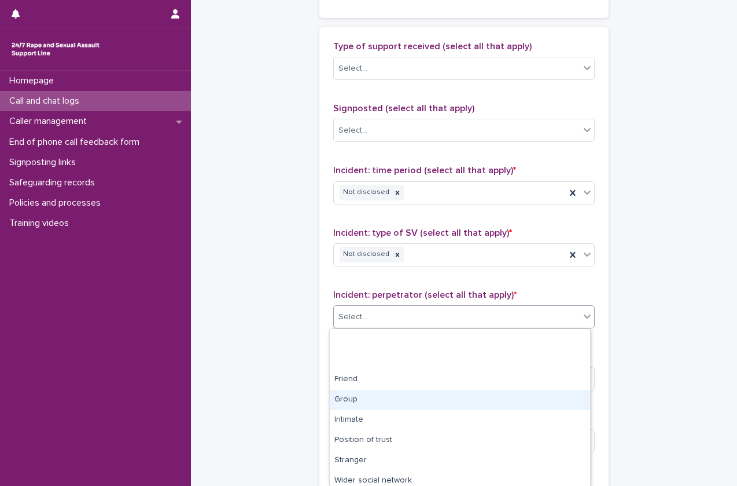
scroll to position [65, 0]
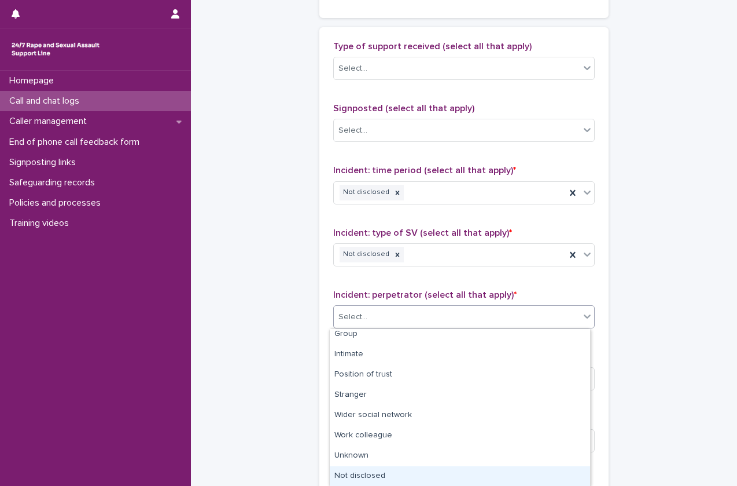
click at [368, 471] on div "Not disclosed" at bounding box center [460, 476] width 260 height 20
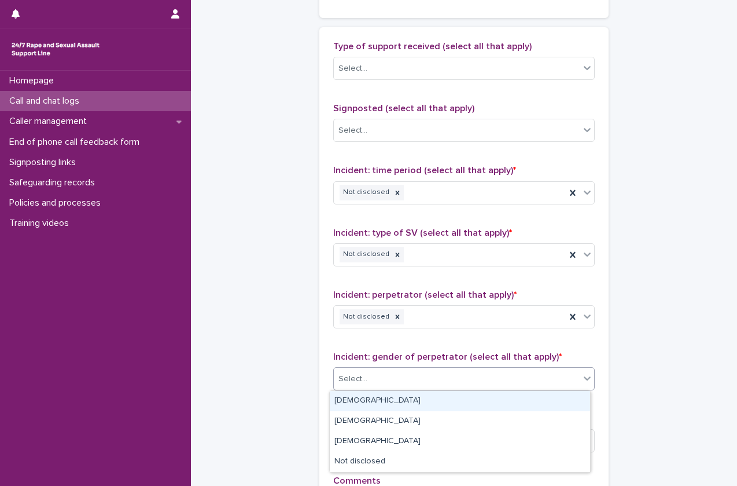
click at [396, 370] on div "Select..." at bounding box center [457, 378] width 246 height 19
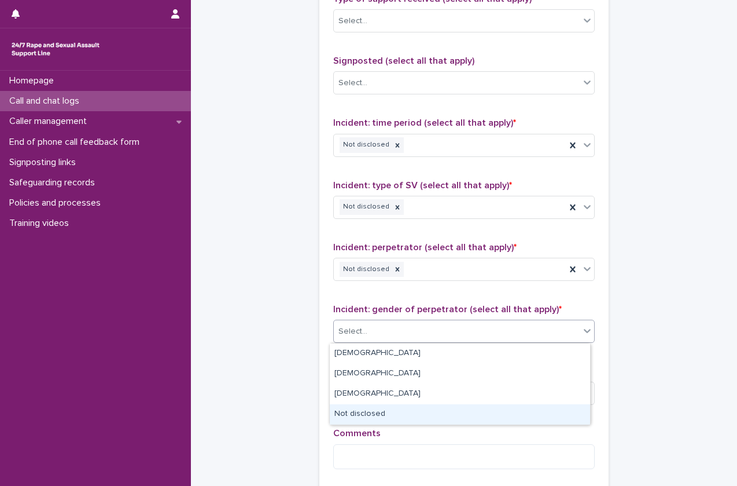
click at [370, 413] on div "Not disclosed" at bounding box center [460, 414] width 260 height 20
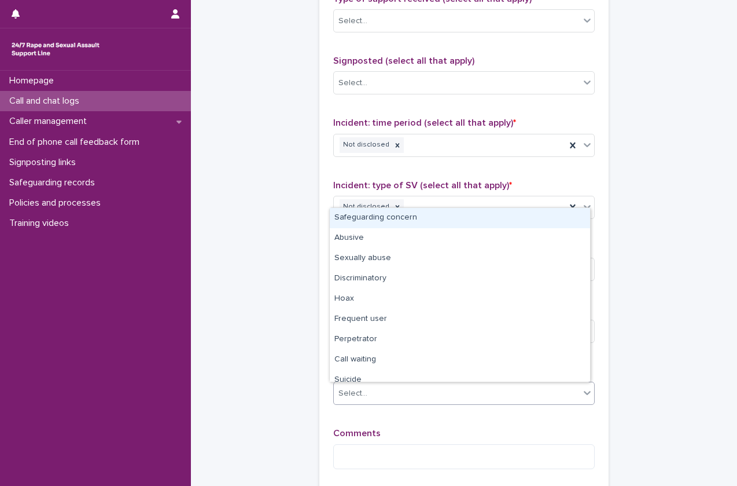
click at [370, 402] on div "Select..." at bounding box center [457, 393] width 246 height 19
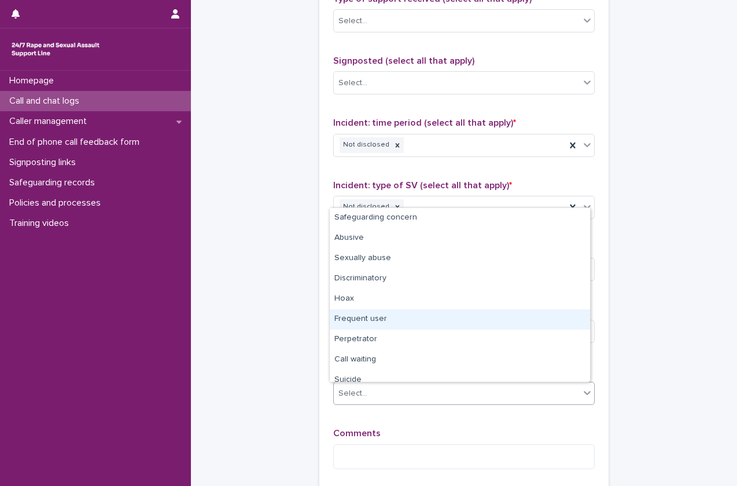
scroll to position [69, 0]
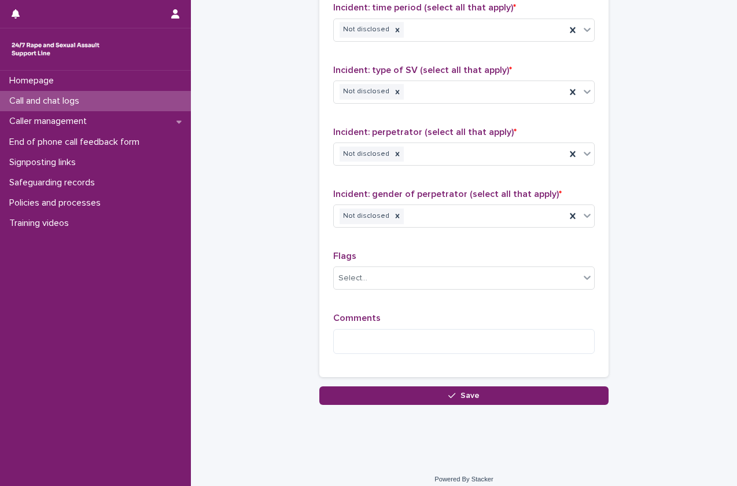
scroll to position [859, 0]
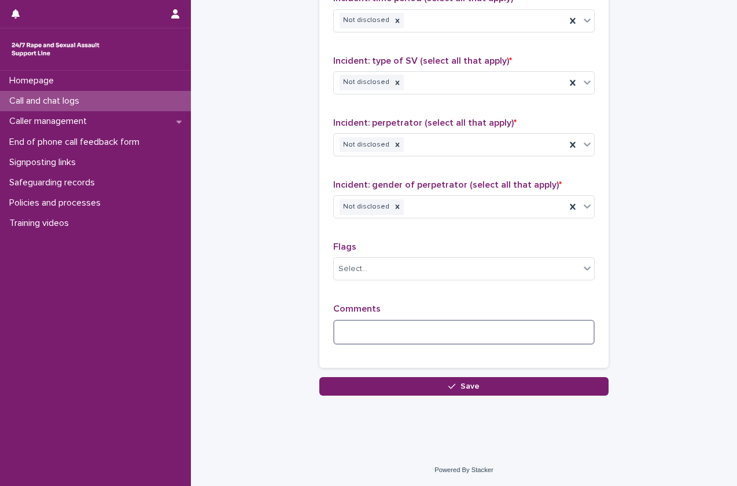
click at [370, 332] on textarea at bounding box center [464, 331] width 262 height 25
type textarea "*"
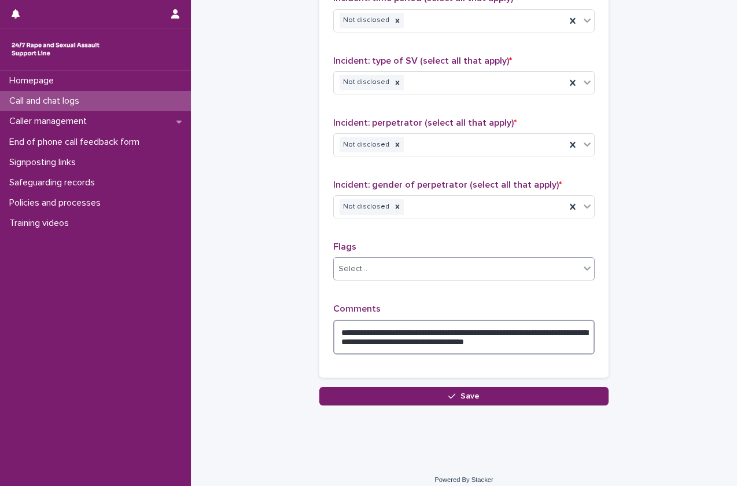
type textarea "**********"
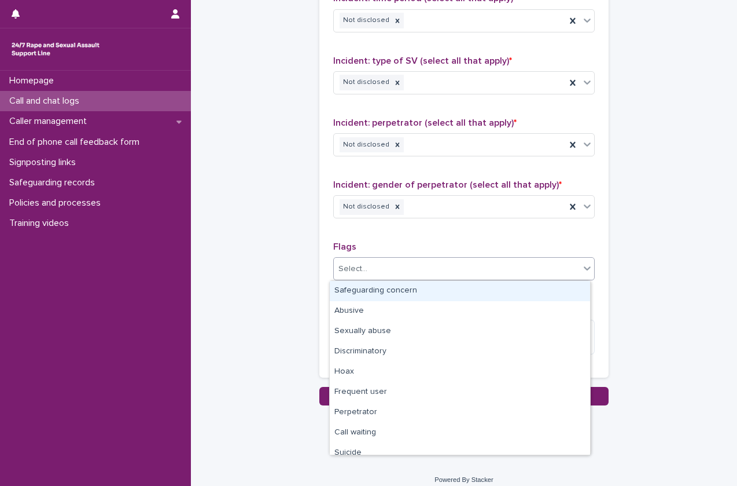
click at [450, 277] on div "Select..." at bounding box center [457, 268] width 246 height 19
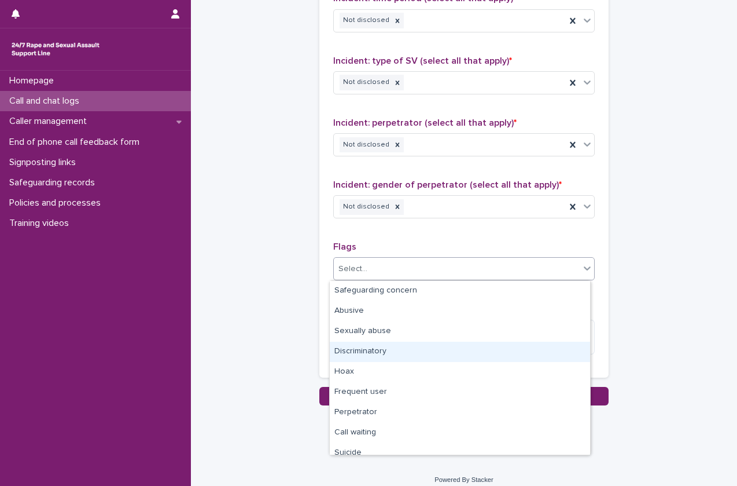
click at [388, 352] on div "Discriminatory" at bounding box center [460, 351] width 260 height 20
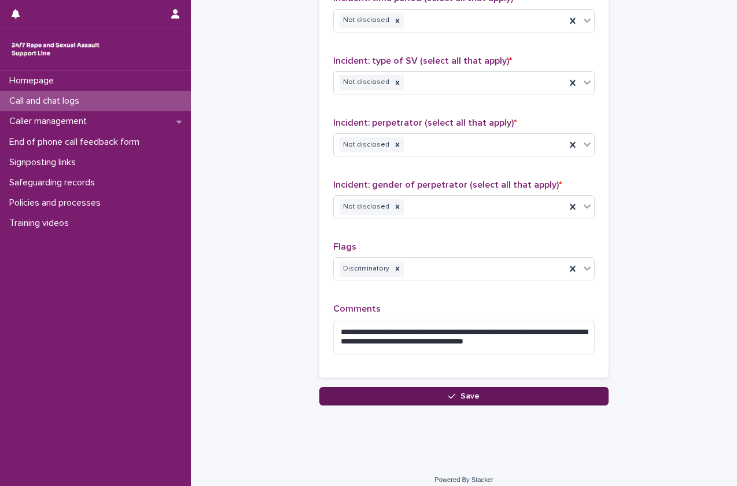
click at [373, 394] on button "Save" at bounding box center [463, 396] width 289 height 19
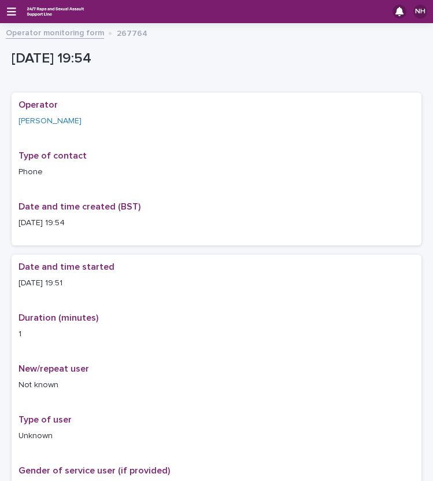
click at [5, 8] on div "NH" at bounding box center [216, 11] width 433 height 23
click at [10, 9] on icon "button" at bounding box center [11, 11] width 9 height 10
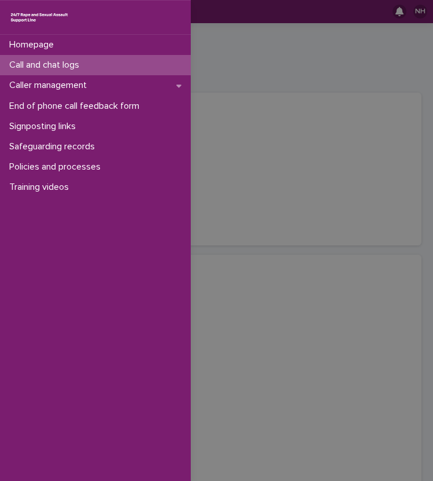
click at [230, 72] on div "Homepage Call and chat logs Caller management End of phone call feedback form S…" at bounding box center [216, 240] width 433 height 481
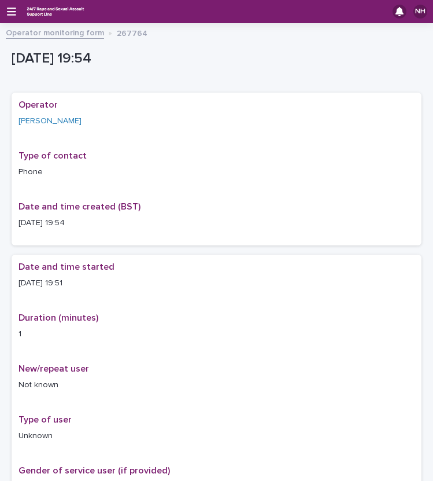
click at [18, 20] on div "NH" at bounding box center [216, 11] width 433 height 23
click at [13, 16] on icon "button" at bounding box center [11, 11] width 9 height 10
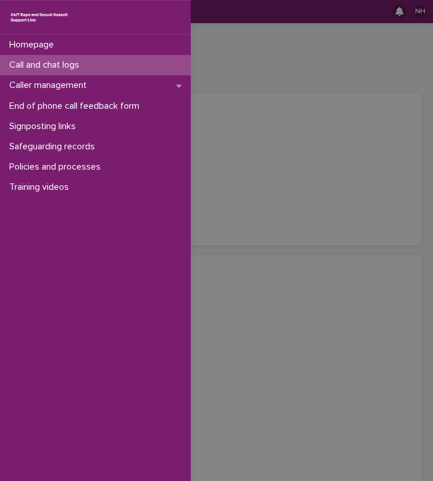
click at [258, 49] on div "Homepage Call and chat logs Caller management End of phone call feedback form S…" at bounding box center [216, 240] width 433 height 481
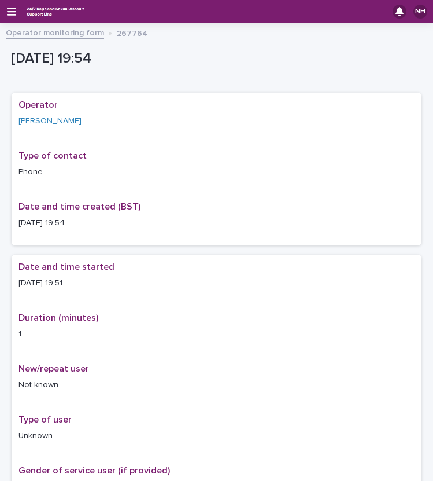
click at [2, 19] on div "NH" at bounding box center [216, 11] width 433 height 23
click at [14, 8] on icon "button" at bounding box center [11, 12] width 9 height 8
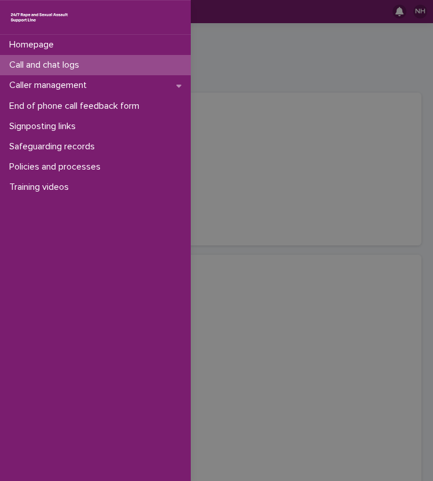
click at [52, 61] on p "Call and chat logs" at bounding box center [47, 65] width 84 height 11
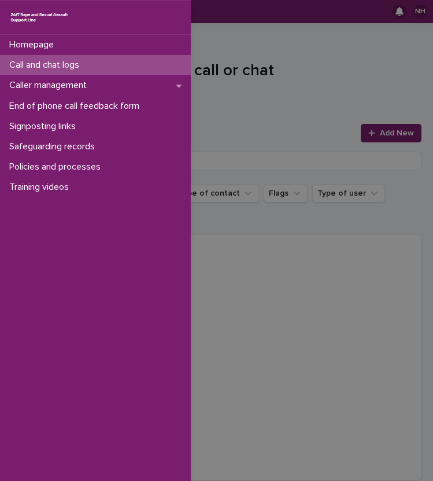
click at [262, 97] on div "Homepage Call and chat logs Caller management End of phone call feedback form S…" at bounding box center [216, 240] width 433 height 481
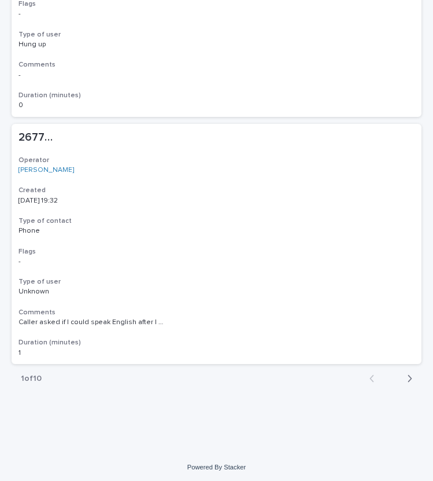
scroll to position [2354, 0]
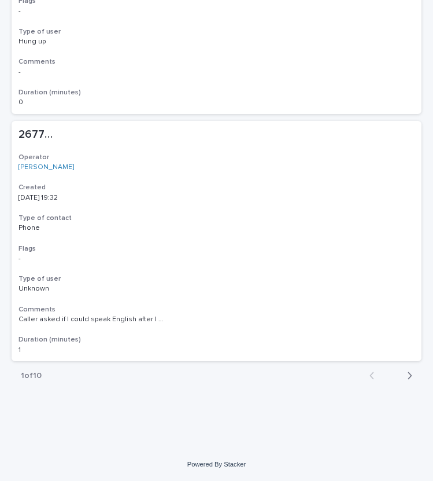
click at [207, 320] on p "Caller asked if I could speak English after I introduced myself in English ??? …" at bounding box center [217, 319] width 396 height 8
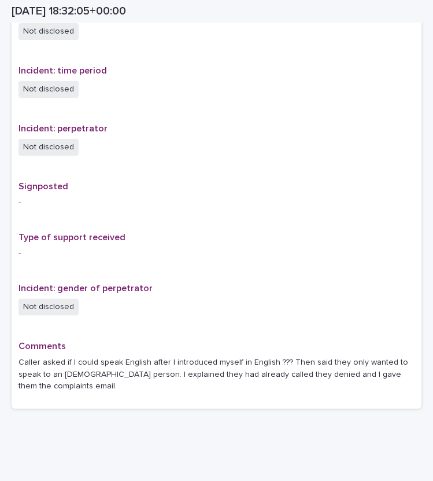
scroll to position [648, 0]
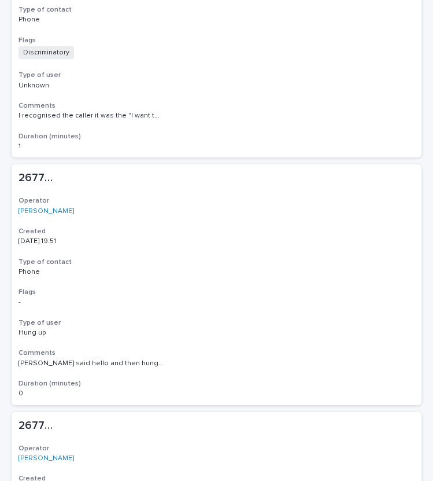
scroll to position [323, 0]
click at [179, 98] on div "267764 267764 Operator [PERSON_NAME] Created [DATE] 19:54 Type of contact Phone…" at bounding box center [217, 34] width 410 height 245
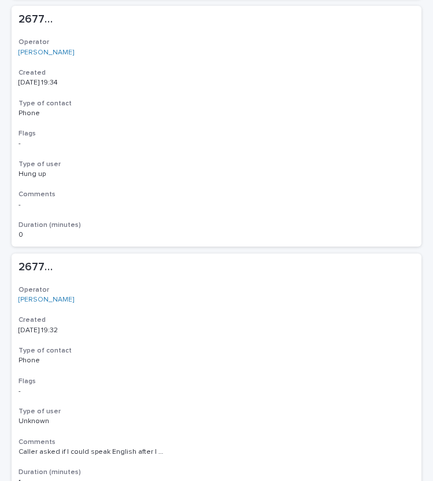
scroll to position [2354, 0]
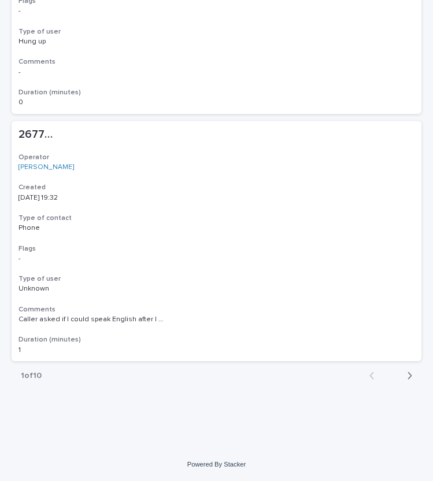
click at [407, 370] on icon "button" at bounding box center [409, 375] width 5 height 10
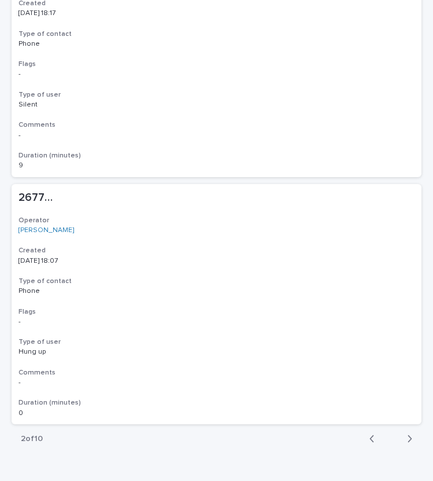
scroll to position [2345, 0]
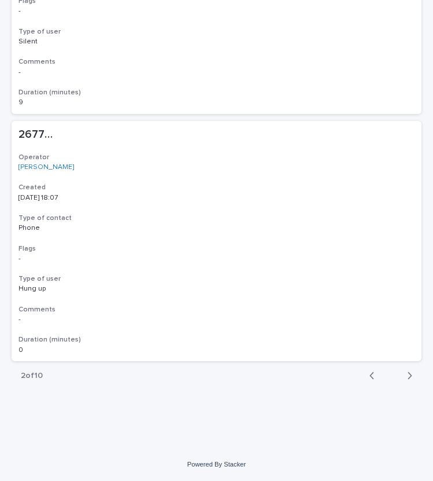
click at [370, 376] on div "button" at bounding box center [375, 375] width 10 height 10
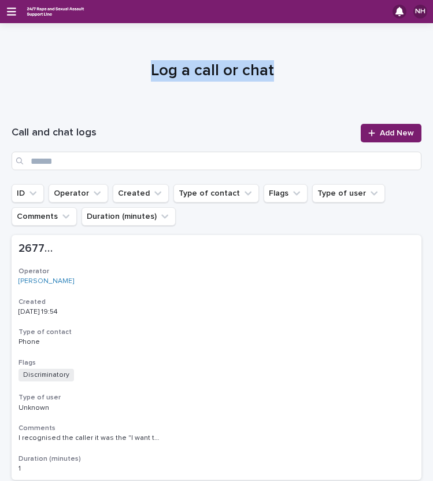
drag, startPoint x: 141, startPoint y: 67, endPoint x: 279, endPoint y: 80, distance: 138.4
click at [279, 80] on h1 "Log a call or chat" at bounding box center [213, 70] width 402 height 21
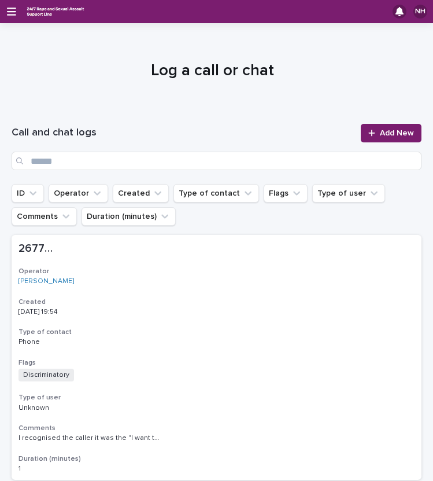
click at [281, 106] on div at bounding box center [212, 66] width 425 height 87
click at [12, 12] on icon "button" at bounding box center [11, 12] width 9 height 8
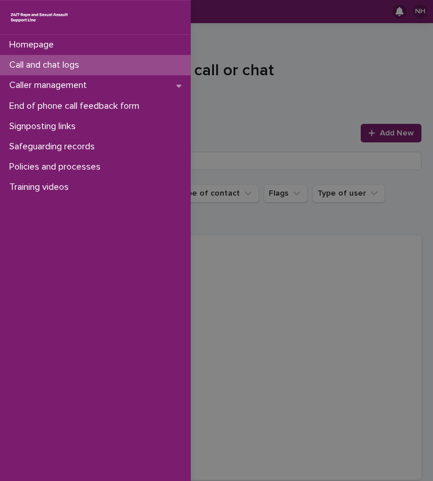
click at [260, 77] on div "Homepage Call and chat logs Caller management End of phone call feedback form S…" at bounding box center [216, 240] width 433 height 481
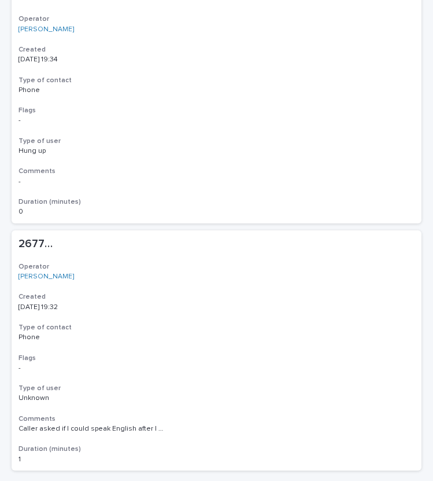
scroll to position [2354, 0]
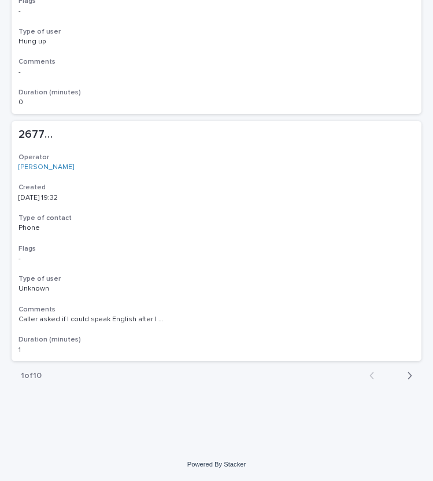
click at [407, 374] on icon "button" at bounding box center [409, 375] width 5 height 10
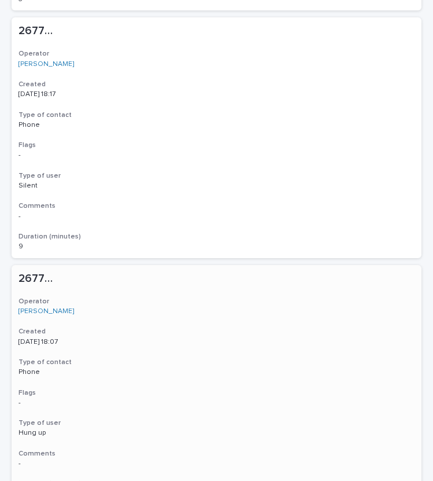
scroll to position [2345, 0]
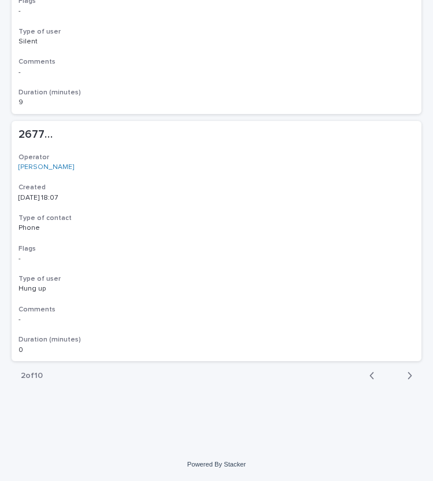
click at [409, 377] on icon "button" at bounding box center [411, 375] width 4 height 7
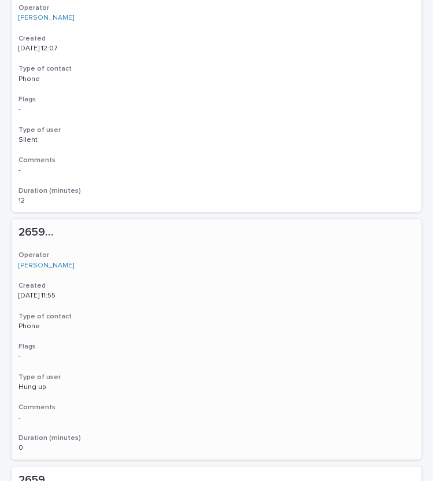
scroll to position [2345, 0]
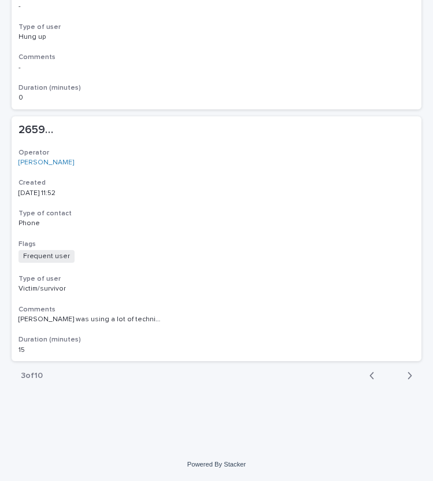
click at [370, 374] on icon "button" at bounding box center [372, 375] width 5 height 10
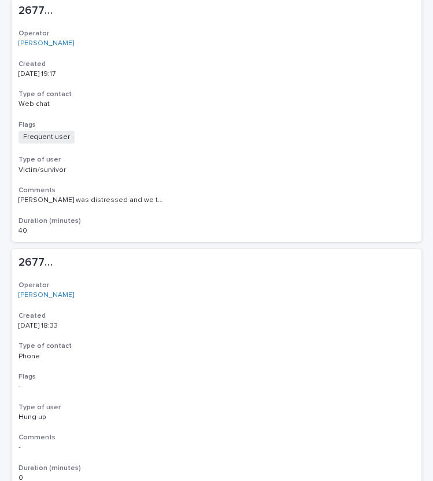
scroll to position [979, 0]
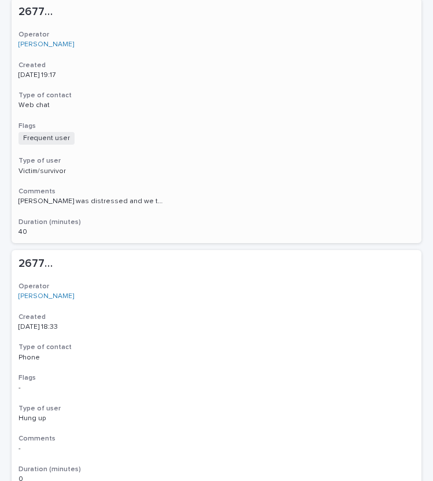
click at [272, 200] on p "[PERSON_NAME] was distressed and we talked about her garden and the sunflowers …" at bounding box center [217, 201] width 396 height 8
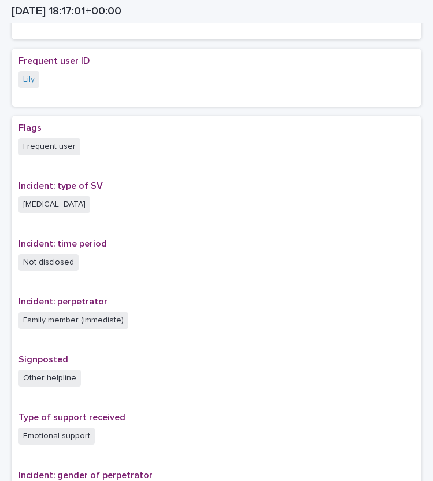
scroll to position [723, 0]
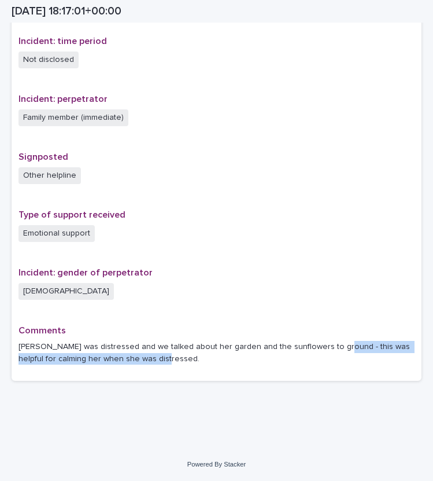
drag, startPoint x: 319, startPoint y: 344, endPoint x: 333, endPoint y: 359, distance: 21.3
click at [333, 359] on p "[PERSON_NAME] was distressed and we talked about her garden and the sunflowers …" at bounding box center [217, 353] width 396 height 24
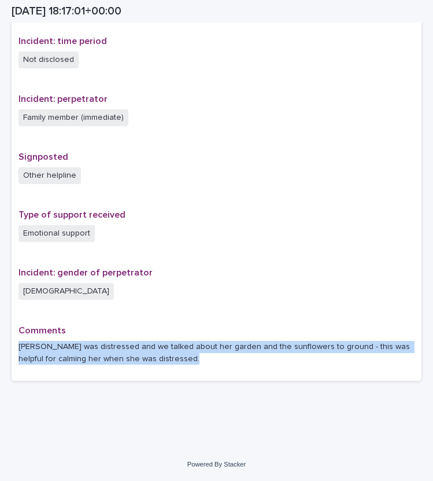
drag, startPoint x: 333, startPoint y: 359, endPoint x: 25, endPoint y: 343, distance: 308.9
click at [25, 343] on p "[PERSON_NAME] was distressed and we talked about her garden and the sunflowers …" at bounding box center [217, 353] width 396 height 24
click at [190, 366] on div "Comments [PERSON_NAME] was distressed and we talked about her garden and the su…" at bounding box center [217, 349] width 396 height 49
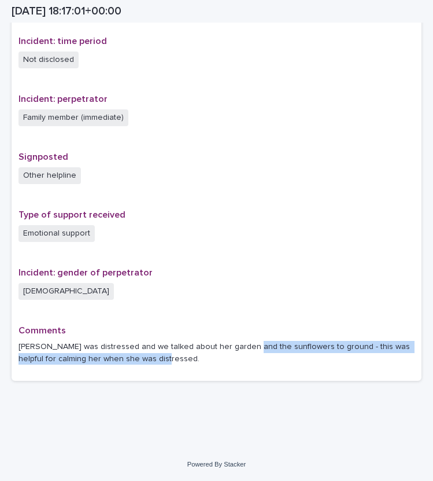
drag, startPoint x: 233, startPoint y: 343, endPoint x: 295, endPoint y: 352, distance: 62.7
click at [295, 352] on p "[PERSON_NAME] was distressed and we talked about her garden and the sunflowers …" at bounding box center [217, 353] width 396 height 24
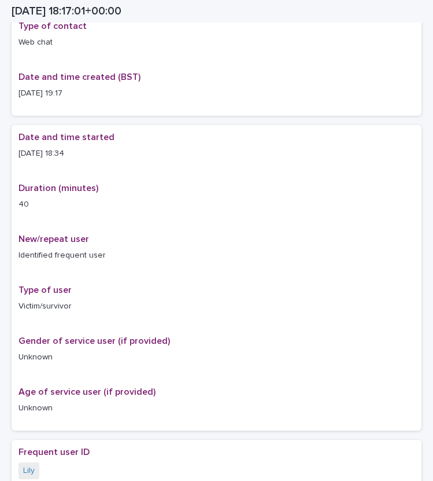
scroll to position [0, 0]
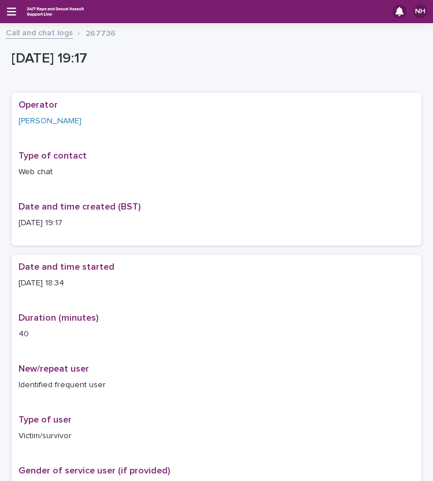
click at [57, 29] on link "Call and chat logs" at bounding box center [39, 31] width 67 height 13
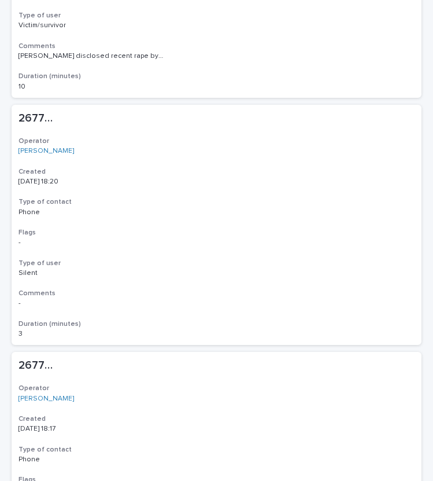
scroll to position [2345, 0]
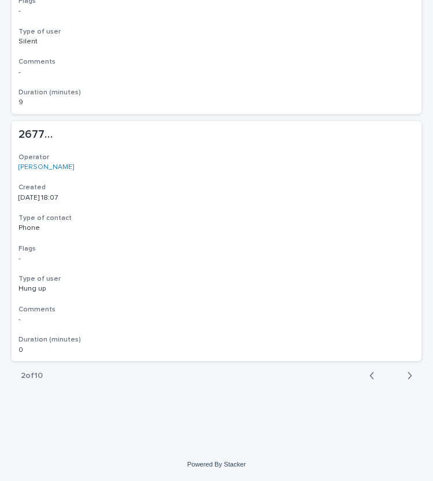
click at [370, 376] on icon "button" at bounding box center [372, 375] width 4 height 7
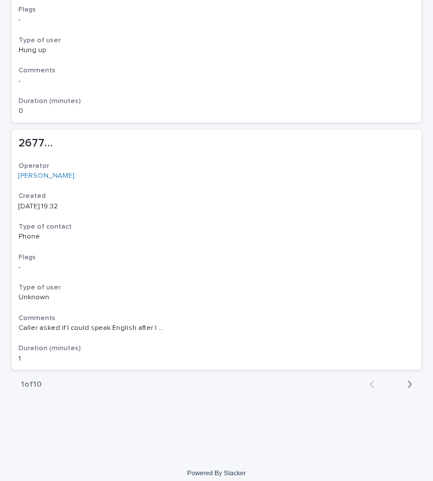
click at [409, 386] on icon "button" at bounding box center [411, 384] width 4 height 7
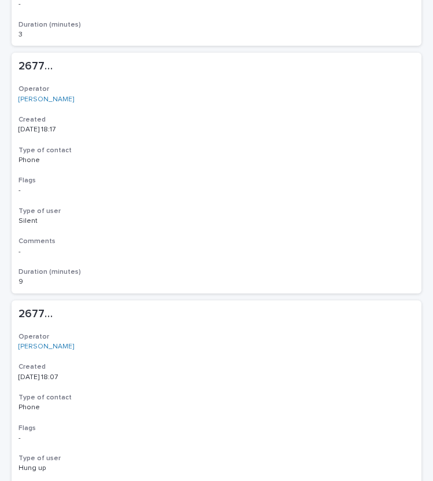
scroll to position [2345, 0]
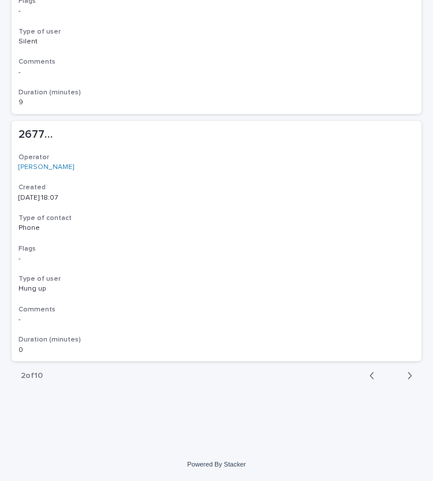
click at [370, 374] on div "button" at bounding box center [375, 375] width 10 height 10
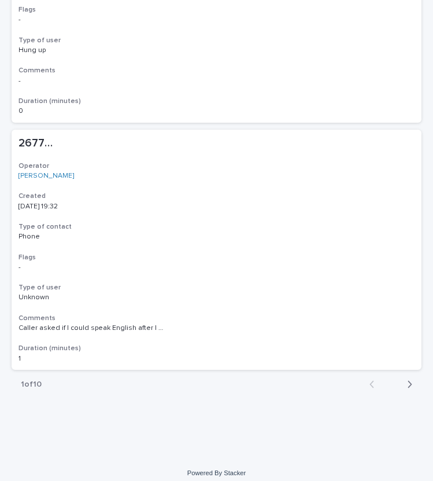
click at [407, 380] on icon "button" at bounding box center [409, 384] width 5 height 10
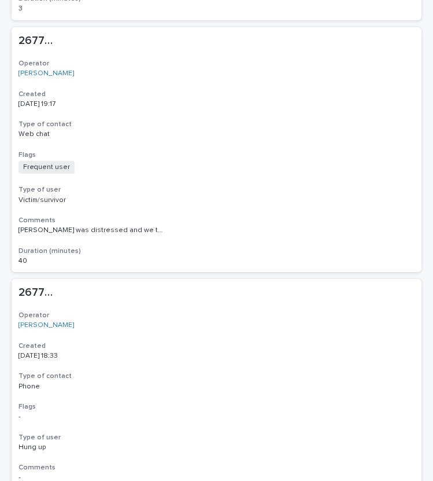
scroll to position [828, 0]
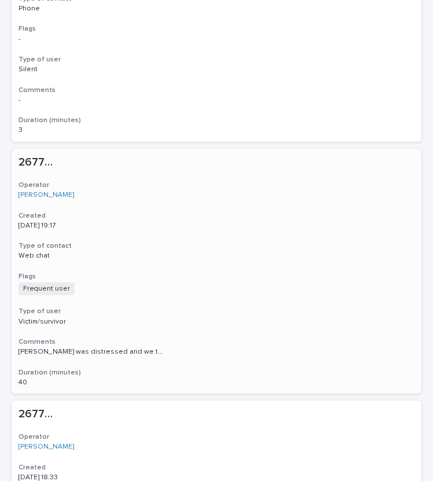
click at [261, 293] on p "Frequent user + 0" at bounding box center [217, 288] width 396 height 13
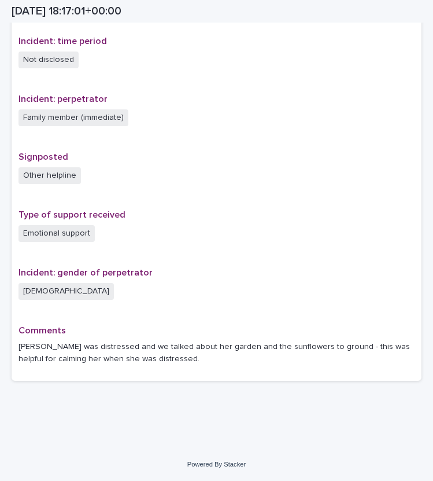
scroll to position [723, 0]
drag, startPoint x: 90, startPoint y: 343, endPoint x: 176, endPoint y: 345, distance: 85.7
click at [176, 345] on p "[PERSON_NAME] was distressed and we talked about her garden and the sunflowers …" at bounding box center [217, 353] width 396 height 24
drag, startPoint x: 176, startPoint y: 345, endPoint x: 250, endPoint y: 350, distance: 74.2
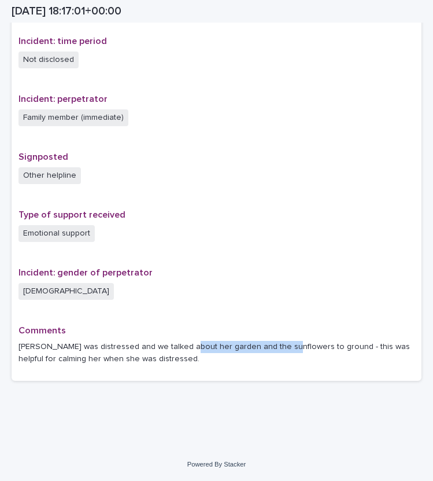
click at [250, 350] on p "[PERSON_NAME] was distressed and we talked about her garden and the sunflowers …" at bounding box center [217, 353] width 396 height 24
click at [313, 274] on p "Incident: gender of perpetrator" at bounding box center [217, 272] width 396 height 11
click at [237, 341] on p "[PERSON_NAME] was distressed and we talked about her garden and the sunflowers …" at bounding box center [217, 353] width 396 height 24
click at [269, 341] on p "[PERSON_NAME] was distressed and we talked about her garden and the sunflowers …" at bounding box center [217, 353] width 396 height 24
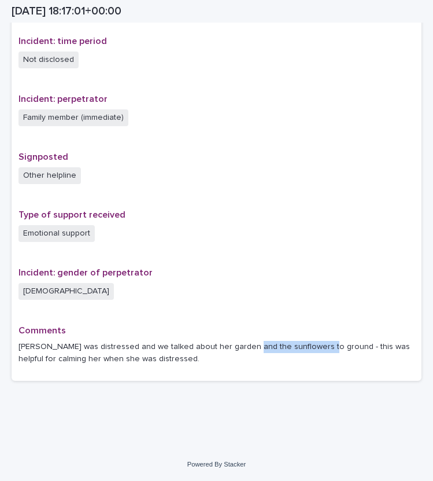
drag, startPoint x: 309, startPoint y: 348, endPoint x: 234, endPoint y: 345, distance: 75.3
click at [234, 345] on p "[PERSON_NAME] was distressed and we talked about her garden and the sunflowers …" at bounding box center [217, 353] width 396 height 24
drag, startPoint x: 234, startPoint y: 345, endPoint x: 252, endPoint y: 352, distance: 19.8
click at [252, 352] on p "[PERSON_NAME] was distressed and we talked about her garden and the sunflowers …" at bounding box center [217, 353] width 396 height 24
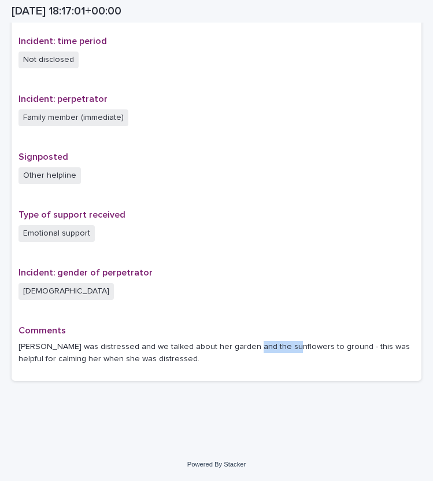
click at [252, 352] on p "[PERSON_NAME] was distressed and we talked about her garden and the sunflowers …" at bounding box center [217, 353] width 396 height 24
drag, startPoint x: 234, startPoint y: 347, endPoint x: 348, endPoint y: 363, distance: 114.6
click at [348, 363] on p "[PERSON_NAME] was distressed and we talked about her garden and the sunflowers …" at bounding box center [217, 353] width 396 height 24
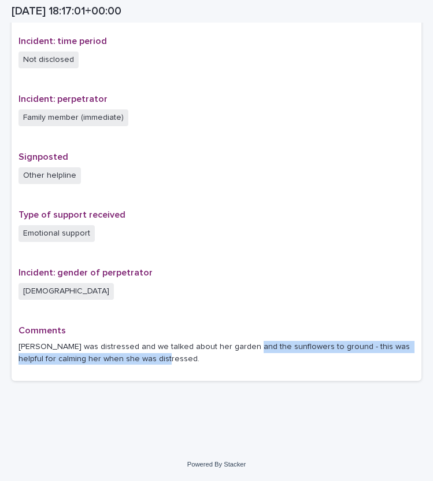
click at [348, 363] on p "[PERSON_NAME] was distressed and we talked about her garden and the sunflowers …" at bounding box center [217, 353] width 396 height 24
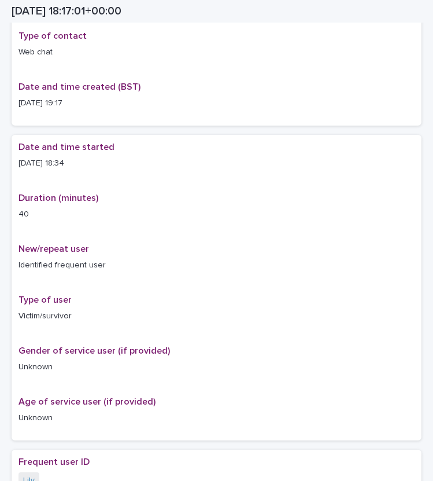
scroll to position [0, 0]
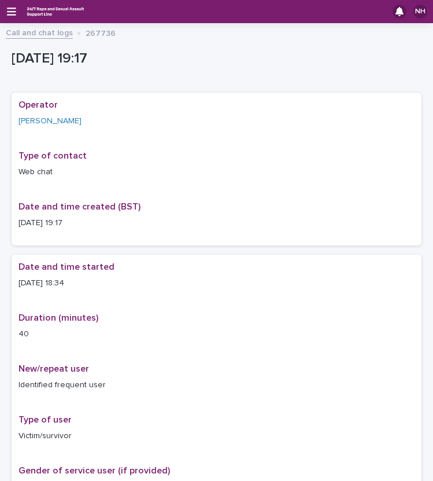
click at [14, 33] on link "Call and chat logs" at bounding box center [39, 31] width 67 height 13
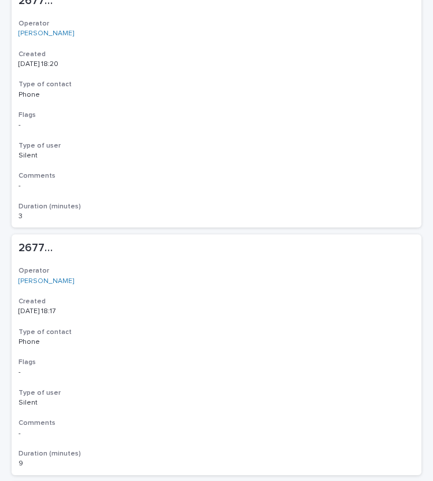
scroll to position [2345, 0]
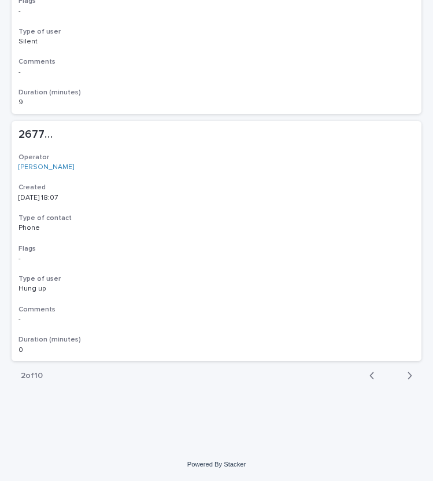
click at [370, 372] on icon "button" at bounding box center [372, 375] width 5 height 10
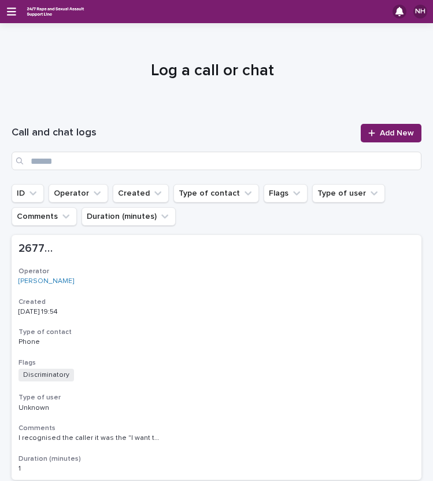
click at [15, 21] on div "NH" at bounding box center [216, 11] width 433 height 23
click at [13, 19] on div "NH" at bounding box center [216, 11] width 433 height 23
